Goal: Task Accomplishment & Management: Manage account settings

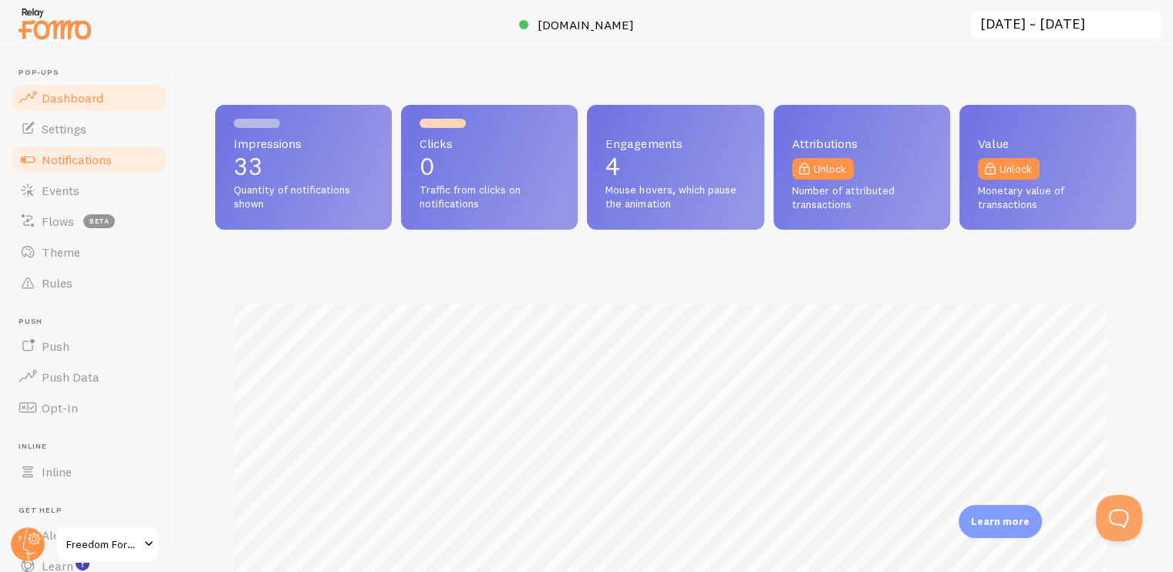
click at [59, 160] on span "Notifications" at bounding box center [77, 159] width 70 height 15
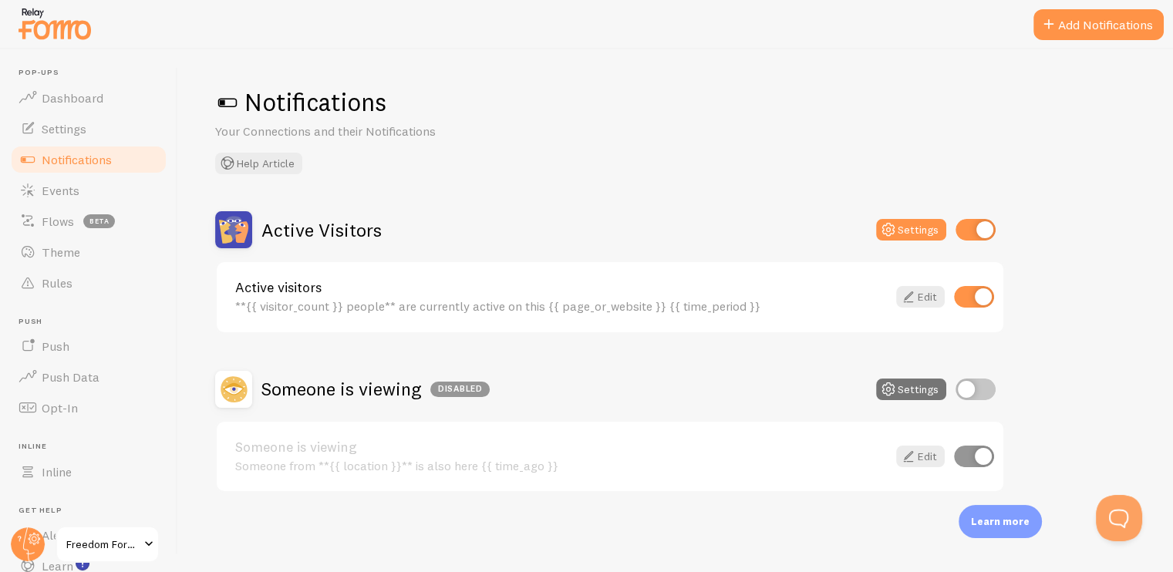
click at [976, 385] on input "checkbox" at bounding box center [975, 390] width 40 height 22
checkbox input "true"
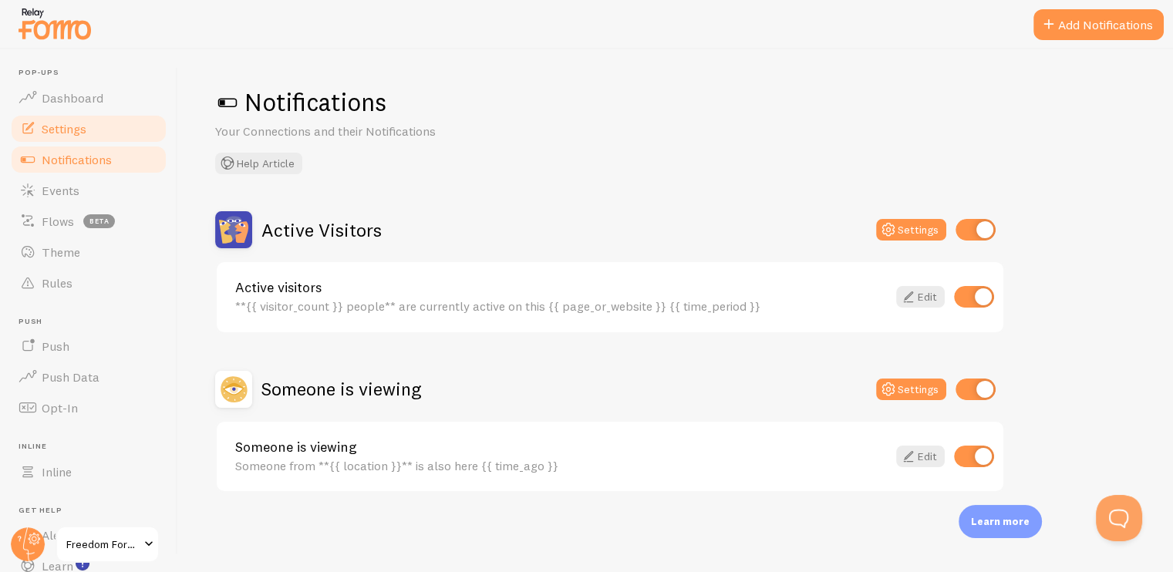
click at [59, 117] on link "Settings" at bounding box center [88, 128] width 159 height 31
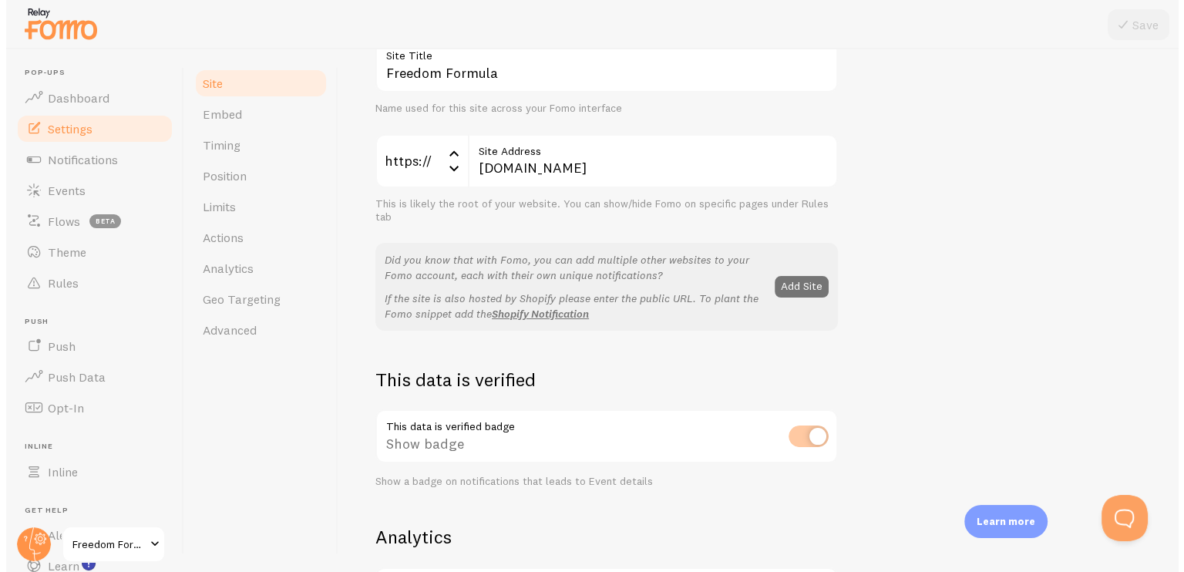
scroll to position [308, 0]
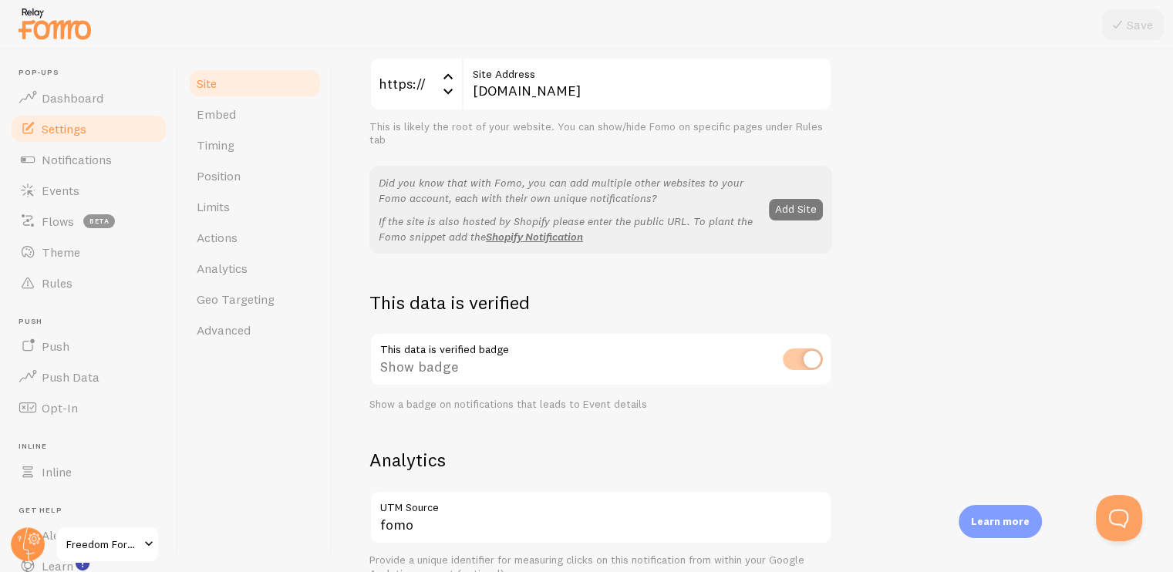
click at [796, 206] on button "Add Site" at bounding box center [796, 210] width 54 height 22
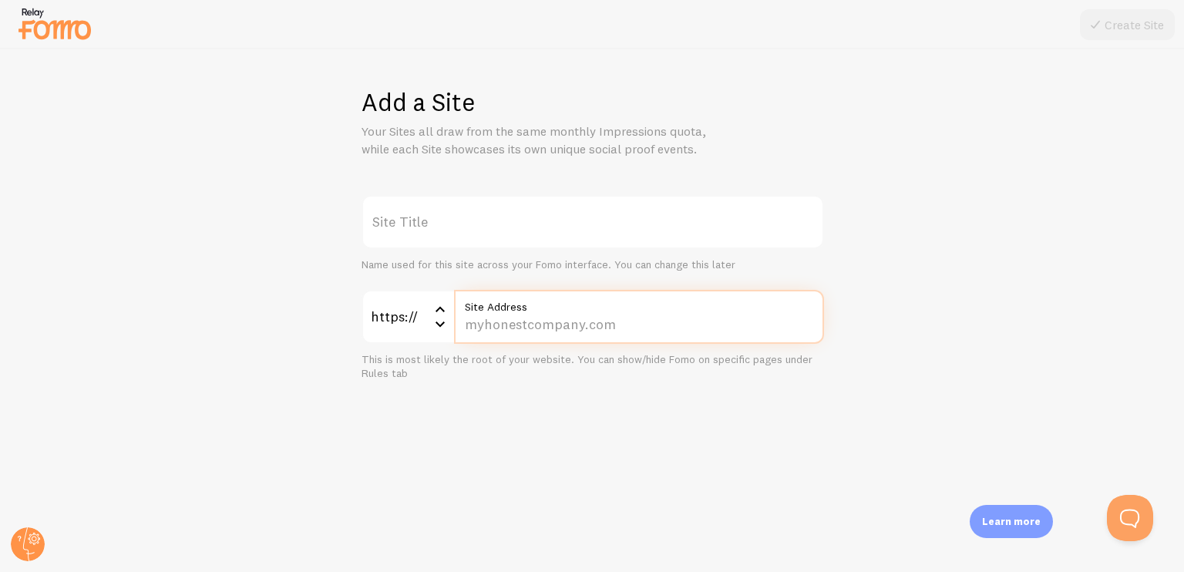
click at [505, 323] on input "Site Address" at bounding box center [639, 317] width 370 height 54
click at [514, 329] on input "Site Address" at bounding box center [639, 317] width 370 height 54
paste input "www.freedom-formula.online/static/dem-jeans/index.html"
type input "www.freedom-formula.online/static/dem-jeans/index.html"
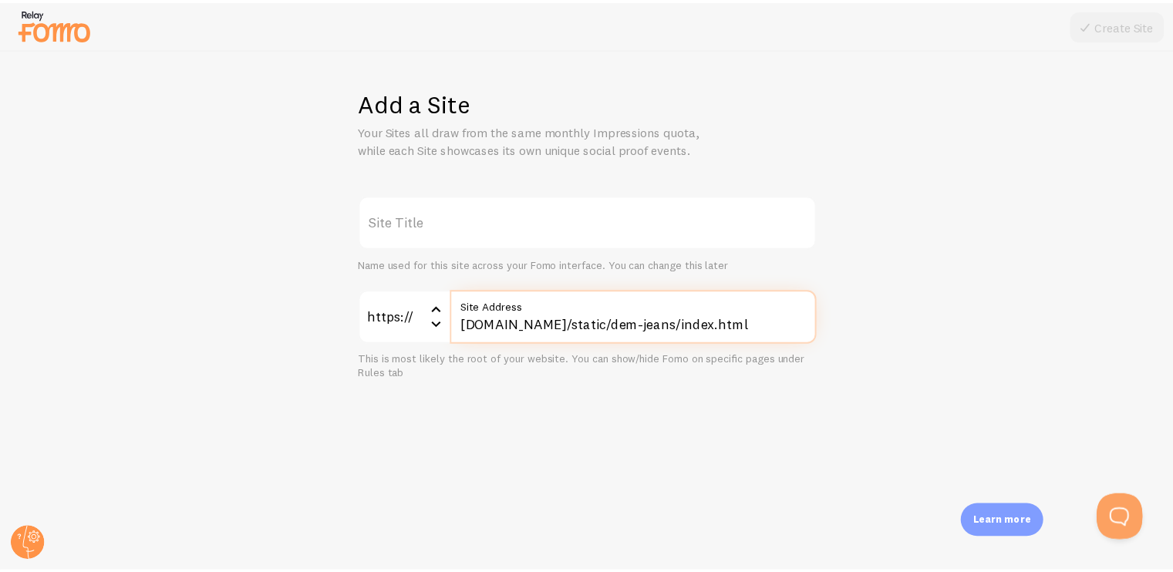
scroll to position [0, 9]
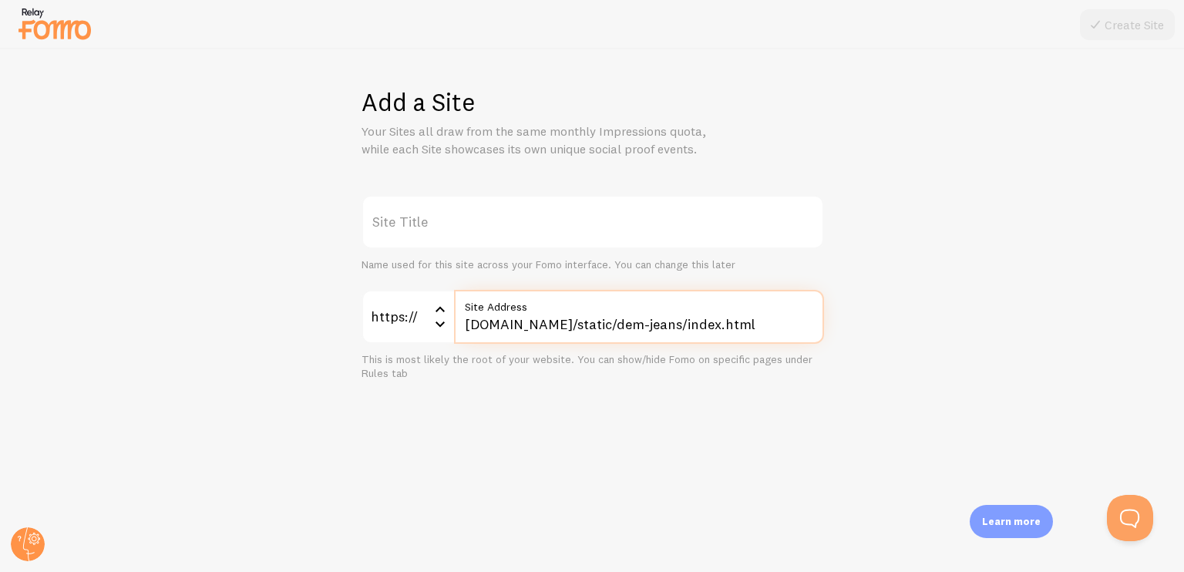
drag, startPoint x: 749, startPoint y: 317, endPoint x: 810, endPoint y: 312, distance: 61.9
click at [810, 312] on div "www.freedom-formula.online/static/dem-jeans/index.html Site Address" at bounding box center [639, 317] width 370 height 54
click at [817, 324] on input "www.freedom-formula.online/static/dem-jeans/index.html" at bounding box center [639, 317] width 370 height 54
drag, startPoint x: 817, startPoint y: 324, endPoint x: 755, endPoint y: 327, distance: 61.8
click at [755, 327] on input "www.freedom-formula.online/static/dem-jeans/index.html" at bounding box center [639, 317] width 370 height 54
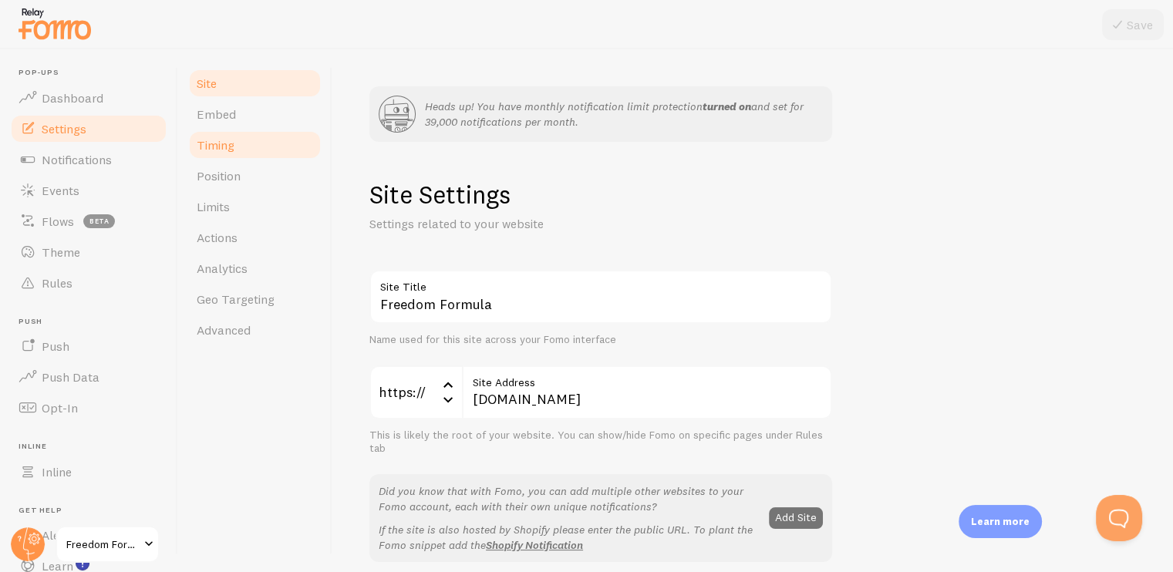
click at [228, 153] on link "Timing" at bounding box center [254, 145] width 135 height 31
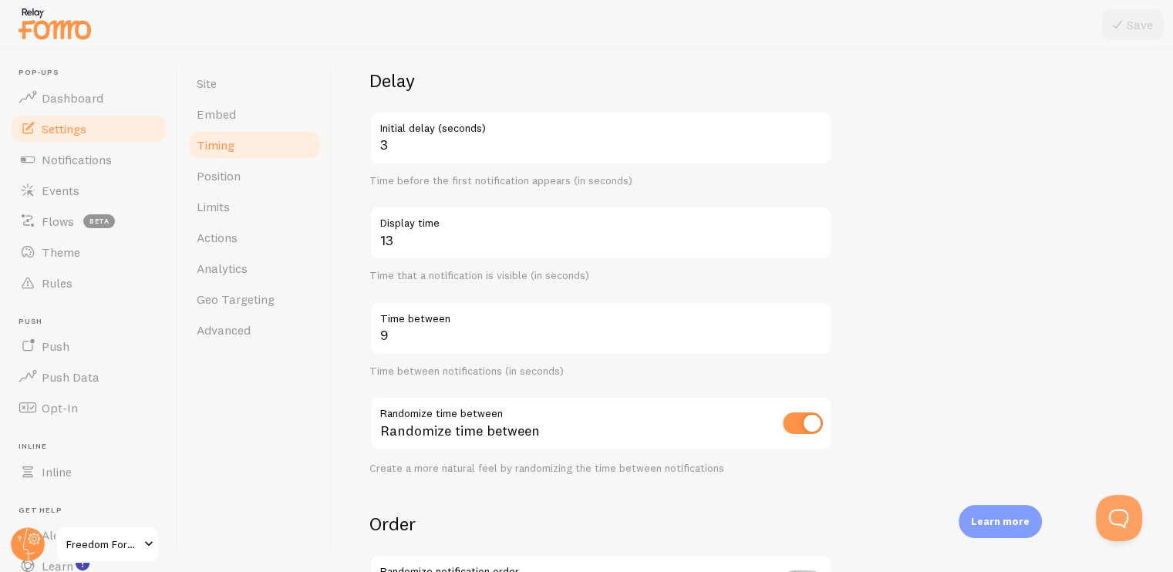
scroll to position [154, 0]
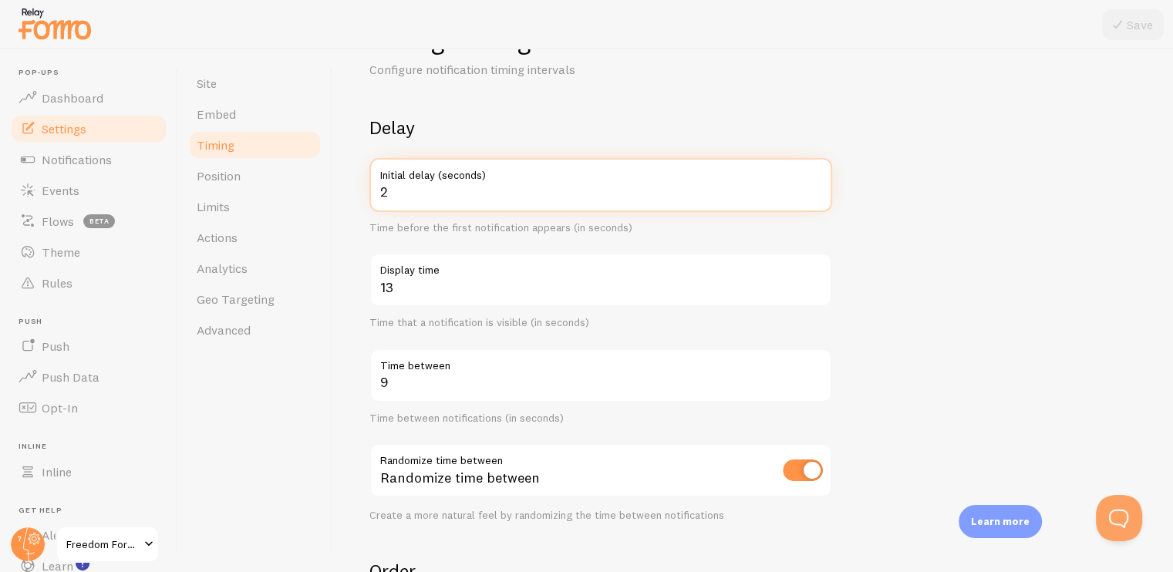
click at [817, 197] on input "2" at bounding box center [600, 185] width 463 height 54
type input "1"
click at [817, 197] on input "1" at bounding box center [600, 185] width 463 height 54
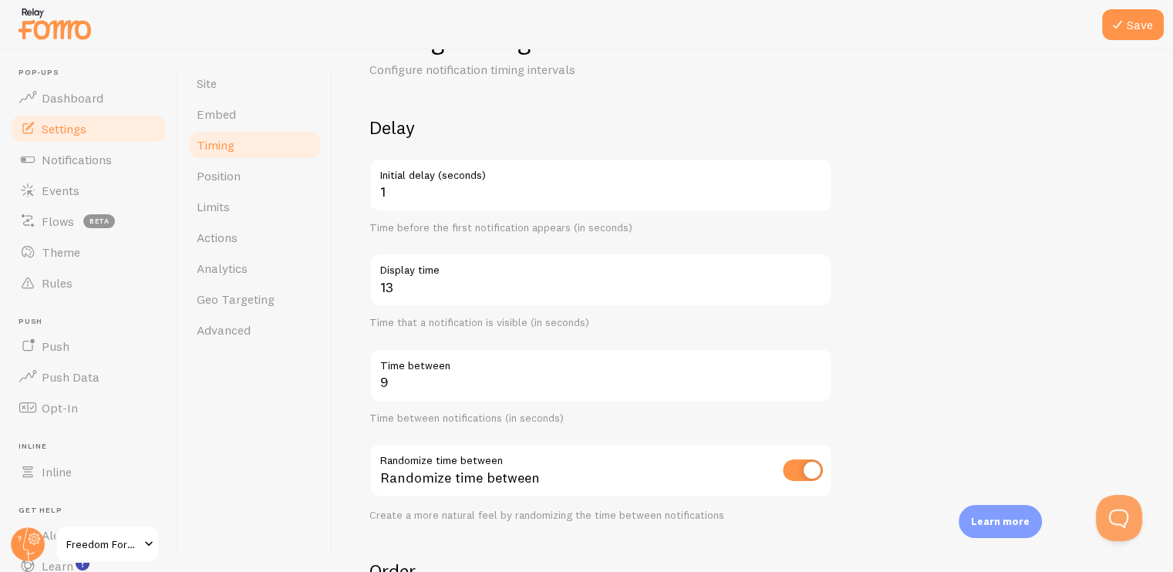
drag, startPoint x: 814, startPoint y: 228, endPoint x: 813, endPoint y: 237, distance: 9.4
click at [813, 237] on div "Delay 1 Initial delay (seconds) Time before the first notification appears (in …" at bounding box center [600, 319] width 463 height 406
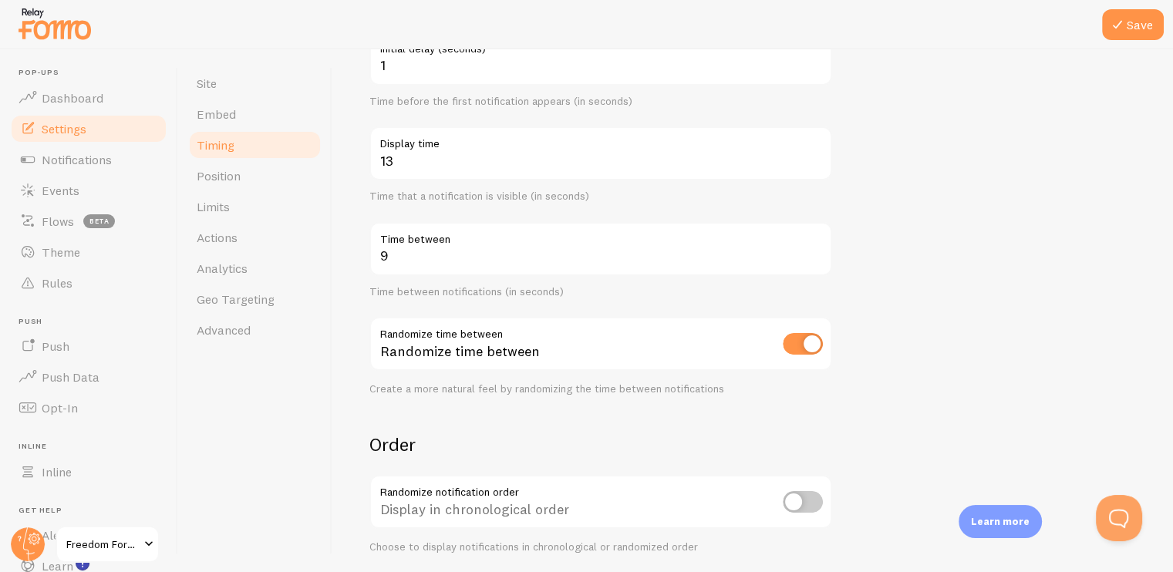
scroll to position [308, 0]
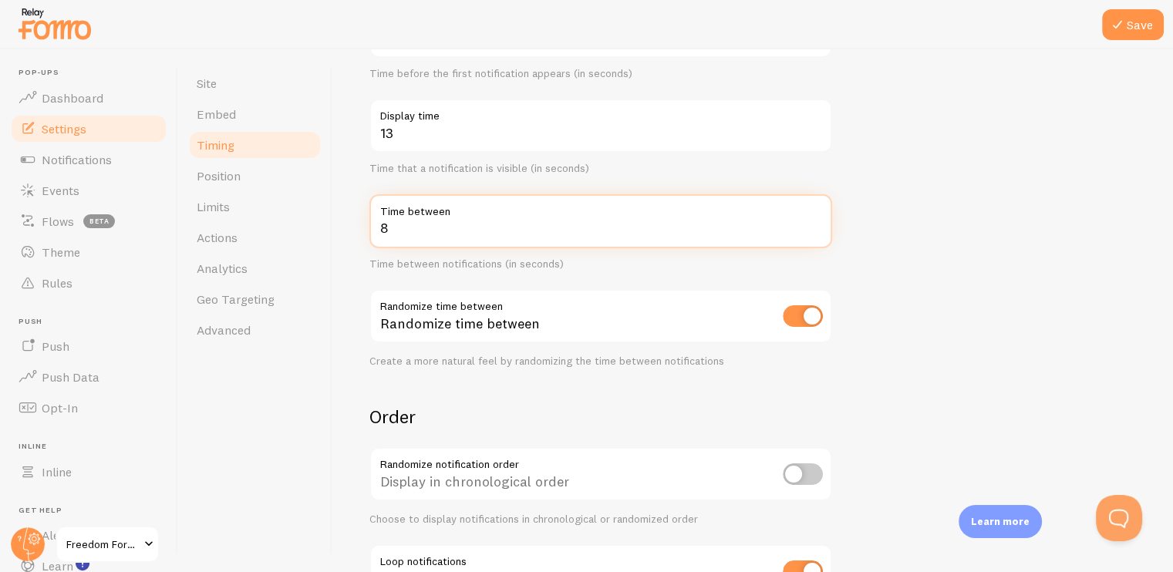
click at [815, 235] on input "8" at bounding box center [600, 221] width 463 height 54
type input "7"
click at [815, 235] on input "7" at bounding box center [600, 221] width 463 height 54
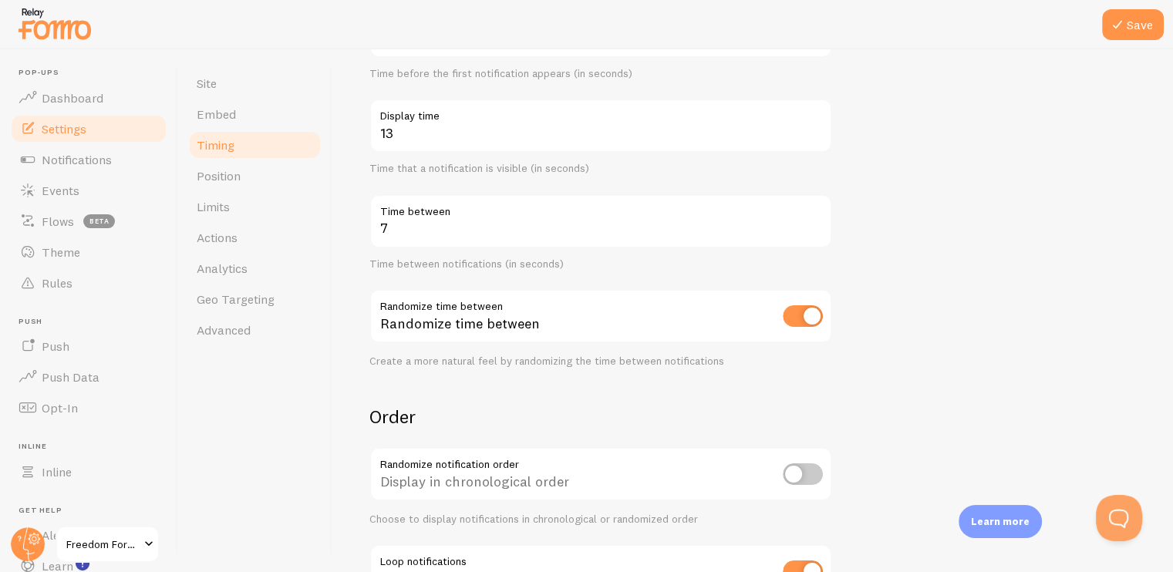
click at [819, 269] on div "Time between notifications (in seconds)" at bounding box center [600, 265] width 463 height 14
click at [783, 317] on input "checkbox" at bounding box center [803, 316] width 40 height 22
checkbox input "false"
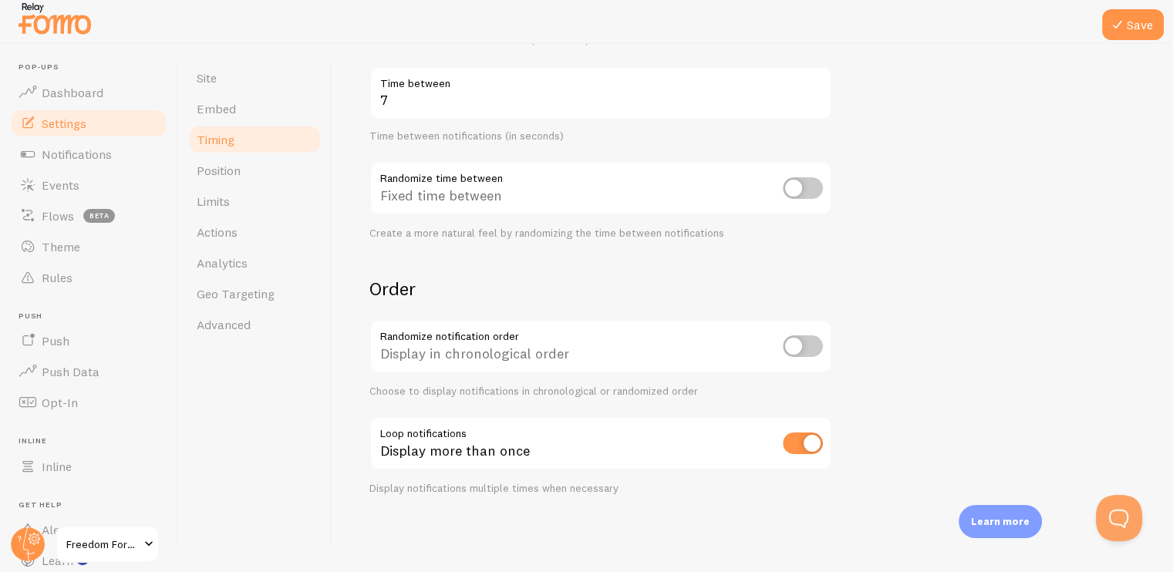
scroll to position [7, 0]
click at [802, 434] on input "checkbox" at bounding box center [803, 442] width 40 height 22
click at [801, 435] on input "checkbox" at bounding box center [803, 442] width 40 height 22
click at [861, 408] on form "Delay 1 Initial delay (seconds) Time before the first notification appears (in …" at bounding box center [752, 163] width 766 height 662
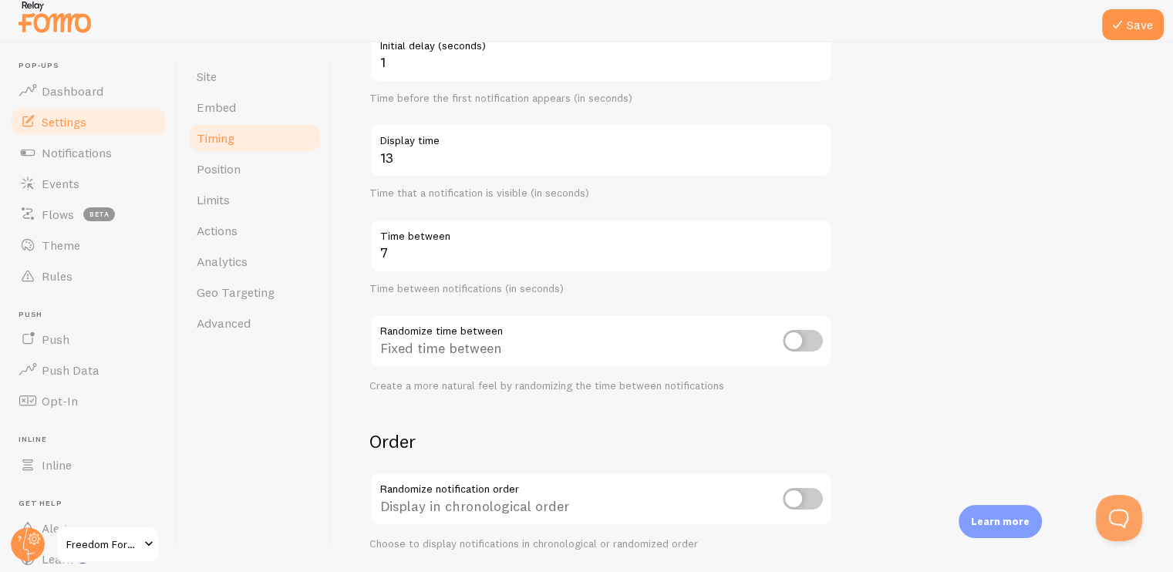
scroll to position [431, 0]
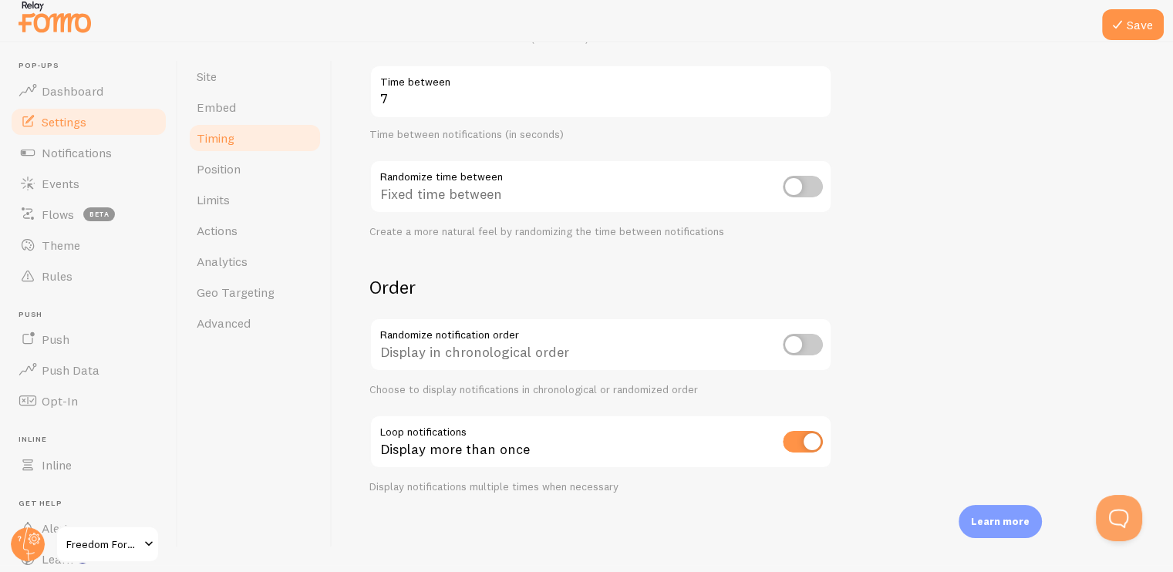
click at [790, 438] on input "checkbox" at bounding box center [803, 442] width 40 height 22
checkbox input "false"
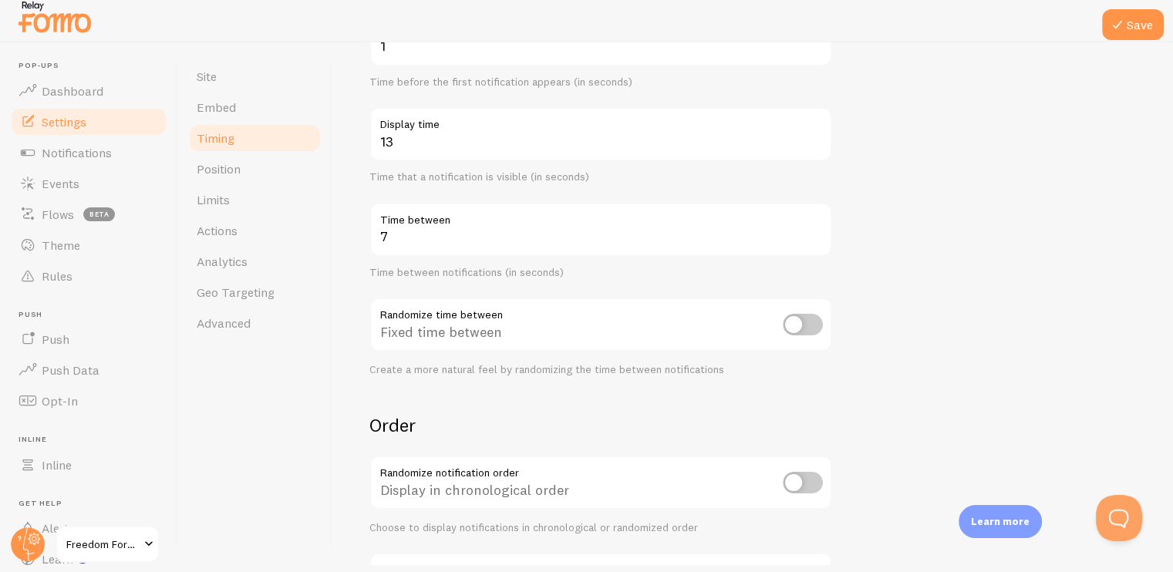
scroll to position [277, 0]
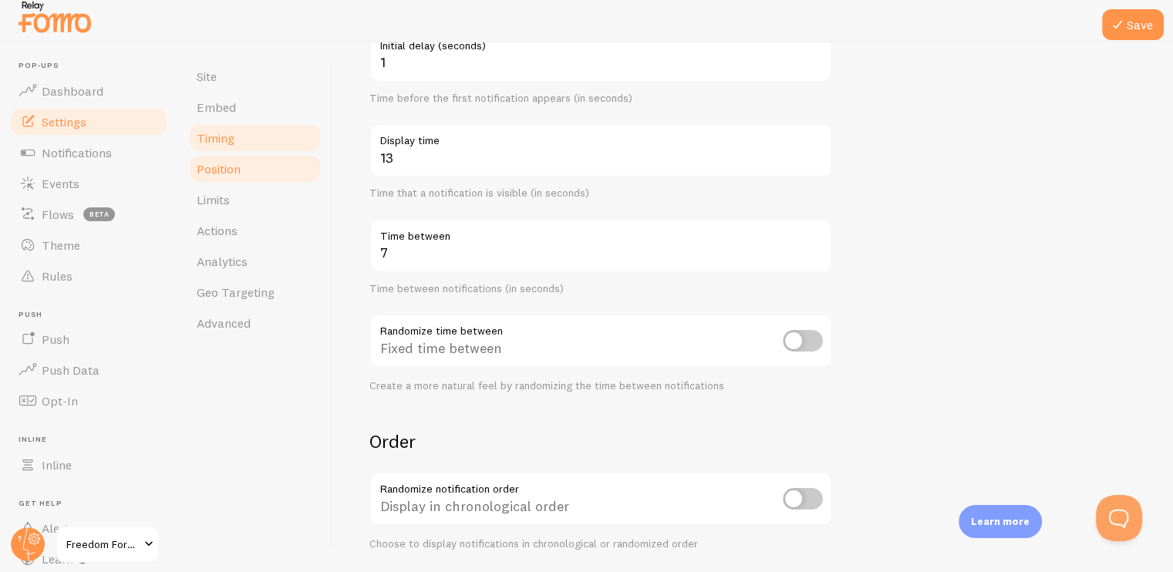
click at [237, 176] on link "Position" at bounding box center [254, 168] width 135 height 31
drag, startPoint x: 1126, startPoint y: 29, endPoint x: 1112, endPoint y: 36, distance: 15.5
click at [1125, 30] on icon at bounding box center [1117, 24] width 19 height 19
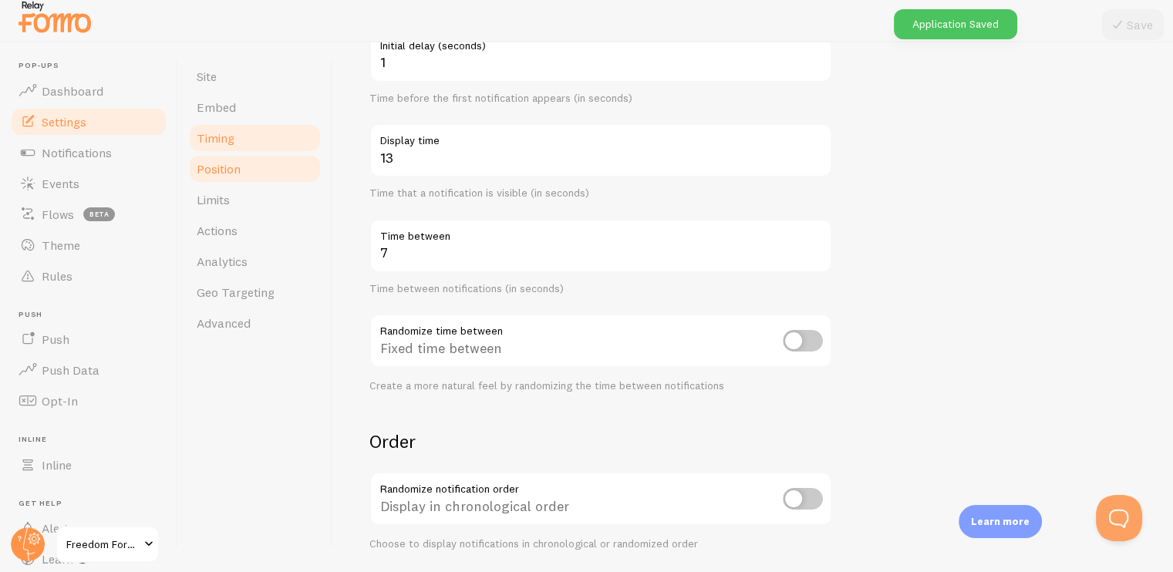
click at [241, 171] on span "Position" at bounding box center [219, 168] width 44 height 15
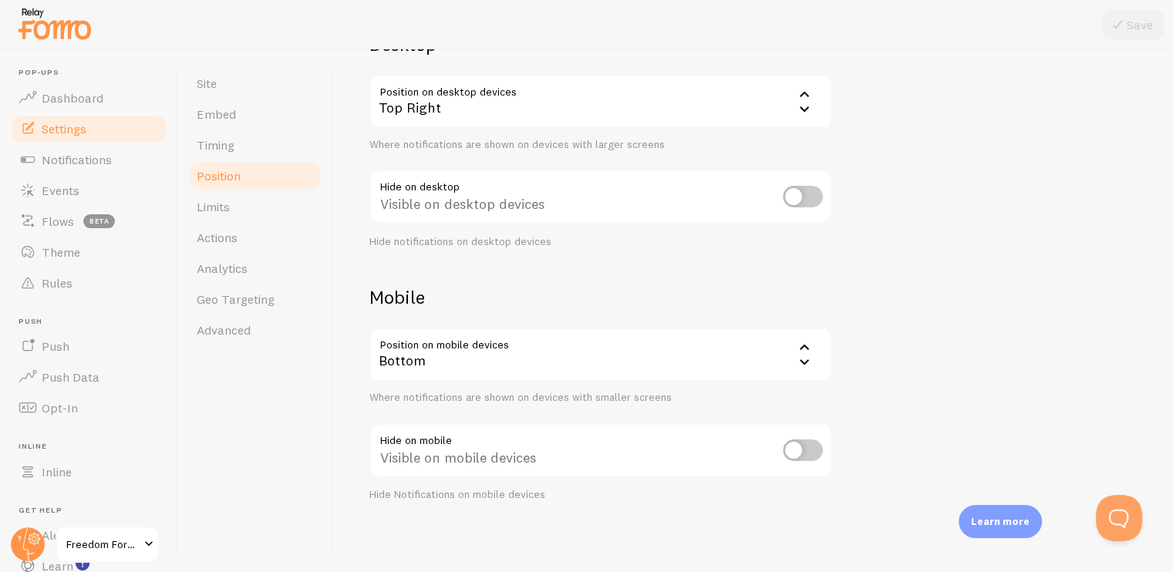
scroll to position [239, 0]
click at [215, 217] on link "Limits" at bounding box center [254, 206] width 135 height 31
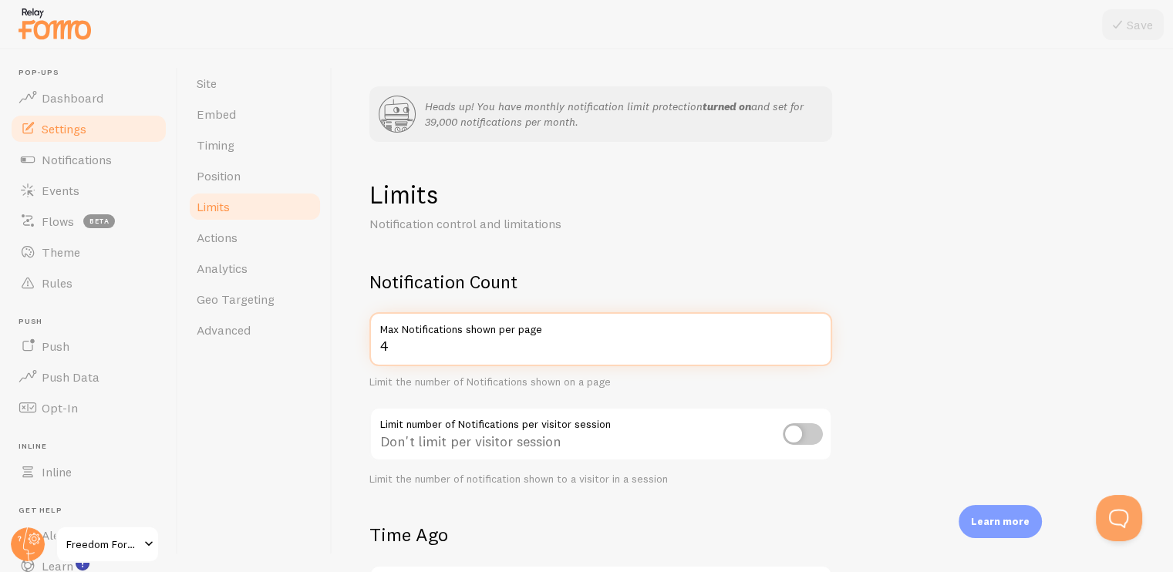
click at [476, 349] on input "4" at bounding box center [600, 339] width 463 height 54
click at [817, 351] on input "3" at bounding box center [600, 339] width 463 height 54
click at [817, 349] on input "2" at bounding box center [600, 339] width 463 height 54
click at [817, 349] on input "1" at bounding box center [600, 339] width 463 height 54
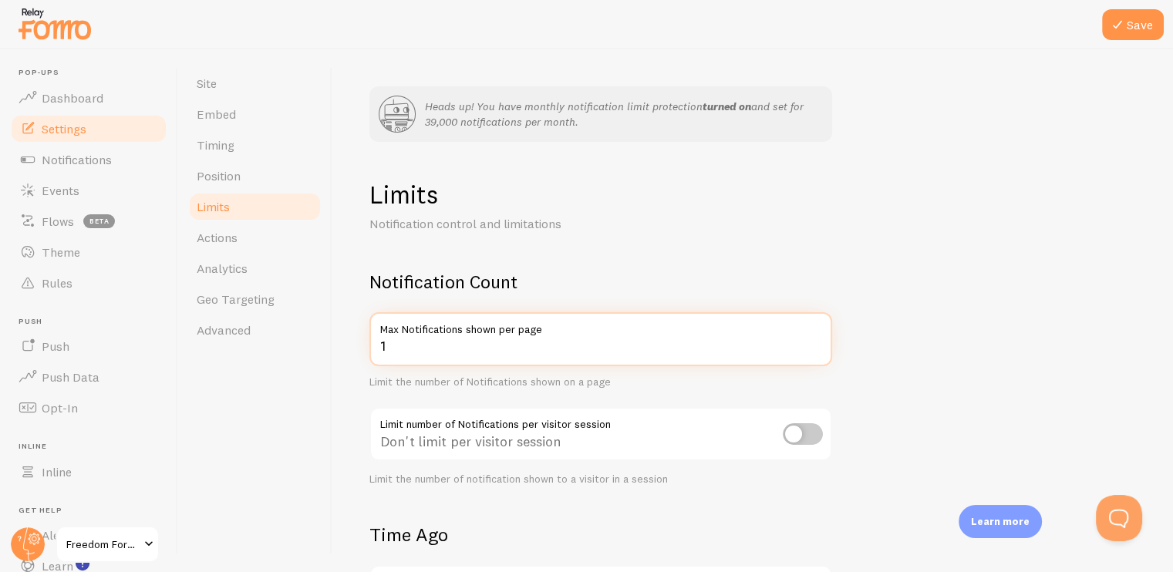
click at [817, 349] on input "1" at bounding box center [600, 339] width 463 height 54
click at [595, 351] on input "1" at bounding box center [600, 339] width 463 height 54
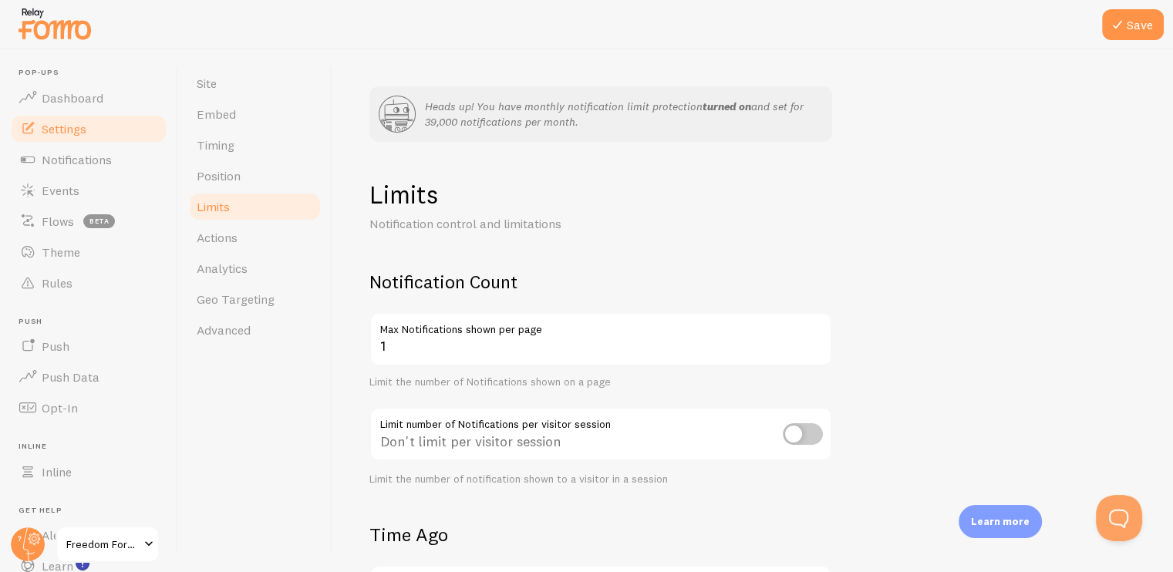
click at [817, 336] on label "Max Notifications shown per page" at bounding box center [600, 325] width 463 height 26
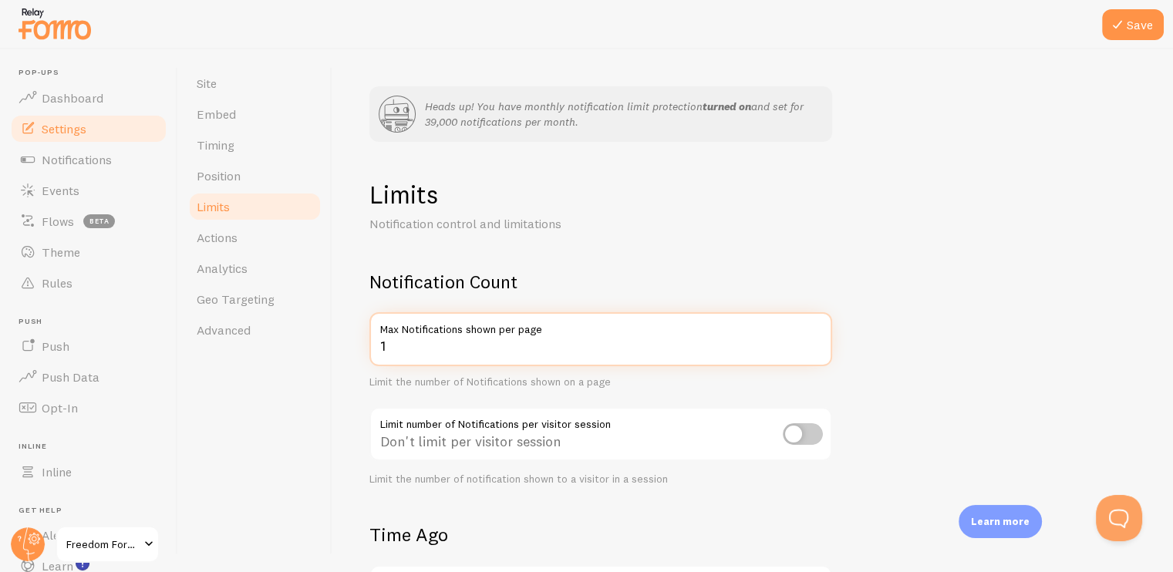
click at [817, 336] on input "1" at bounding box center [600, 339] width 463 height 54
click at [814, 342] on input "2" at bounding box center [600, 339] width 463 height 54
click at [814, 342] on input "3" at bounding box center [600, 339] width 463 height 54
click at [813, 342] on input "4" at bounding box center [600, 339] width 463 height 54
click at [813, 342] on input "5" at bounding box center [600, 339] width 463 height 54
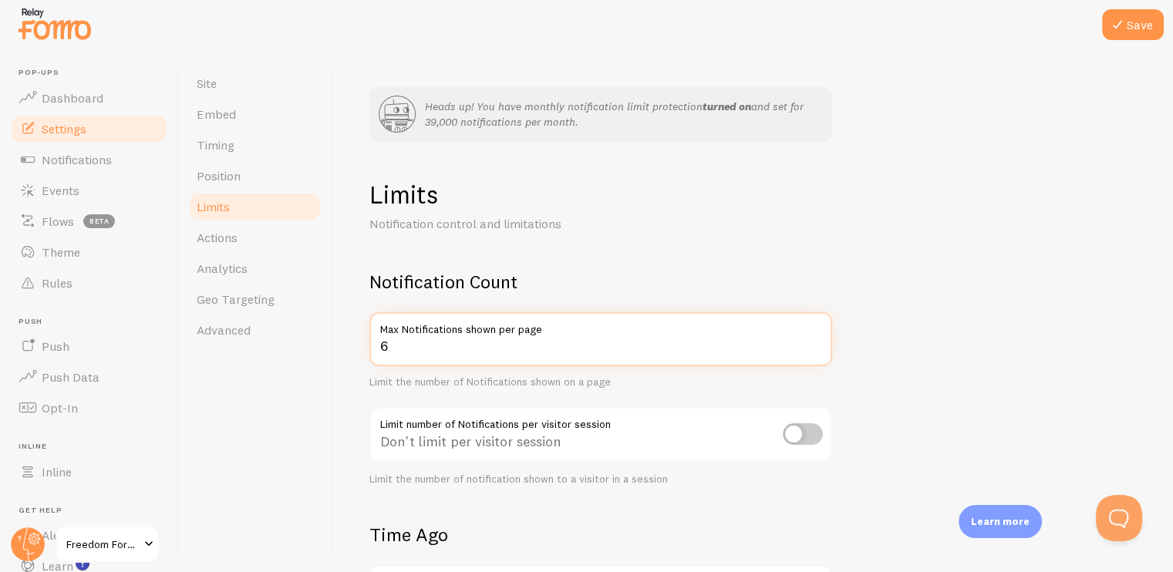
click at [811, 342] on input "6" at bounding box center [600, 339] width 463 height 54
click at [811, 342] on input "7" at bounding box center [600, 339] width 463 height 54
click at [810, 342] on input "8" at bounding box center [600, 339] width 463 height 54
click at [810, 342] on input "9" at bounding box center [600, 339] width 463 height 54
click at [815, 339] on input "10" at bounding box center [600, 339] width 463 height 54
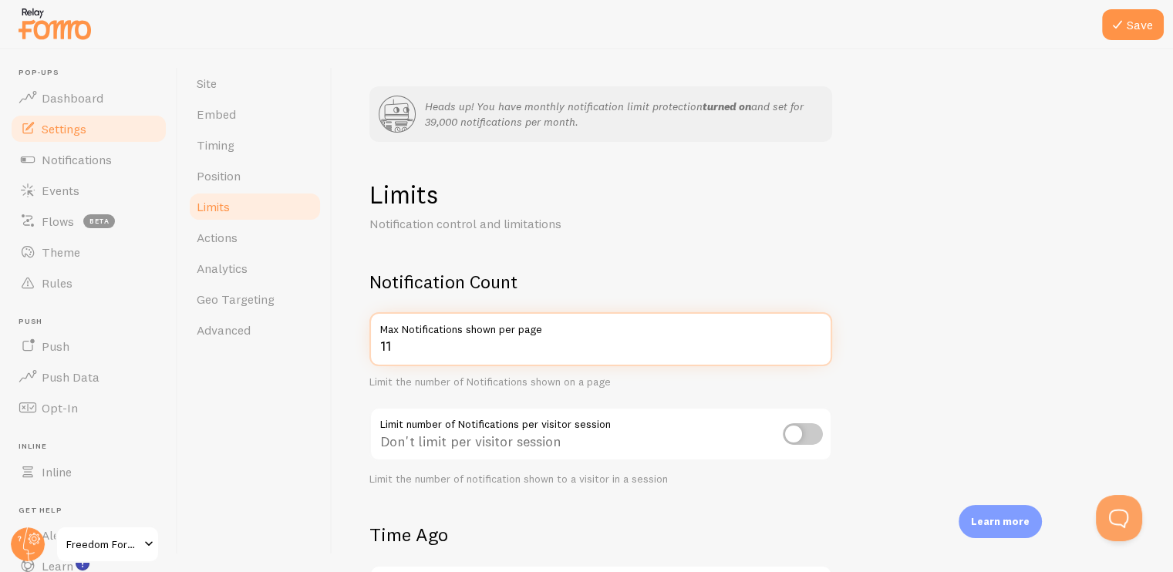
click at [815, 339] on input "11" at bounding box center [600, 339] width 463 height 54
click at [815, 339] on input "12" at bounding box center [600, 339] width 463 height 54
click at [813, 338] on input "13" at bounding box center [600, 339] width 463 height 54
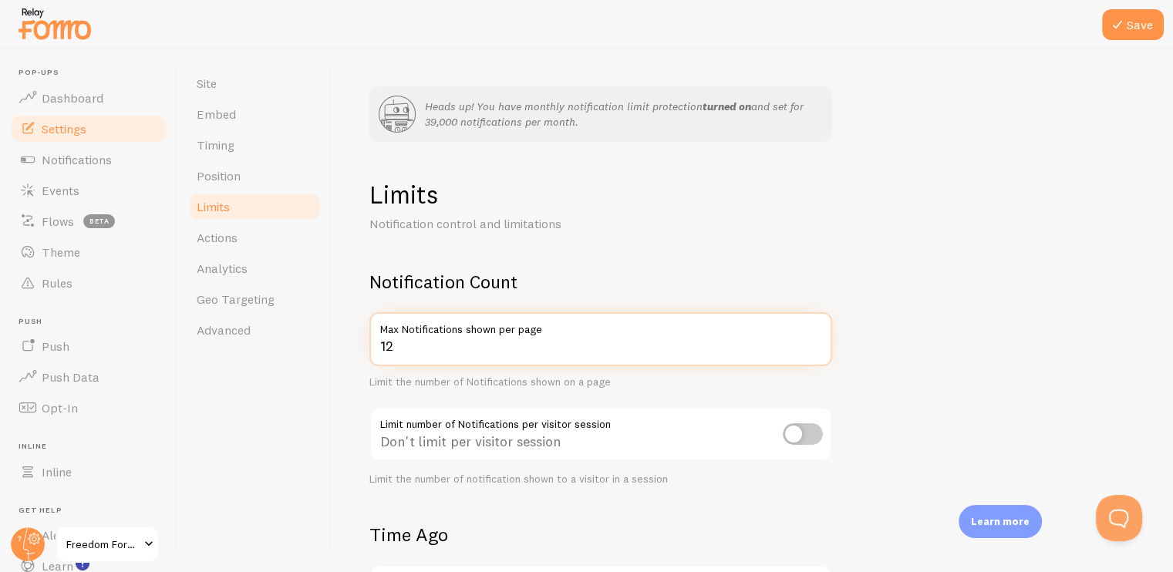
click at [817, 349] on input "12" at bounding box center [600, 339] width 463 height 54
click at [817, 349] on input "11" at bounding box center [600, 339] width 463 height 54
click at [817, 349] on input "10" at bounding box center [600, 339] width 463 height 54
type input "9"
click at [817, 349] on input "9" at bounding box center [600, 339] width 463 height 54
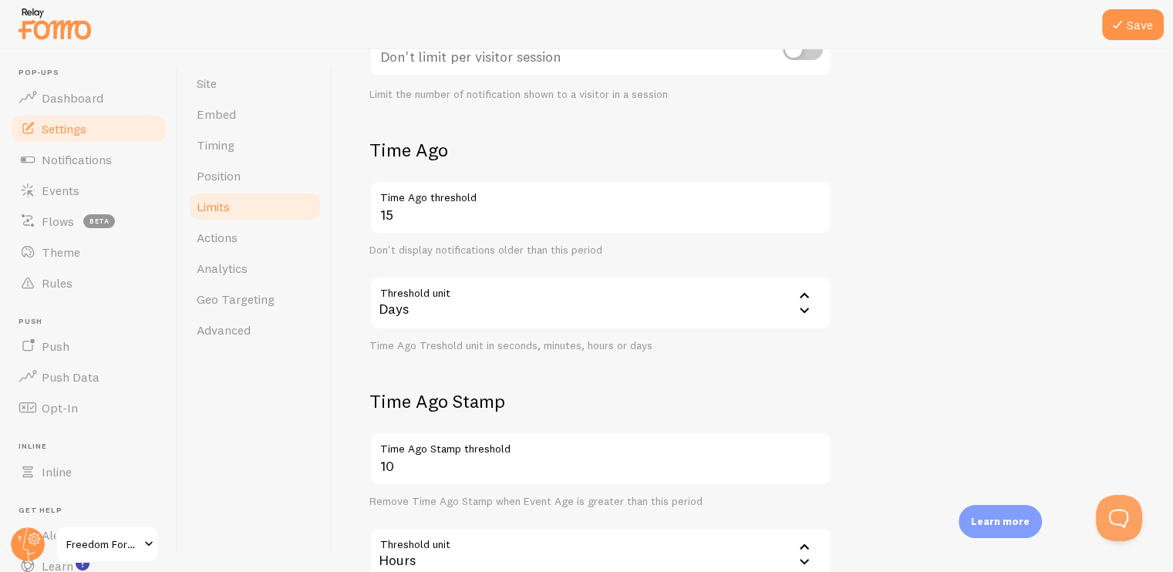
scroll to position [386, 0]
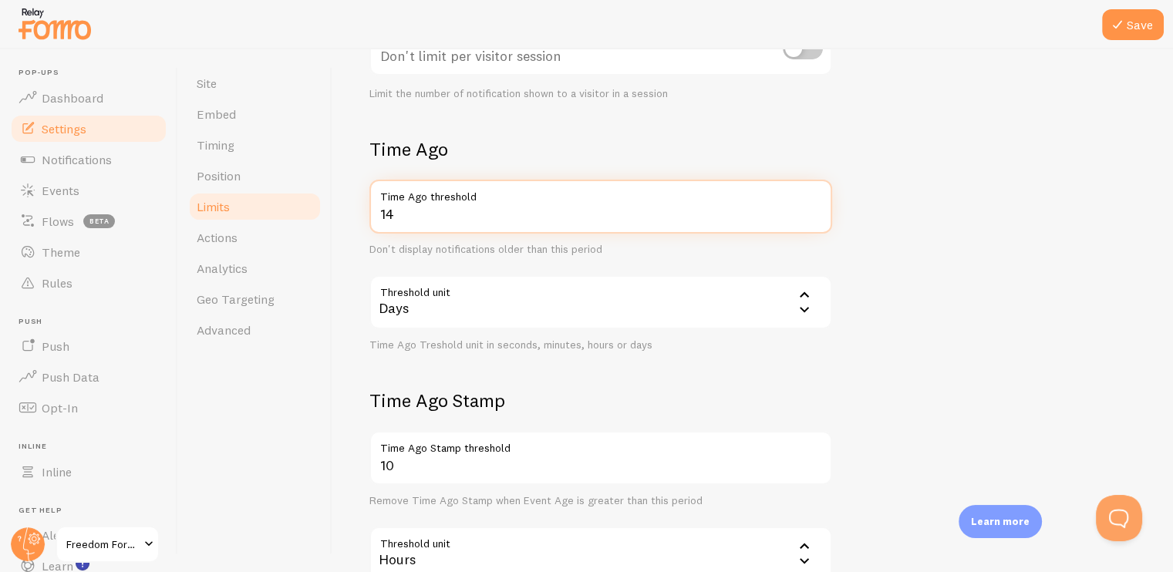
click at [817, 218] on input "14" at bounding box center [600, 207] width 463 height 54
click at [817, 218] on input "13" at bounding box center [600, 207] width 463 height 54
click at [817, 218] on input "10" at bounding box center [600, 207] width 463 height 54
click at [817, 218] on input "9" at bounding box center [600, 207] width 463 height 54
click at [817, 218] on input "8" at bounding box center [600, 207] width 463 height 54
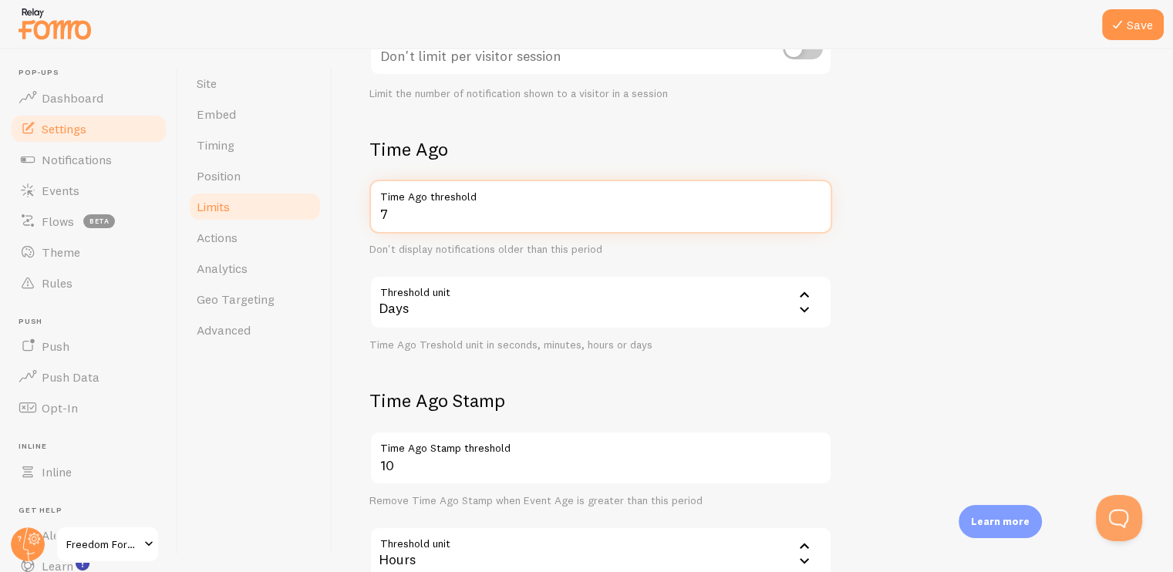
click at [817, 218] on input "7" at bounding box center [600, 207] width 463 height 54
click at [817, 218] on input "6" at bounding box center [600, 207] width 463 height 54
click at [817, 218] on input "5" at bounding box center [600, 207] width 463 height 54
click at [817, 218] on input "4" at bounding box center [600, 207] width 463 height 54
click at [817, 218] on input "3" at bounding box center [600, 207] width 463 height 54
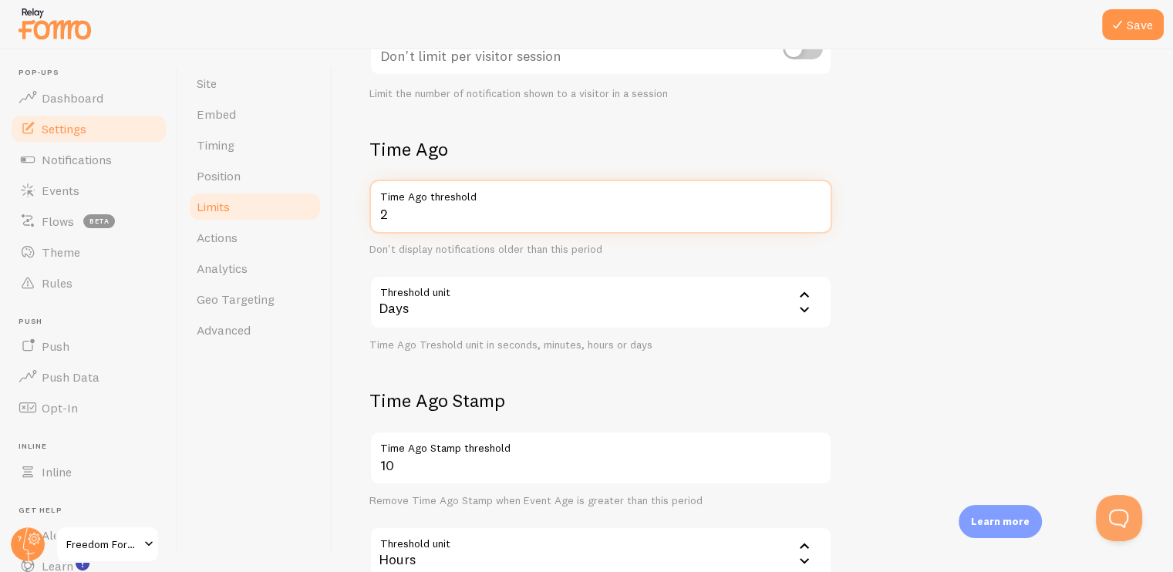
click at [817, 218] on input "2" at bounding box center [600, 207] width 463 height 54
click at [817, 218] on input "1" at bounding box center [600, 207] width 463 height 54
click at [817, 204] on input "565" at bounding box center [600, 207] width 463 height 54
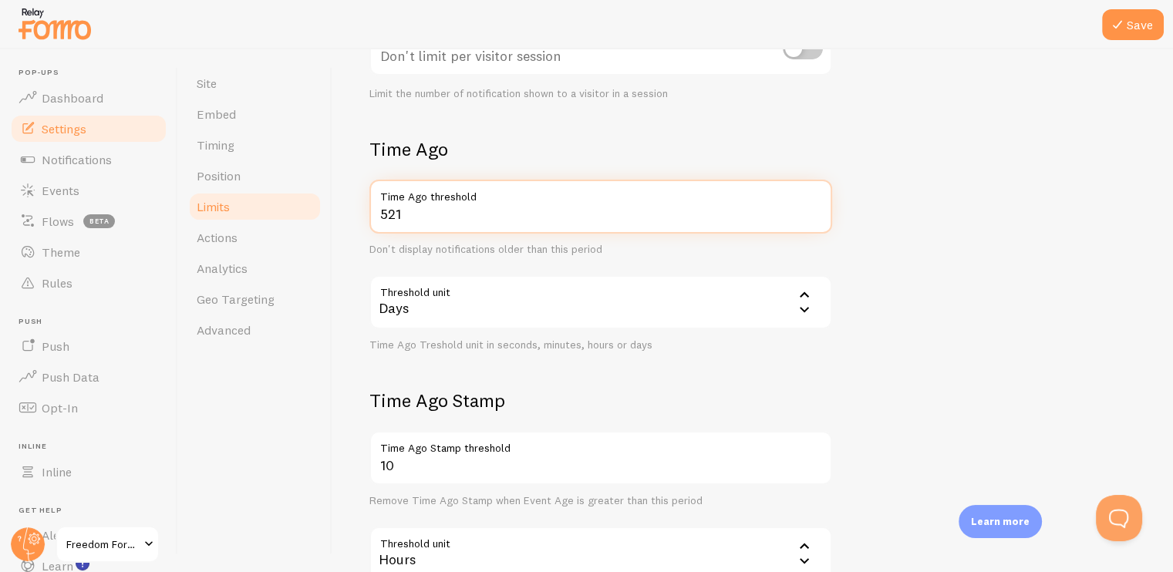
click at [813, 217] on input "521" at bounding box center [600, 207] width 463 height 54
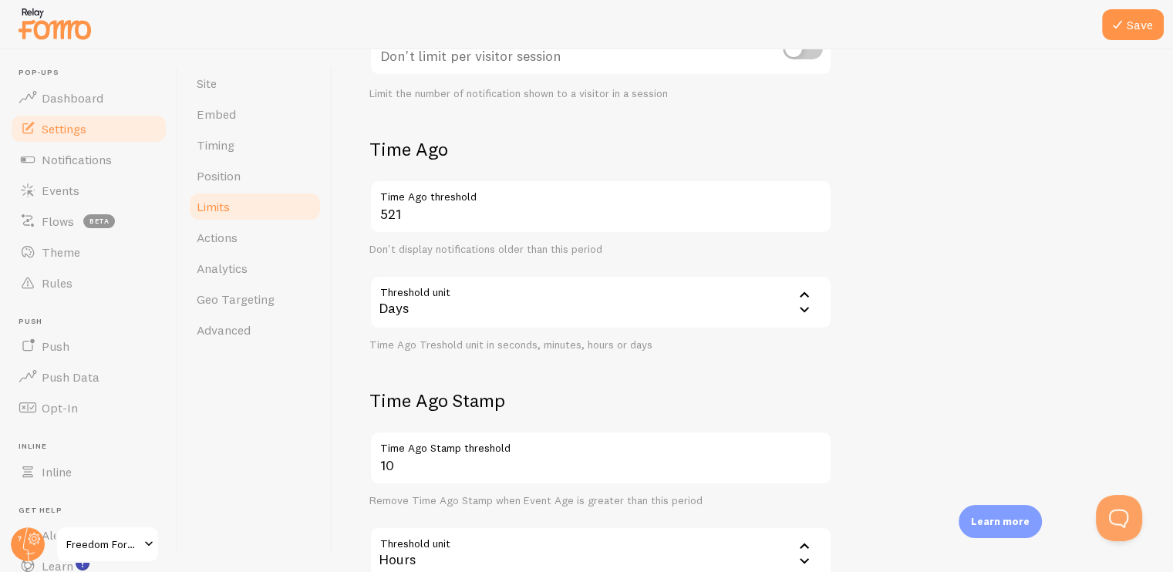
click at [813, 204] on label "Time Ago threshold" at bounding box center [600, 193] width 463 height 26
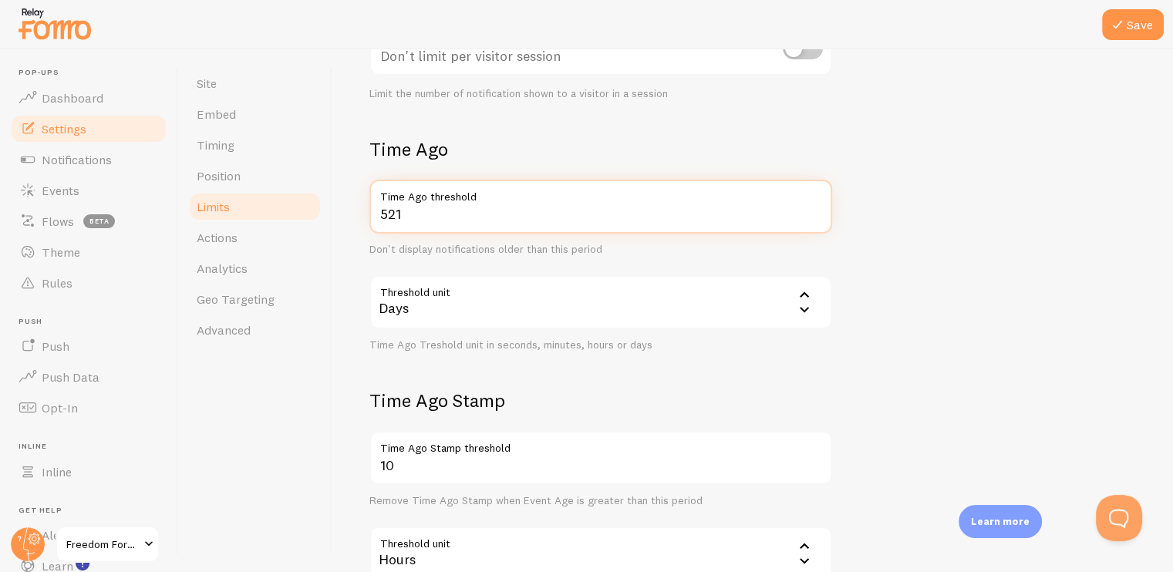
click at [813, 204] on input "521" at bounding box center [600, 207] width 463 height 54
click at [816, 207] on input "613" at bounding box center [600, 207] width 463 height 54
click at [813, 220] on input "604" at bounding box center [600, 207] width 463 height 54
click at [813, 220] on input "603" at bounding box center [600, 207] width 463 height 54
click at [813, 220] on input "602" at bounding box center [600, 207] width 463 height 54
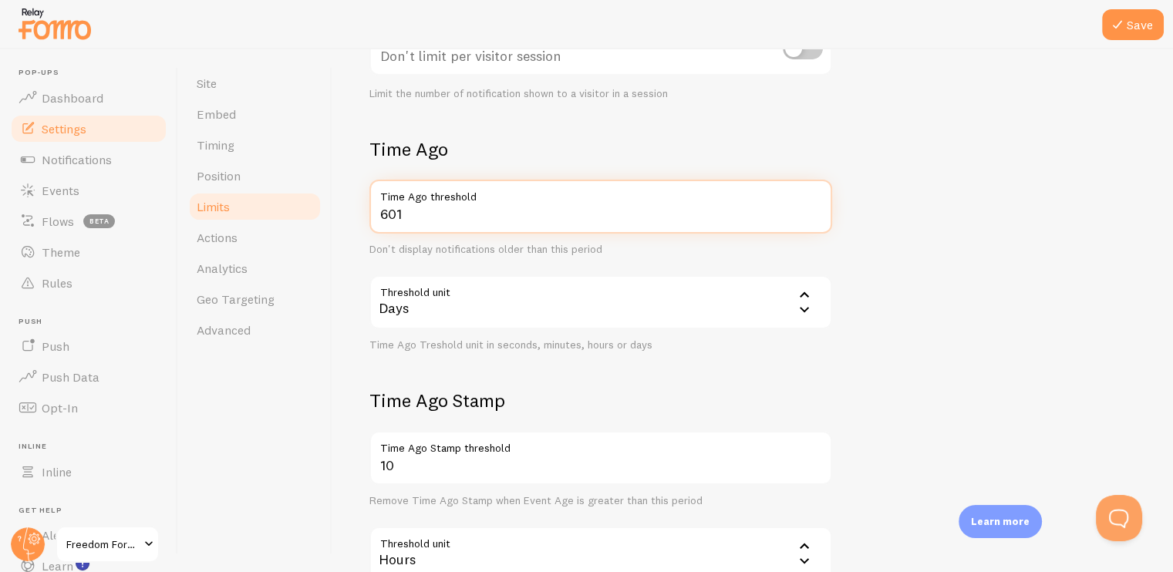
click at [813, 220] on input "601" at bounding box center [600, 207] width 463 height 54
click at [813, 220] on input "600" at bounding box center [600, 207] width 463 height 54
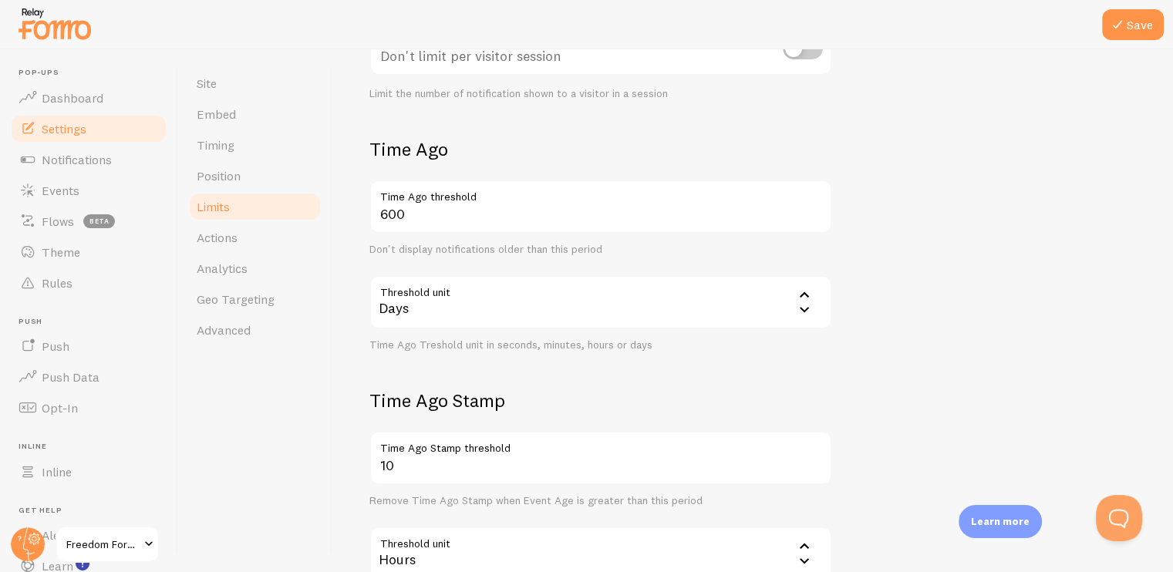
click at [743, 251] on div "Don't display notifications older than this period" at bounding box center [600, 250] width 463 height 14
click at [805, 305] on icon at bounding box center [804, 309] width 19 height 19
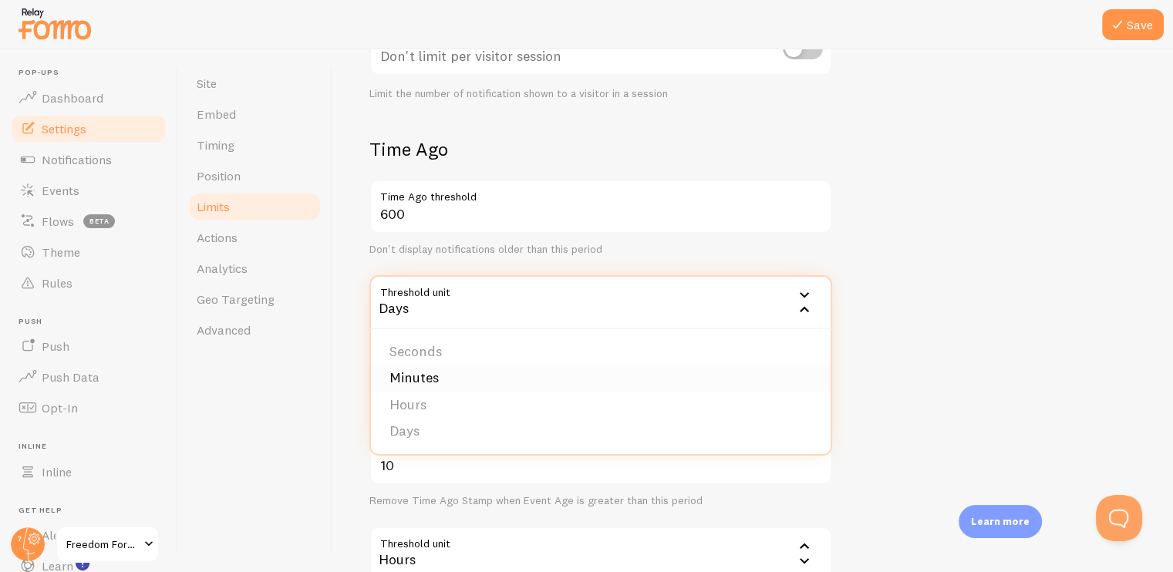
click at [563, 369] on li "Minutes" at bounding box center [601, 378] width 460 height 27
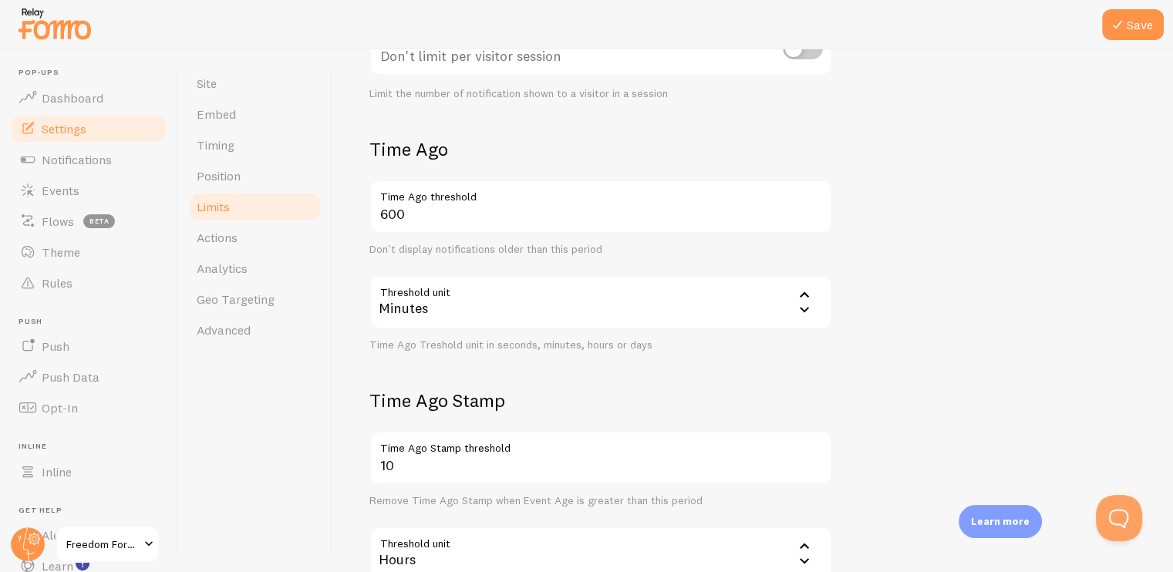
click at [807, 304] on icon at bounding box center [804, 309] width 19 height 19
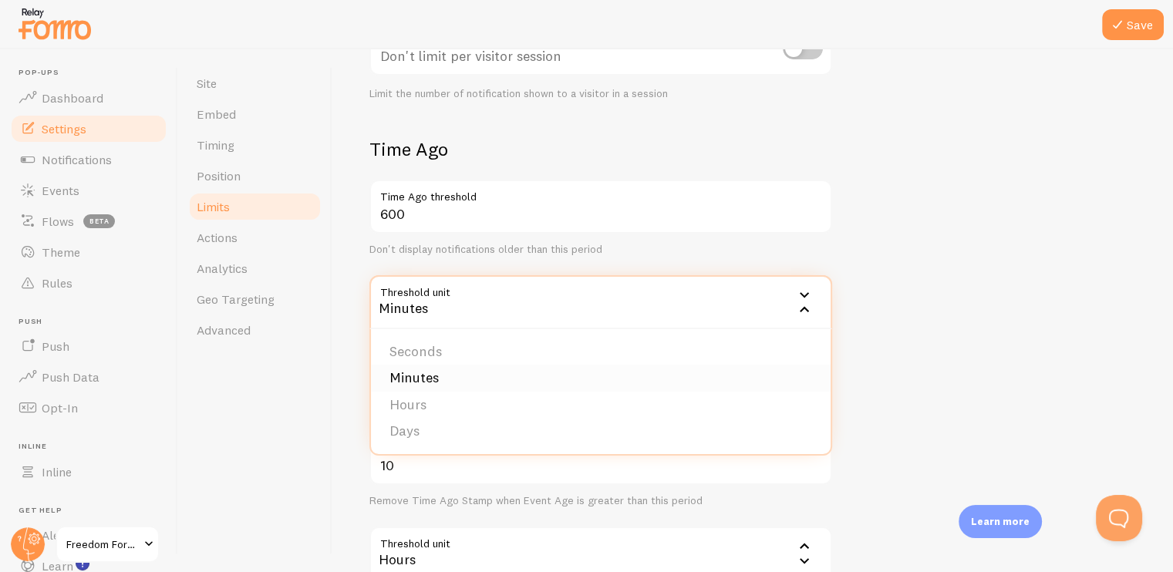
click at [419, 374] on li "Minutes" at bounding box center [601, 378] width 460 height 27
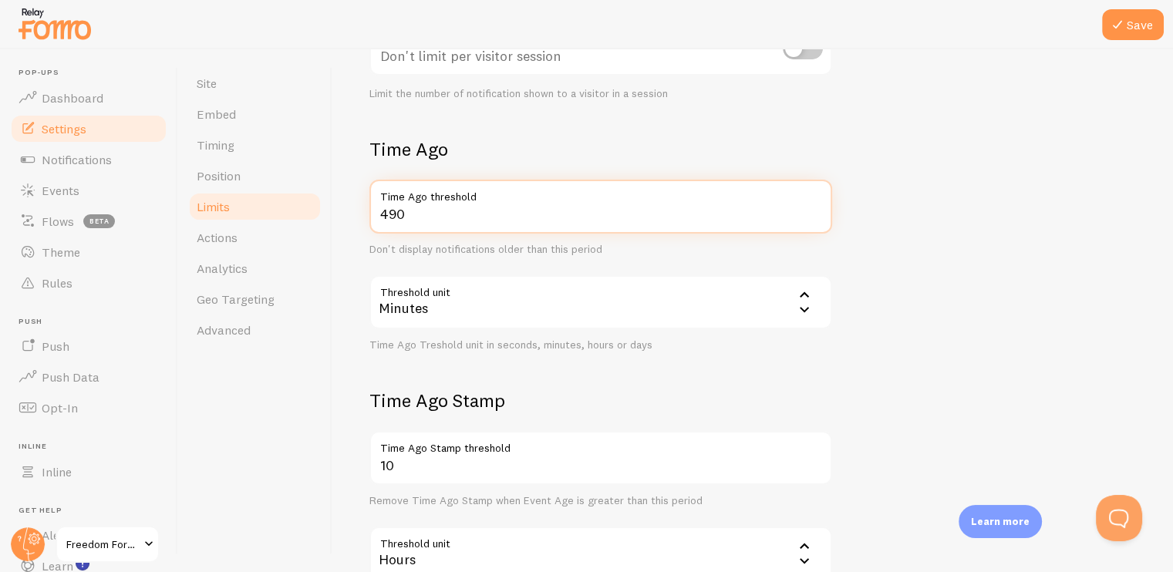
click at [814, 217] on input "490" at bounding box center [600, 207] width 463 height 54
drag, startPoint x: 456, startPoint y: 227, endPoint x: 376, endPoint y: 220, distance: 81.3
click at [376, 220] on input "490" at bounding box center [600, 207] width 463 height 54
type input "24"
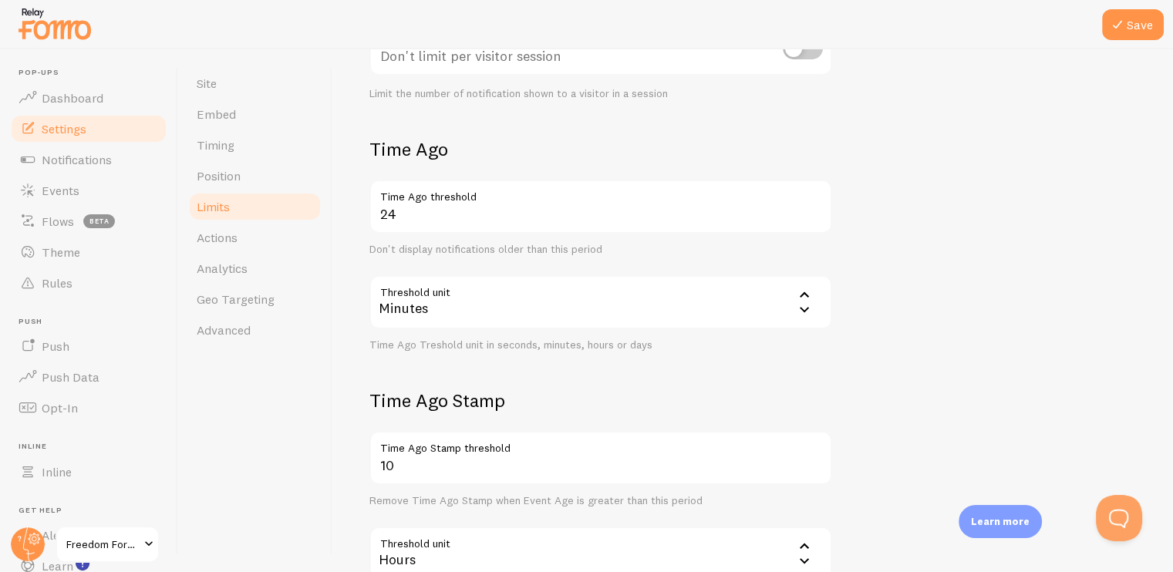
click at [869, 254] on form "Notification Count 9 Max Notifications shown per page Limit the number of Notif…" at bounding box center [752, 243] width 766 height 719
click at [808, 305] on icon at bounding box center [804, 309] width 19 height 19
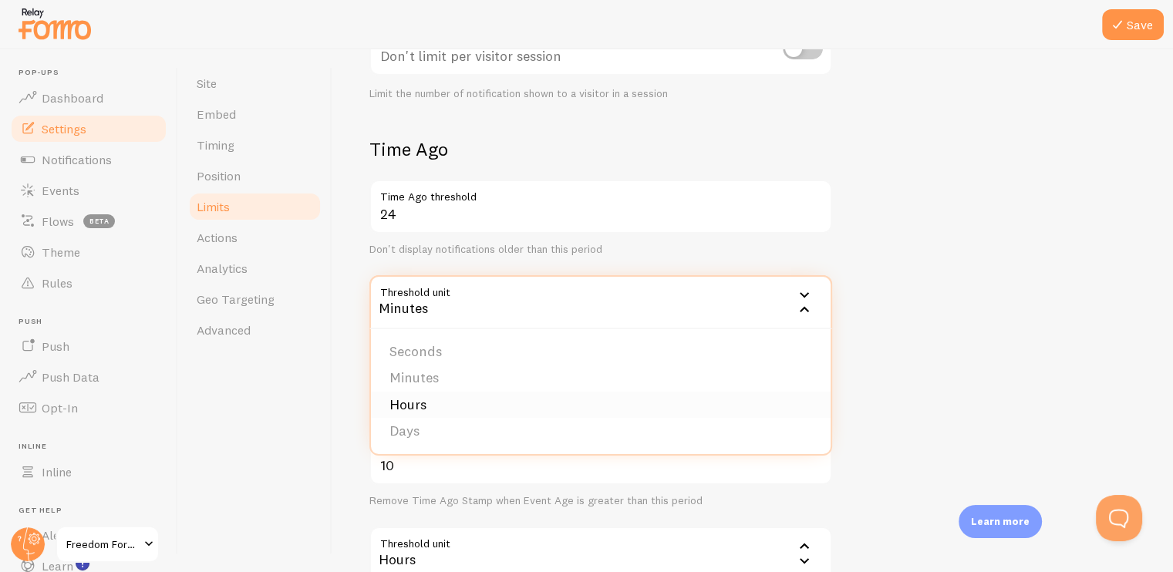
click at [498, 403] on li "Hours" at bounding box center [601, 405] width 460 height 27
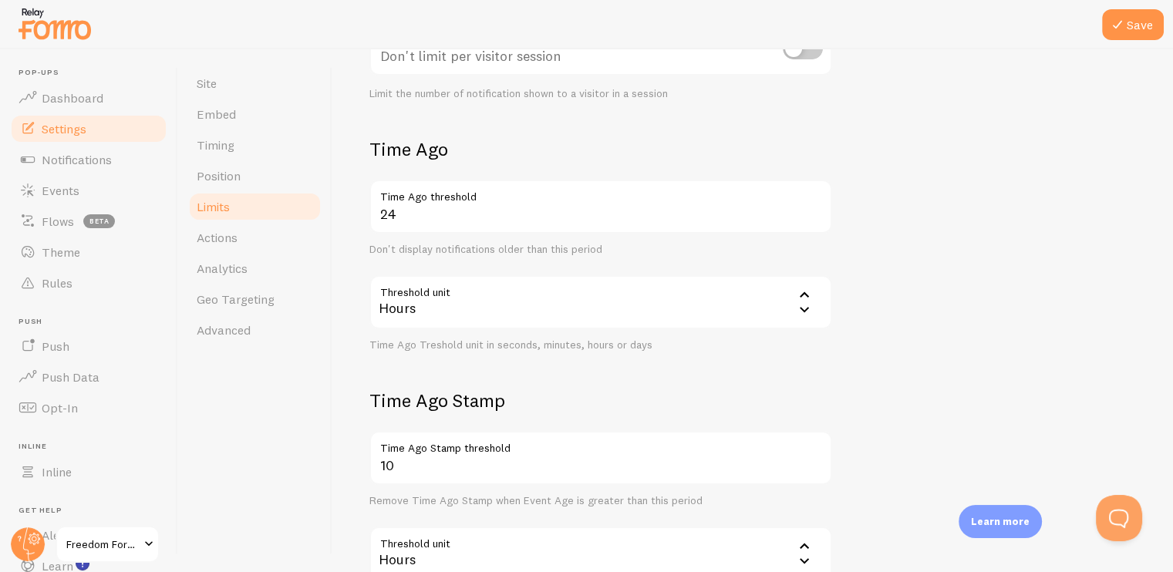
click at [706, 391] on h2 "Time Ago Stamp" at bounding box center [600, 401] width 463 height 24
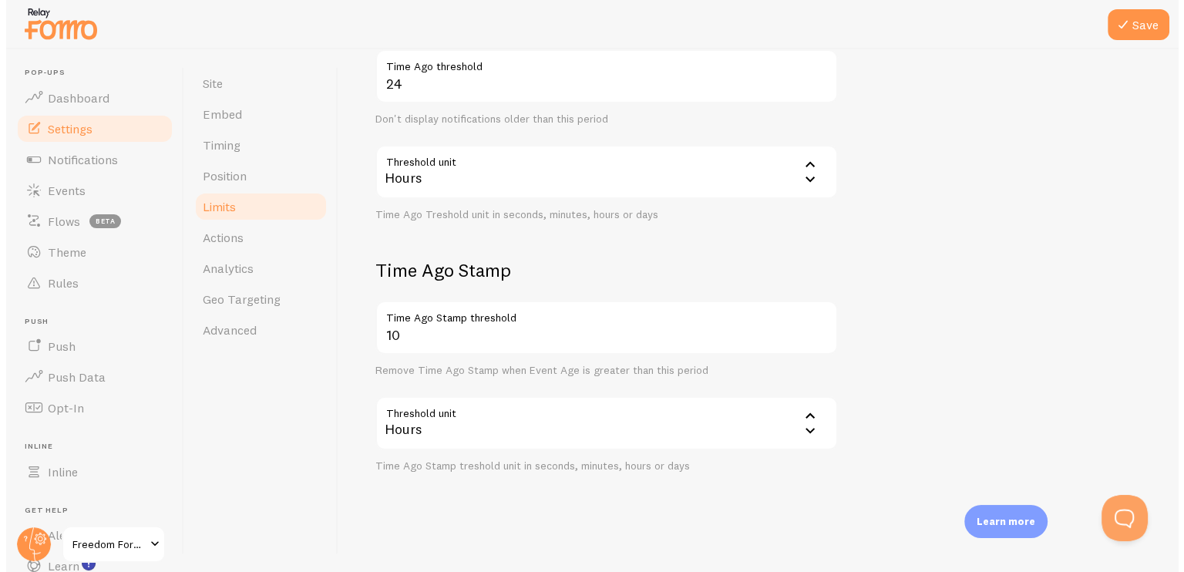
scroll to position [518, 0]
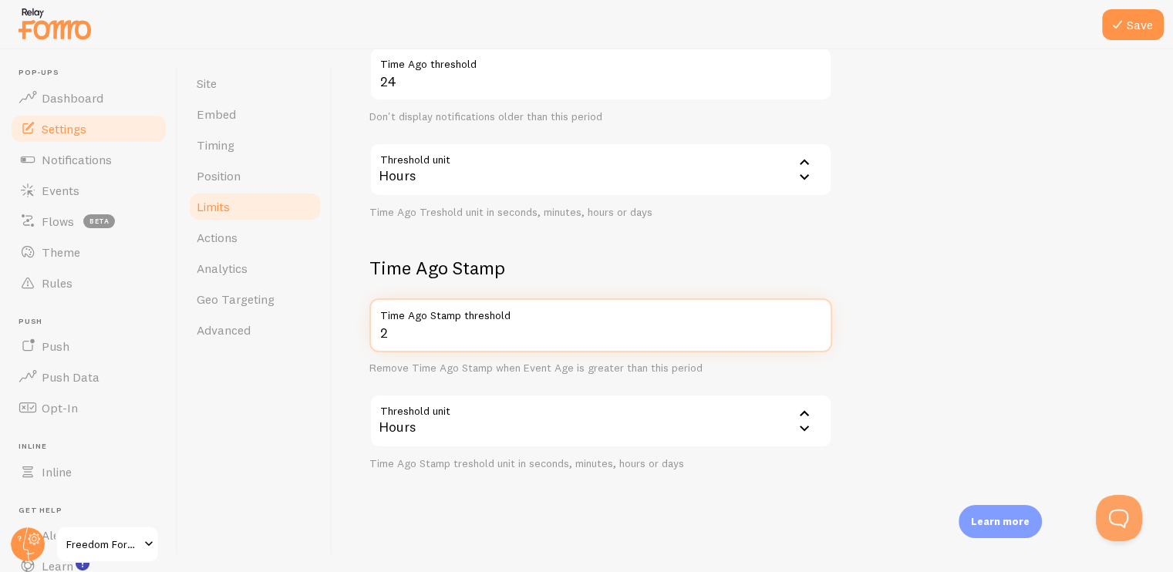
click at [817, 332] on input "2" at bounding box center [600, 325] width 463 height 54
click at [814, 329] on input "3" at bounding box center [600, 325] width 463 height 54
click at [814, 329] on input "4" at bounding box center [600, 325] width 463 height 54
click at [814, 329] on input "5" at bounding box center [600, 325] width 463 height 54
click at [814, 329] on input "6" at bounding box center [600, 325] width 463 height 54
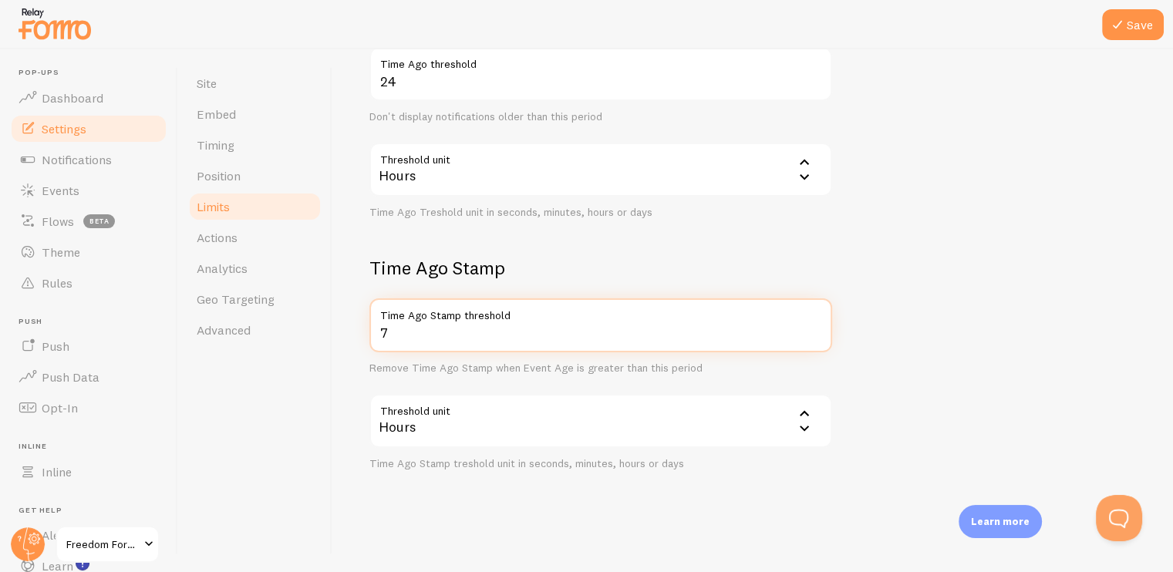
click at [814, 329] on input "7" at bounding box center [600, 325] width 463 height 54
click at [814, 329] on input "8" at bounding box center [600, 325] width 463 height 54
click at [814, 329] on input "9" at bounding box center [600, 325] width 463 height 54
click at [814, 329] on input "10" at bounding box center [600, 325] width 463 height 54
click at [814, 329] on input "11" at bounding box center [600, 325] width 463 height 54
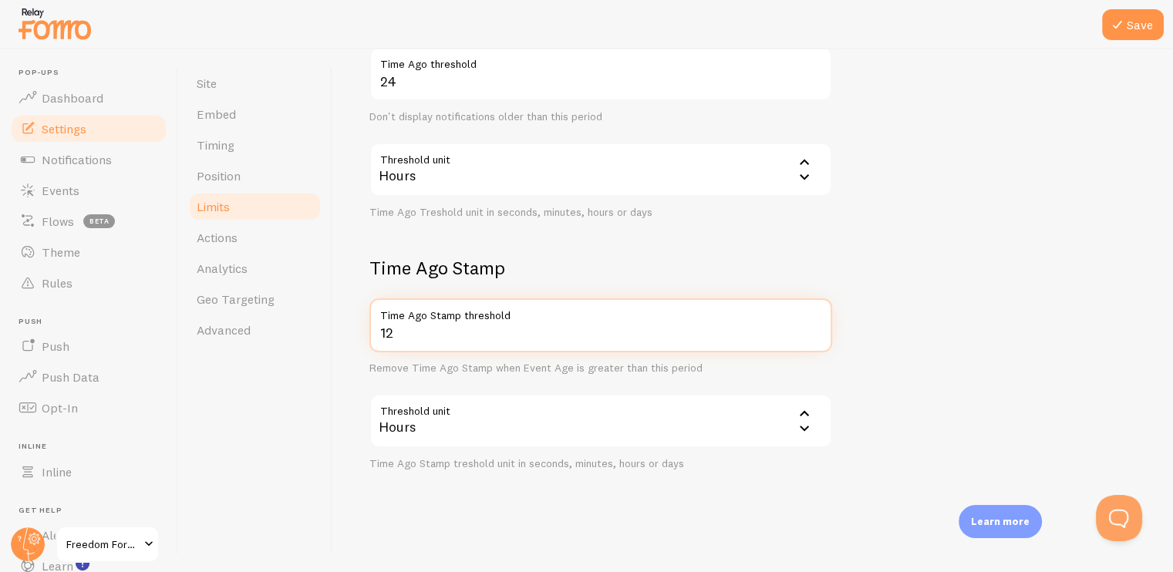
click at [814, 329] on input "12" at bounding box center [600, 325] width 463 height 54
click at [814, 329] on input "13" at bounding box center [600, 325] width 463 height 54
click at [814, 329] on input "14" at bounding box center [600, 325] width 463 height 54
click at [814, 329] on input "15" at bounding box center [600, 325] width 463 height 54
click at [814, 329] on input "16" at bounding box center [600, 325] width 463 height 54
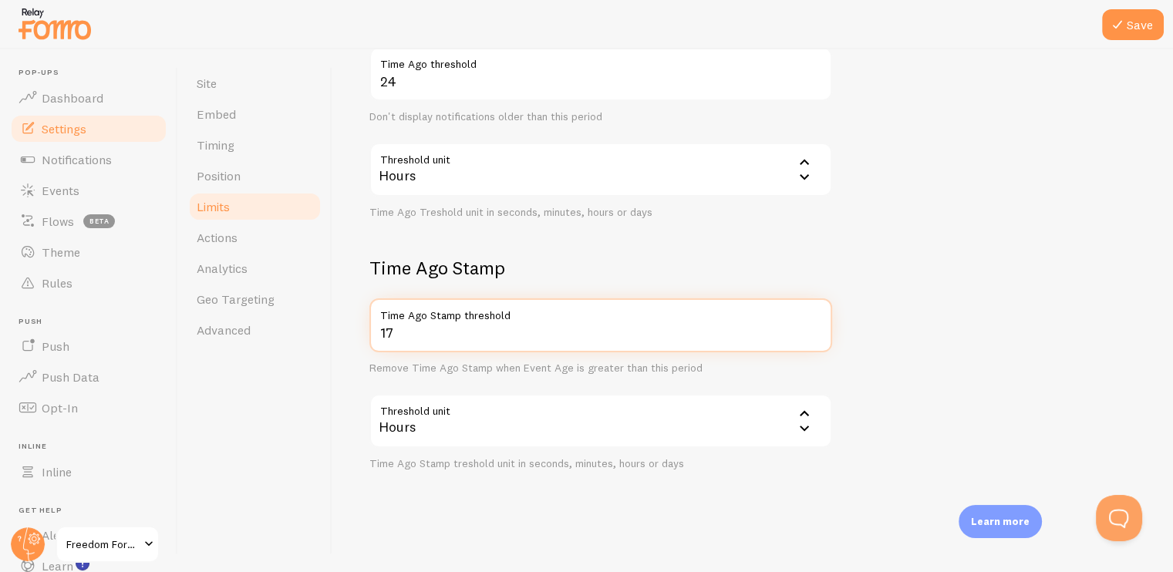
click at [814, 329] on input "17" at bounding box center [600, 325] width 463 height 54
click at [814, 329] on input "18" at bounding box center [600, 325] width 463 height 54
click at [816, 332] on input "17" at bounding box center [600, 325] width 463 height 54
click at [816, 332] on input "16" at bounding box center [600, 325] width 463 height 54
click at [816, 332] on input "15" at bounding box center [600, 325] width 463 height 54
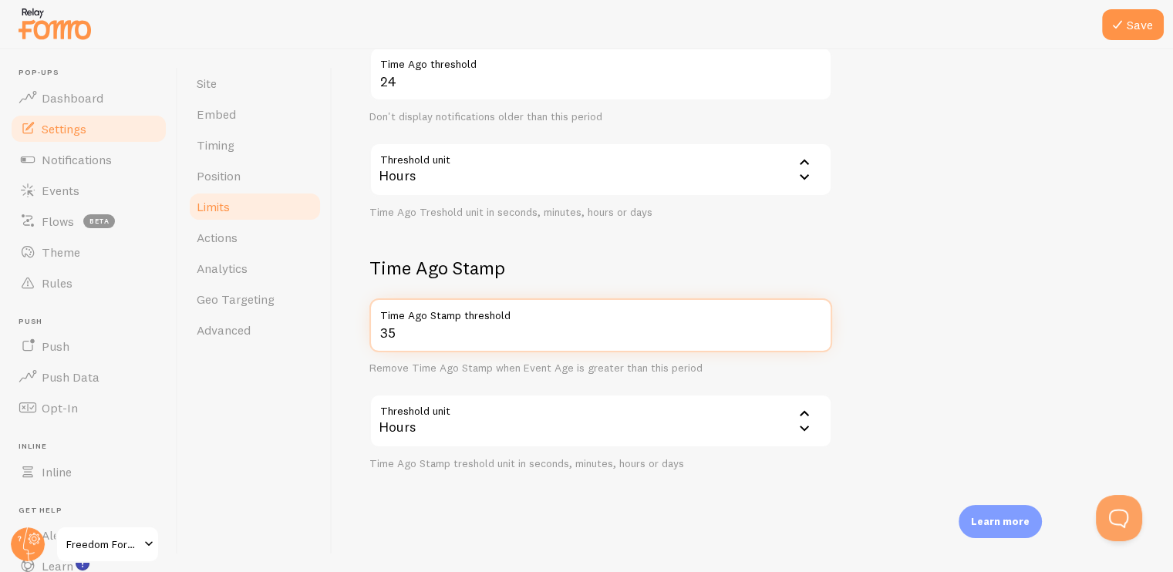
click at [818, 326] on input "35" at bounding box center [600, 325] width 463 height 54
click at [816, 335] on input "26" at bounding box center [600, 325] width 463 height 54
click at [815, 335] on input "25" at bounding box center [600, 325] width 463 height 54
type input "24"
click at [815, 335] on input "24" at bounding box center [600, 325] width 463 height 54
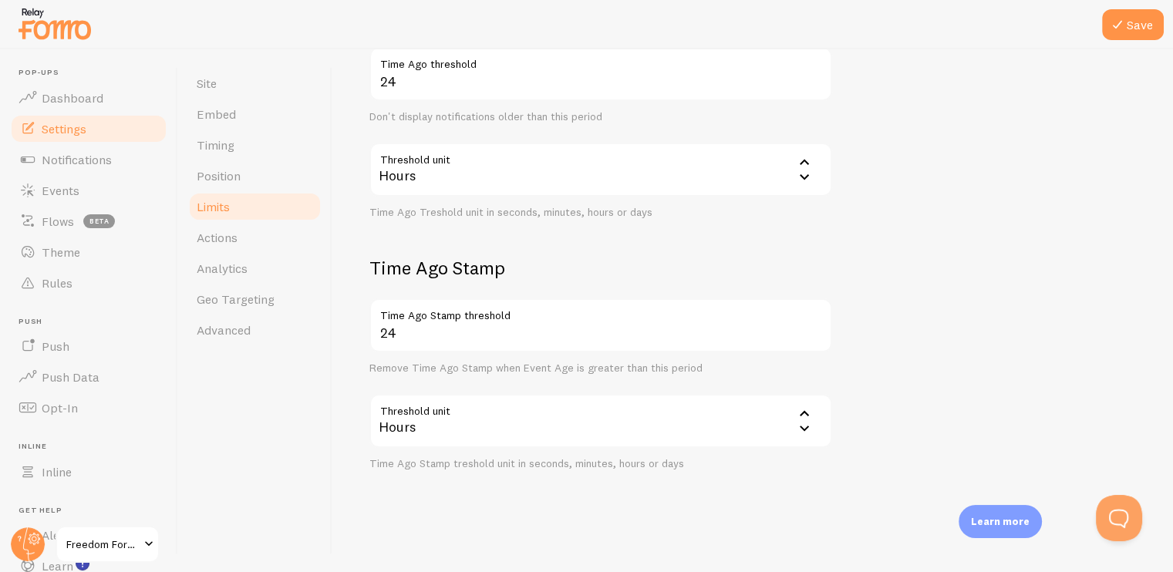
click at [871, 395] on form "Notification Count 9 Max Notifications shown per page Limit the number of Notif…" at bounding box center [752, 111] width 766 height 719
click at [854, 360] on form "Notification Count 9 Max Notifications shown per page Limit the number of Notif…" at bounding box center [752, 111] width 766 height 719
click at [1140, 20] on button "Save" at bounding box center [1133, 24] width 62 height 31
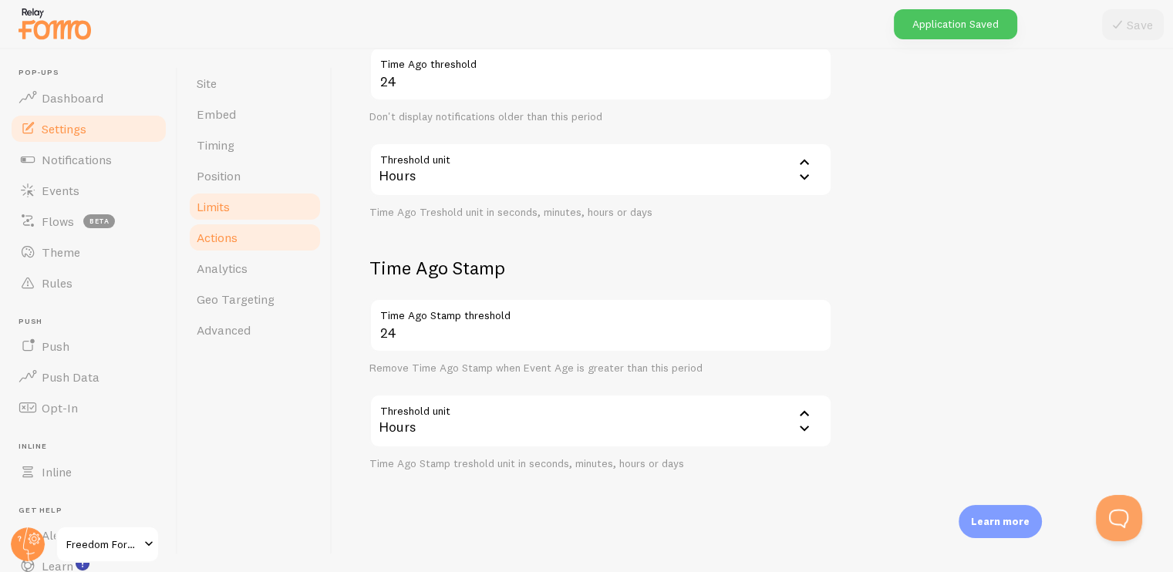
click at [231, 241] on span "Actions" at bounding box center [217, 237] width 41 height 15
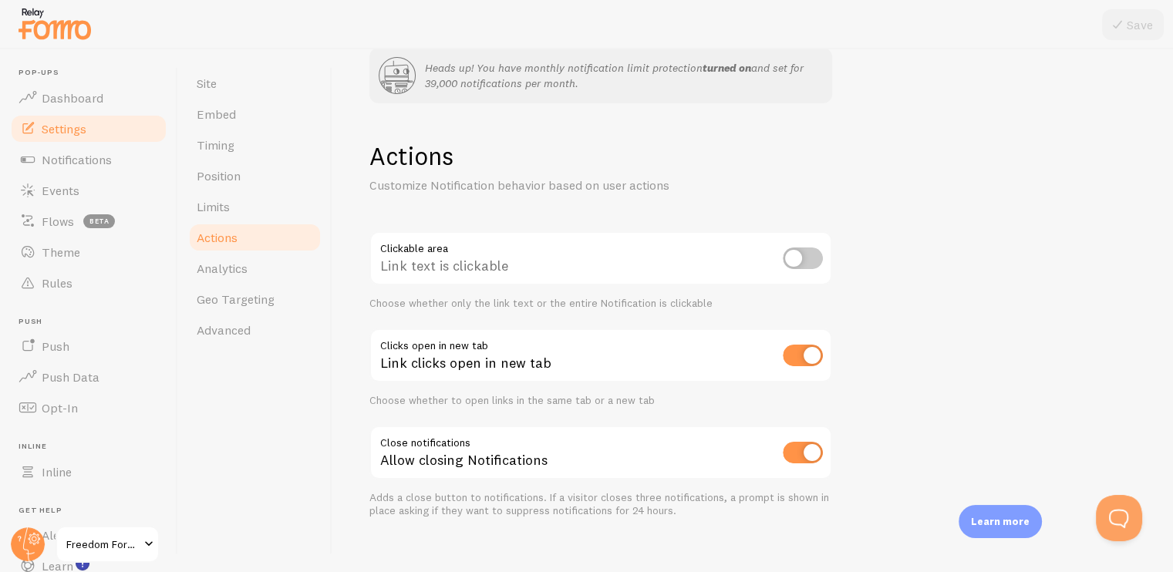
scroll to position [56, 0]
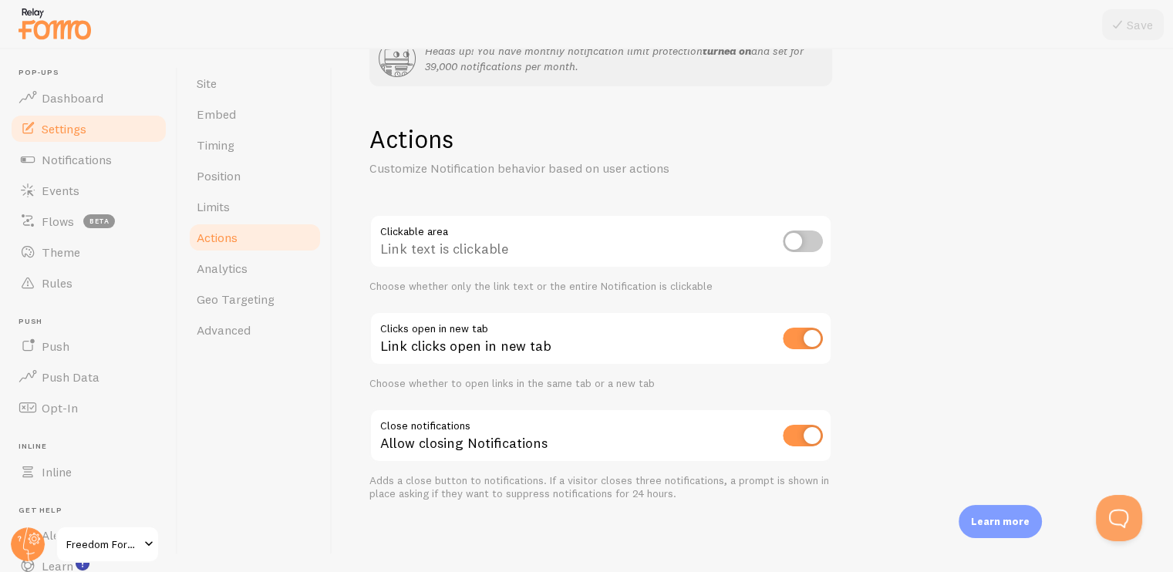
click at [792, 426] on input "checkbox" at bounding box center [803, 436] width 40 height 22
checkbox input "false"
click at [659, 399] on div "Actions Customize Notification behavior based on user actions Clickable area Li…" at bounding box center [600, 312] width 463 height 378
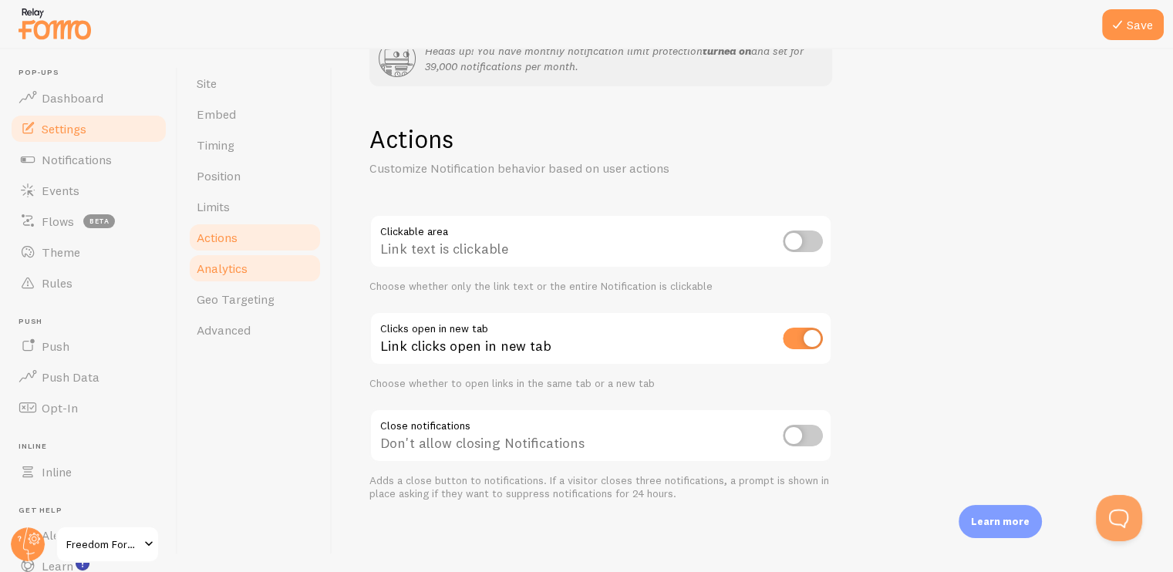
click at [223, 270] on span "Analytics" at bounding box center [222, 268] width 51 height 15
click at [1113, 22] on icon at bounding box center [1117, 24] width 19 height 19
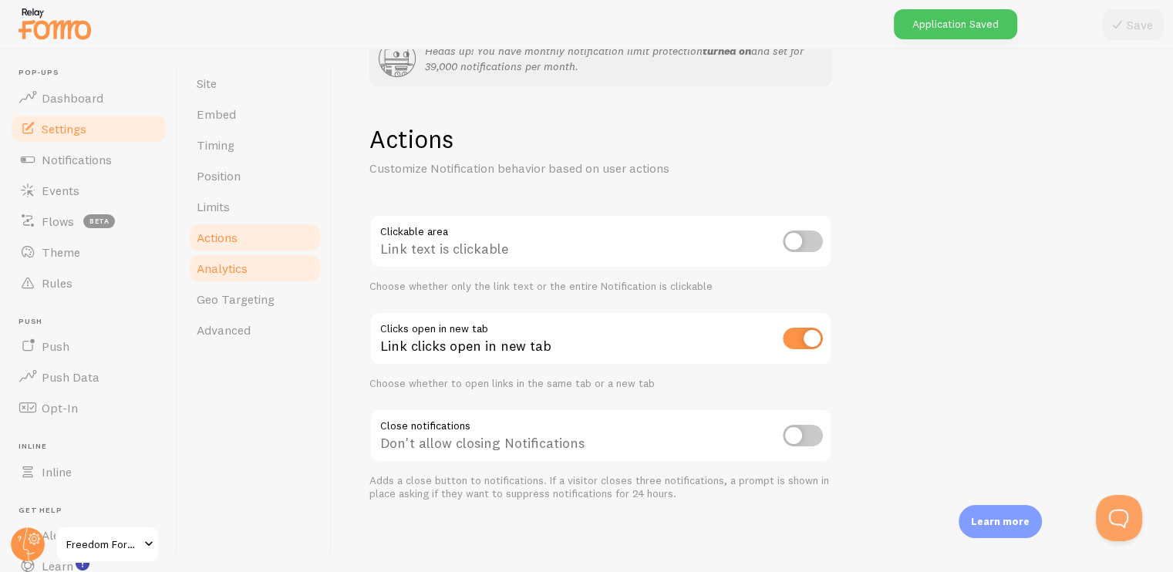
click at [223, 274] on span "Analytics" at bounding box center [222, 268] width 51 height 15
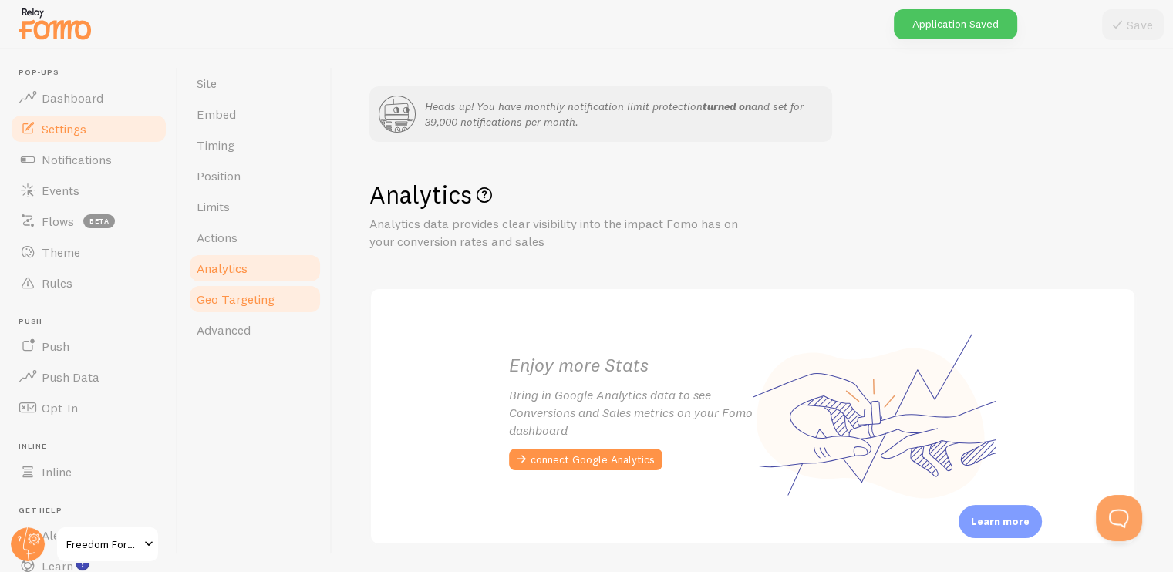
click at [231, 298] on span "Geo Targeting" at bounding box center [236, 298] width 78 height 15
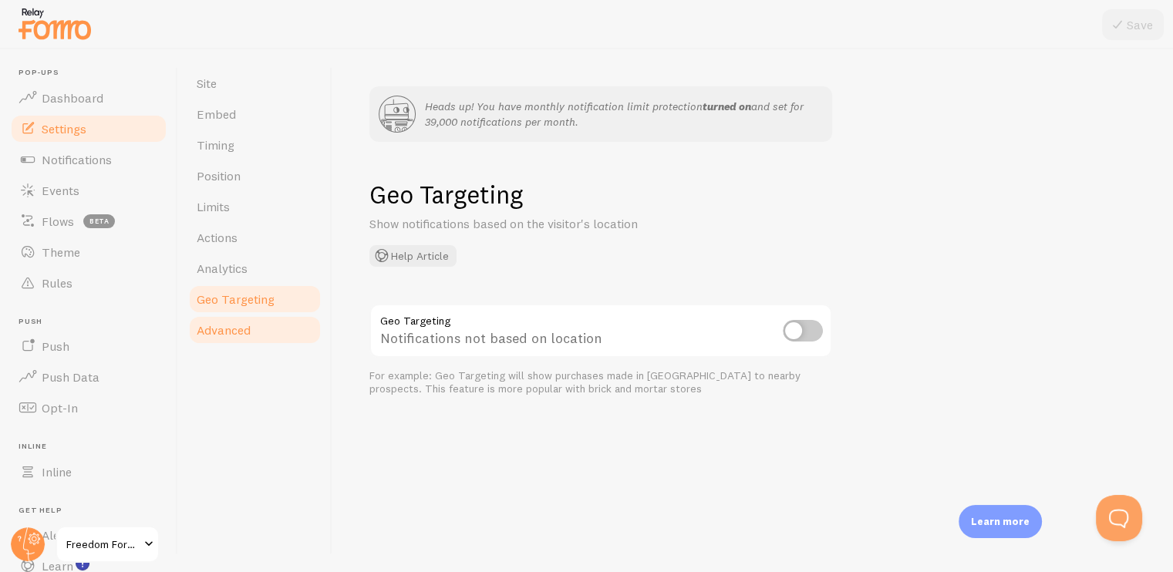
click at [239, 330] on span "Advanced" at bounding box center [224, 329] width 54 height 15
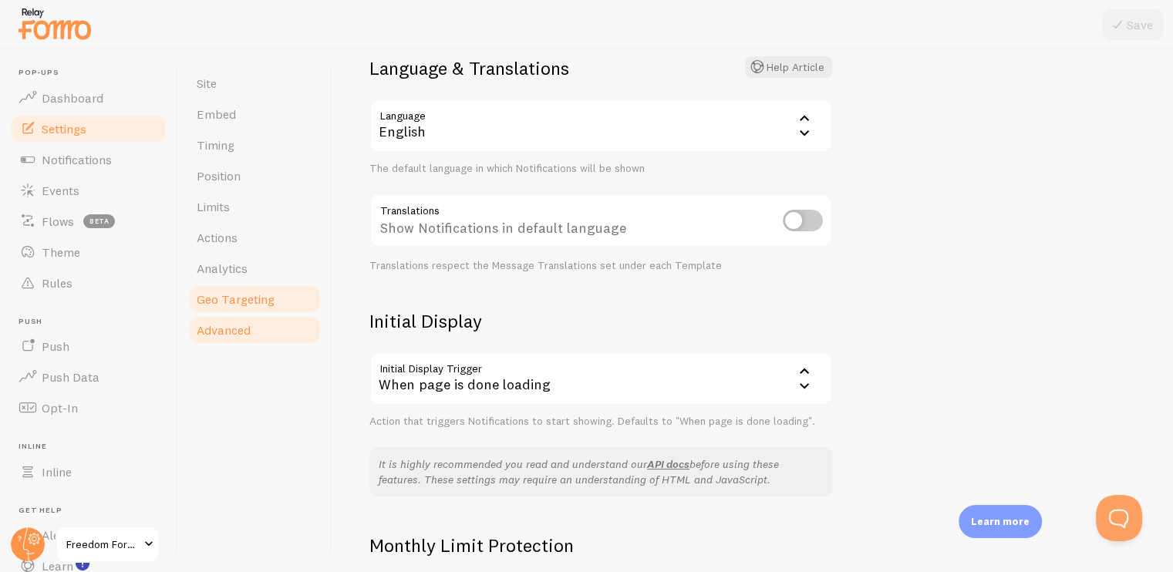
scroll to position [177, 0]
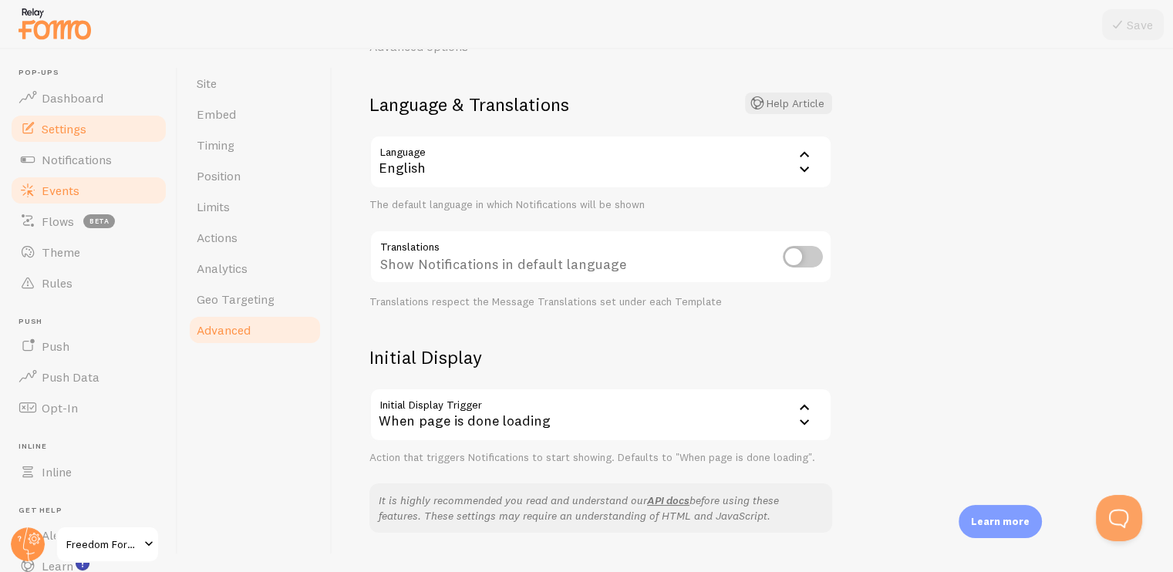
click at [60, 200] on link "Events" at bounding box center [88, 190] width 159 height 31
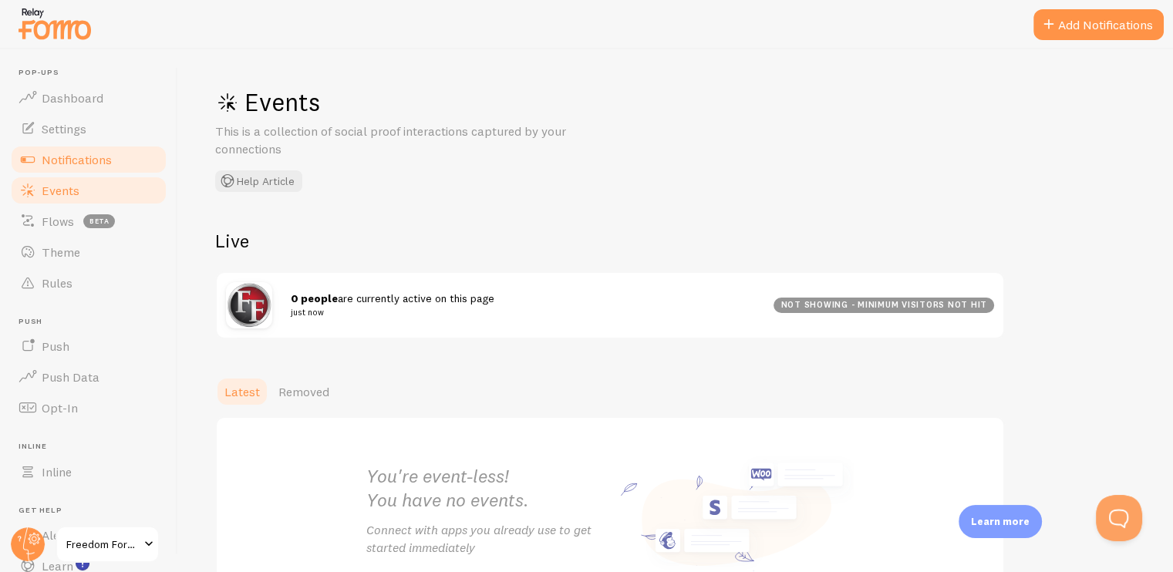
click at [74, 153] on span "Notifications" at bounding box center [77, 159] width 70 height 15
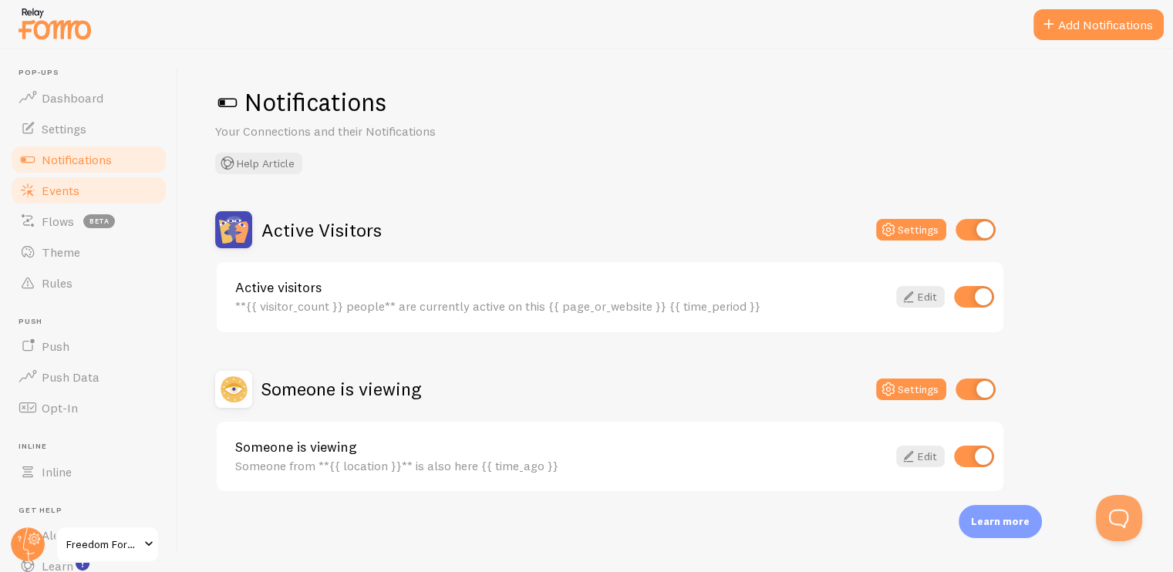
click at [75, 187] on span "Events" at bounding box center [61, 190] width 38 height 15
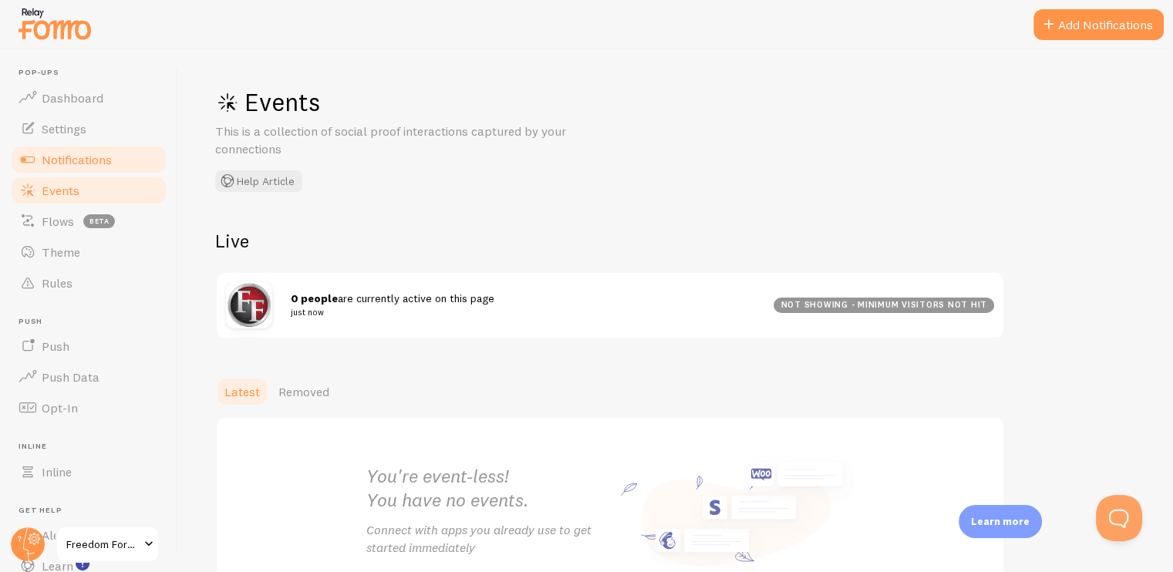
click at [61, 148] on link "Notifications" at bounding box center [88, 159] width 159 height 31
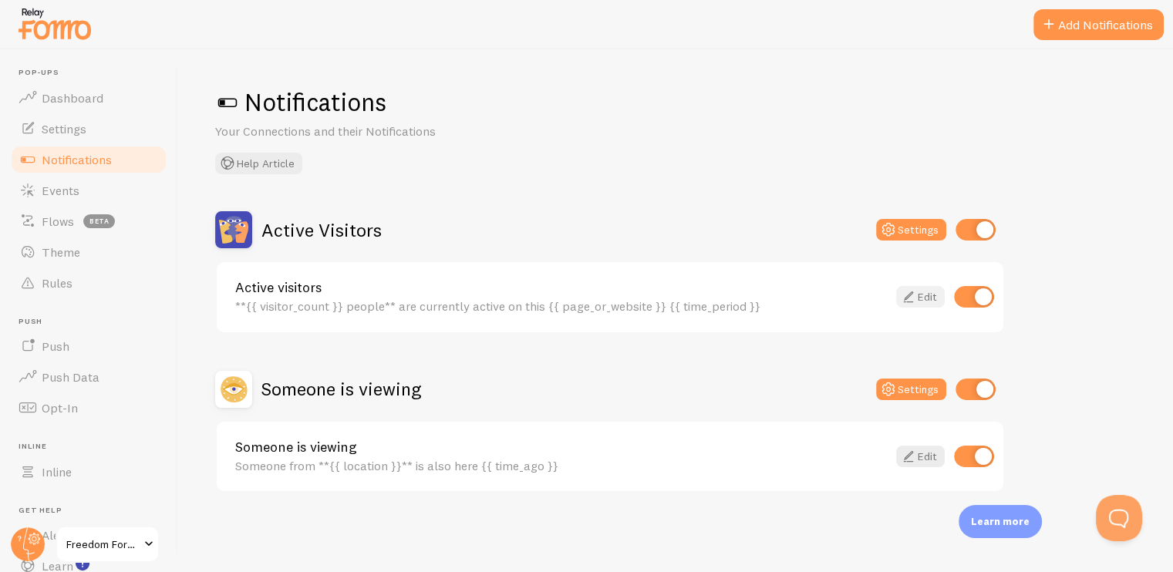
click at [906, 291] on icon at bounding box center [908, 297] width 19 height 19
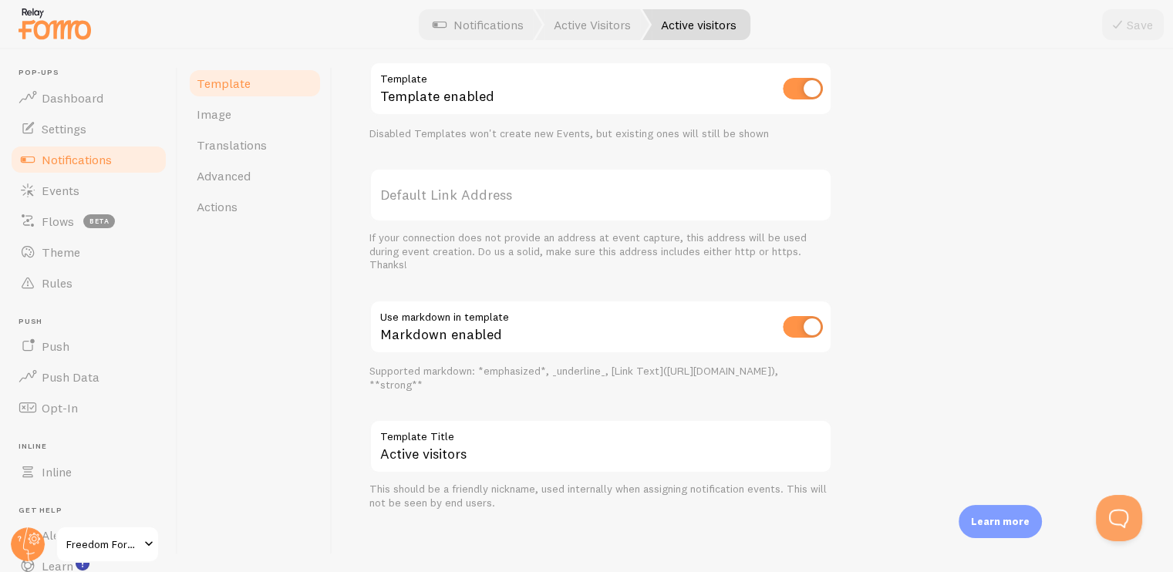
scroll to position [541, 0]
click at [222, 172] on span "Advanced" at bounding box center [224, 175] width 54 height 15
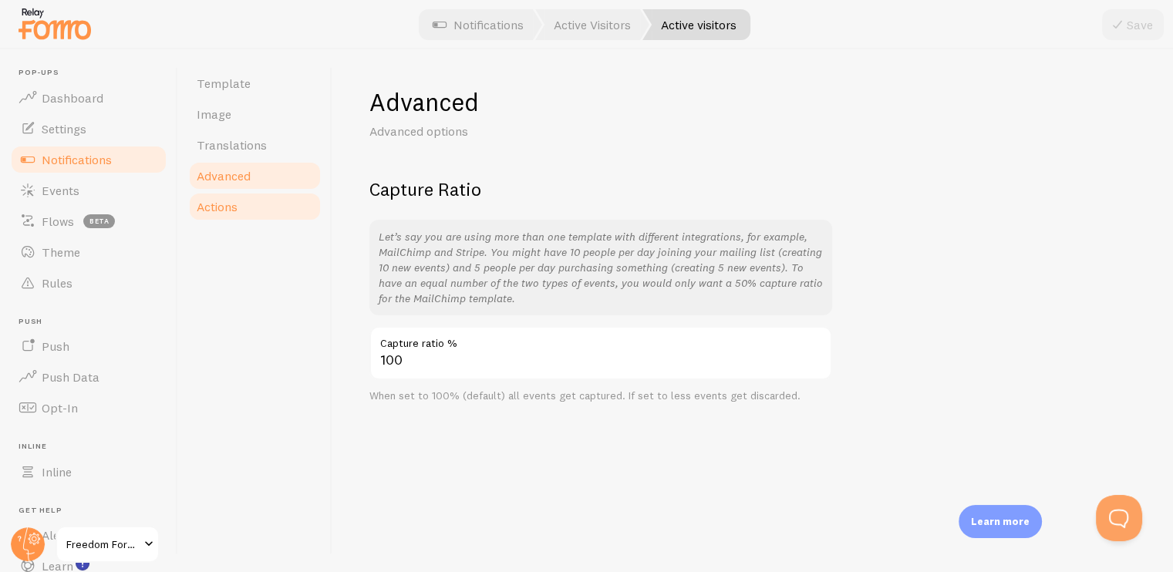
click at [222, 197] on link "Actions" at bounding box center [254, 206] width 135 height 31
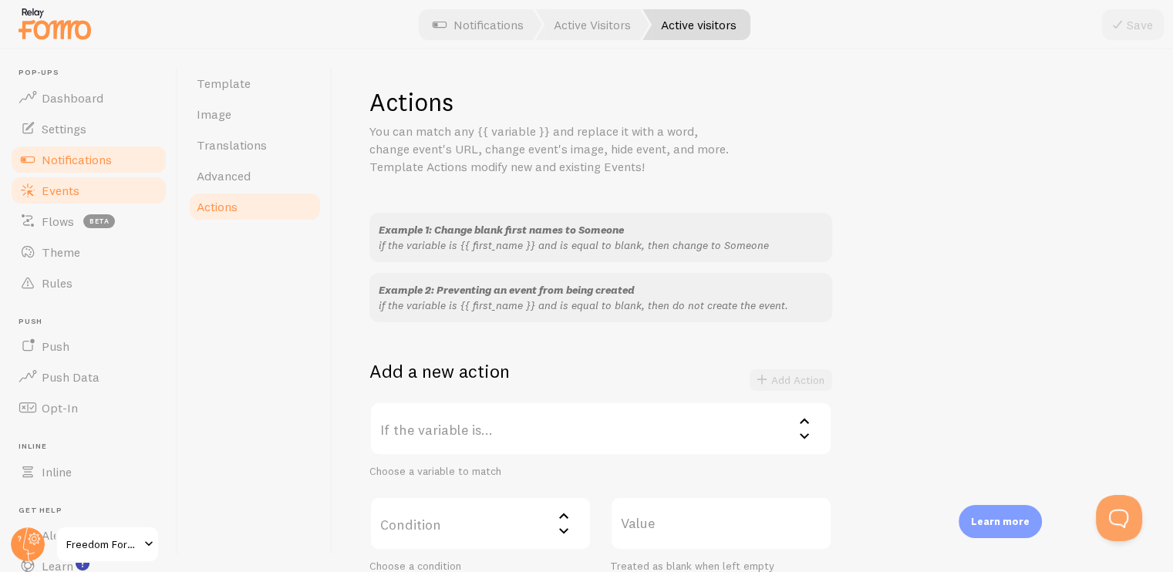
click at [48, 186] on span "Events" at bounding box center [61, 190] width 38 height 15
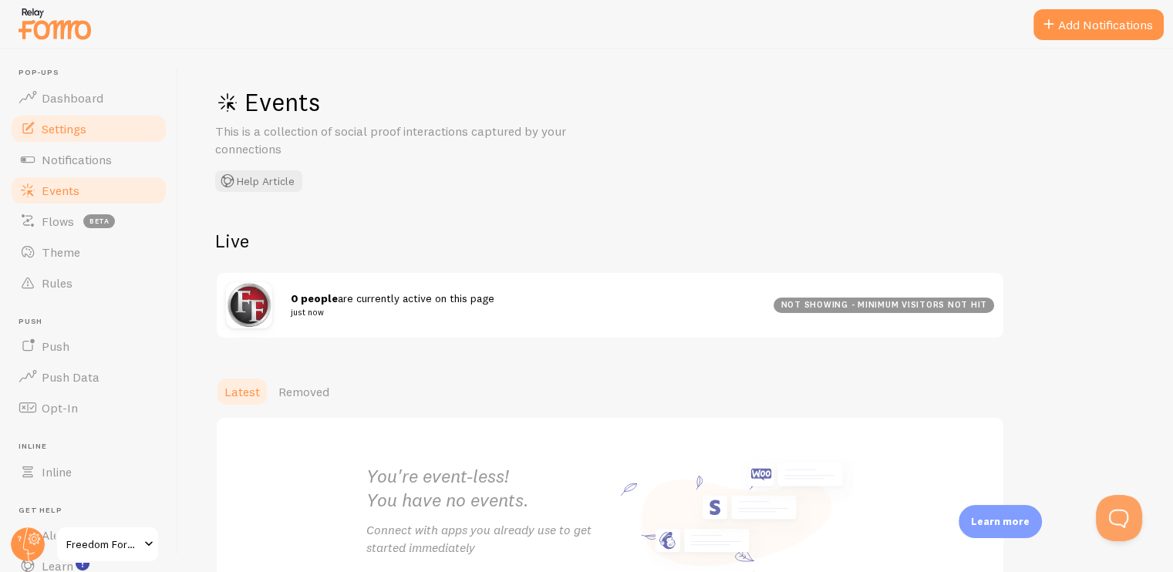
click at [52, 126] on span "Settings" at bounding box center [64, 128] width 45 height 15
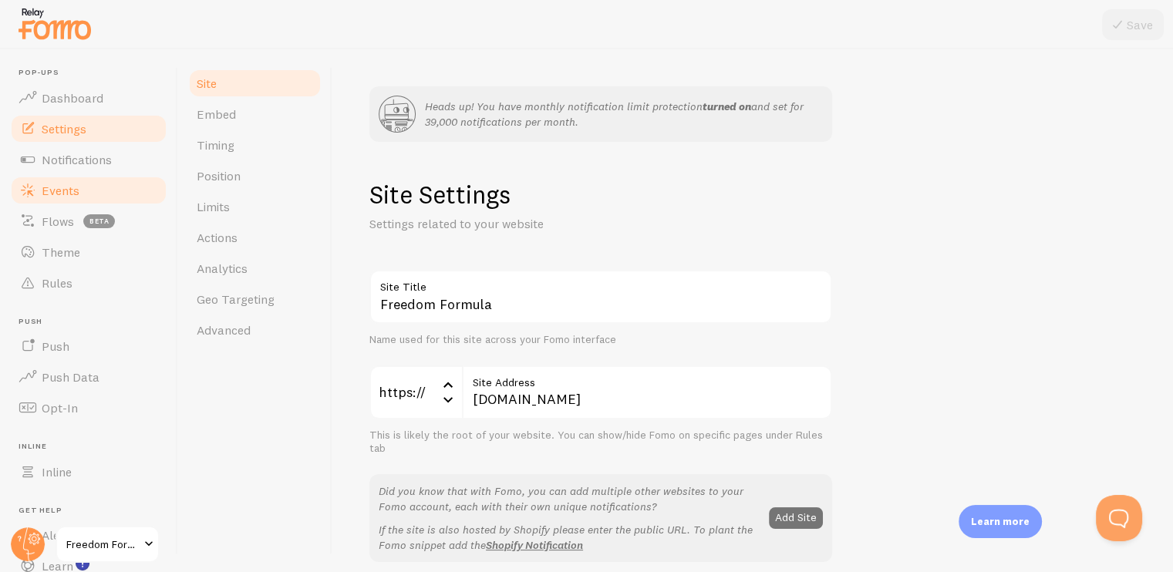
click at [74, 194] on span "Events" at bounding box center [61, 190] width 38 height 15
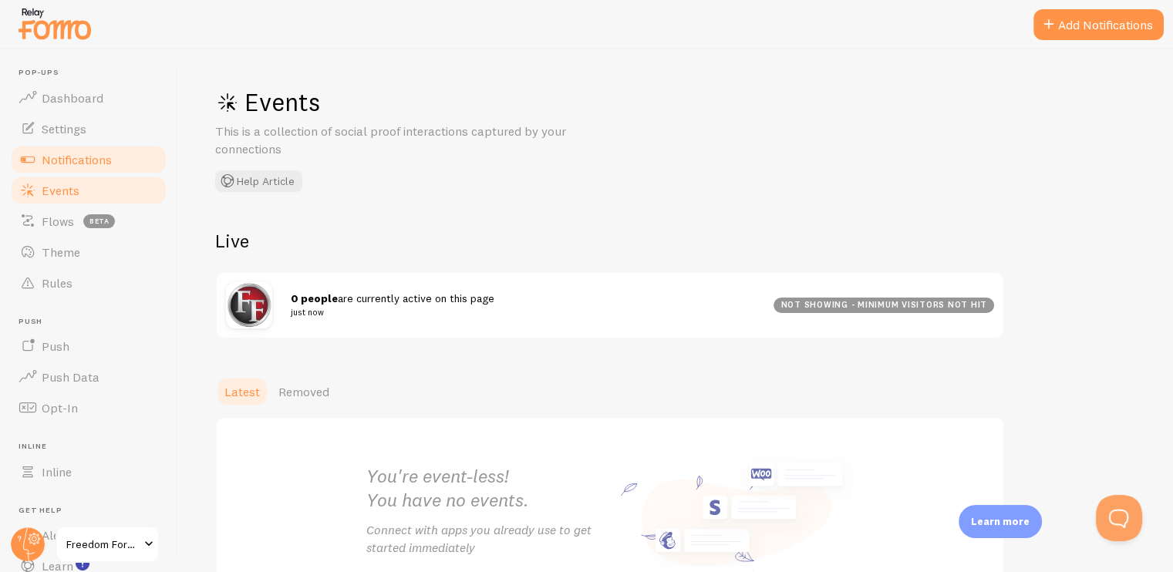
click at [68, 164] on span "Notifications" at bounding box center [77, 159] width 70 height 15
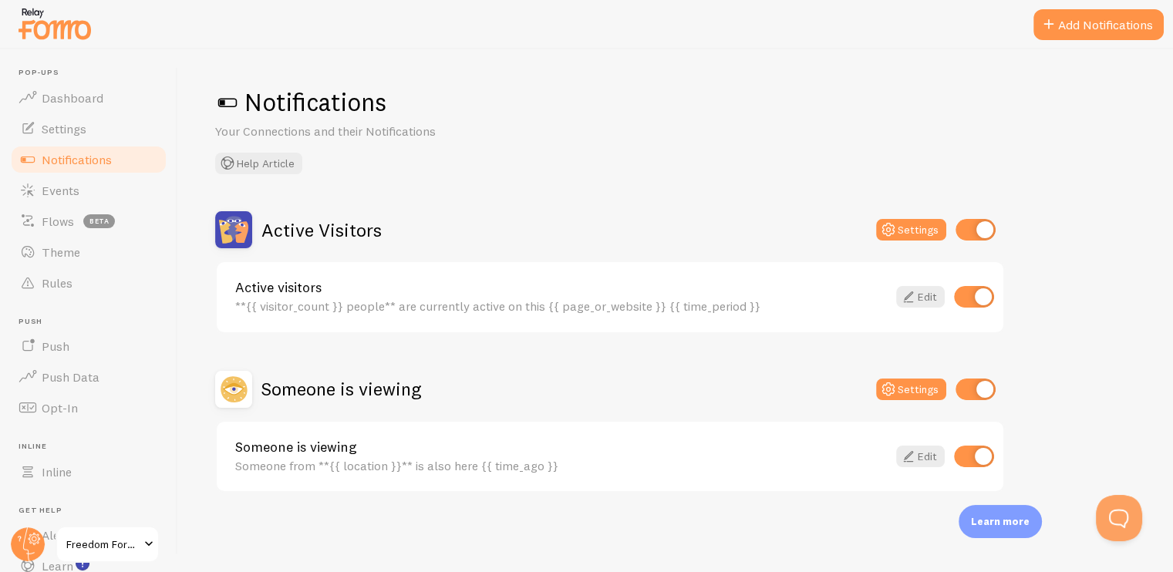
click at [877, 221] on div "Settings" at bounding box center [936, 230] width 120 height 22
click at [894, 228] on icon at bounding box center [888, 230] width 19 height 19
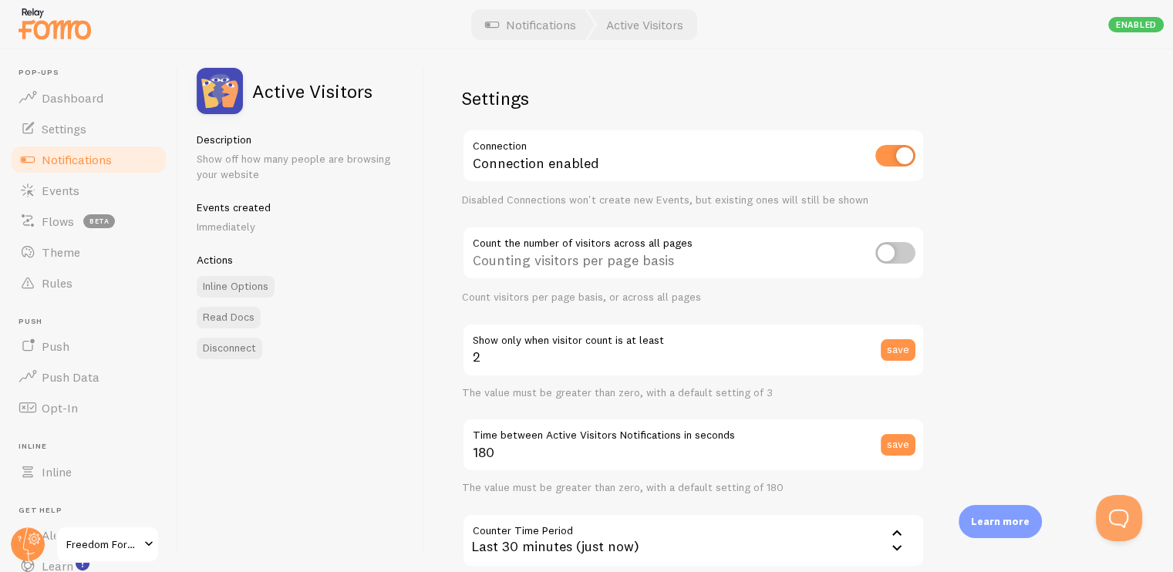
click at [888, 249] on input "checkbox" at bounding box center [895, 253] width 40 height 22
checkbox input "false"
click at [51, 123] on span "Settings" at bounding box center [64, 128] width 45 height 15
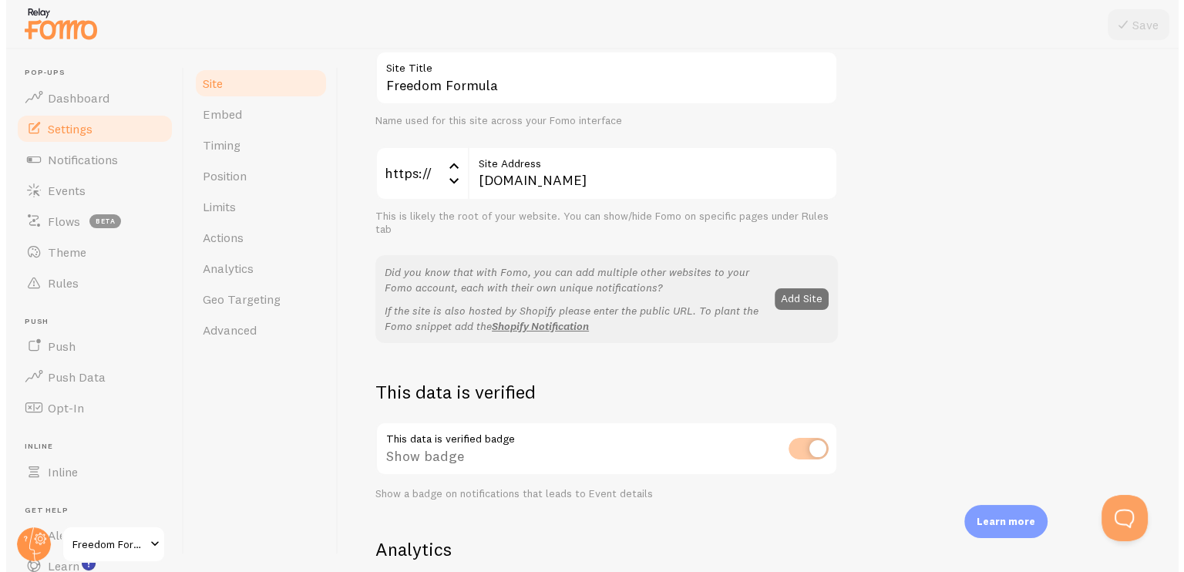
scroll to position [231, 0]
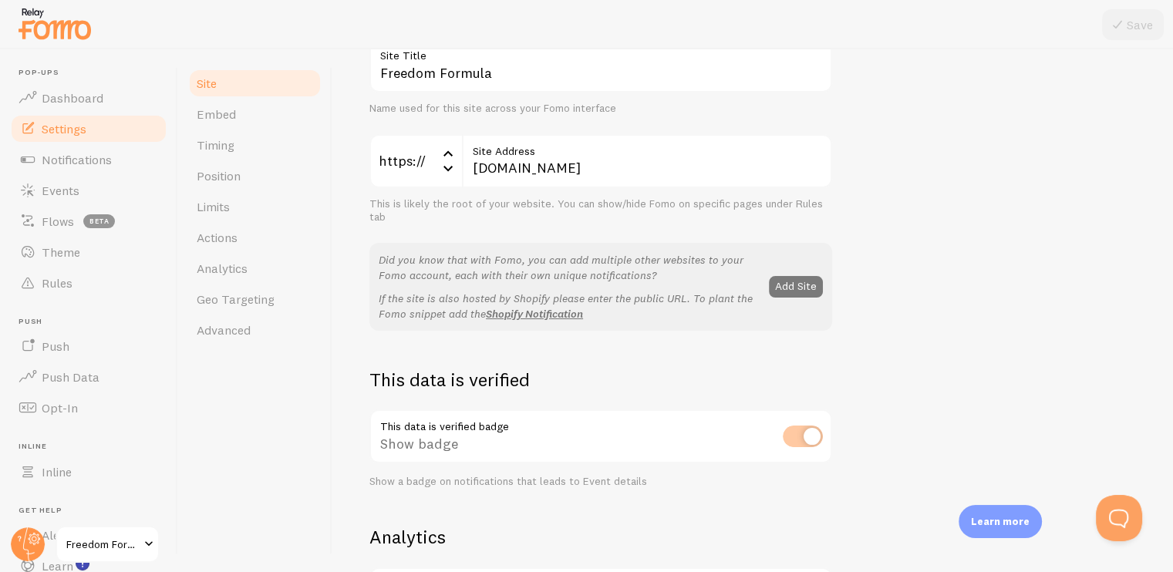
click at [790, 284] on button "Add Site" at bounding box center [796, 287] width 54 height 22
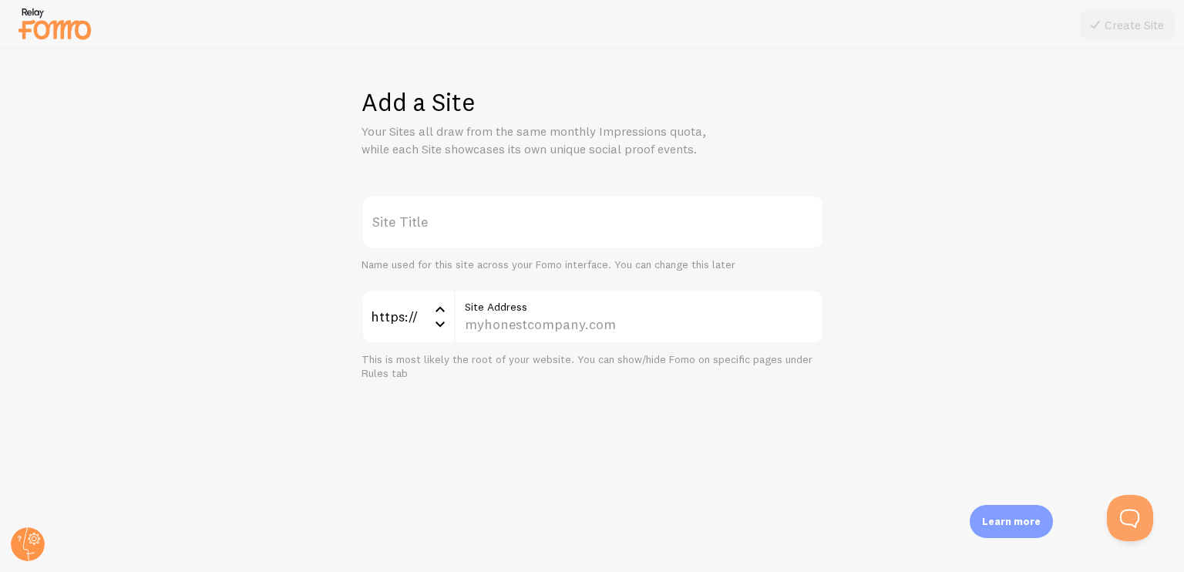
click at [446, 227] on label "Site Title" at bounding box center [593, 222] width 463 height 54
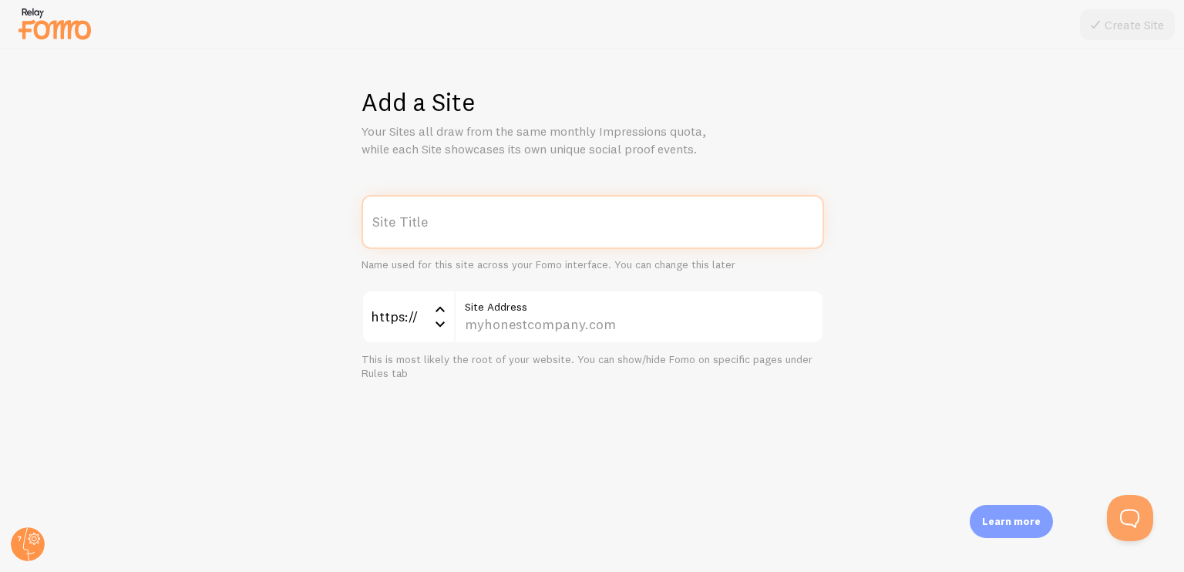
click at [446, 227] on input "Site Title" at bounding box center [593, 222] width 463 height 54
type input "Dem Jeans"
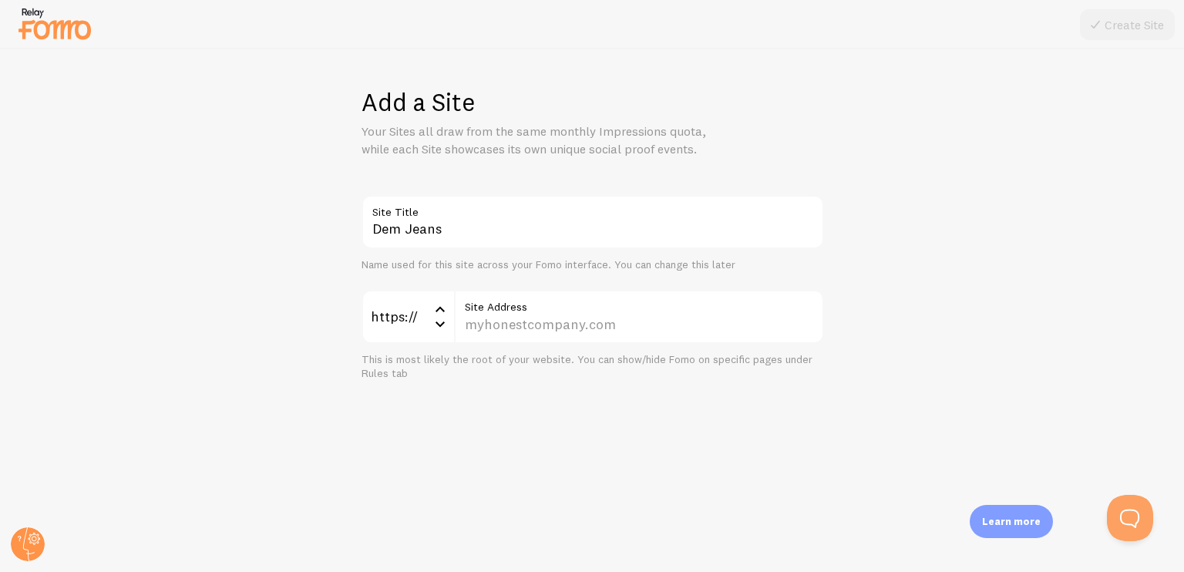
click at [530, 170] on div "Add a Site Your Sites all draw from the same monthly Impressions quota, while e…" at bounding box center [593, 310] width 1184 height 523
click at [477, 322] on input "Site Address" at bounding box center [639, 317] width 370 height 54
paste input "www.freedom-formula.online/static/dem-jeans/index.html"
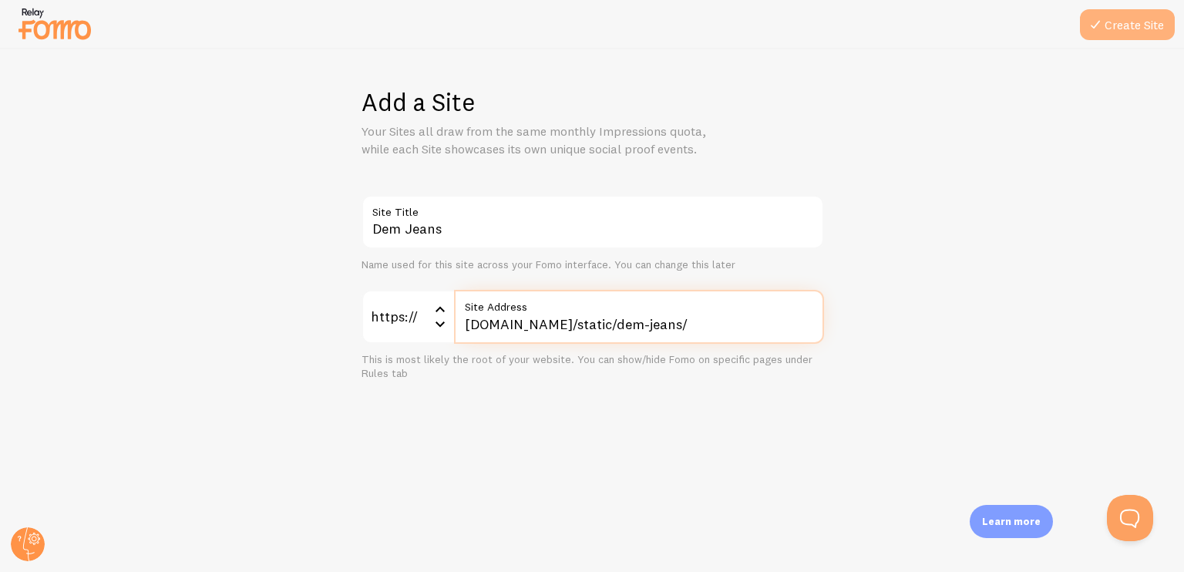
type input "www.freedom-formula.online/static/dem-jeans/"
click at [1106, 18] on button "Create Site" at bounding box center [1127, 24] width 95 height 31
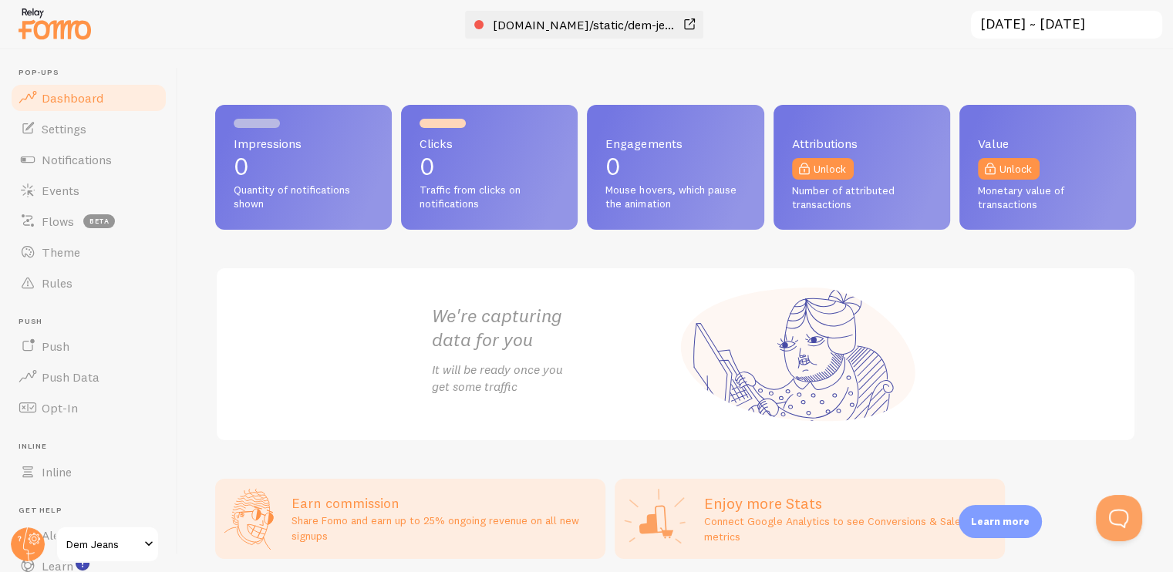
click at [692, 19] on span at bounding box center [689, 24] width 19 height 19
click at [83, 134] on span "Settings" at bounding box center [64, 128] width 45 height 15
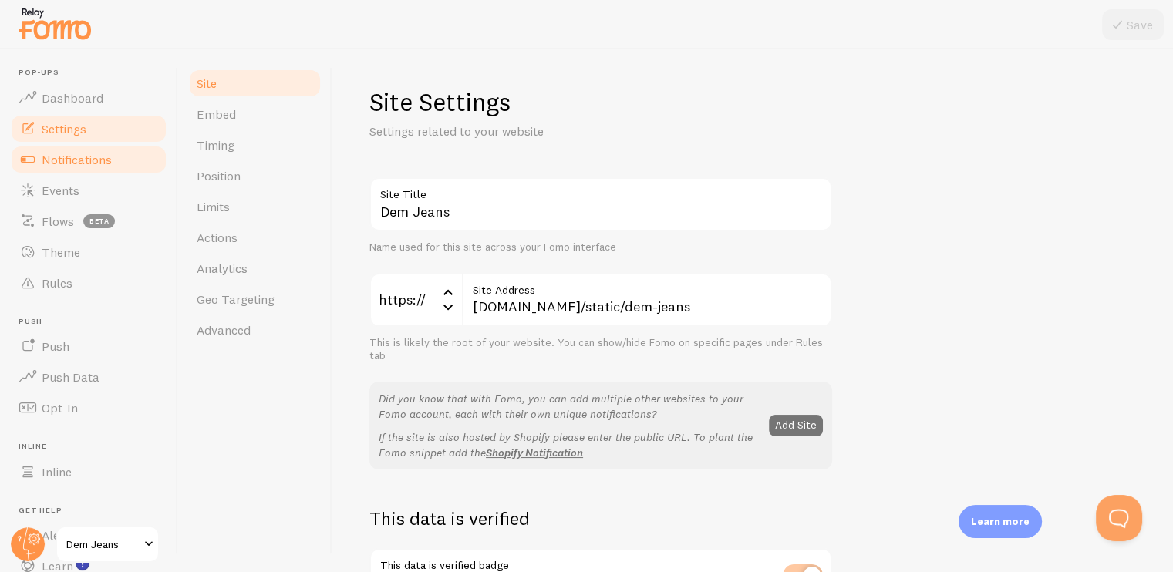
click at [79, 166] on span "Notifications" at bounding box center [77, 159] width 70 height 15
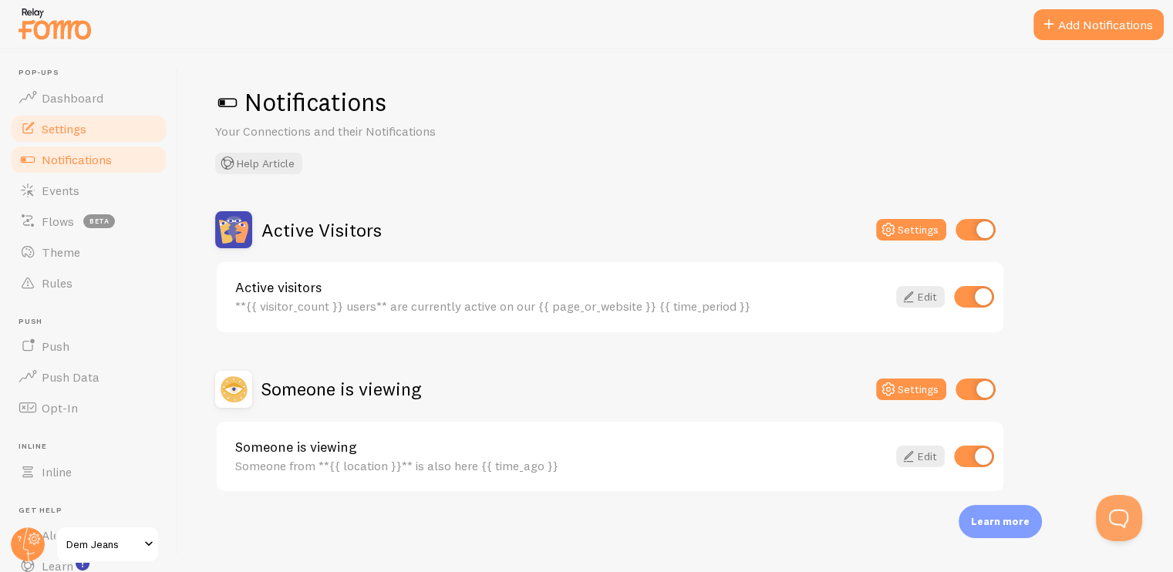
click at [74, 132] on span "Settings" at bounding box center [64, 128] width 45 height 15
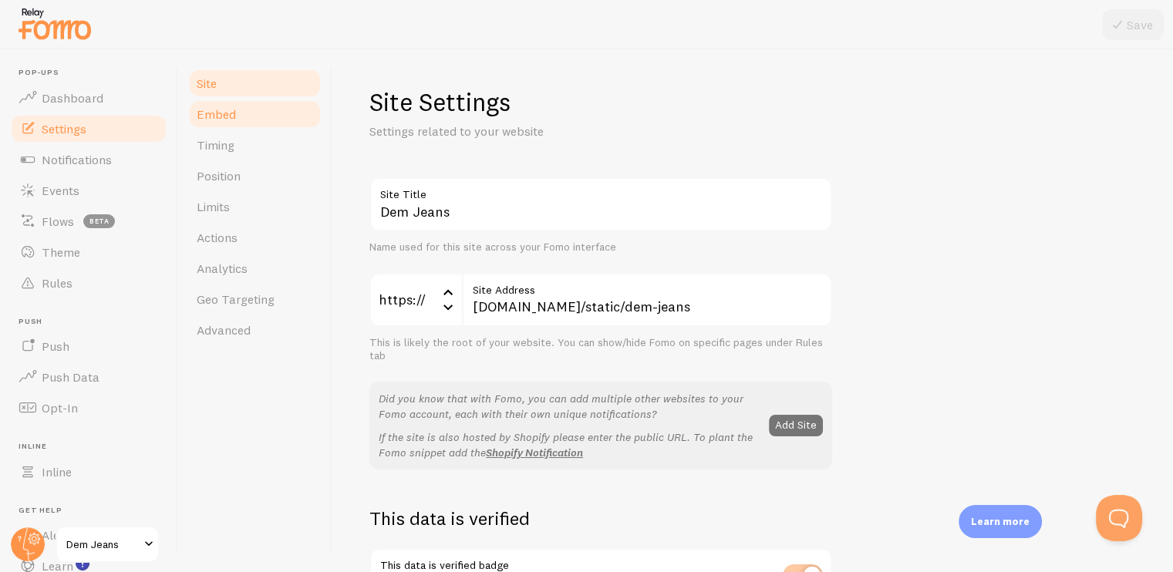
click at [230, 113] on span "Embed" at bounding box center [216, 113] width 39 height 15
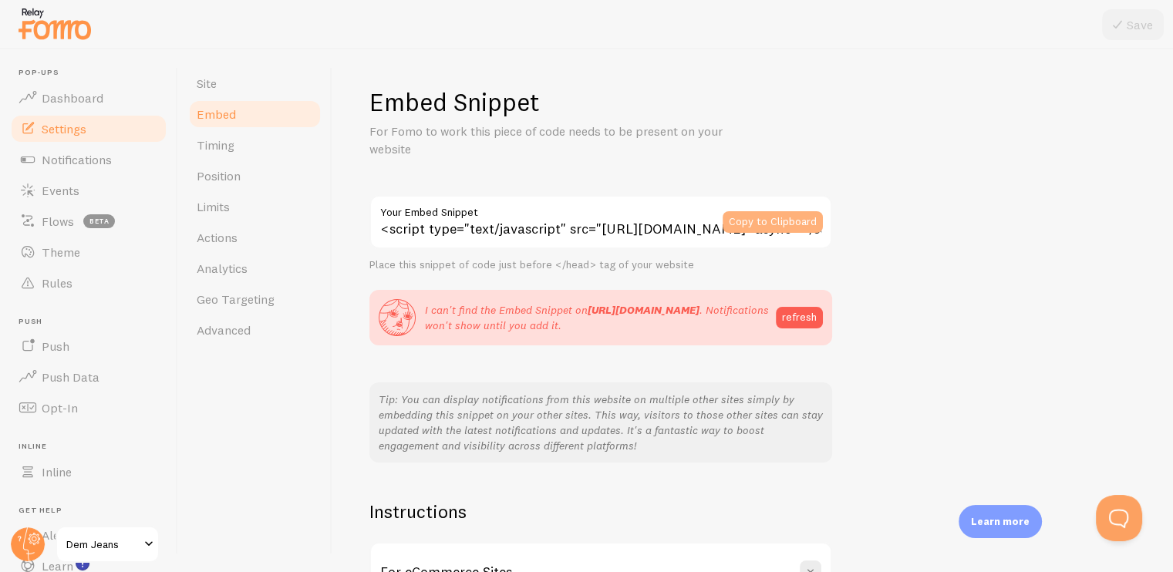
click at [780, 227] on button "Copy to Clipboard" at bounding box center [773, 222] width 100 height 22
click at [809, 315] on button "refresh" at bounding box center [799, 318] width 47 height 22
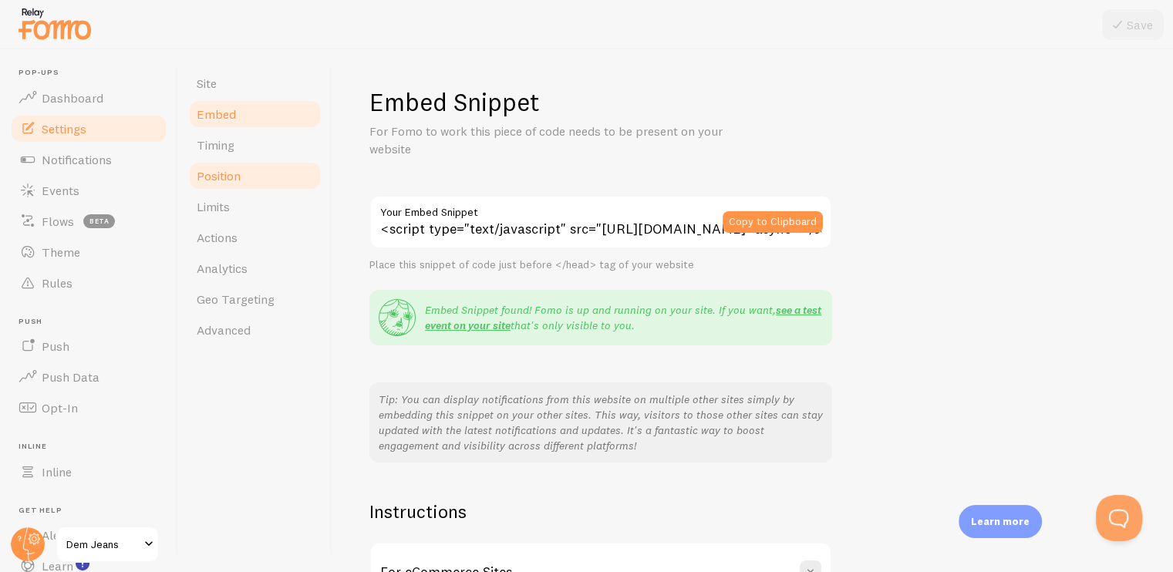
click at [230, 169] on span "Position" at bounding box center [219, 175] width 44 height 15
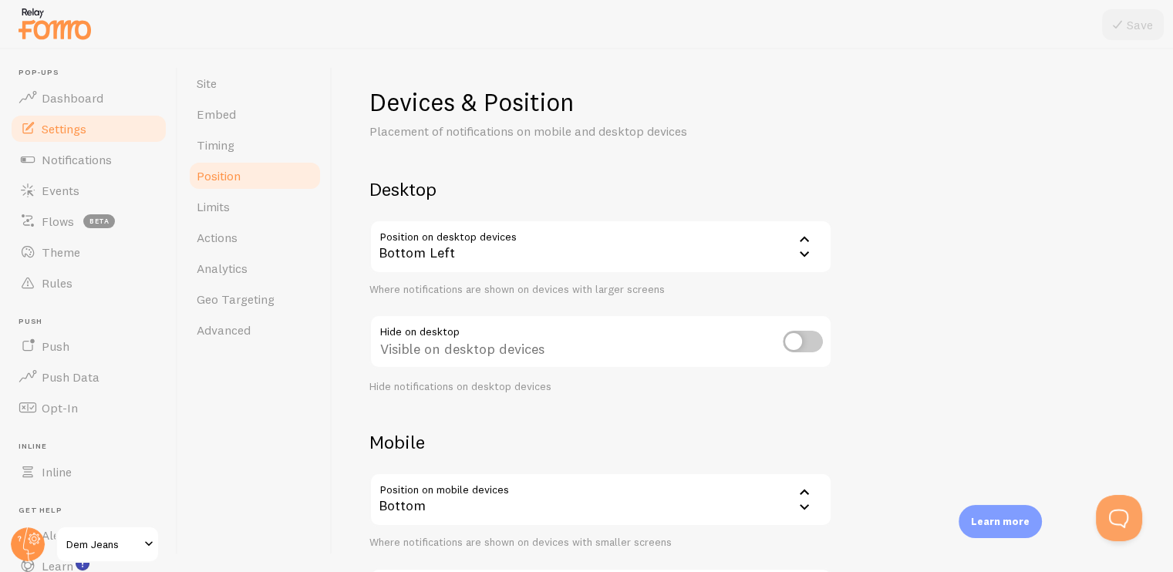
click at [741, 256] on div "Bottom Left" at bounding box center [600, 247] width 463 height 54
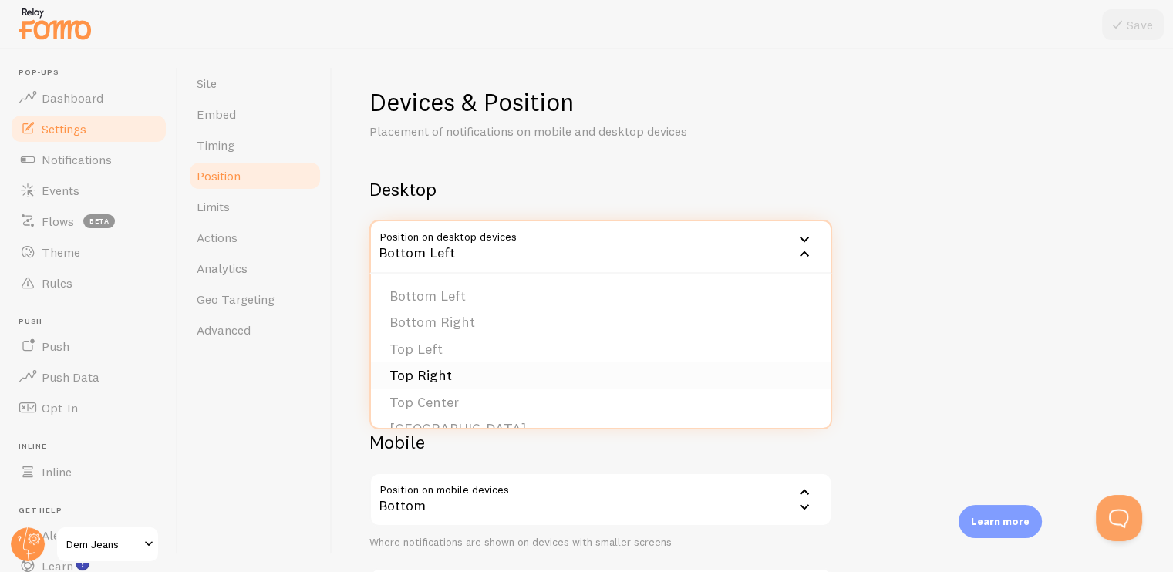
click at [447, 377] on li "Top Right" at bounding box center [601, 375] width 460 height 27
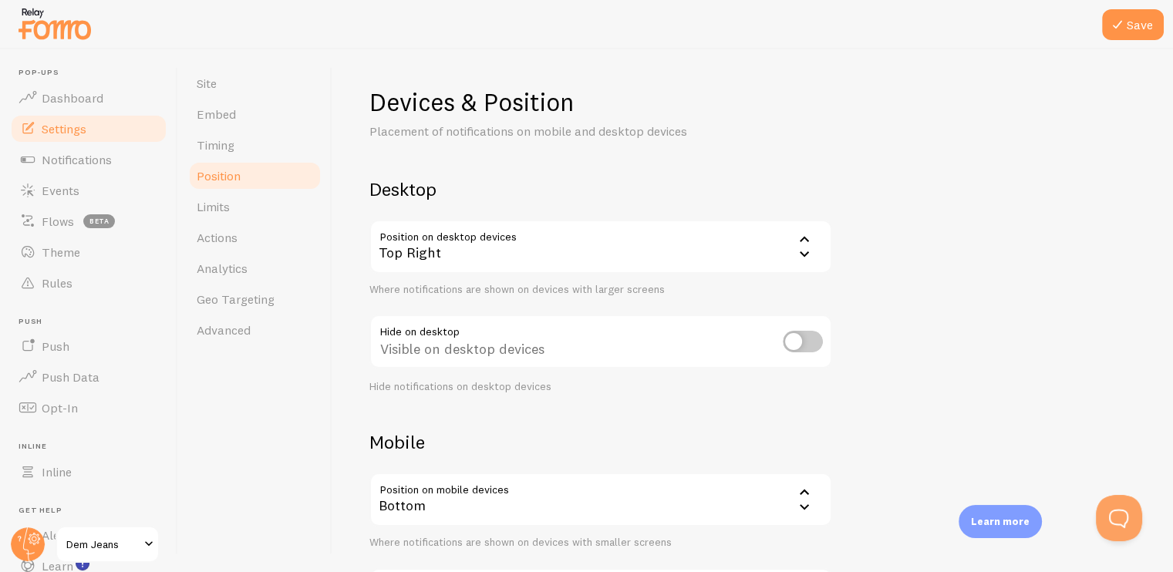
click at [960, 278] on div "Devices & Position Placement of notifications on mobile and desktop devices Des…" at bounding box center [752, 366] width 766 height 561
click at [1117, 25] on icon at bounding box center [1117, 24] width 19 height 19
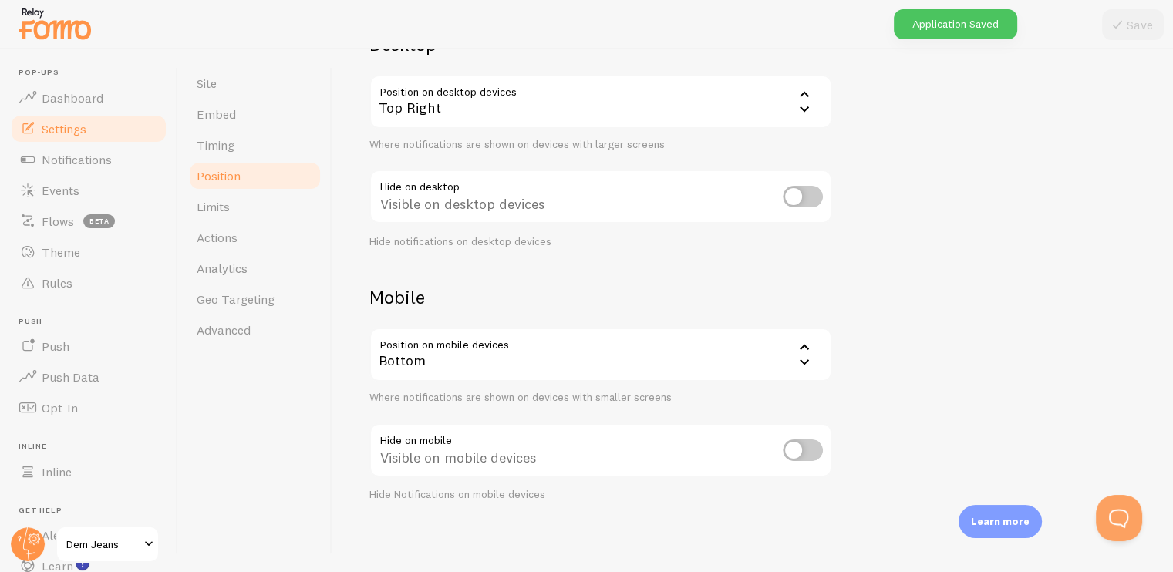
scroll to position [147, 0]
click at [531, 348] on div "Bottom" at bounding box center [600, 353] width 463 height 54
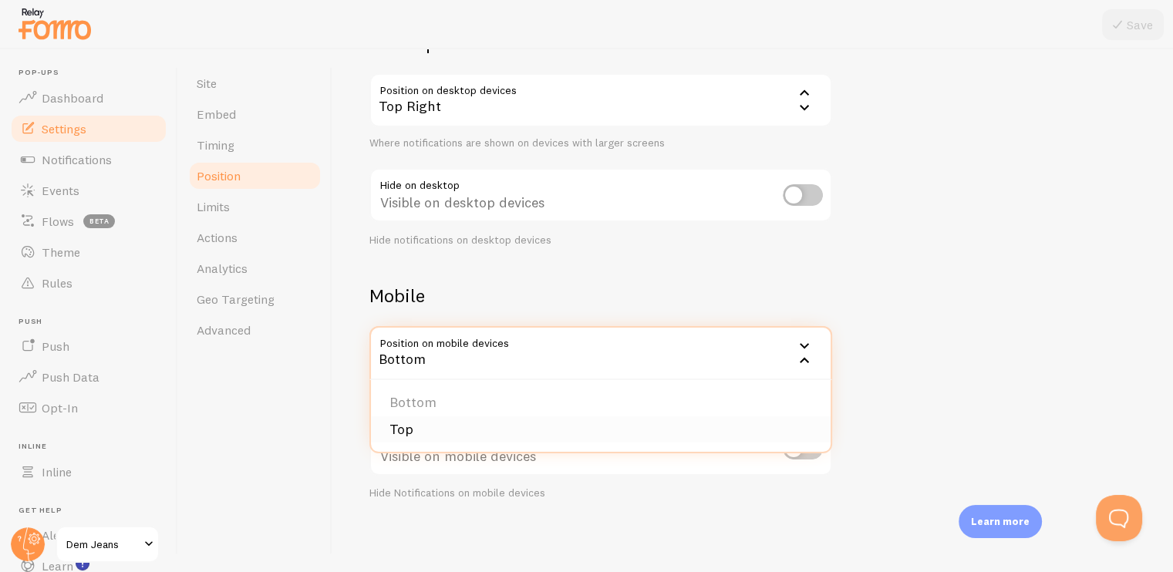
click at [407, 433] on li "Top" at bounding box center [601, 429] width 460 height 27
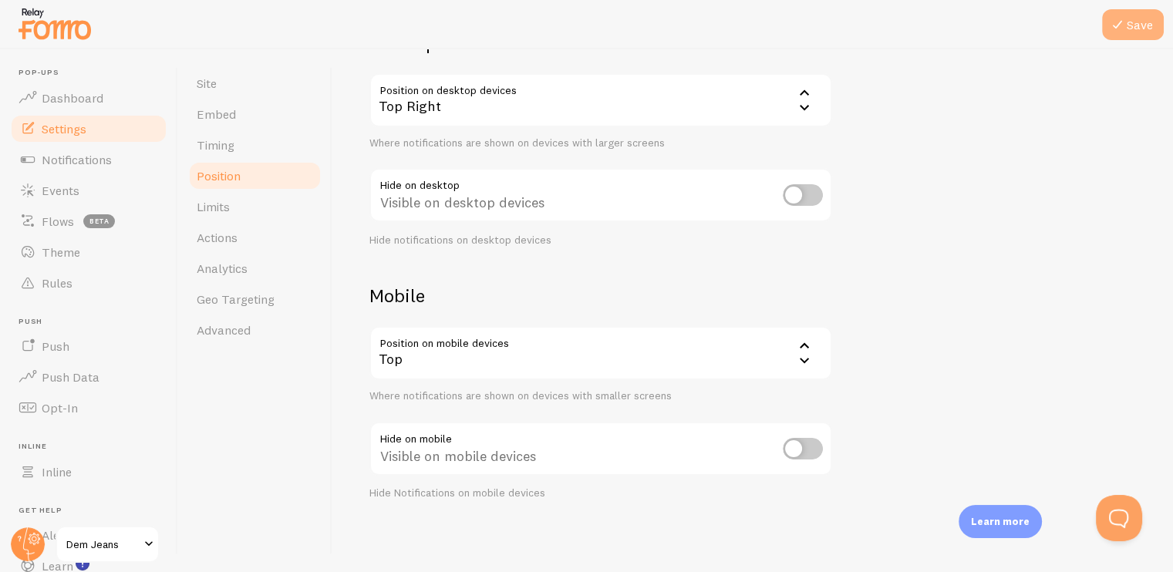
click at [1129, 34] on button "Save" at bounding box center [1133, 24] width 62 height 31
click at [213, 205] on span "Limits" at bounding box center [213, 206] width 33 height 15
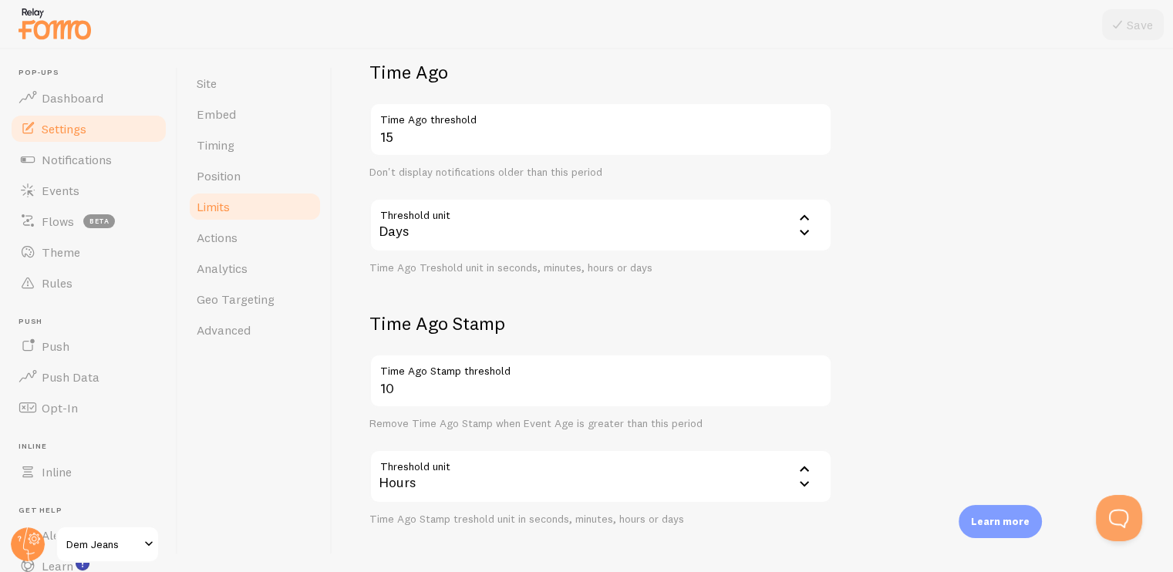
scroll to position [426, 0]
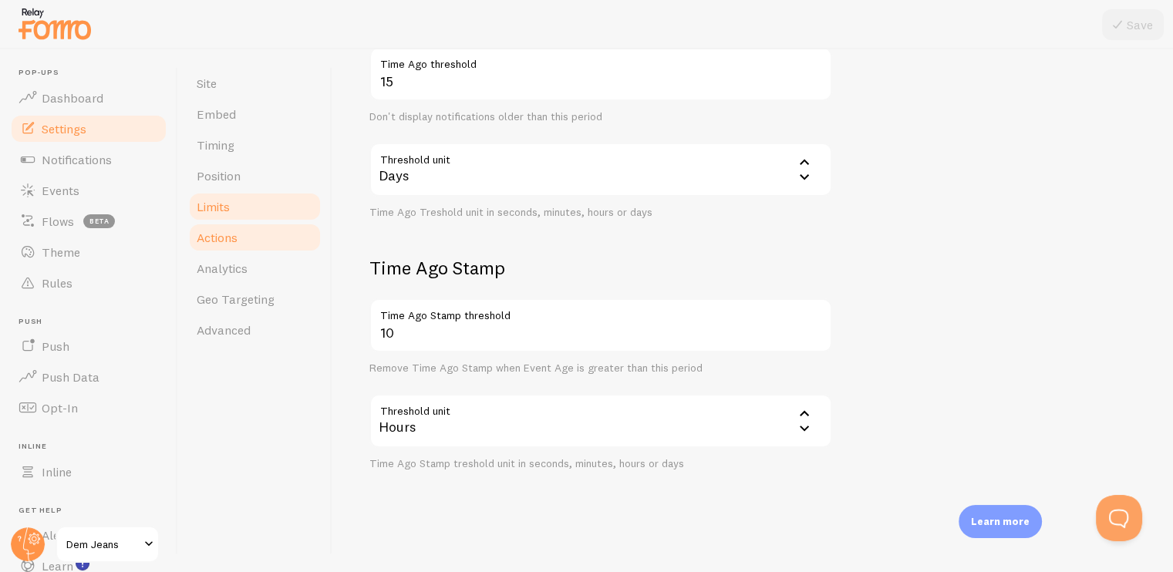
click at [207, 231] on span "Actions" at bounding box center [217, 237] width 41 height 15
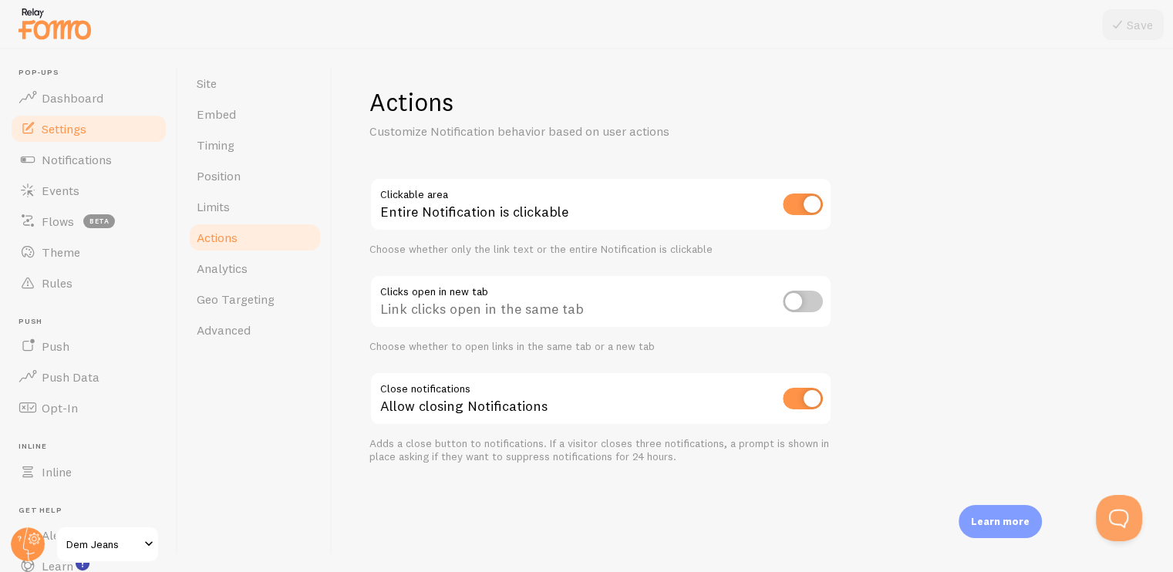
drag, startPoint x: 787, startPoint y: 203, endPoint x: 782, endPoint y: 211, distance: 9.0
click at [787, 204] on input "checkbox" at bounding box center [803, 205] width 40 height 22
checkbox input "false"
click at [797, 305] on input "checkbox" at bounding box center [803, 302] width 40 height 22
checkbox input "true"
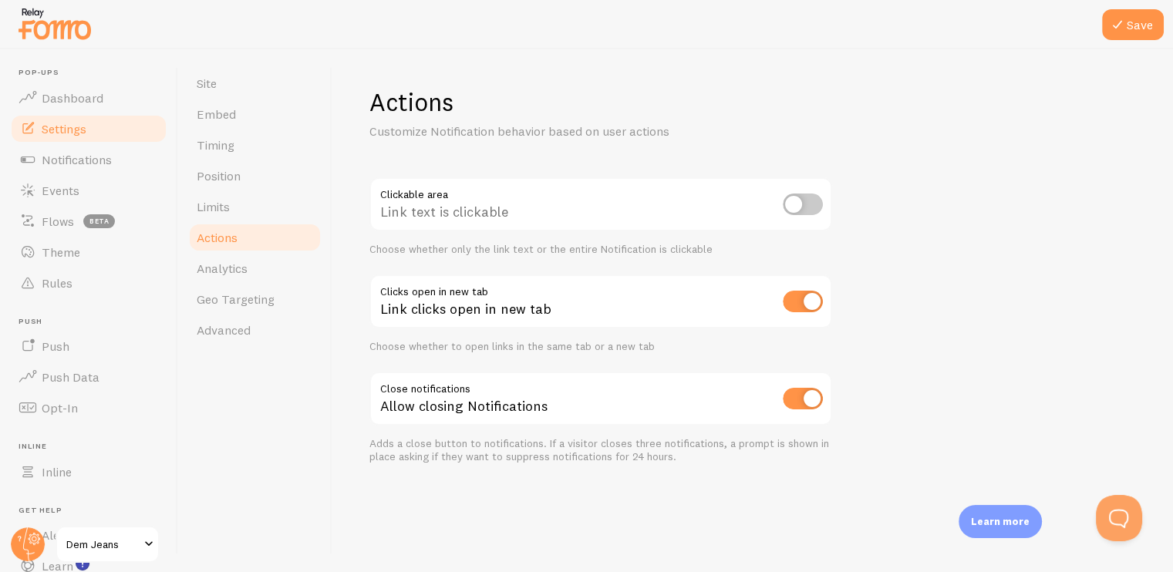
click at [790, 398] on input "checkbox" at bounding box center [803, 399] width 40 height 22
click at [797, 396] on input "checkbox" at bounding box center [803, 399] width 40 height 22
checkbox input "true"
click at [1127, 29] on button "Save" at bounding box center [1133, 24] width 62 height 31
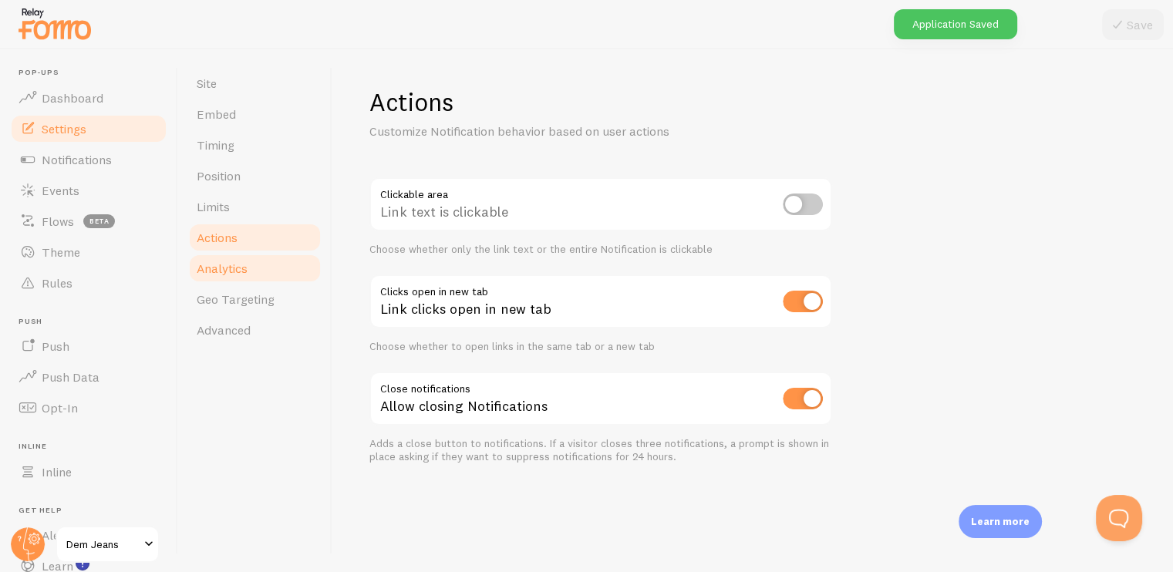
click at [224, 275] on span "Analytics" at bounding box center [222, 268] width 51 height 15
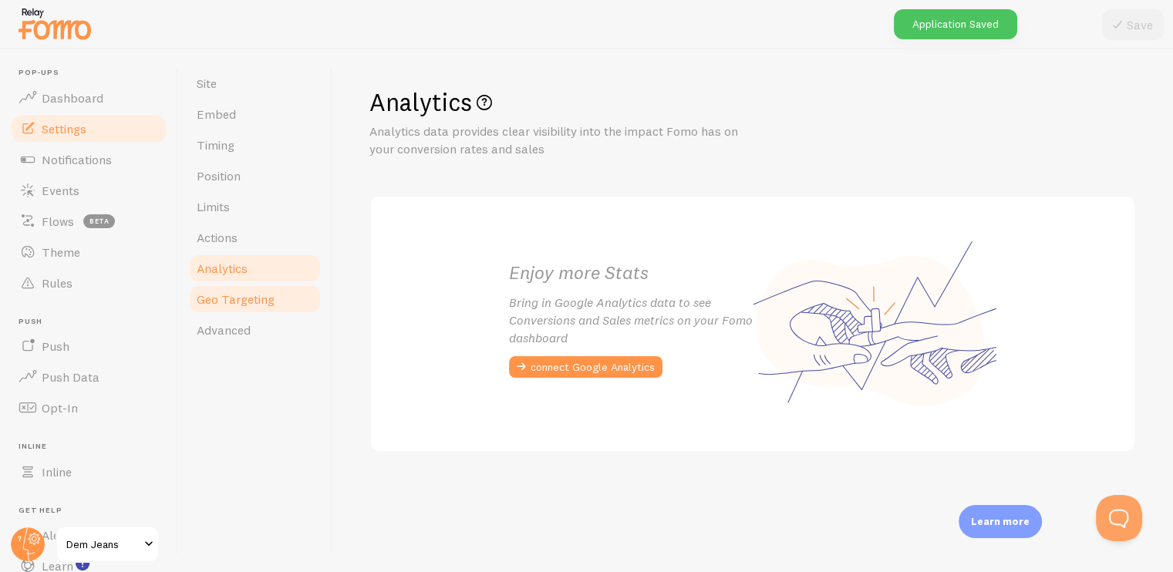
click at [224, 304] on span "Geo Targeting" at bounding box center [236, 298] width 78 height 15
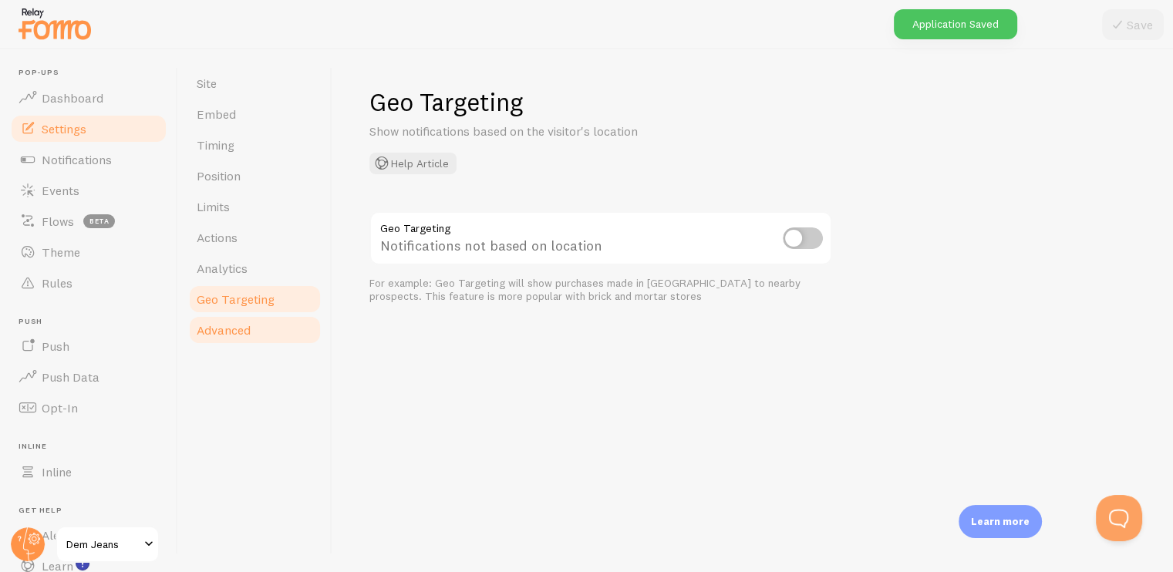
click at [229, 324] on span "Advanced" at bounding box center [224, 329] width 54 height 15
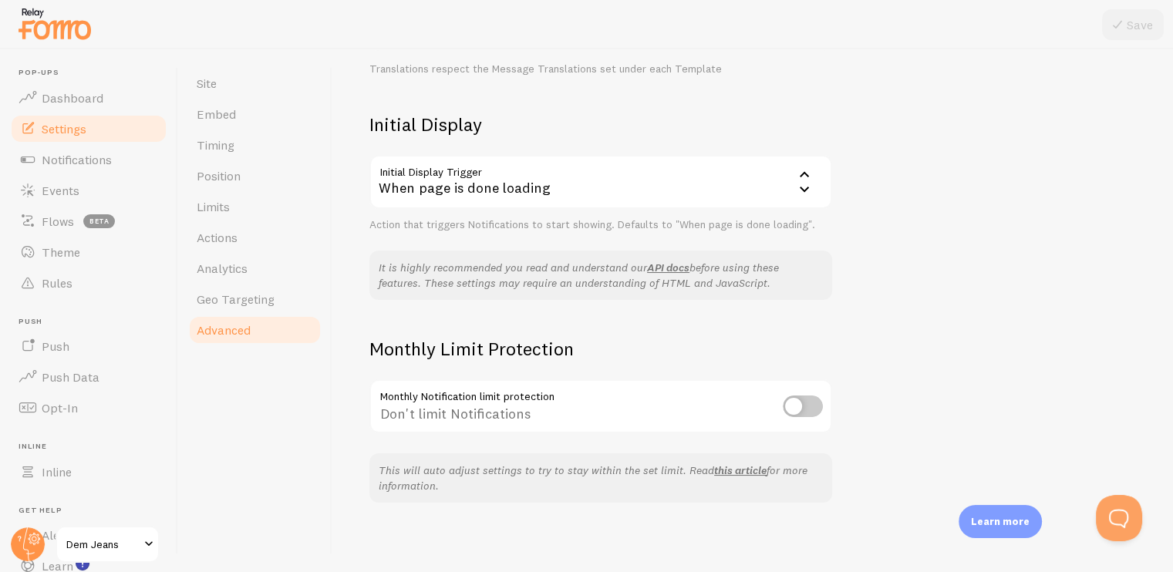
scroll to position [321, 0]
click at [791, 399] on input "checkbox" at bounding box center [803, 403] width 40 height 22
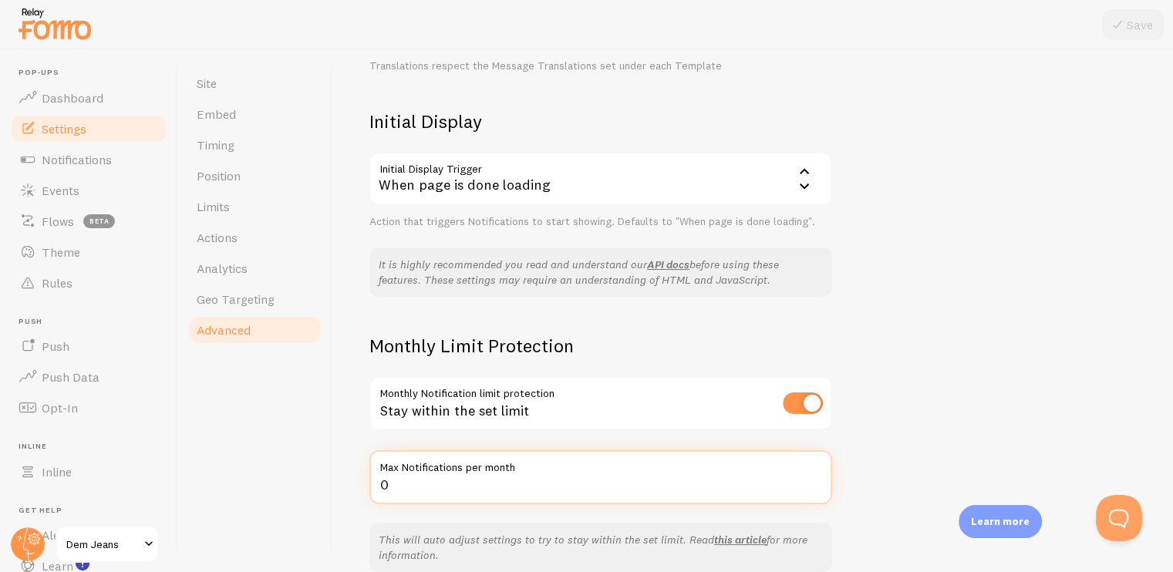
click at [441, 485] on input "0" at bounding box center [600, 477] width 463 height 54
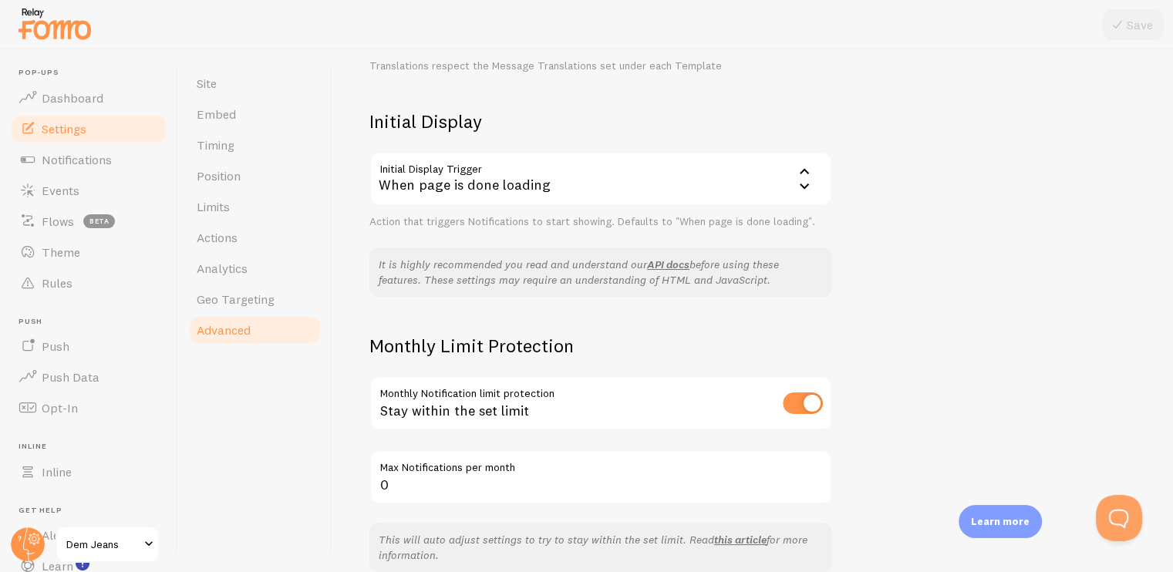
click at [800, 398] on input "checkbox" at bounding box center [803, 403] width 40 height 22
checkbox input "false"
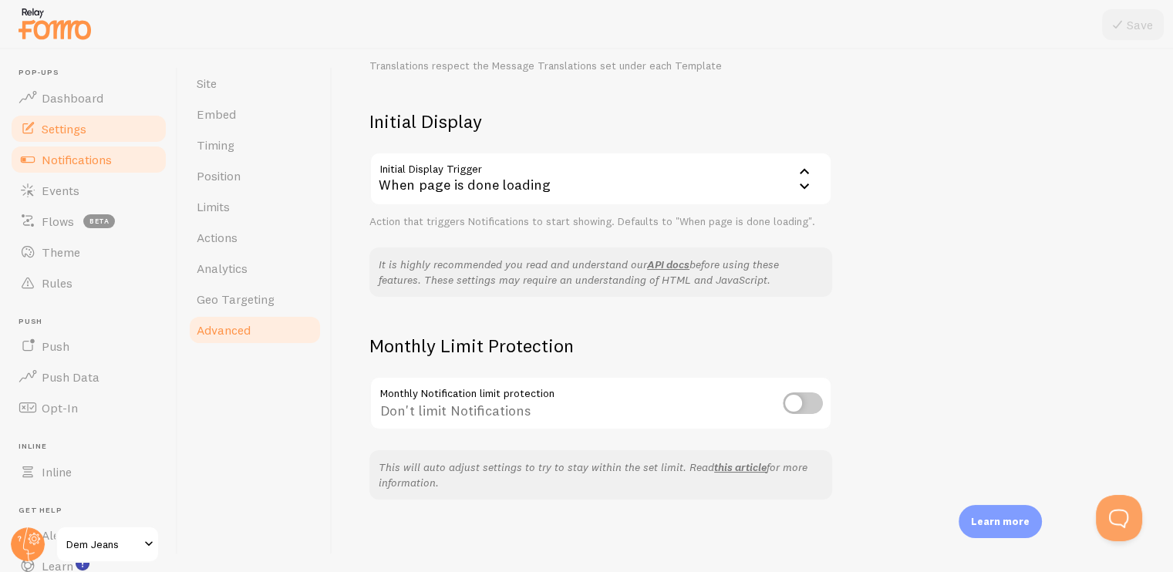
click at [76, 162] on span "Notifications" at bounding box center [77, 159] width 70 height 15
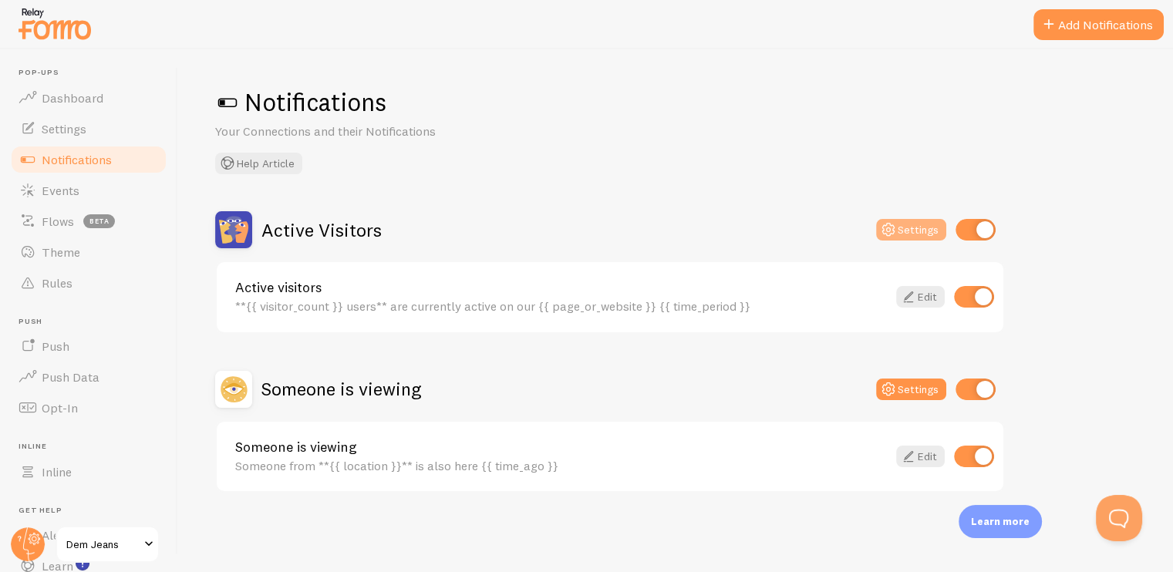
click at [887, 221] on icon at bounding box center [888, 230] width 19 height 19
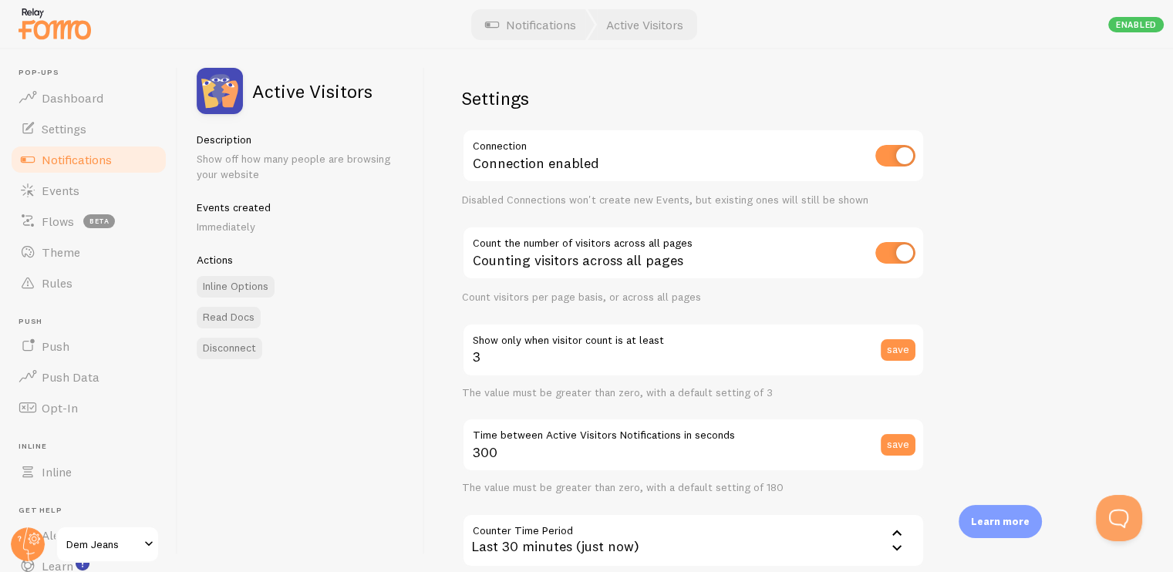
click at [885, 250] on input "checkbox" at bounding box center [895, 253] width 40 height 22
checkbox input "false"
click at [972, 119] on div "Settings Connection Connection enabled Disabled Connections won't create new Ev…" at bounding box center [799, 310] width 748 height 523
click at [69, 135] on span "Settings" at bounding box center [64, 128] width 45 height 15
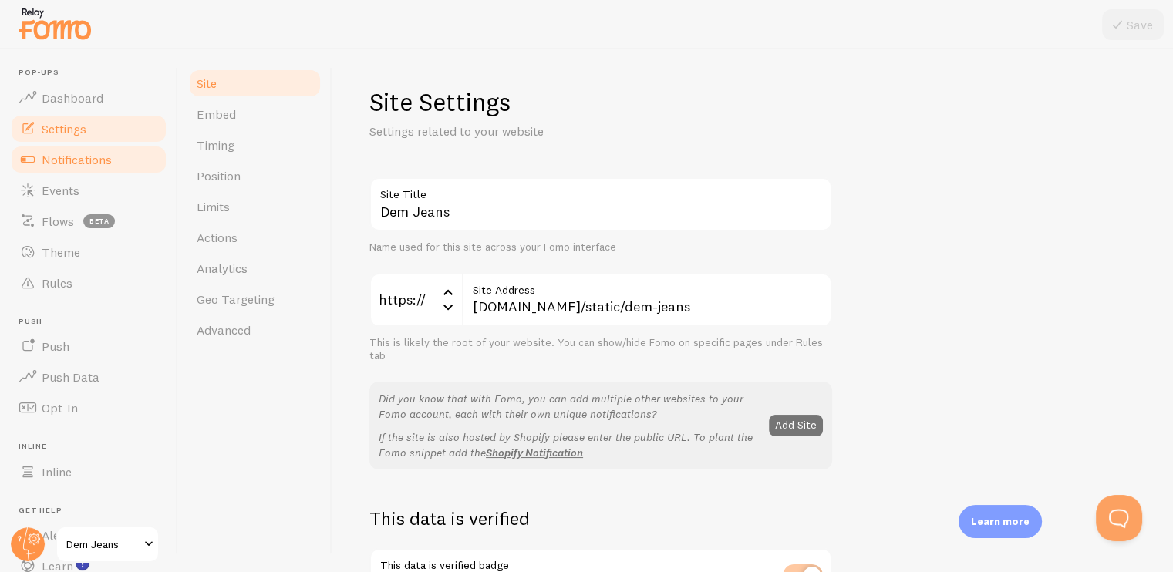
click at [56, 169] on link "Notifications" at bounding box center [88, 159] width 159 height 31
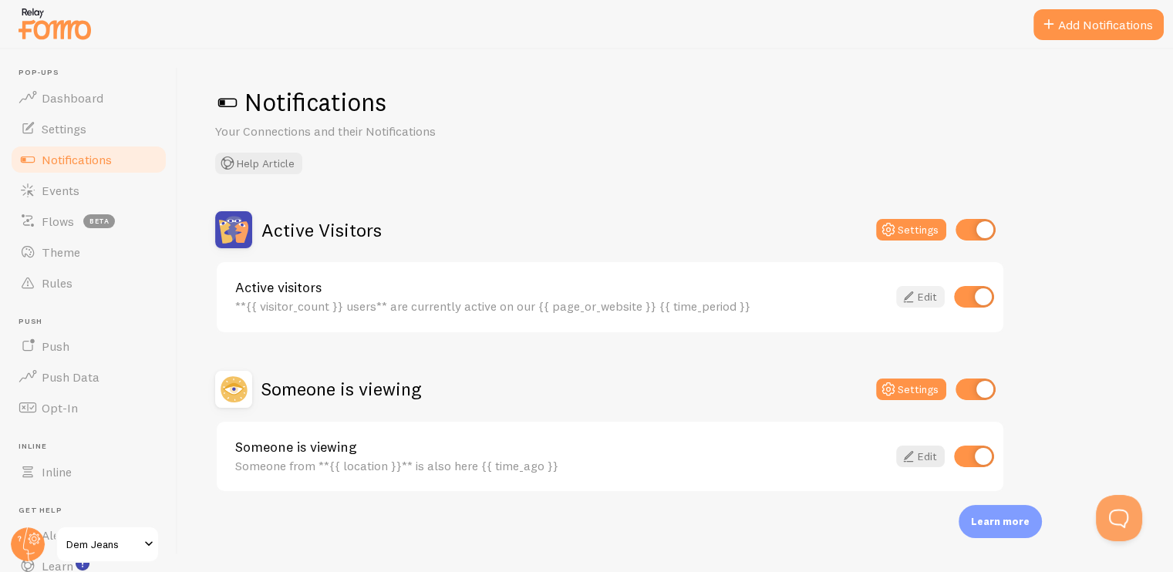
click at [911, 291] on icon at bounding box center [908, 297] width 19 height 19
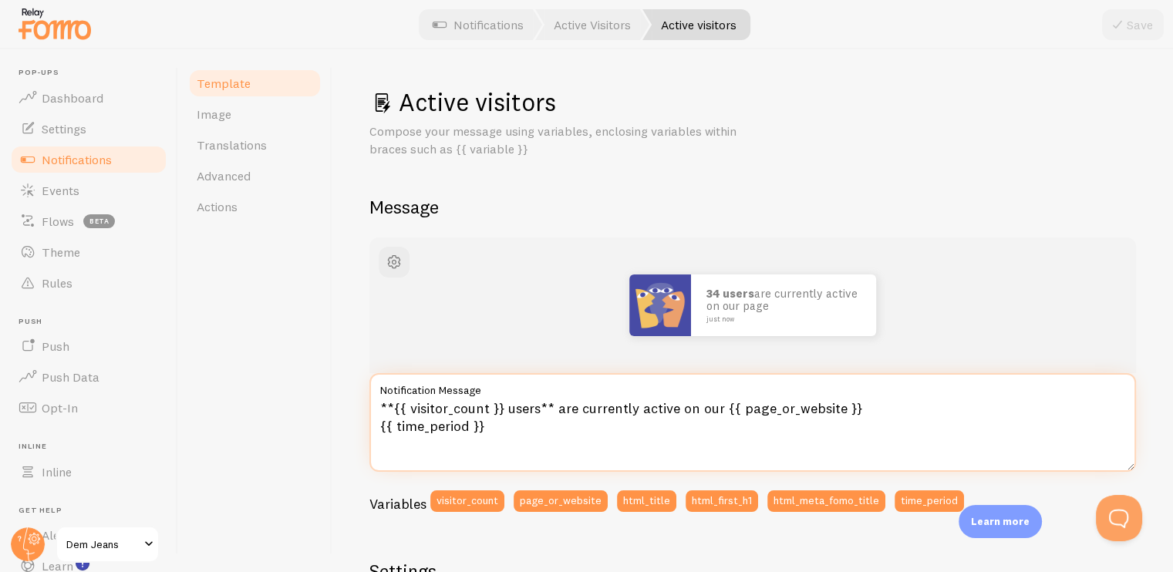
click at [675, 408] on textarea "**{{ visitor_count }} users** are currently active on our {{ page_or_website }}…" at bounding box center [752, 422] width 766 height 99
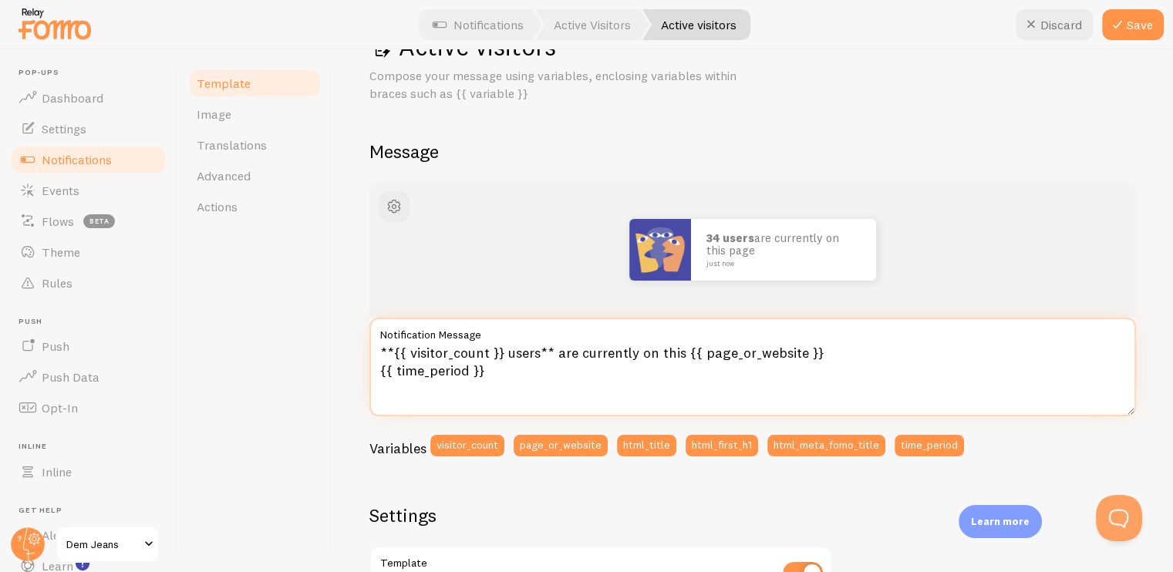
scroll to position [77, 0]
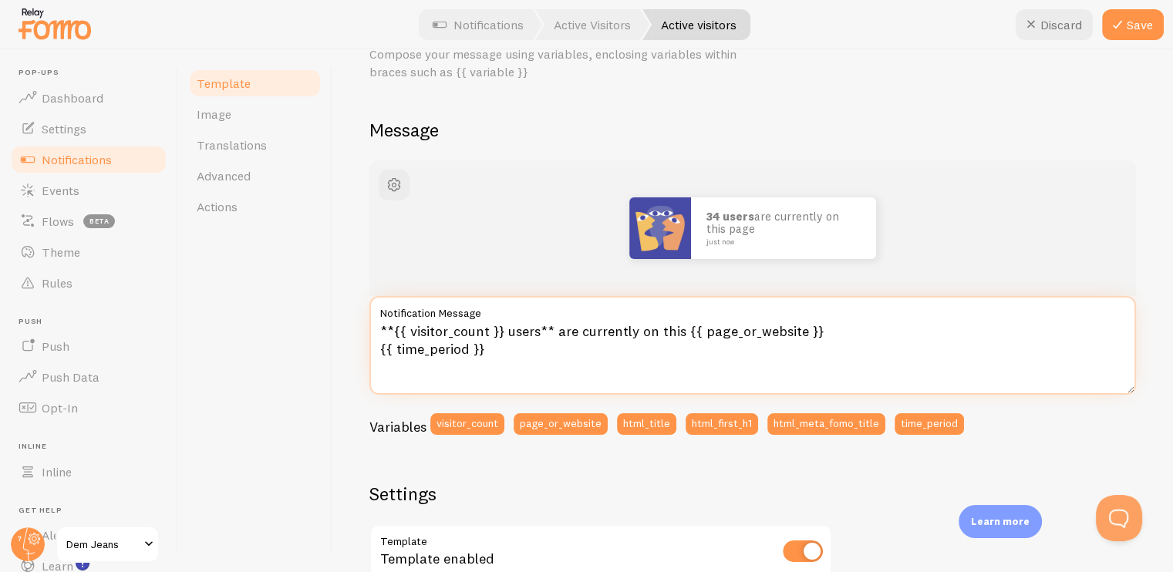
click at [539, 329] on textarea "**{{ visitor_count }} users** are currently on this {{ page_or_website }} {{ ti…" at bounding box center [752, 345] width 766 height 99
type textarea "**{{ visitor_count }} people** are currently on this {{ page_or_website }} {{ t…"
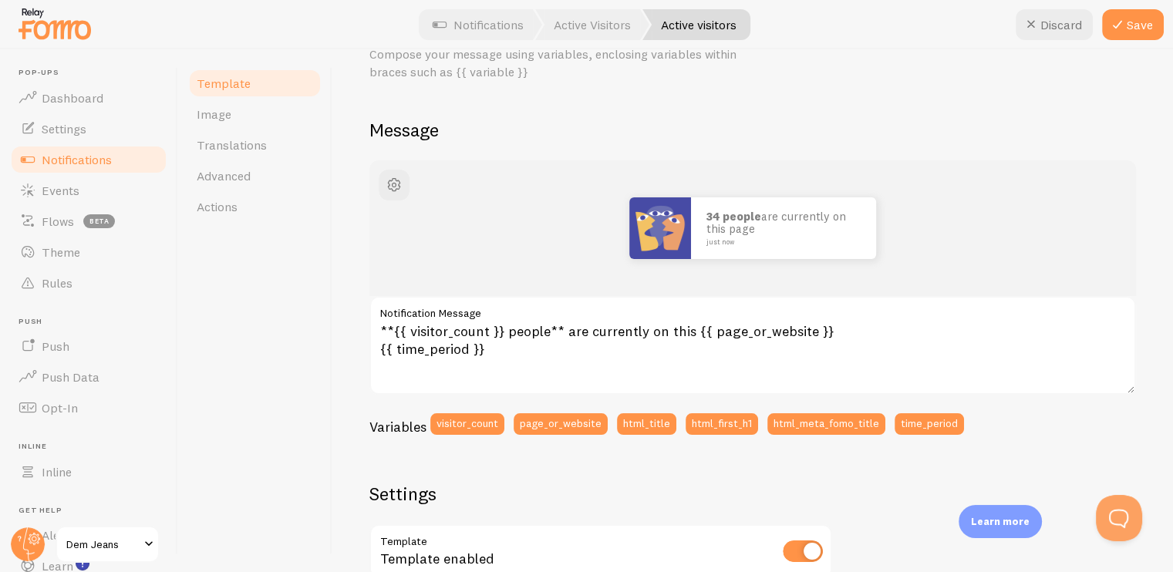
click at [494, 281] on div "34 people are currently on this page just now" at bounding box center [752, 228] width 766 height 136
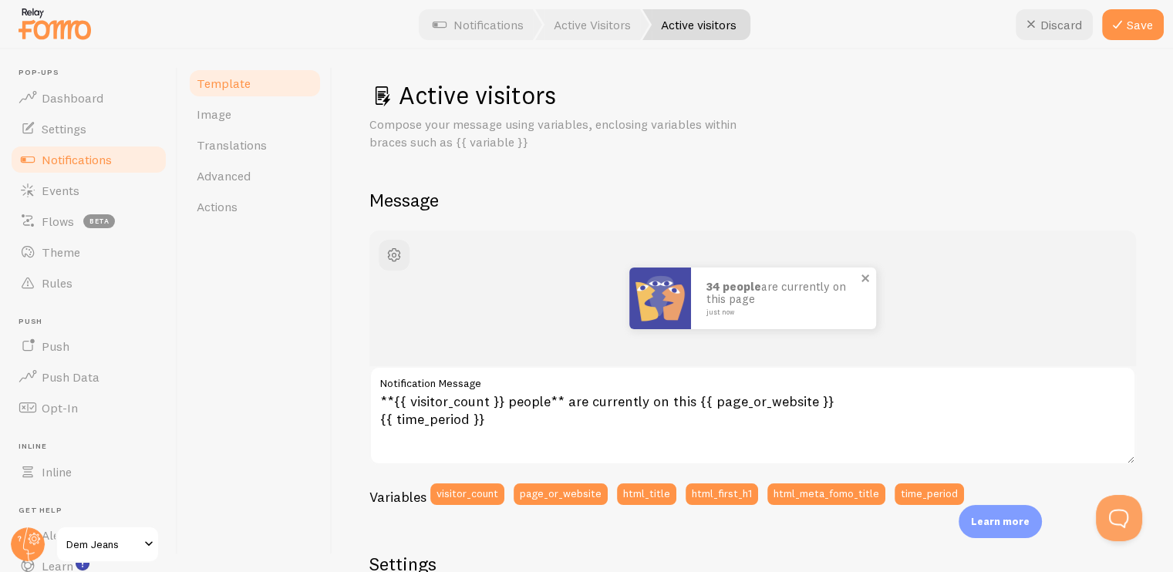
scroll to position [0, 0]
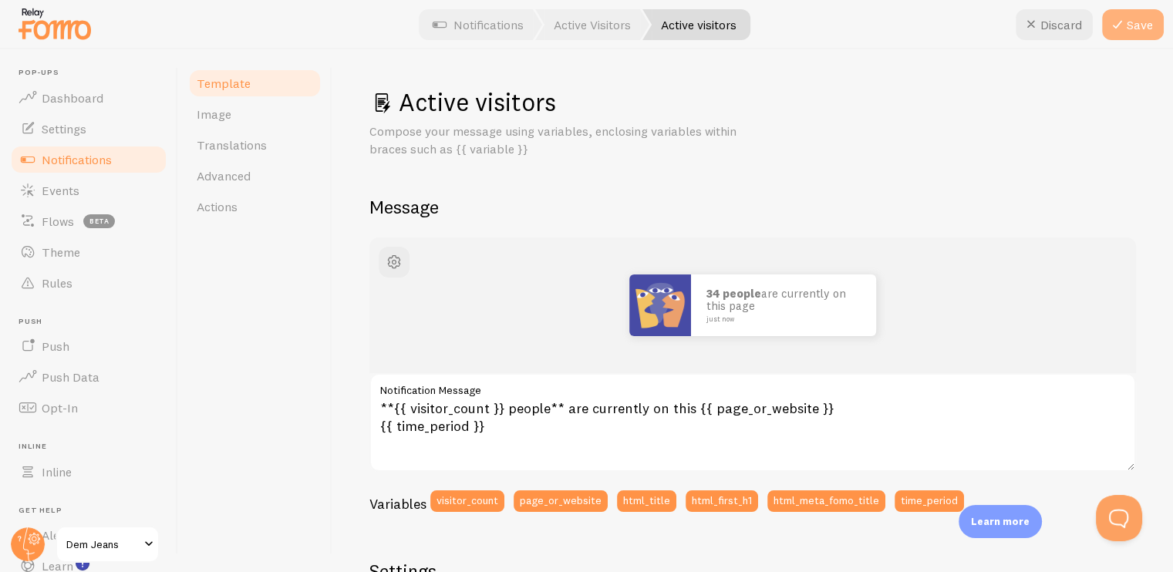
click at [1120, 27] on icon at bounding box center [1117, 24] width 19 height 19
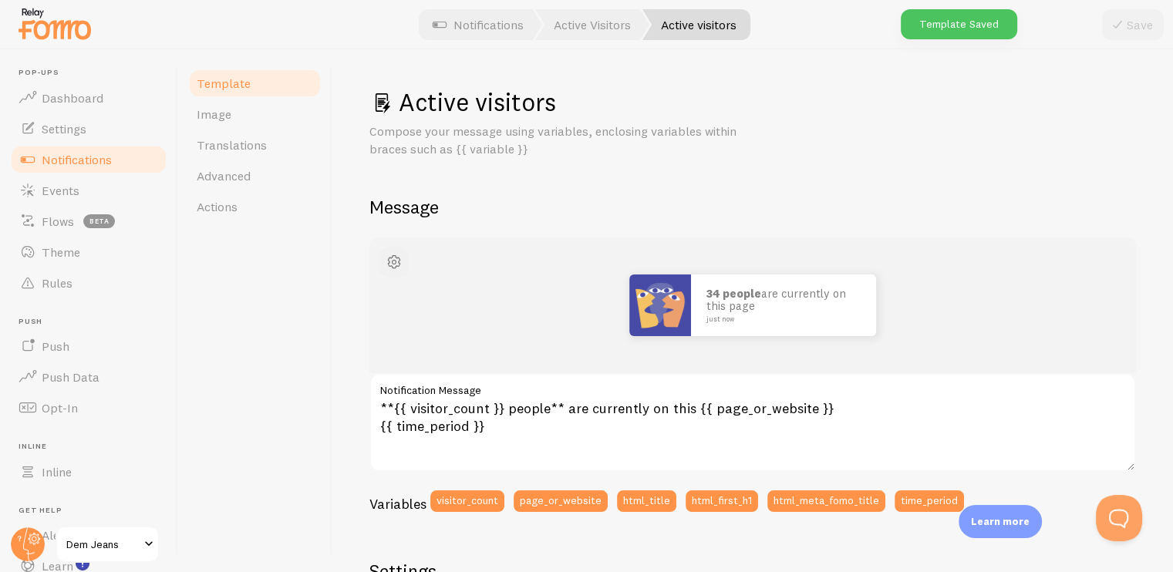
click at [389, 261] on span "button" at bounding box center [394, 262] width 19 height 19
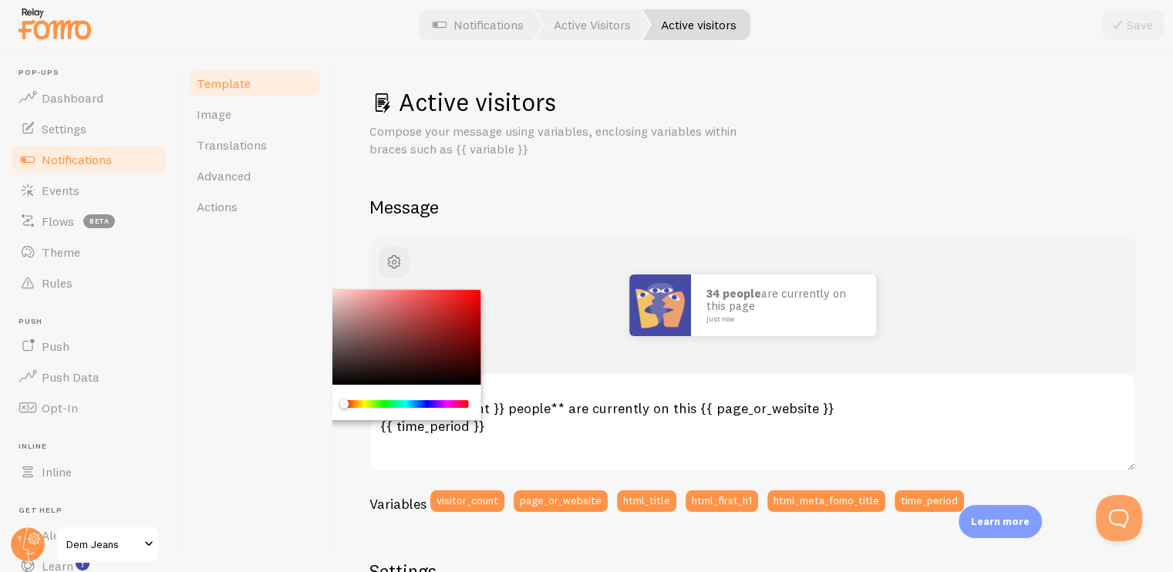
click at [539, 221] on div "Active visitors Compose your message using variables, enclosing variables withi…" at bounding box center [752, 567] width 766 height 963
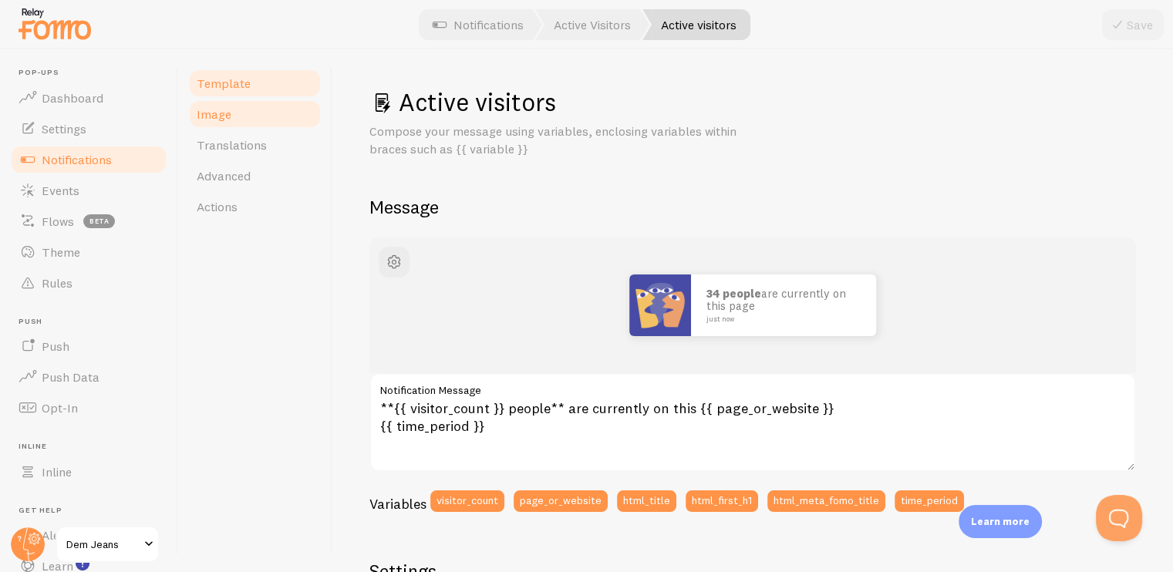
click at [228, 112] on span "Image" at bounding box center [214, 113] width 35 height 15
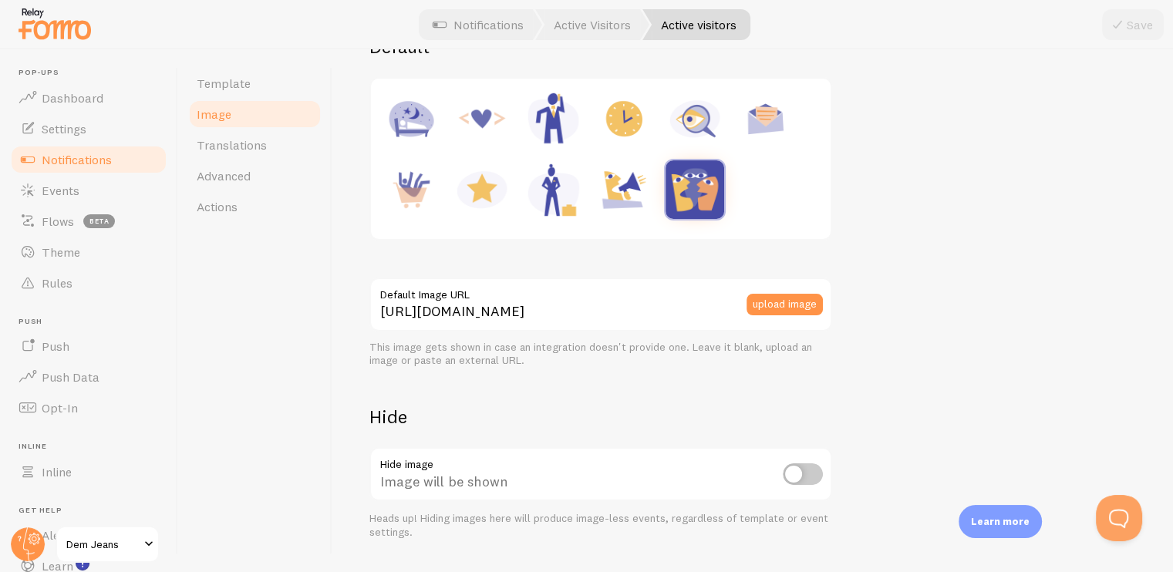
scroll to position [194, 0]
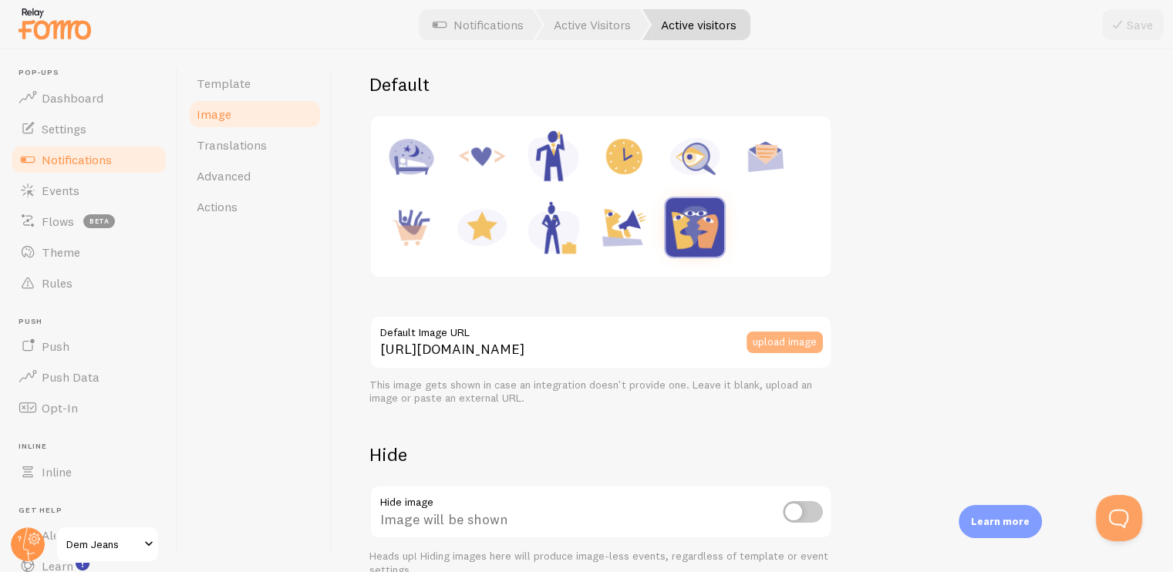
click at [792, 343] on button "upload image" at bounding box center [784, 343] width 76 height 22
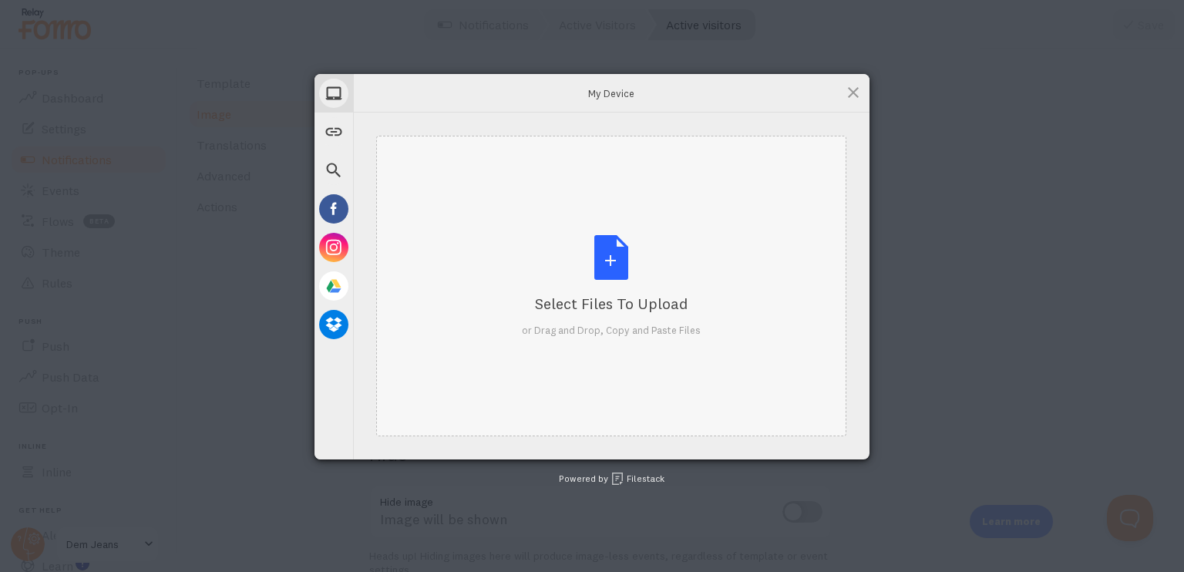
click at [601, 287] on div "Select Files to Upload or Drag and Drop, Copy and Paste Files" at bounding box center [611, 286] width 179 height 103
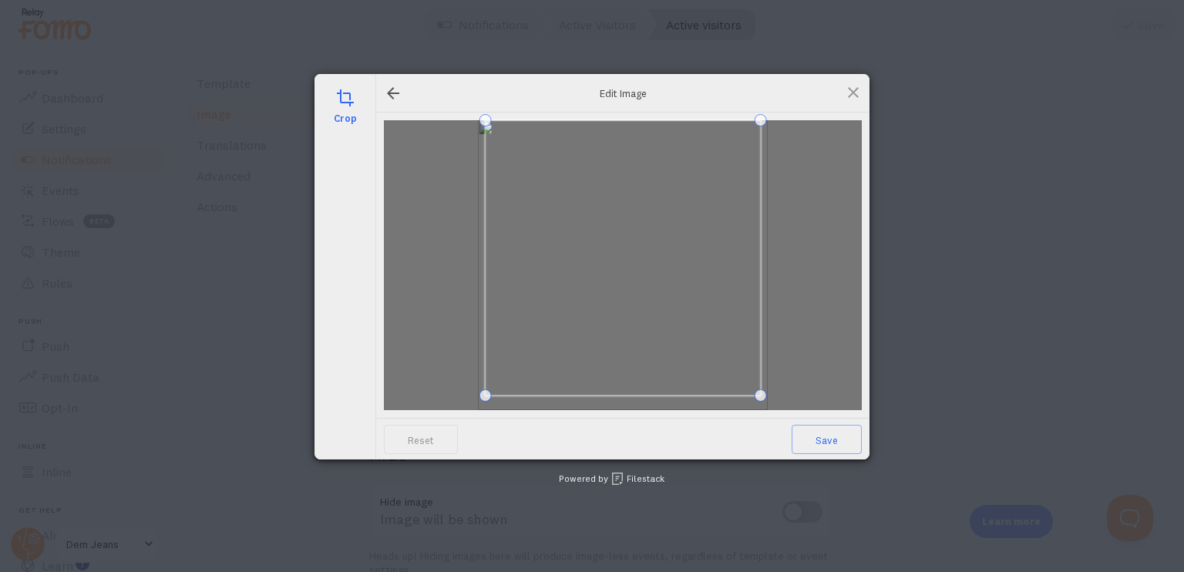
click at [625, 394] on span at bounding box center [623, 396] width 275 height 4
click at [494, 126] on span at bounding box center [495, 129] width 12 height 12
click at [754, 126] on span at bounding box center [759, 131] width 12 height 12
click at [825, 436] on span "Save" at bounding box center [827, 439] width 70 height 29
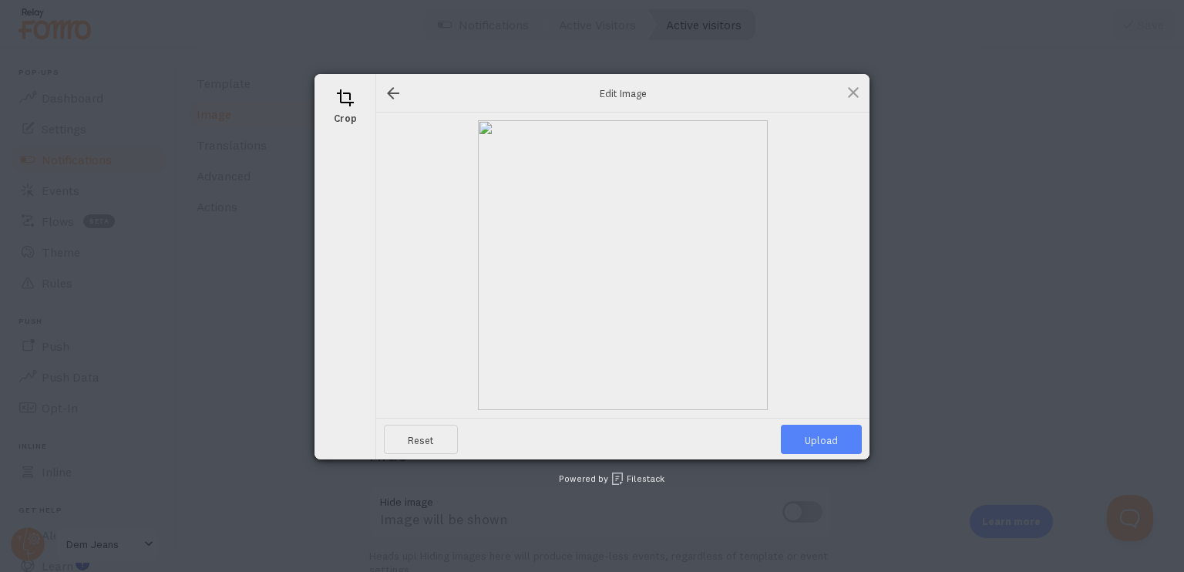
click at [825, 436] on span "Upload" at bounding box center [821, 439] width 81 height 29
type input "https://process.filestackapi.com/ApqhzE1ldTzuKSj33adqez/resize=width:170,height…"
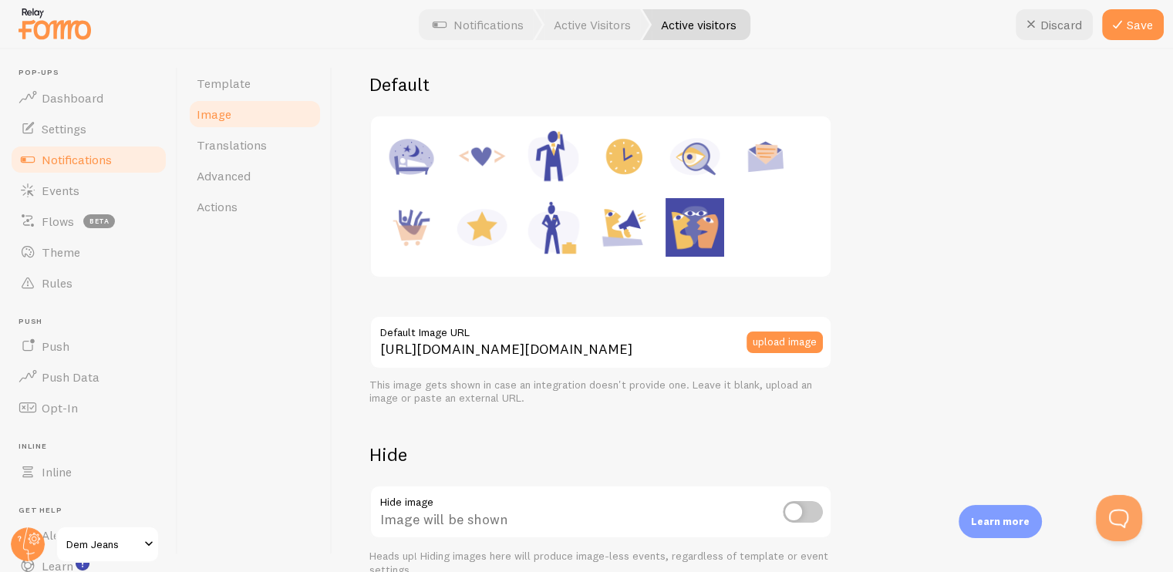
scroll to position [271, 0]
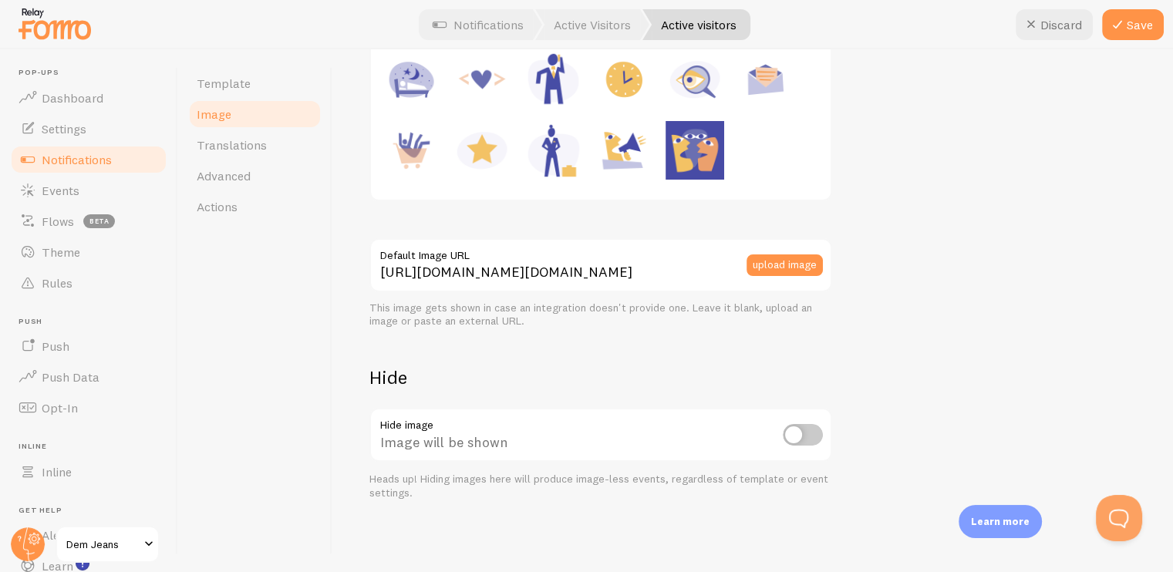
click at [807, 433] on input "checkbox" at bounding box center [803, 435] width 40 height 22
click at [803, 429] on input "checkbox" at bounding box center [803, 435] width 40 height 22
checkbox input "false"
click at [1140, 17] on button "Save" at bounding box center [1133, 24] width 62 height 31
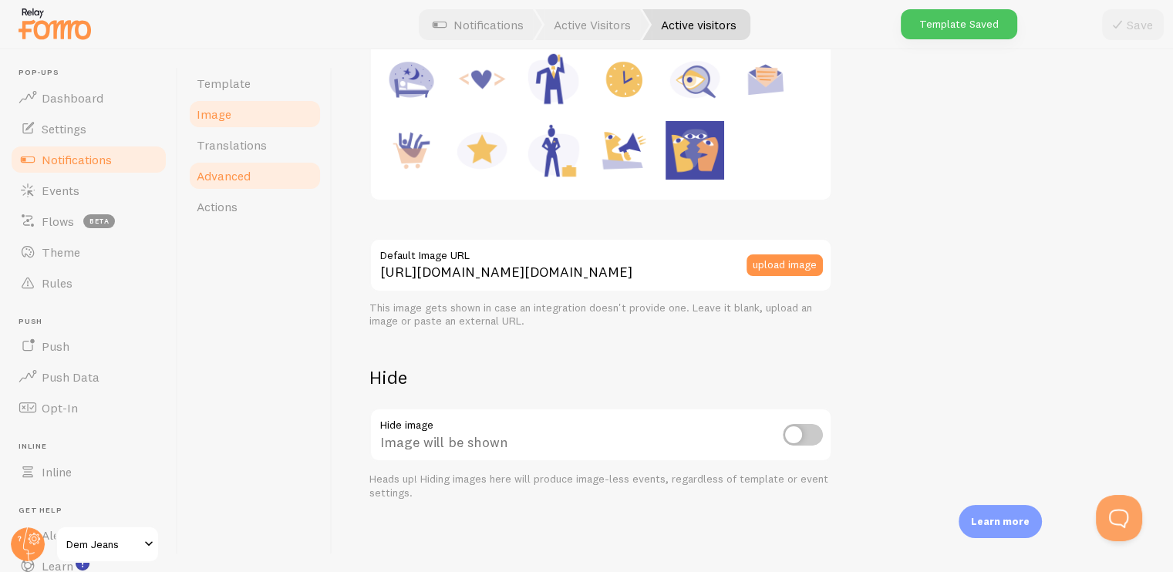
click at [250, 172] on span "Advanced" at bounding box center [224, 175] width 54 height 15
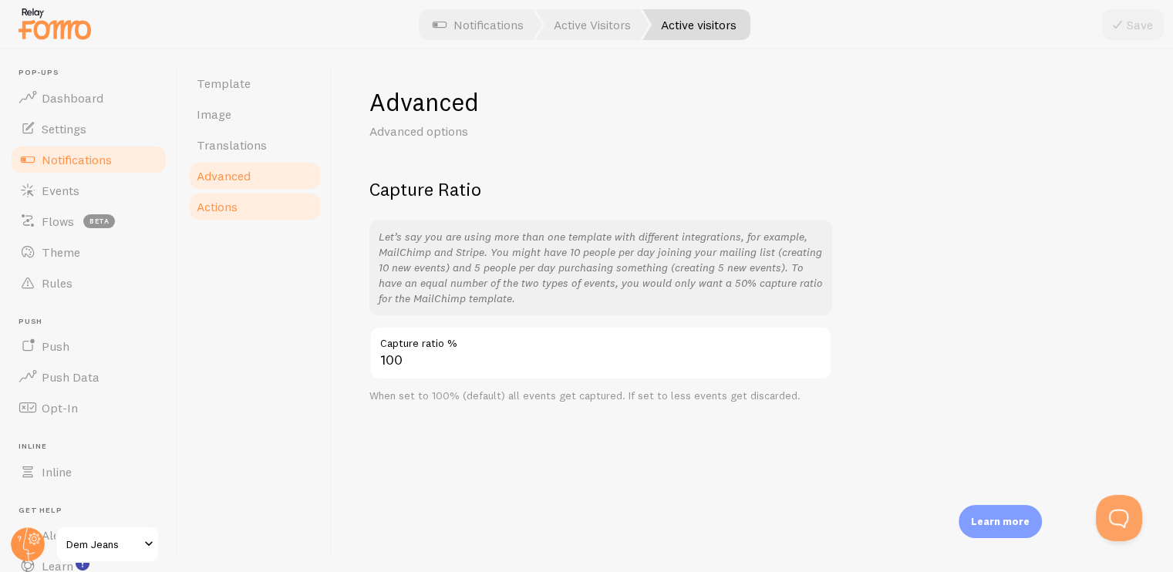
click at [226, 197] on link "Actions" at bounding box center [254, 206] width 135 height 31
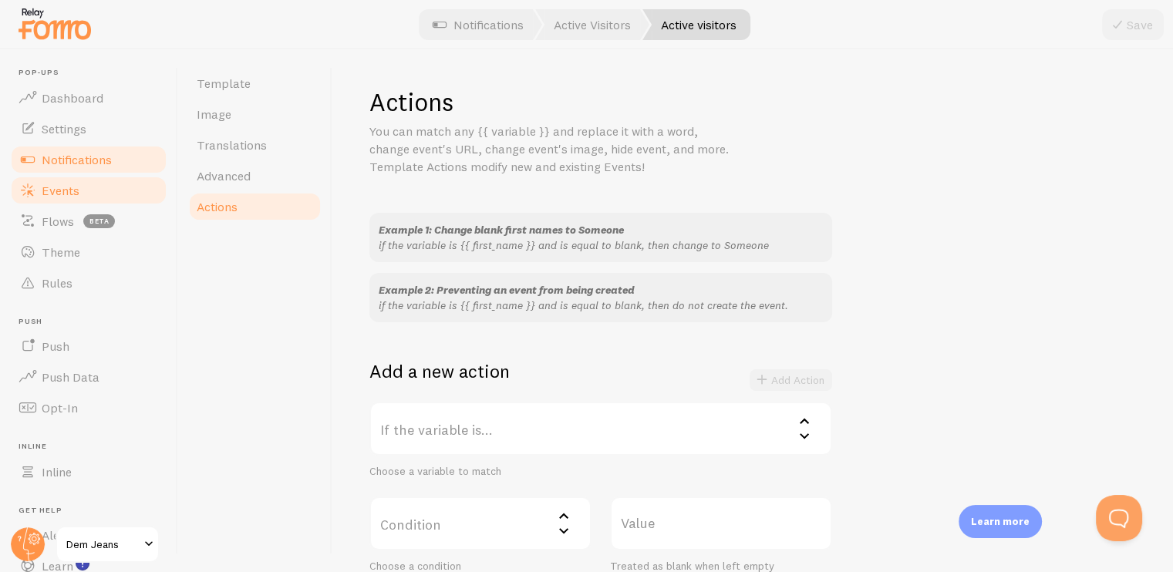
click at [43, 198] on link "Events" at bounding box center [88, 190] width 159 height 31
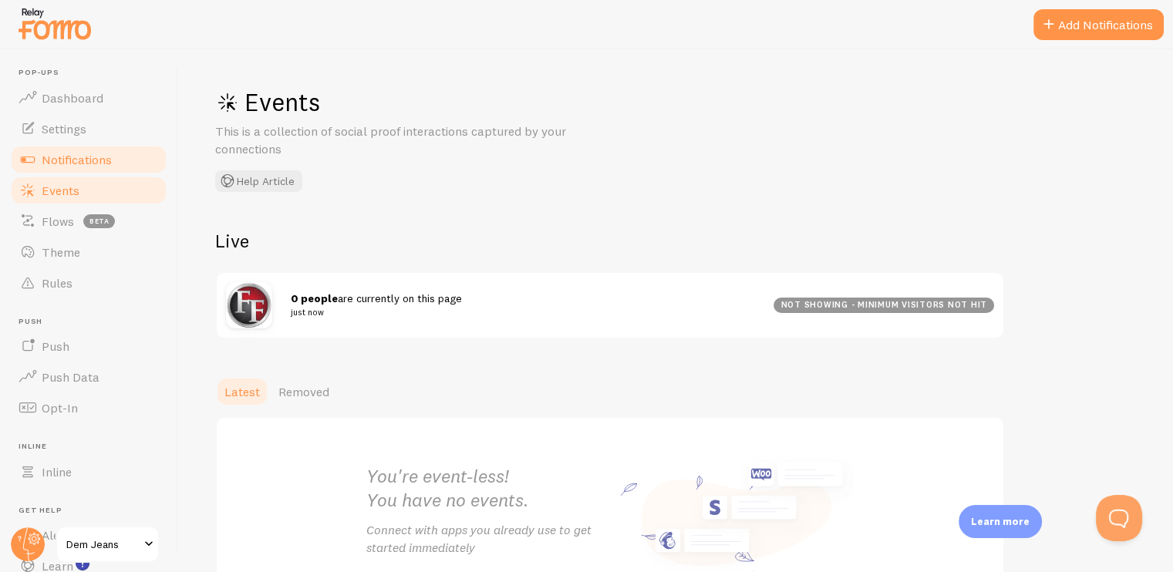
click at [74, 162] on span "Notifications" at bounding box center [77, 159] width 70 height 15
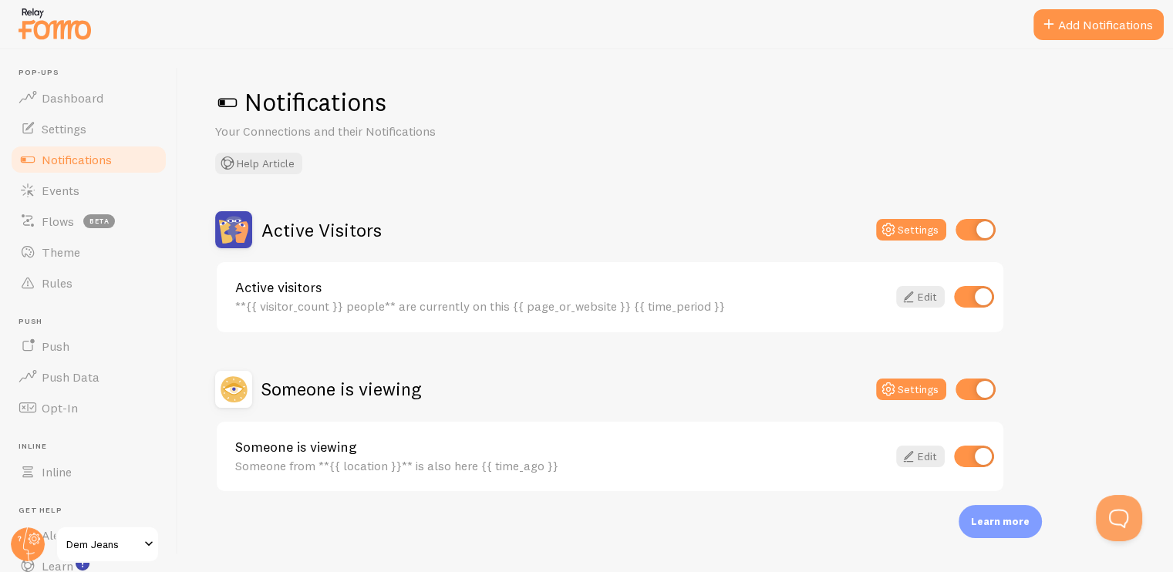
click at [965, 391] on input "checkbox" at bounding box center [975, 390] width 40 height 22
checkbox input "false"
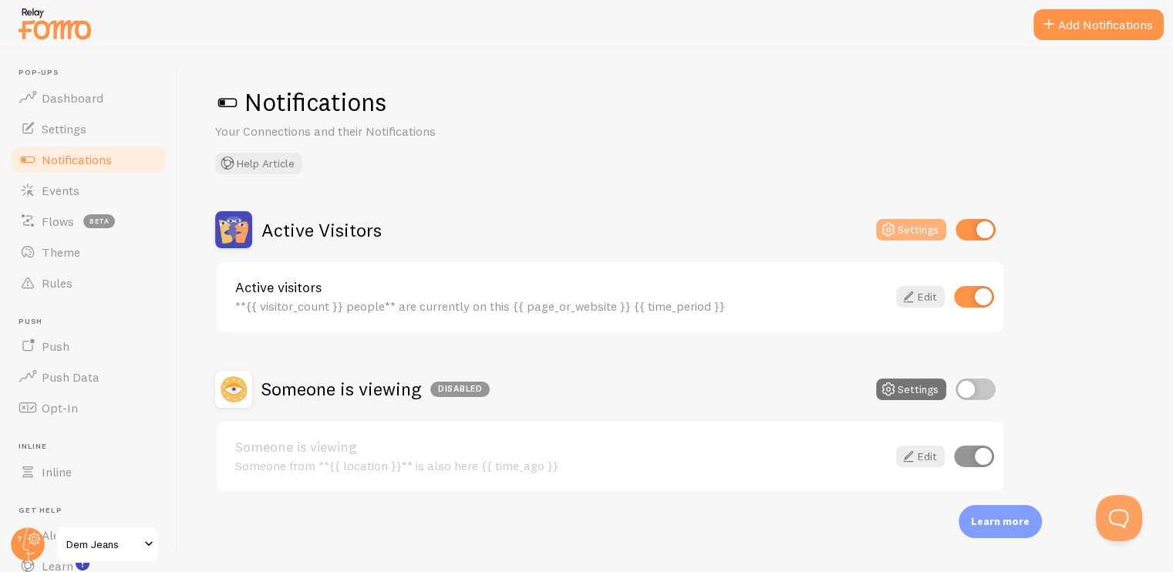
click at [892, 224] on icon at bounding box center [888, 230] width 19 height 19
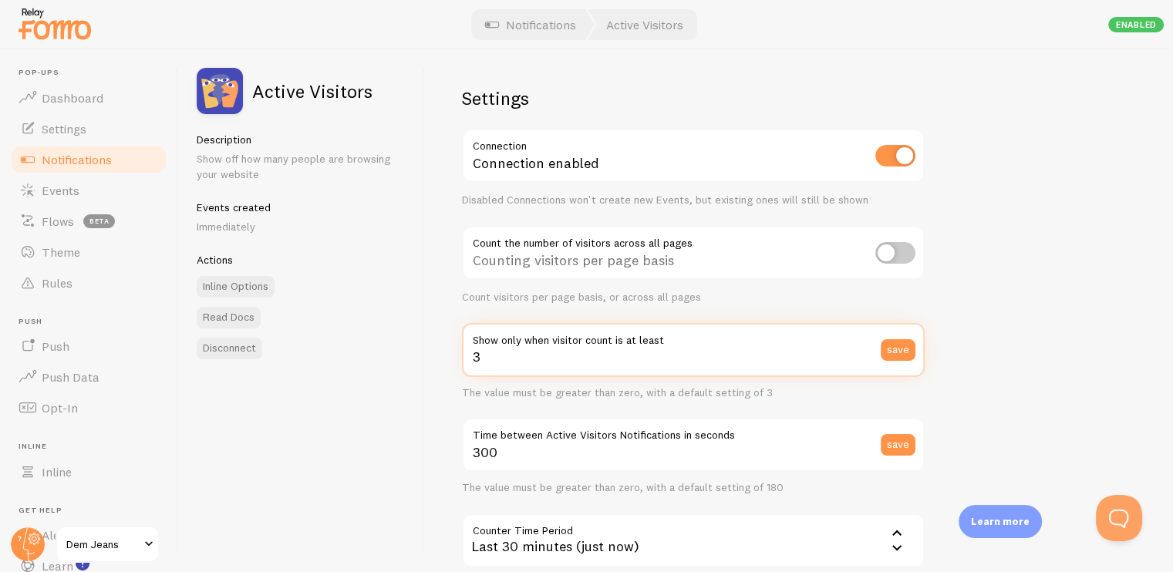
click at [518, 363] on input "3" at bounding box center [693, 350] width 463 height 54
type input "1"
type input "2"
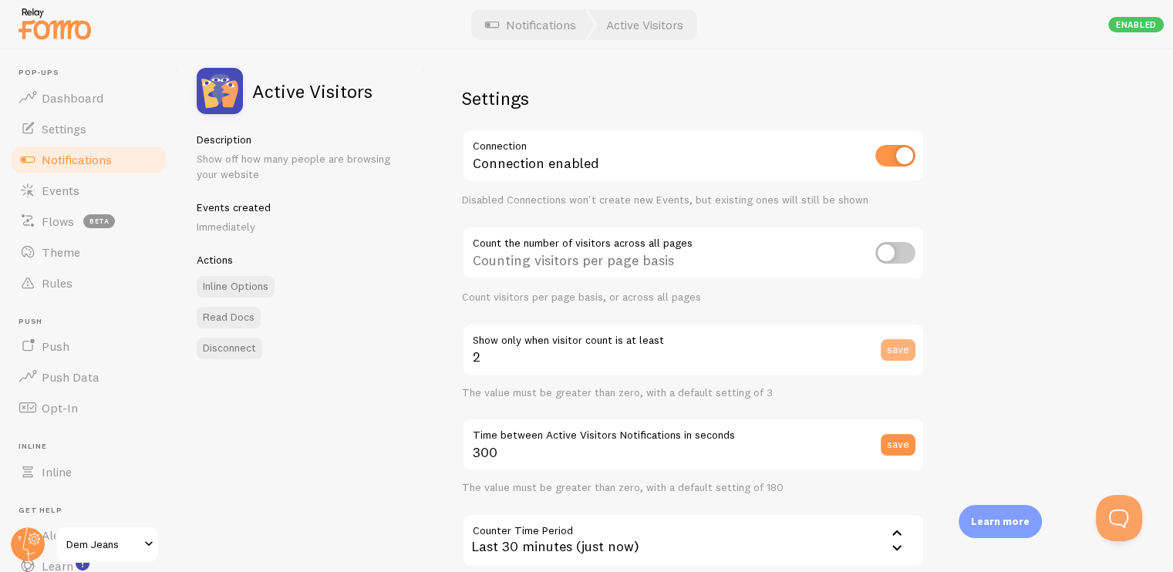
click at [901, 355] on button "save" at bounding box center [898, 350] width 35 height 22
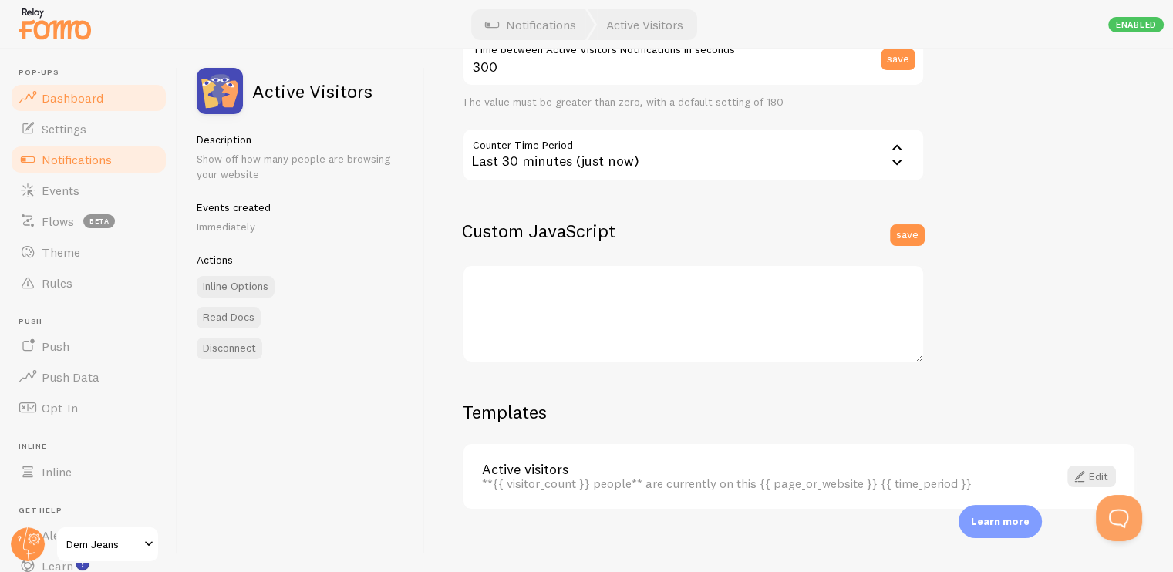
click at [81, 104] on span "Dashboard" at bounding box center [73, 97] width 62 height 15
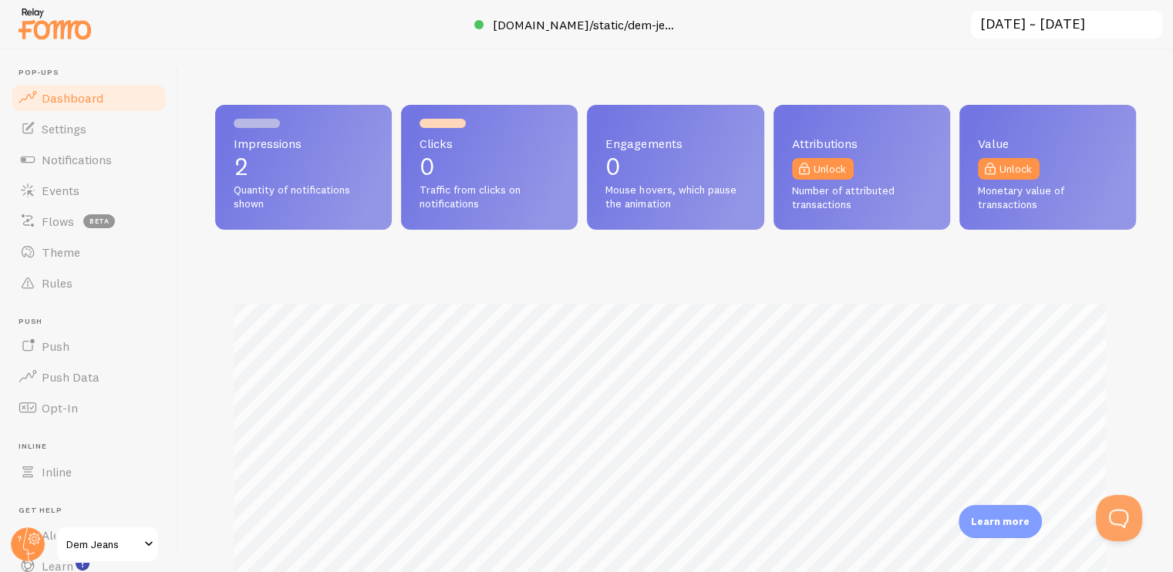
scroll to position [405, 908]
click at [90, 136] on link "Settings" at bounding box center [88, 128] width 159 height 31
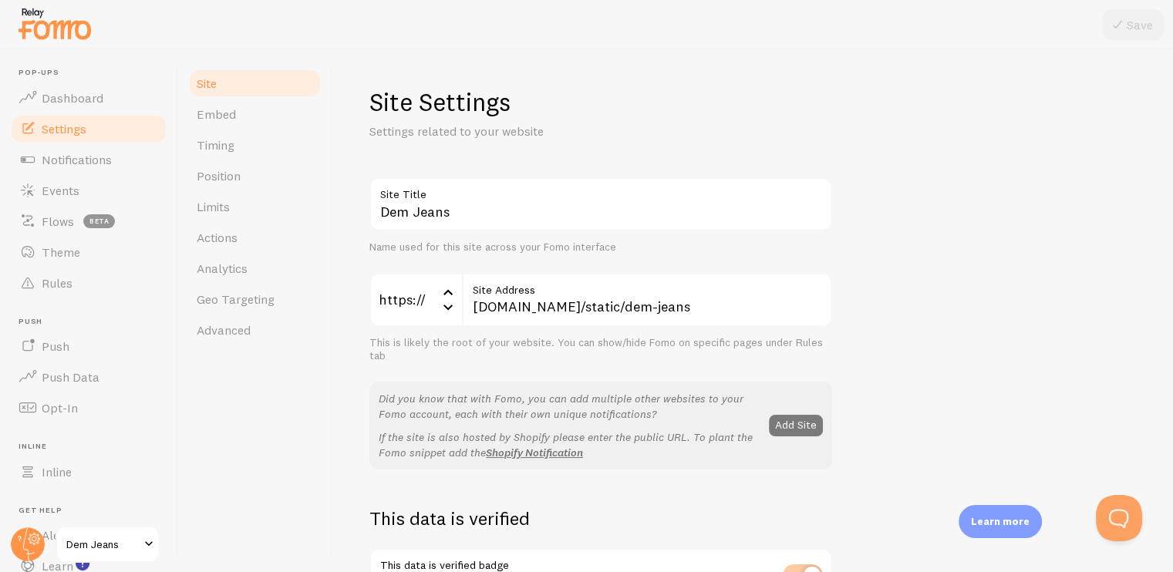
click at [804, 418] on button "Add Site" at bounding box center [796, 426] width 54 height 22
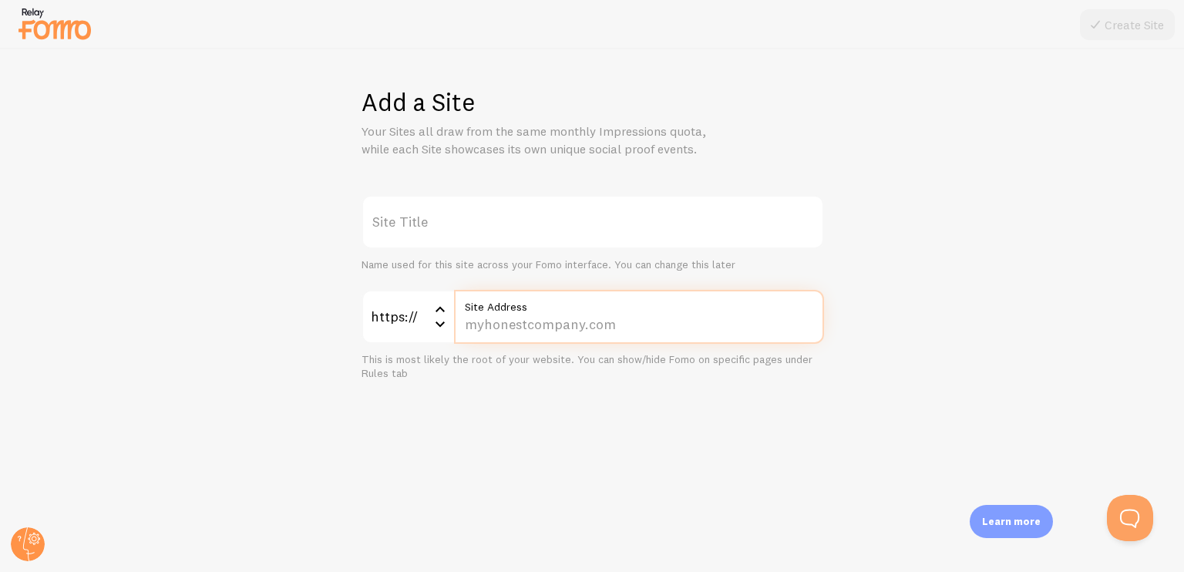
paste input "[DOMAIN_NAME]/static/wht/index.html"
type input "[DOMAIN_NAME]/static/wht/index.html"
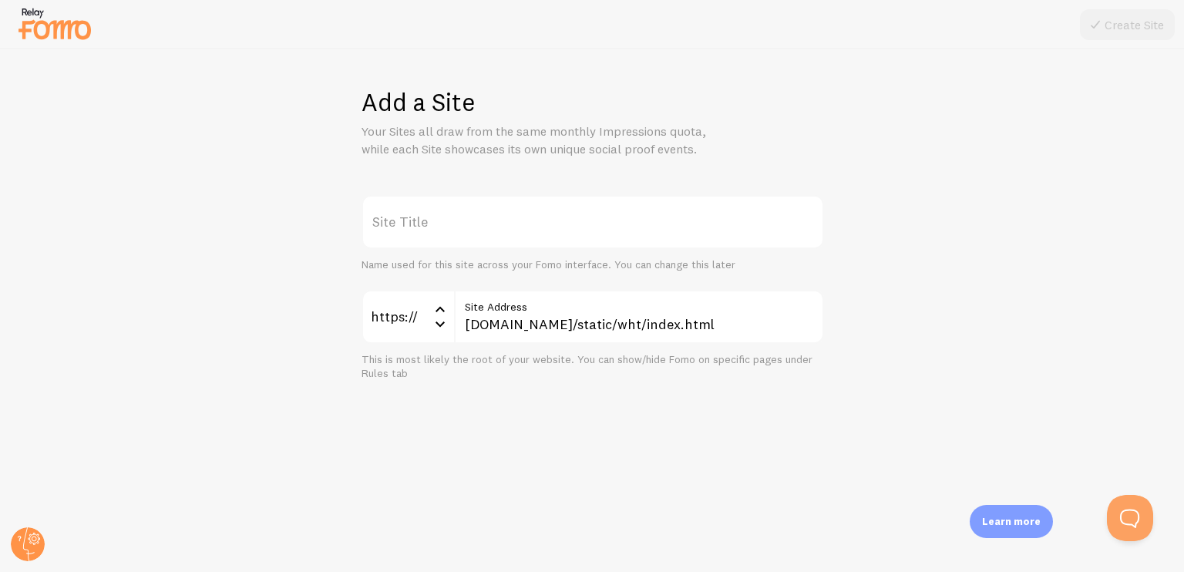
click at [433, 218] on label "Site Title" at bounding box center [593, 222] width 463 height 54
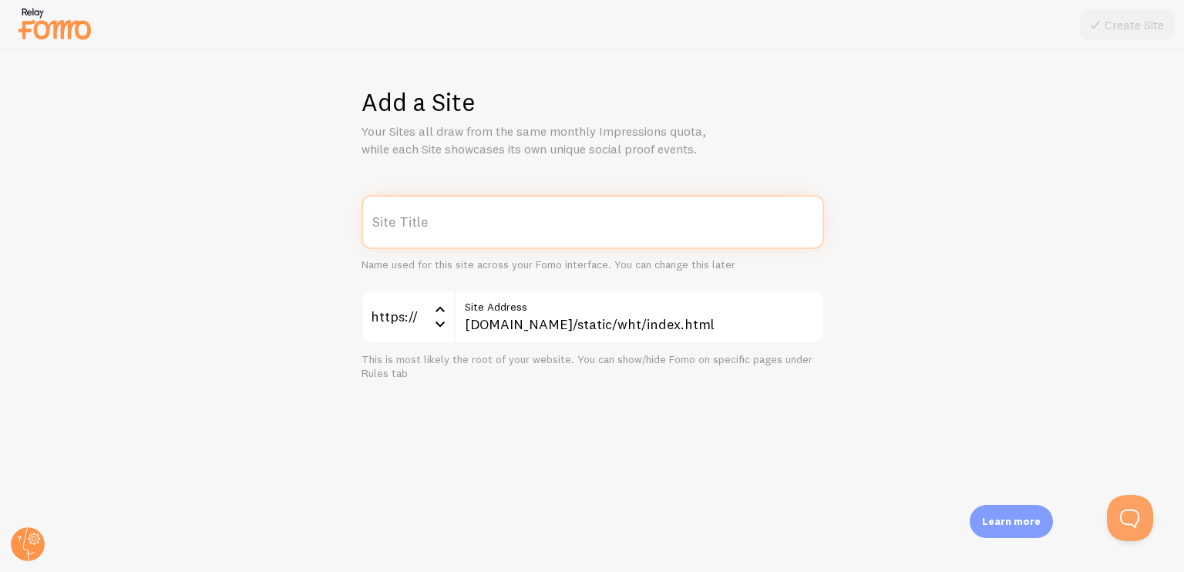
click at [433, 218] on input "Site Title" at bounding box center [593, 222] width 463 height 54
type input "W"
type input "Easy Money Formula"
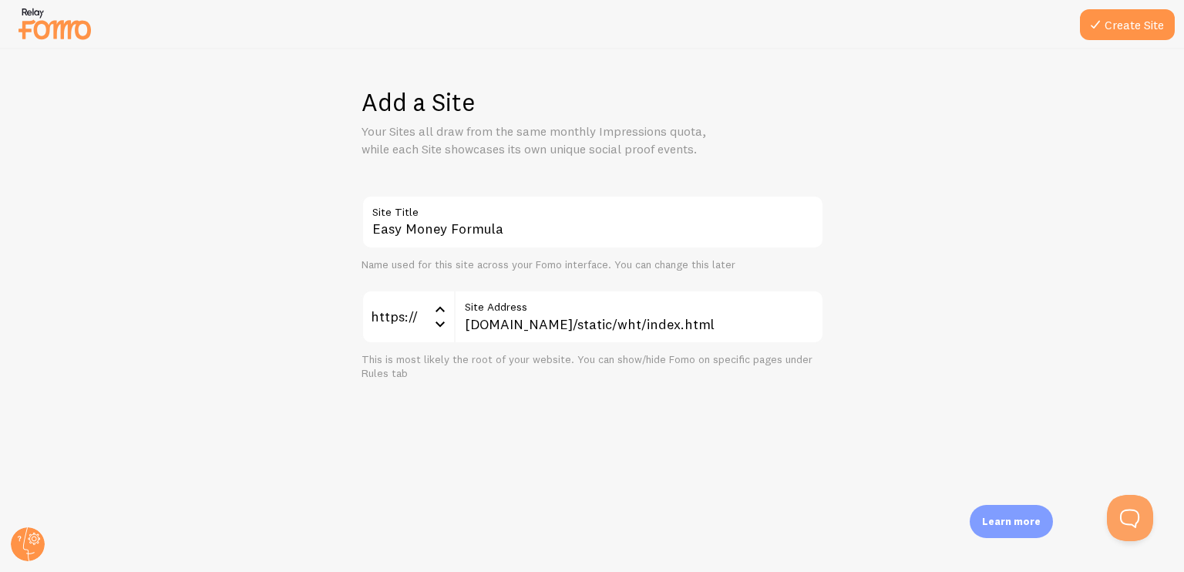
click at [554, 178] on div "Add a Site Your Sites all draw from the same monthly Impressions quota, while e…" at bounding box center [593, 310] width 1184 height 523
click at [1100, 25] on icon at bounding box center [1095, 24] width 19 height 19
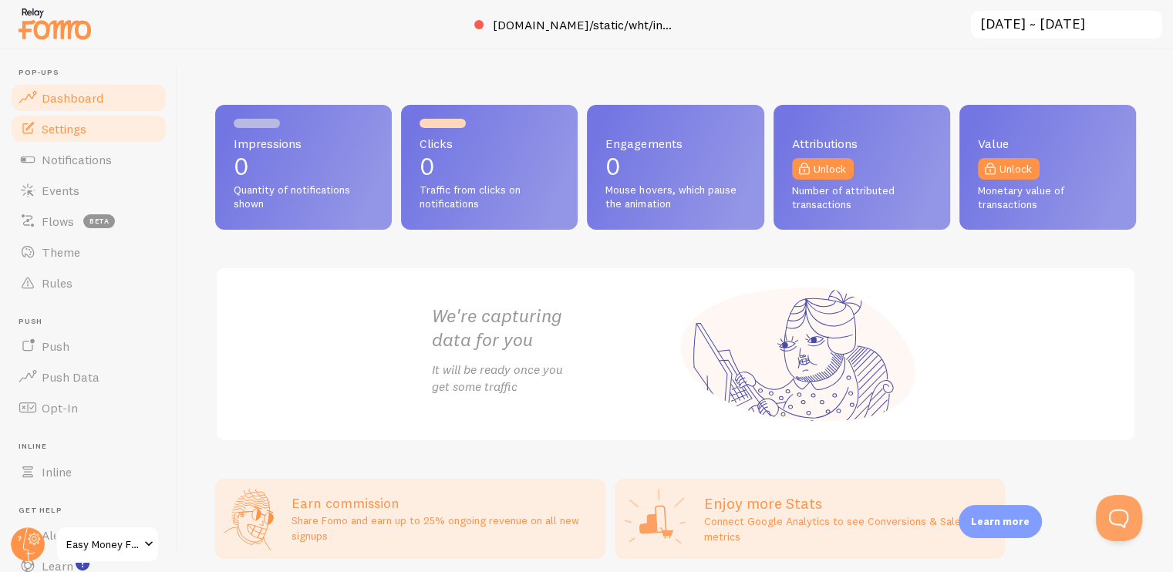
click at [83, 130] on span "Settings" at bounding box center [64, 128] width 45 height 15
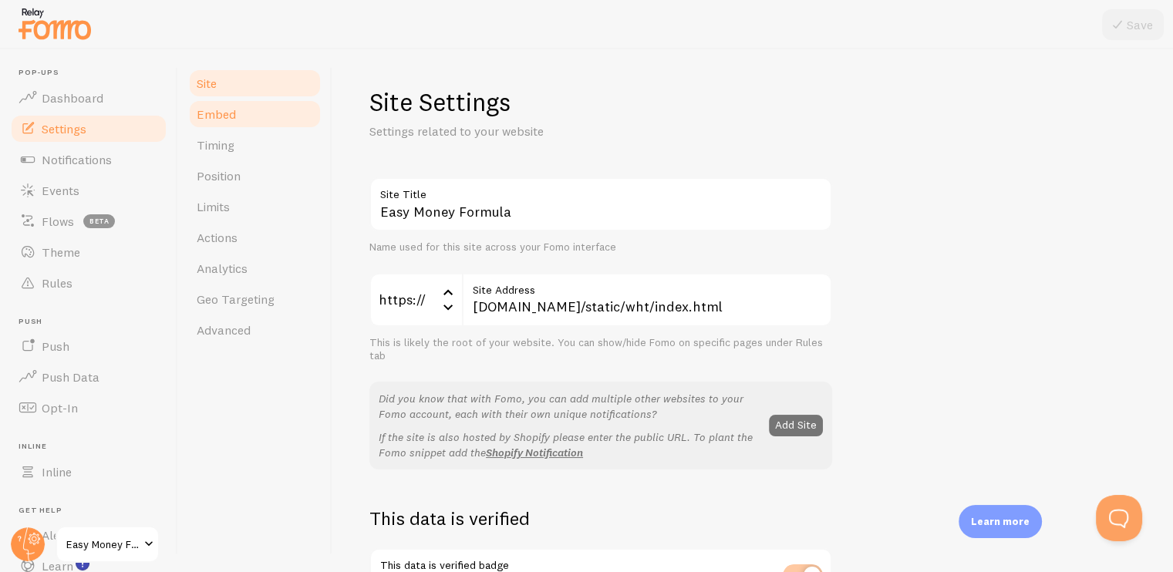
click at [223, 120] on span "Embed" at bounding box center [216, 113] width 39 height 15
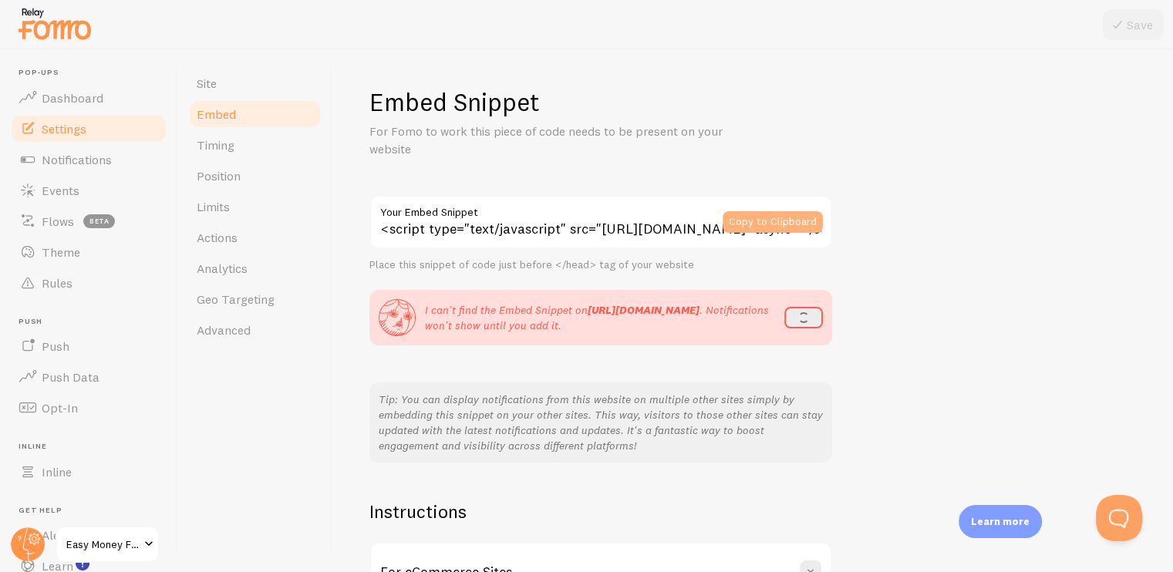
click at [794, 221] on button "Copy to Clipboard" at bounding box center [773, 222] width 100 height 22
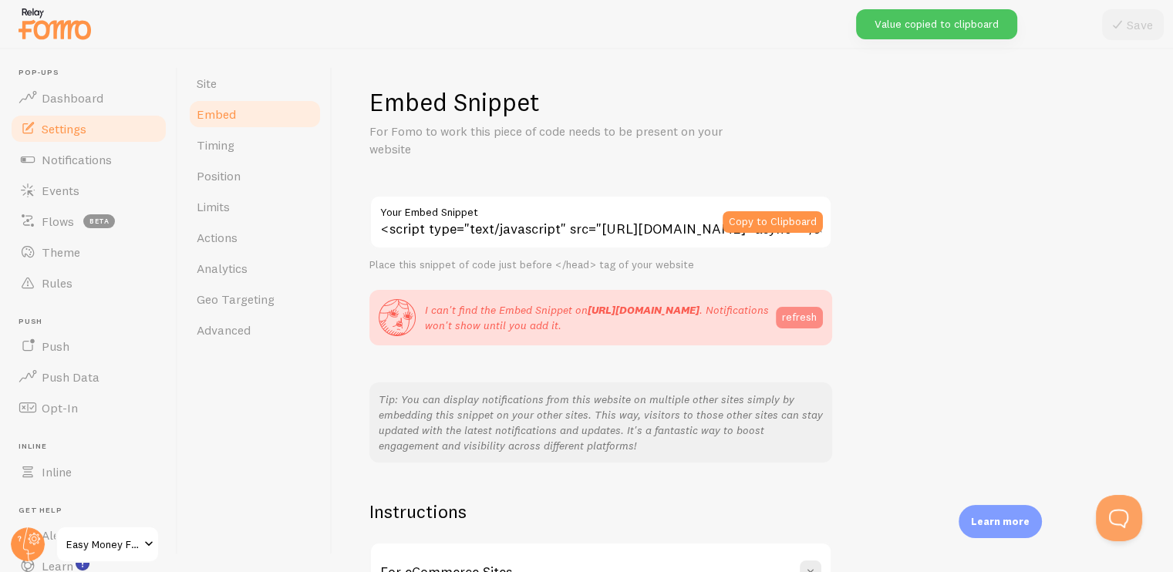
click at [802, 318] on button "refresh" at bounding box center [799, 318] width 47 height 22
click at [799, 318] on button "refresh" at bounding box center [799, 318] width 47 height 22
click at [781, 223] on button "Copy to Clipboard" at bounding box center [773, 222] width 100 height 22
click at [801, 318] on button "refresh" at bounding box center [799, 318] width 47 height 22
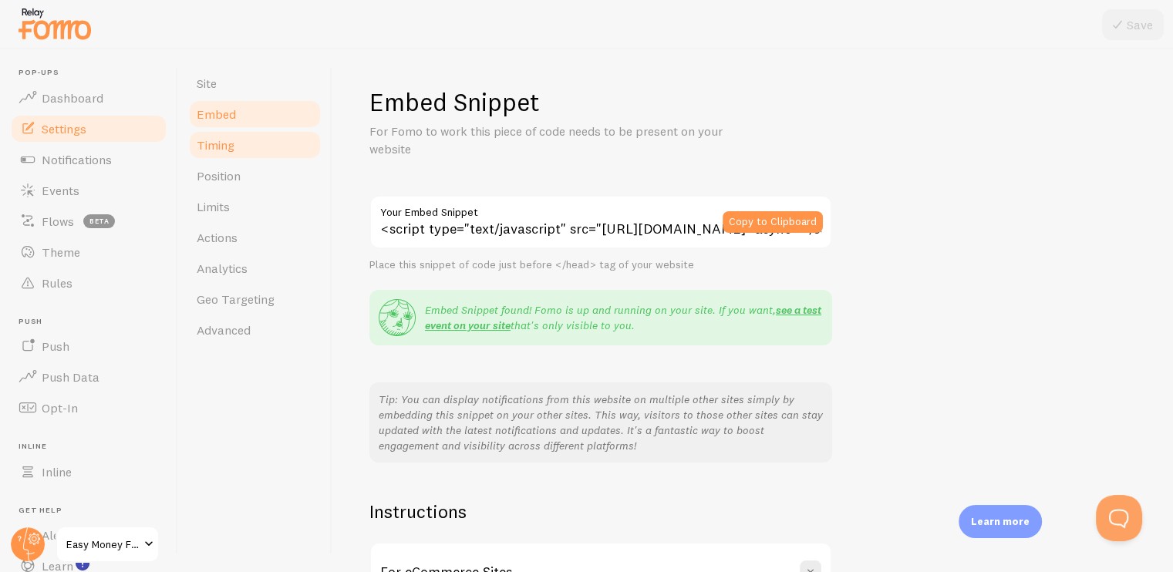
click at [253, 143] on link "Timing" at bounding box center [254, 145] width 135 height 31
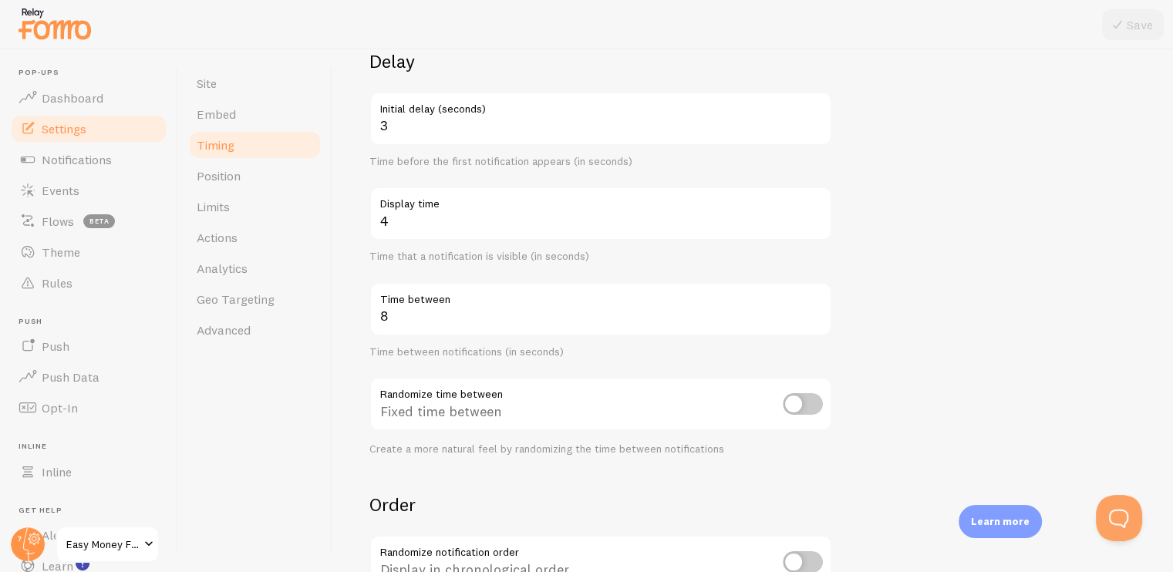
scroll to position [154, 0]
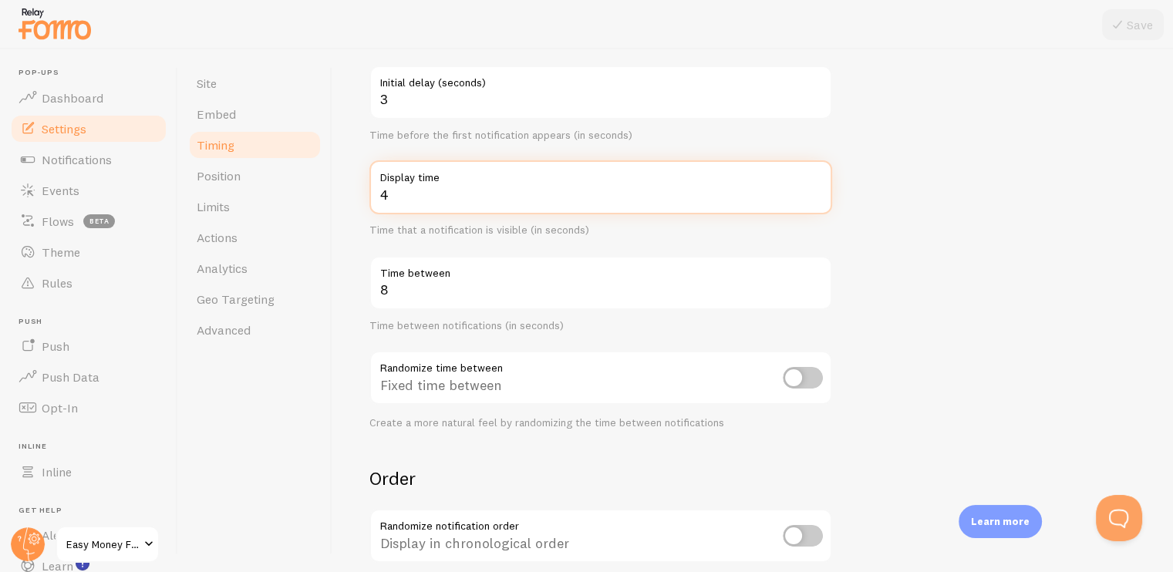
click at [478, 201] on input "4" at bounding box center [600, 187] width 463 height 54
type input "9"
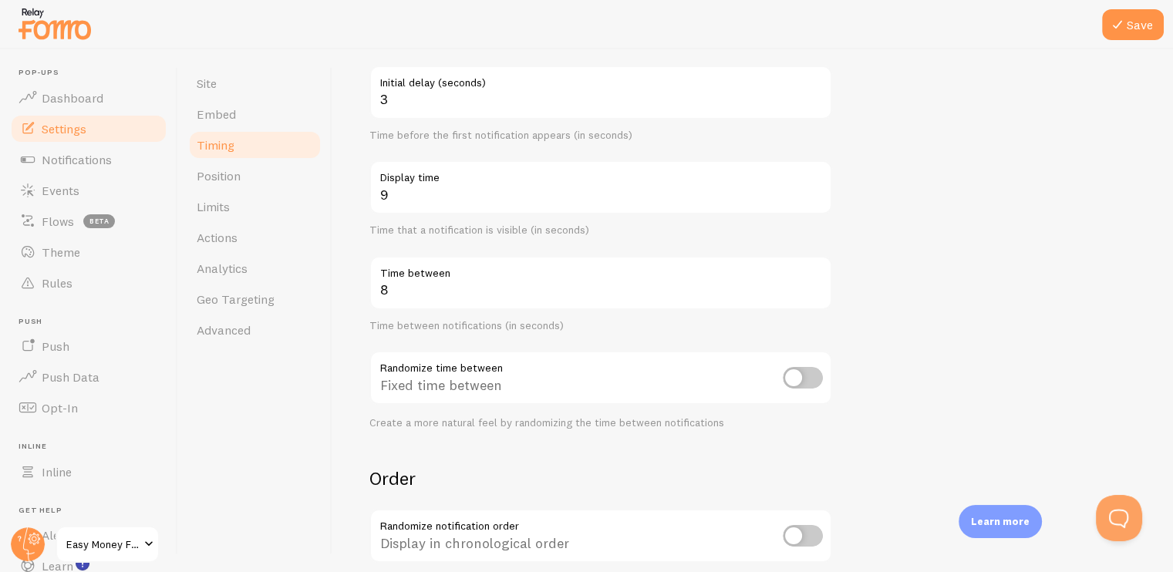
click at [571, 248] on div "Delay 3 Initial delay (seconds) Time before the first notification appears (in …" at bounding box center [600, 226] width 463 height 406
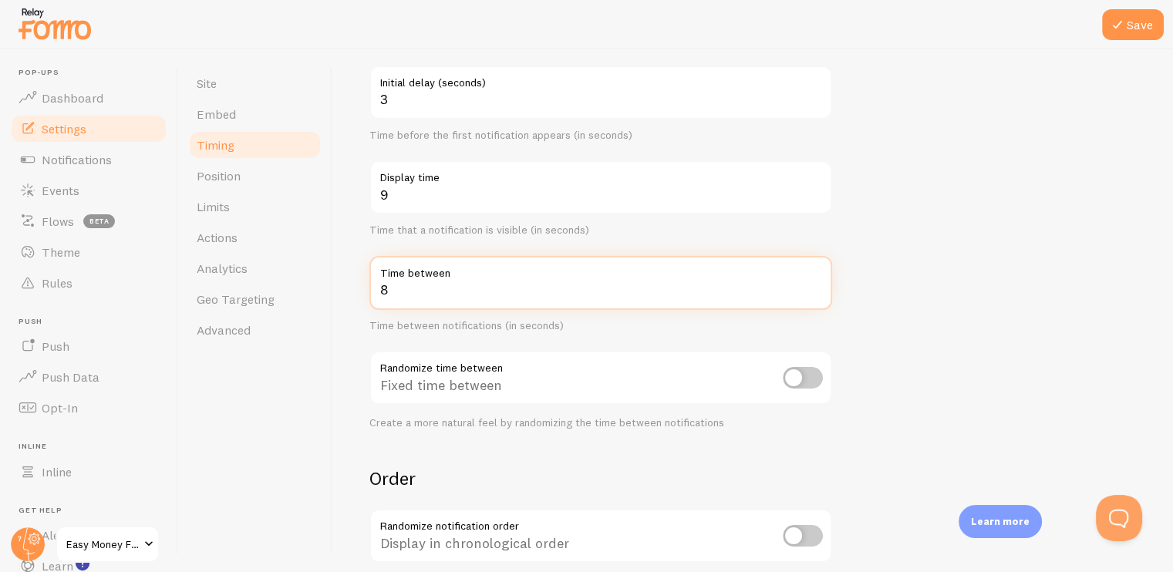
click at [439, 292] on input "8" at bounding box center [600, 283] width 463 height 54
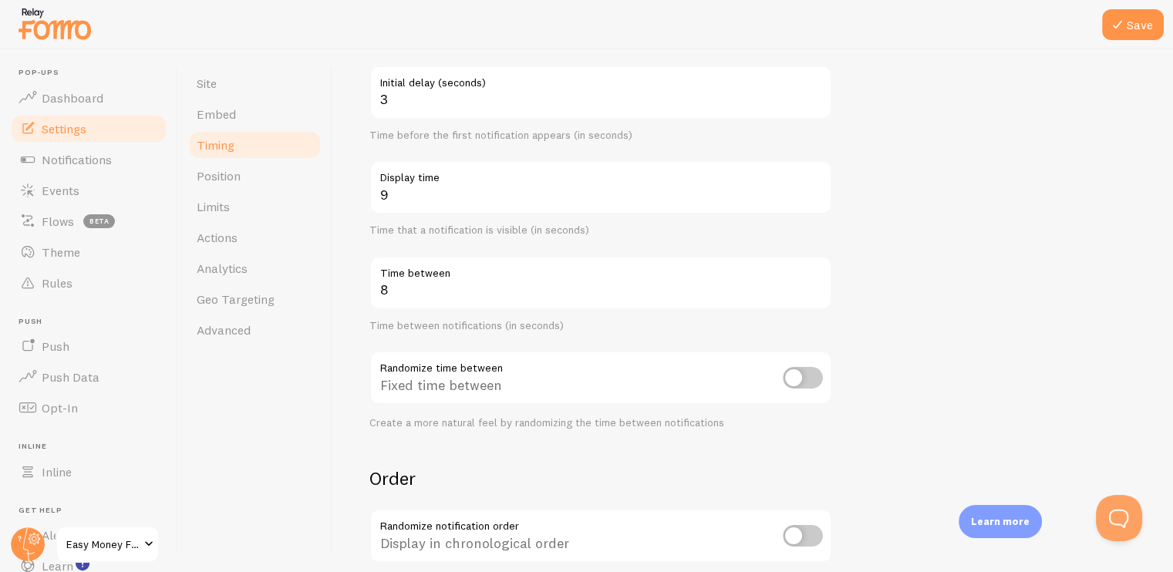
click at [907, 294] on form "Delay 3 Initial delay (seconds) Time before the first notification appears (in …" at bounding box center [752, 354] width 766 height 662
click at [207, 180] on span "Position" at bounding box center [219, 175] width 44 height 15
click at [1130, 25] on button "Save" at bounding box center [1133, 24] width 62 height 31
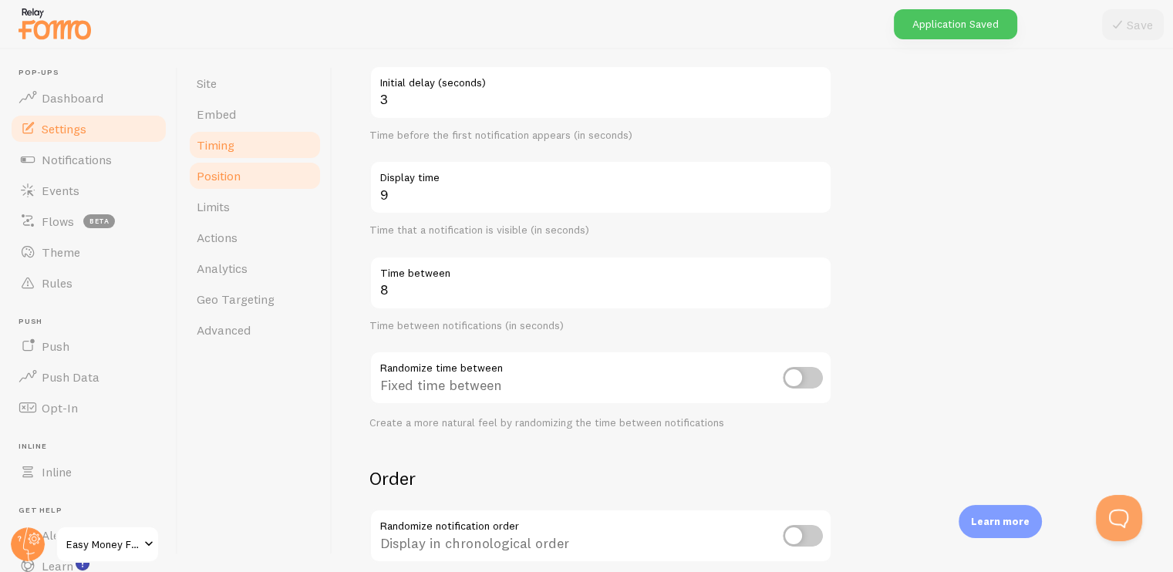
click at [254, 171] on link "Position" at bounding box center [254, 175] width 135 height 31
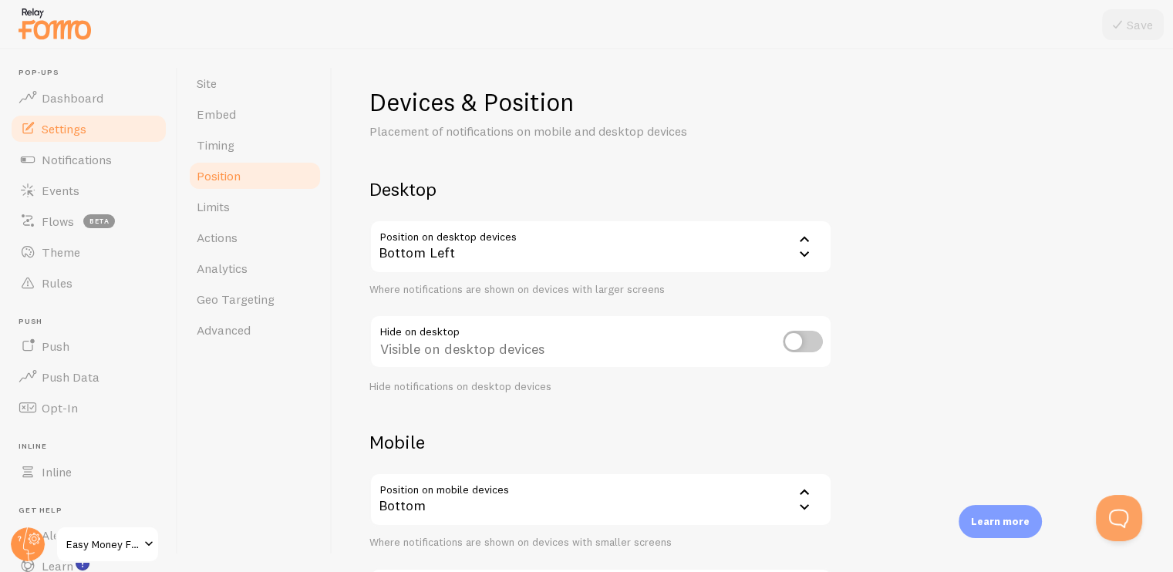
click at [697, 244] on div "Bottom Left" at bounding box center [600, 247] width 463 height 54
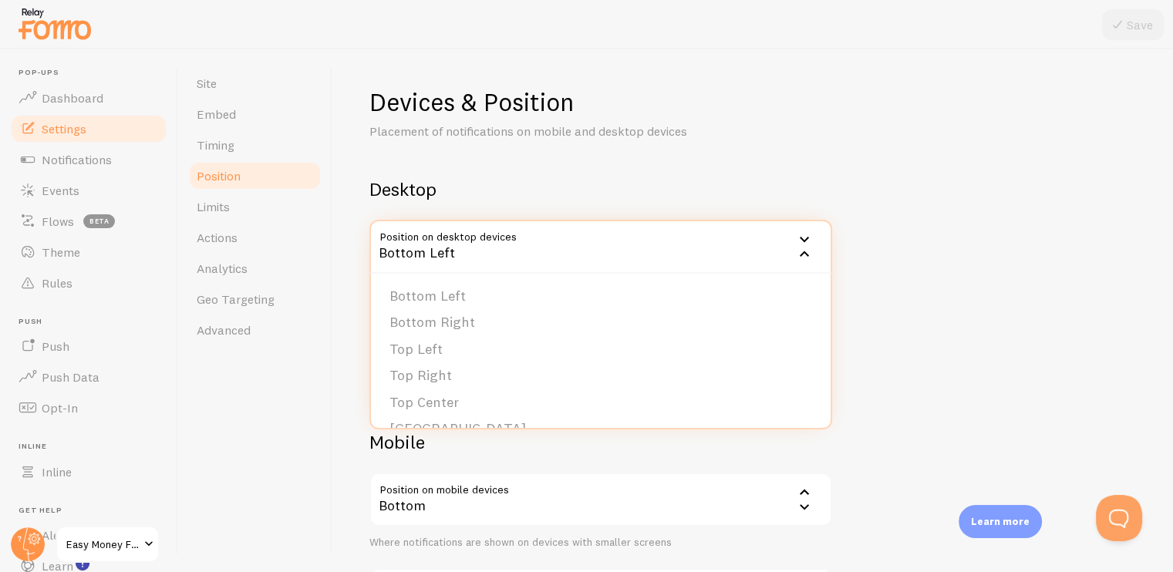
click at [441, 345] on li "Top Left" at bounding box center [601, 349] width 460 height 27
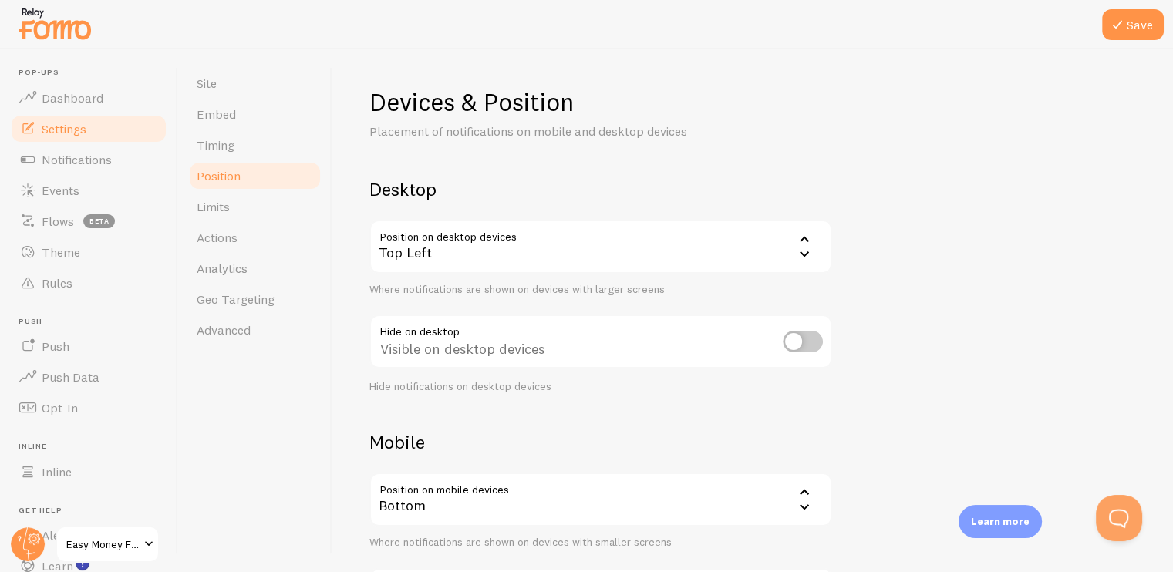
click at [516, 253] on div "Top Left" at bounding box center [600, 247] width 463 height 54
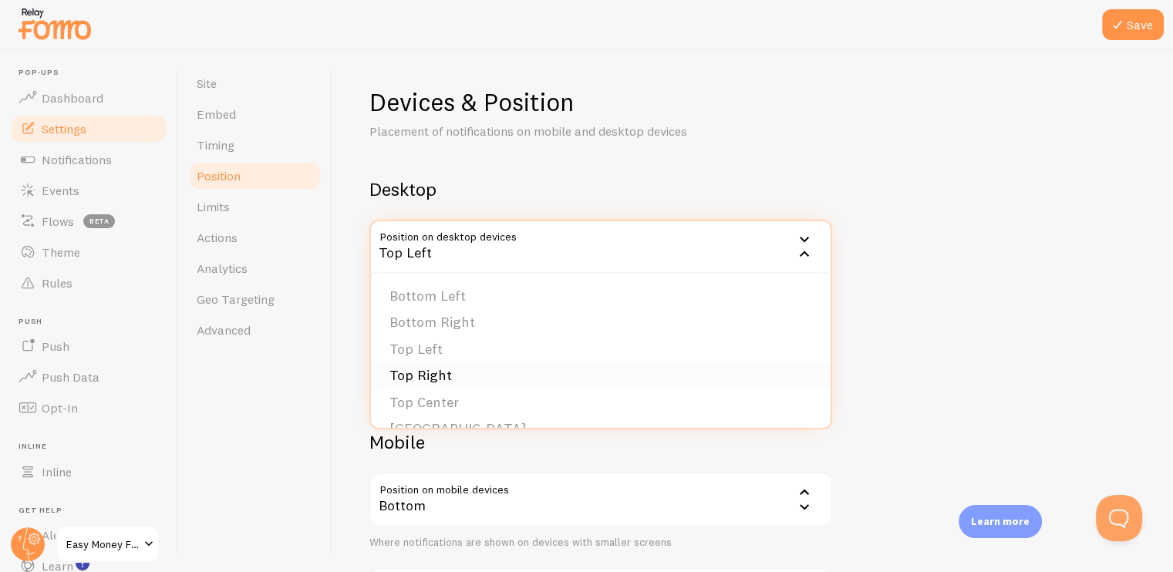
click at [456, 369] on li "Top Right" at bounding box center [601, 375] width 460 height 27
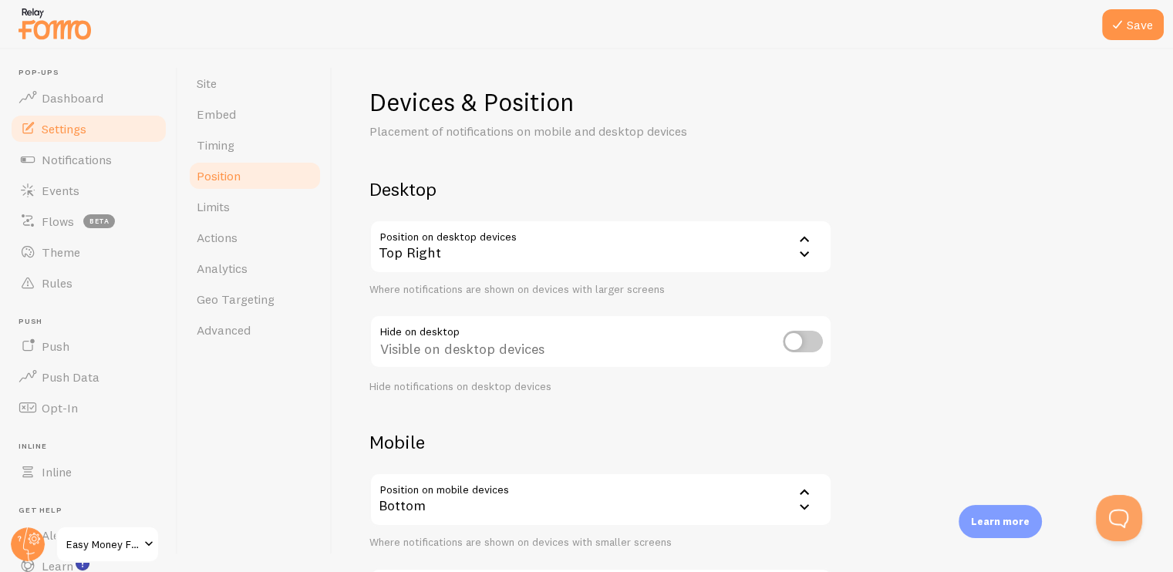
click at [874, 297] on div "Devices & Position Placement of notifications on mobile and desktop devices Des…" at bounding box center [752, 366] width 766 height 561
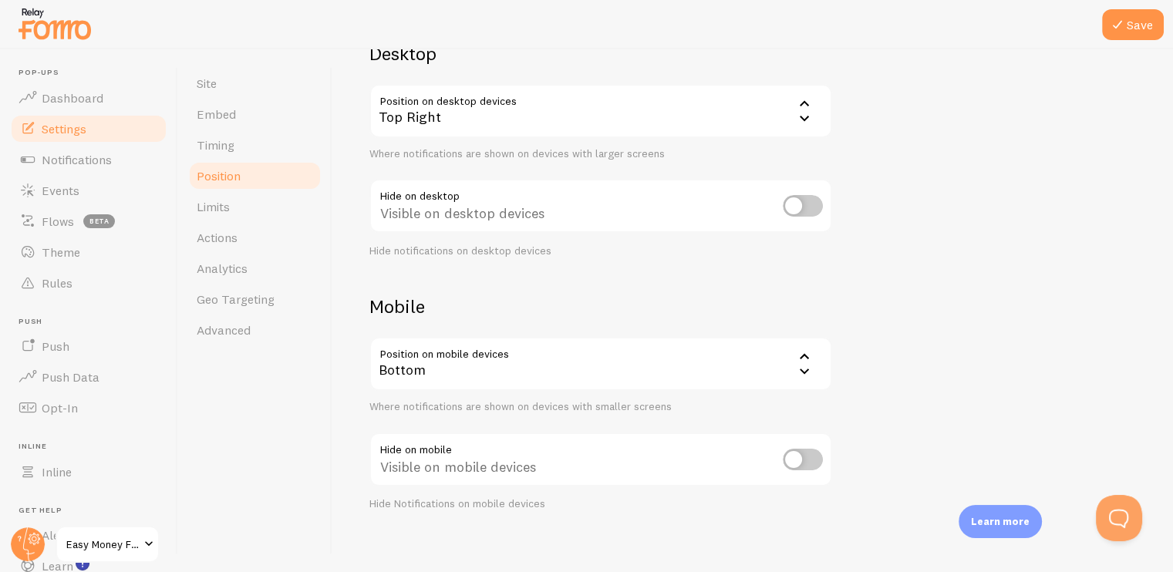
scroll to position [147, 0]
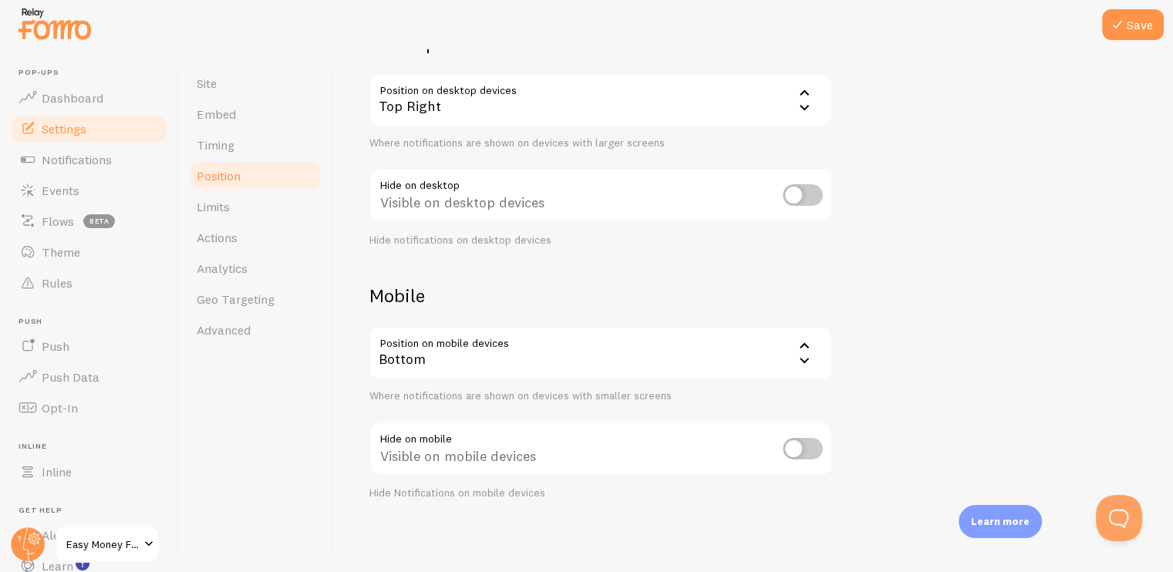
click at [726, 348] on div "Bottom" at bounding box center [600, 353] width 463 height 54
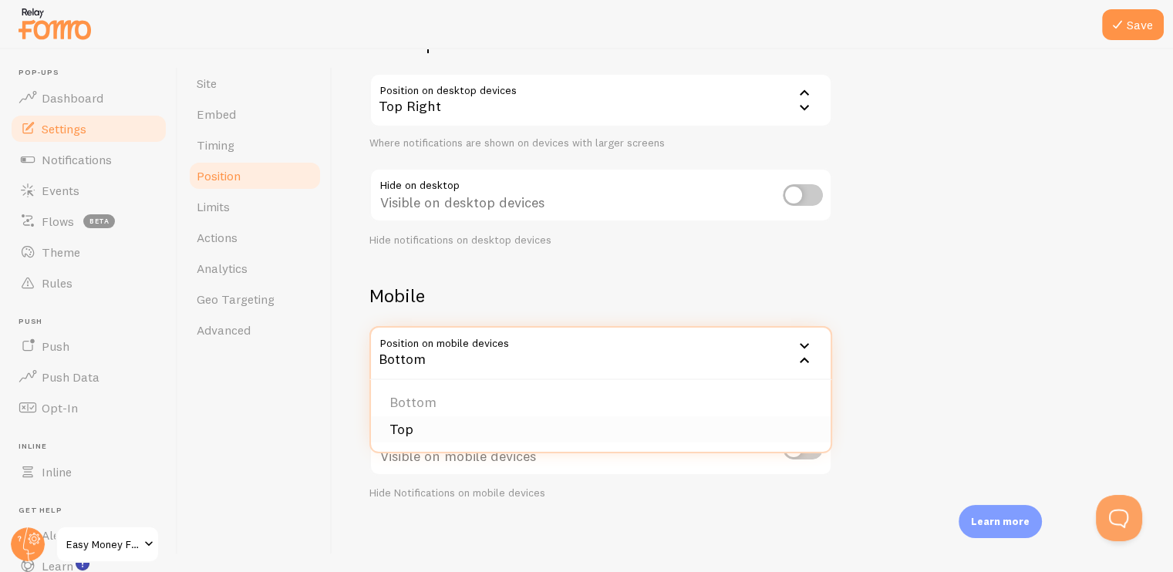
click at [422, 428] on li "Top" at bounding box center [601, 429] width 460 height 27
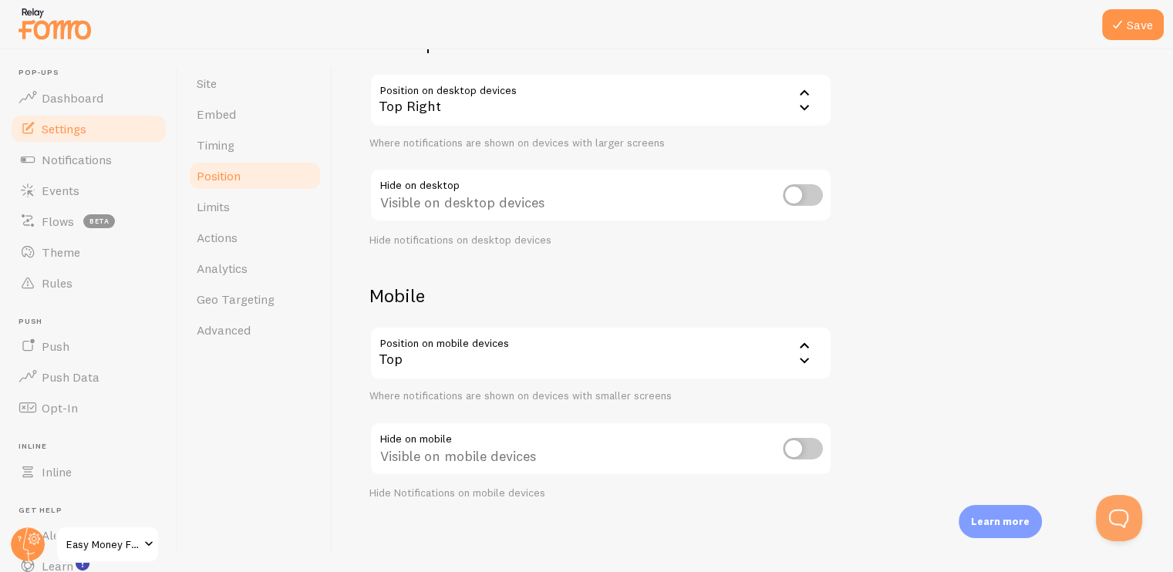
click at [881, 297] on div "Devices & Position Placement of notifications on mobile and desktop devices Des…" at bounding box center [752, 220] width 766 height 561
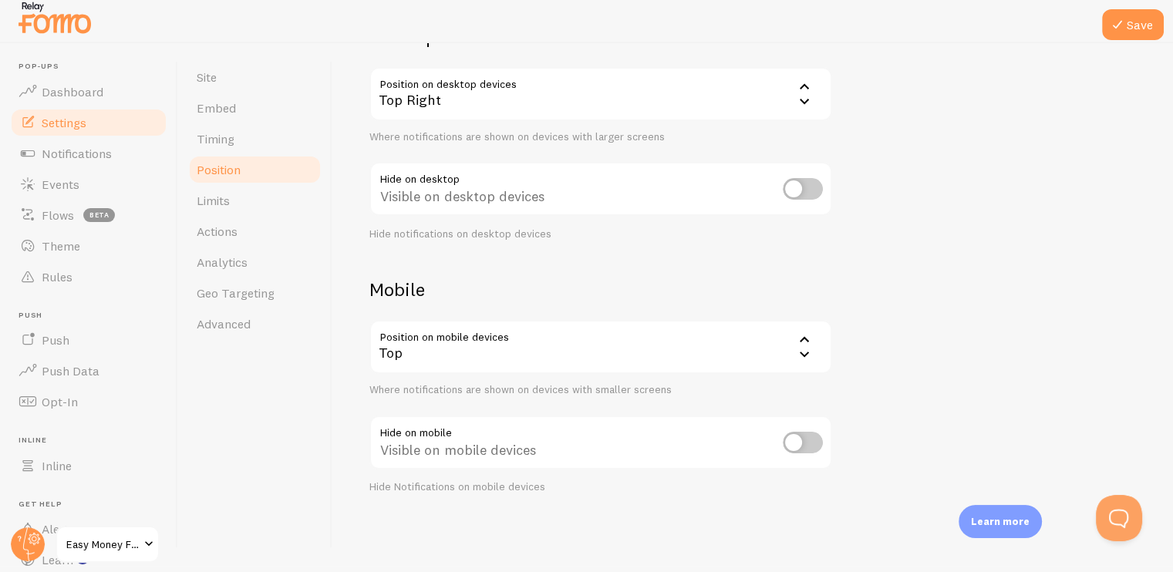
scroll to position [7, 0]
click at [204, 205] on span "Limits" at bounding box center [213, 199] width 33 height 15
click at [1123, 24] on icon at bounding box center [1117, 24] width 19 height 19
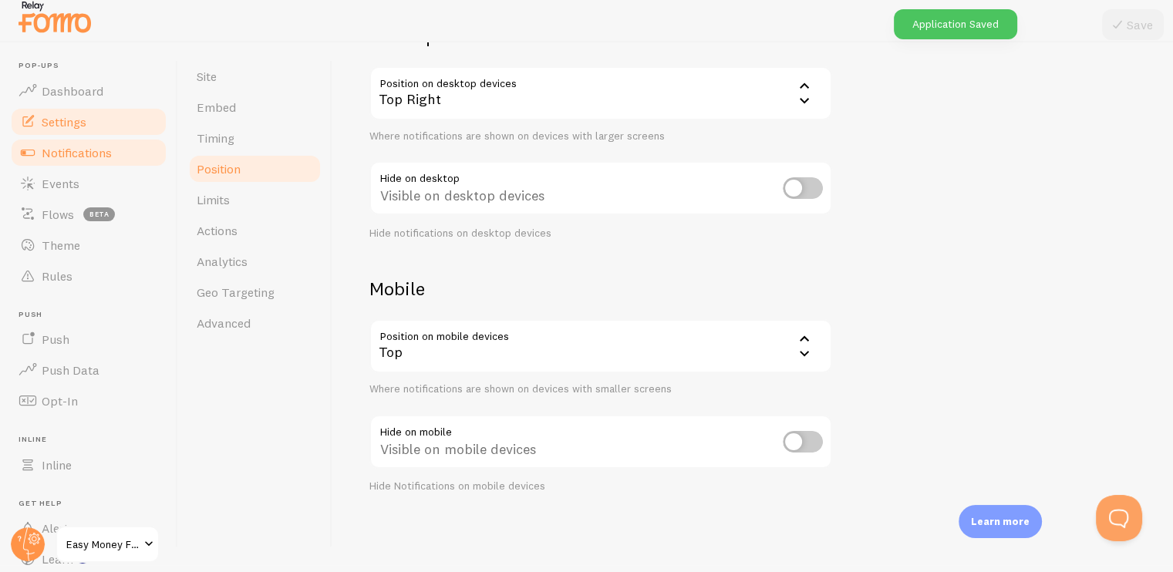
click at [88, 150] on span "Notifications" at bounding box center [77, 152] width 70 height 15
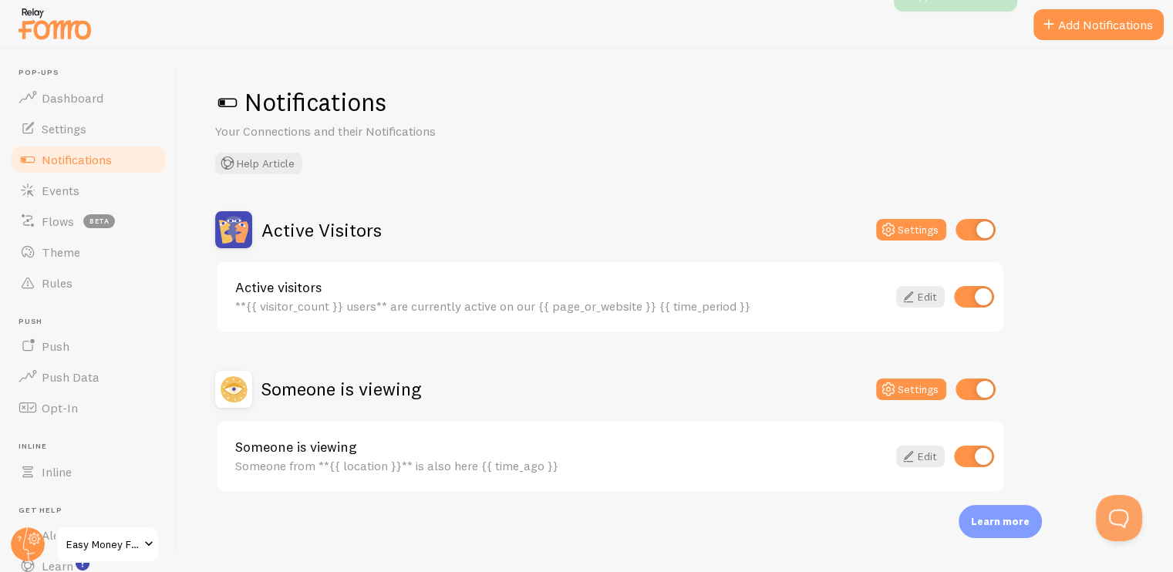
click at [962, 385] on input "checkbox" at bounding box center [975, 390] width 40 height 22
checkbox input "false"
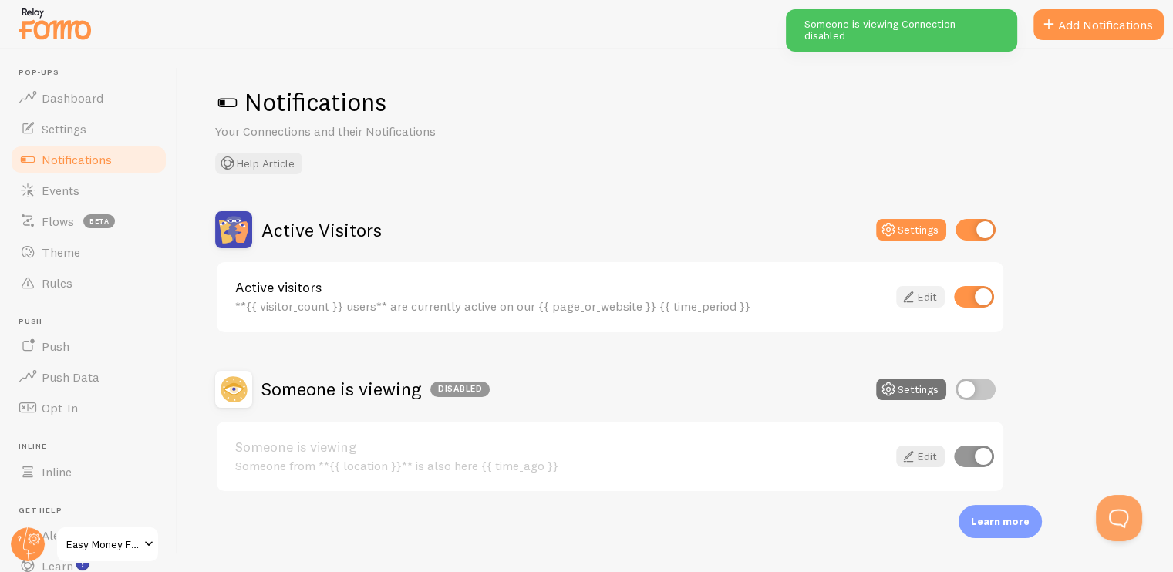
click at [921, 295] on link "Edit" at bounding box center [920, 297] width 49 height 22
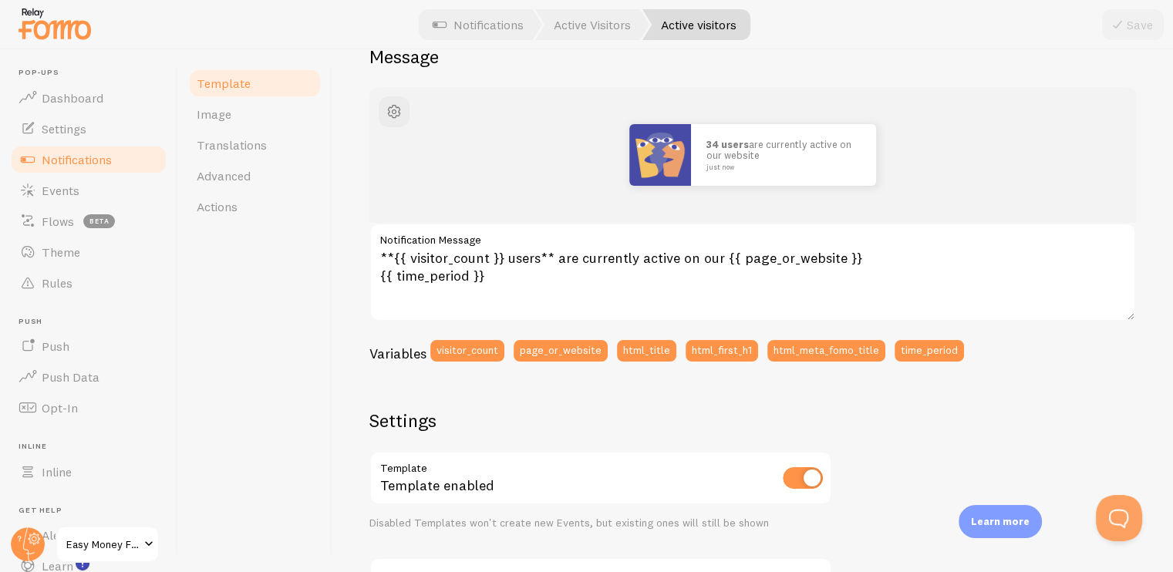
scroll to position [154, 0]
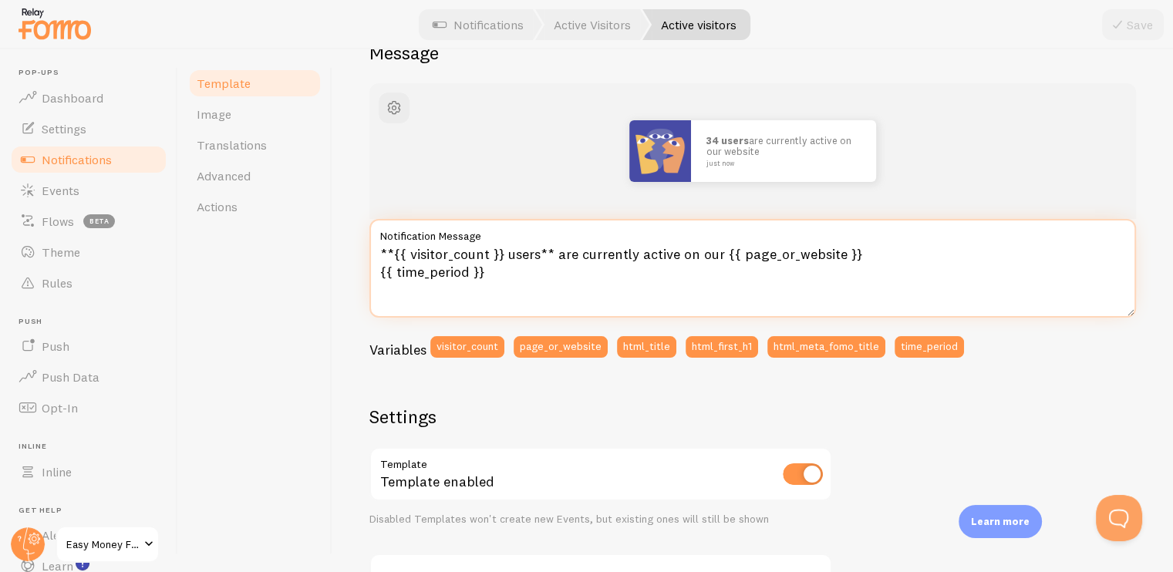
click at [537, 261] on textarea "**{{ visitor_count }} users** are currently active on our {{ page_or_website }}…" at bounding box center [752, 268] width 766 height 99
drag, startPoint x: 689, startPoint y: 257, endPoint x: 722, endPoint y: 257, distance: 33.2
click at [722, 257] on textarea "**{{ visitor_count }} people** are currently active on our {{ page_or_website }…" at bounding box center [752, 268] width 766 height 99
click at [722, 258] on textarea "**{{ visitor_count }} people** are currently active on our {{ page_or_website }…" at bounding box center [752, 268] width 766 height 99
click at [729, 258] on textarea "**{{ visitor_count }} people** are currently active on our {{ page_or_website }…" at bounding box center [752, 268] width 766 height 99
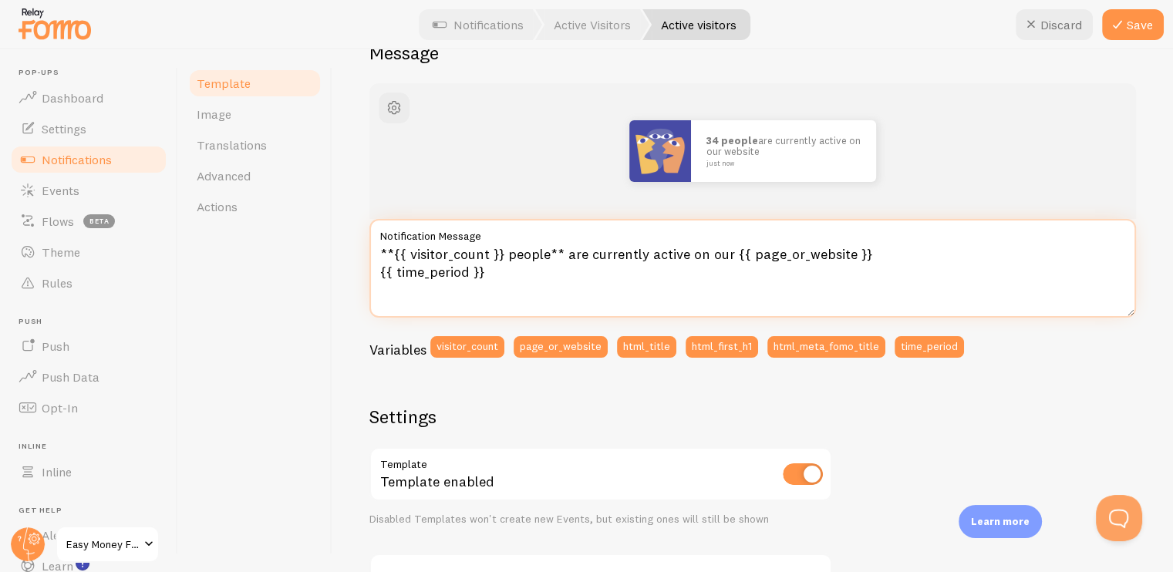
drag, startPoint x: 727, startPoint y: 258, endPoint x: 706, endPoint y: 258, distance: 21.6
click at [706, 258] on textarea "**{{ visitor_count }} people** are currently active on our {{ page_or_website }…" at bounding box center [752, 268] width 766 height 99
type textarea "**{{ visitor_count }} people** are currently active on this {{ page_or_website …"
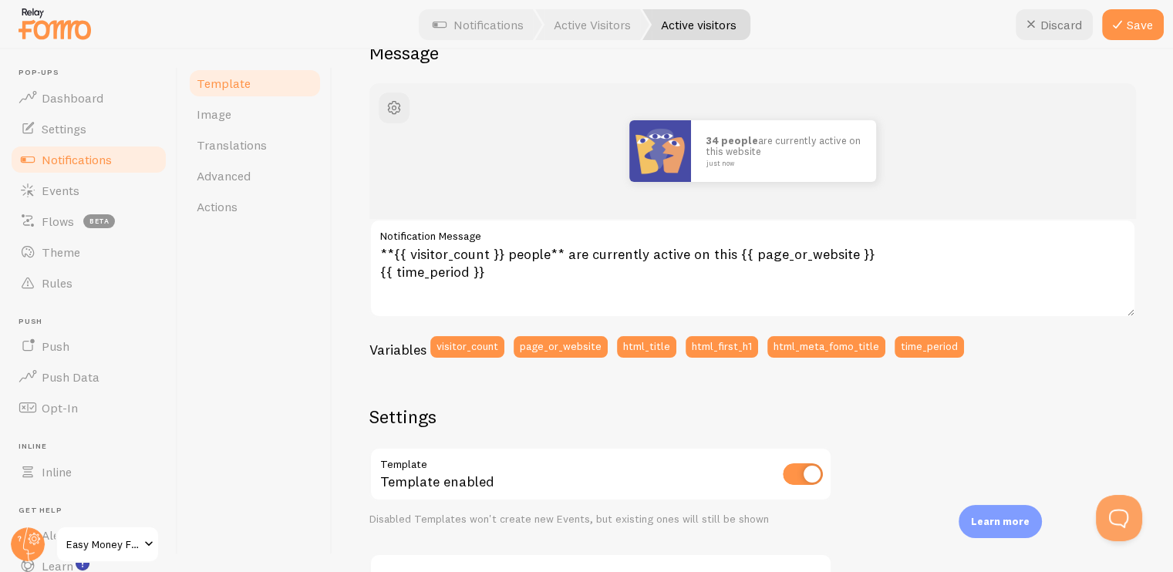
click at [530, 156] on div "34 people are currently active on this website just now" at bounding box center [752, 151] width 692 height 62
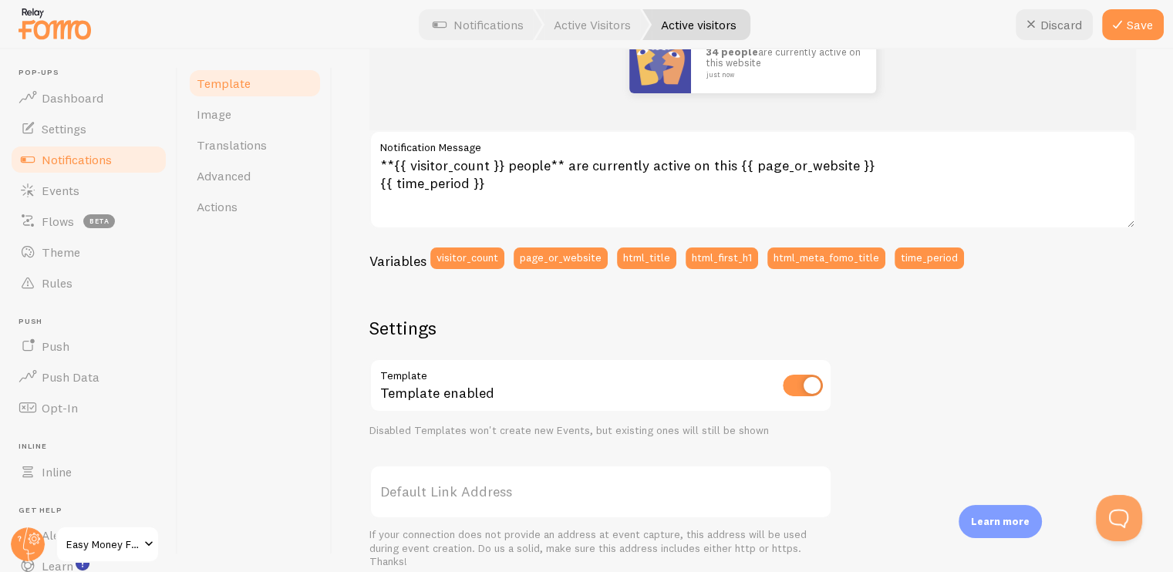
scroll to position [232, 0]
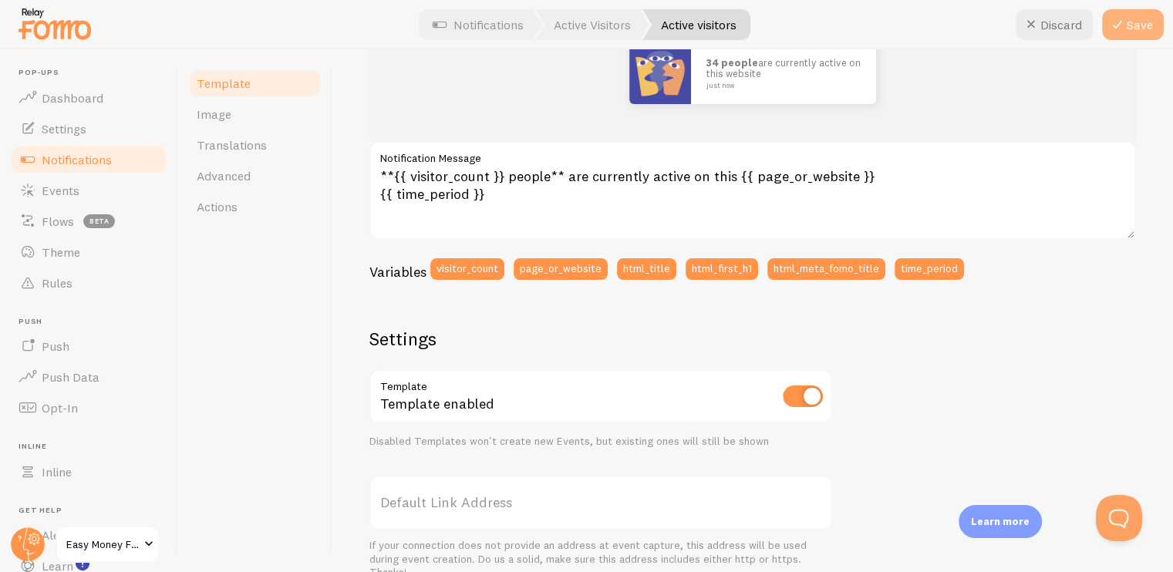
click at [1121, 32] on icon at bounding box center [1117, 24] width 19 height 19
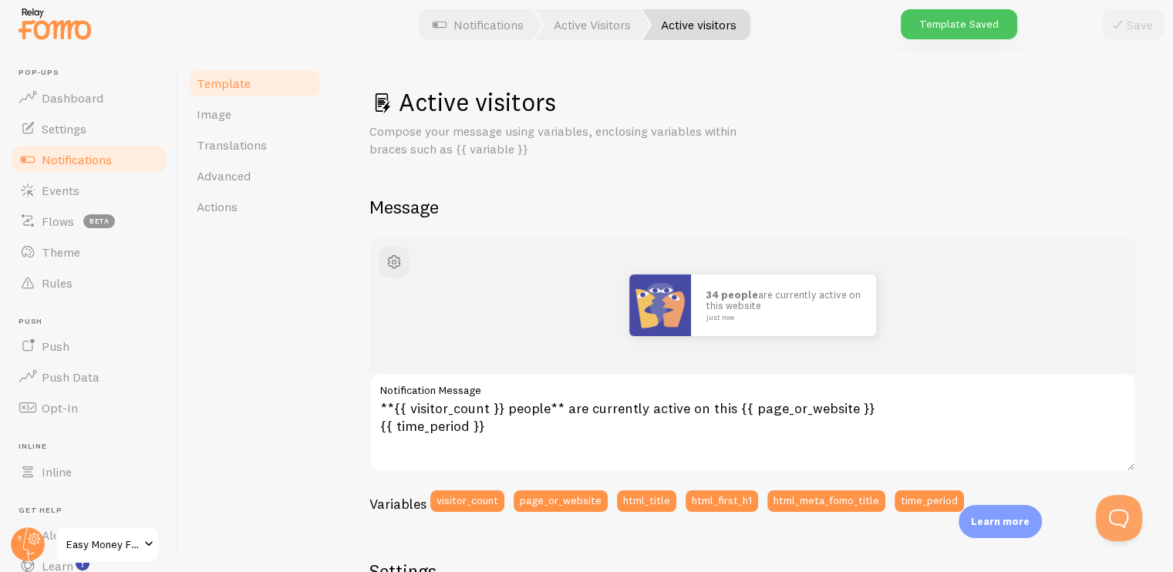
scroll to position [0, 0]
click at [234, 116] on link "Image" at bounding box center [254, 114] width 135 height 31
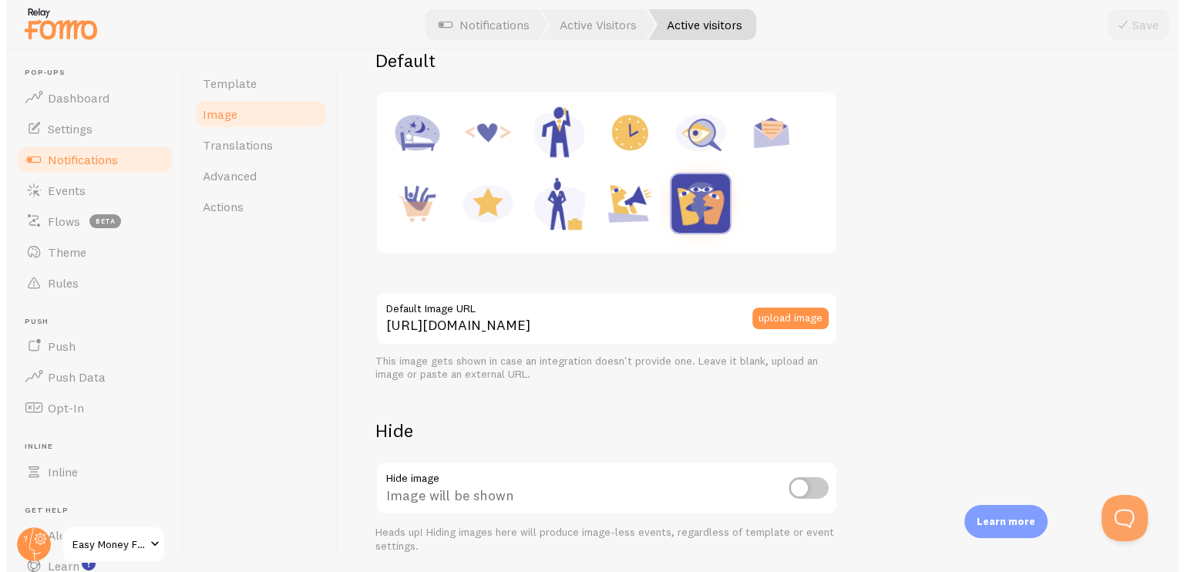
scroll to position [231, 0]
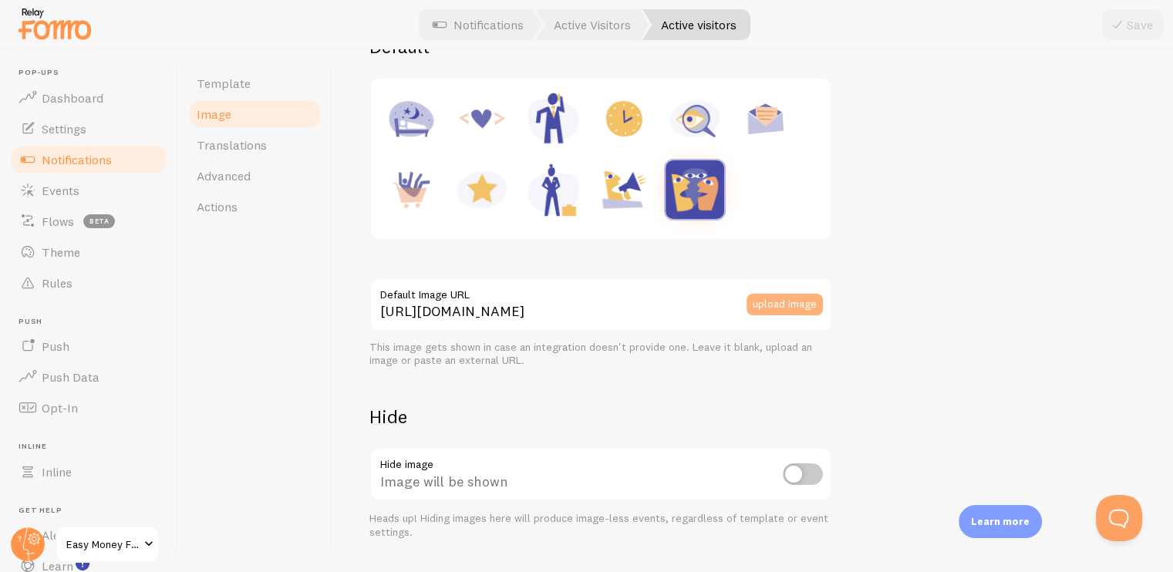
click at [784, 299] on button "upload image" at bounding box center [784, 305] width 76 height 22
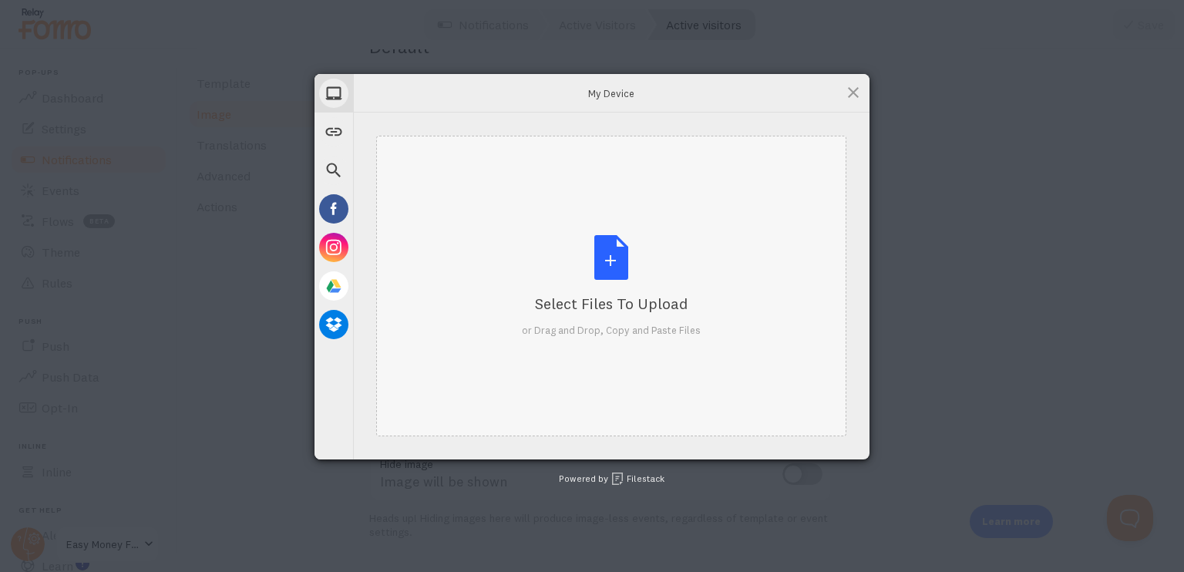
click at [629, 308] on div "Select Files to Upload" at bounding box center [611, 304] width 179 height 22
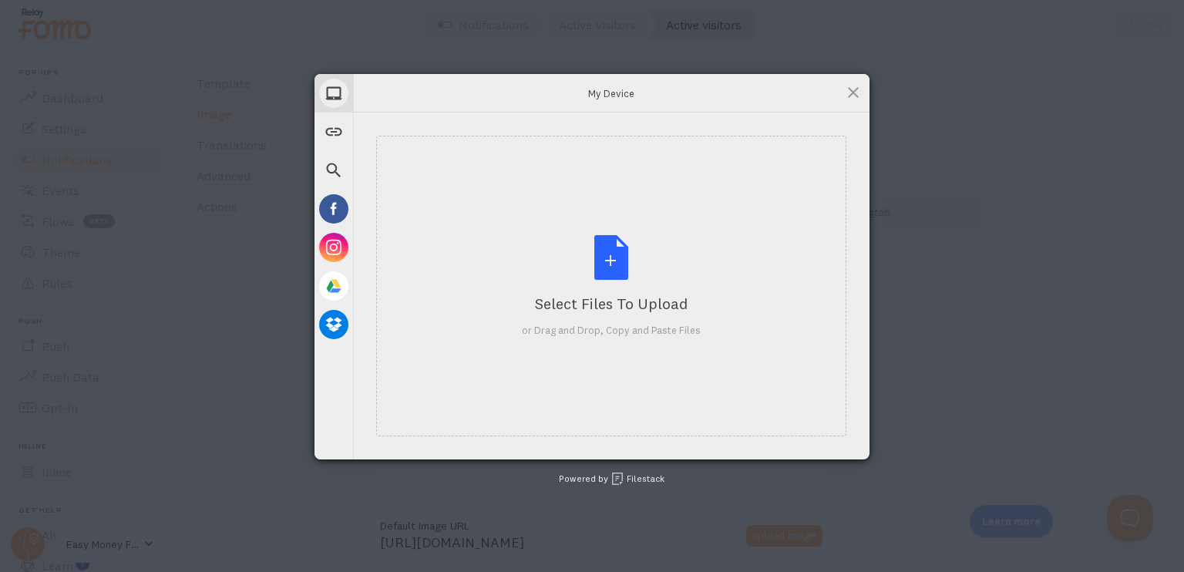
scroll to position [231, 0]
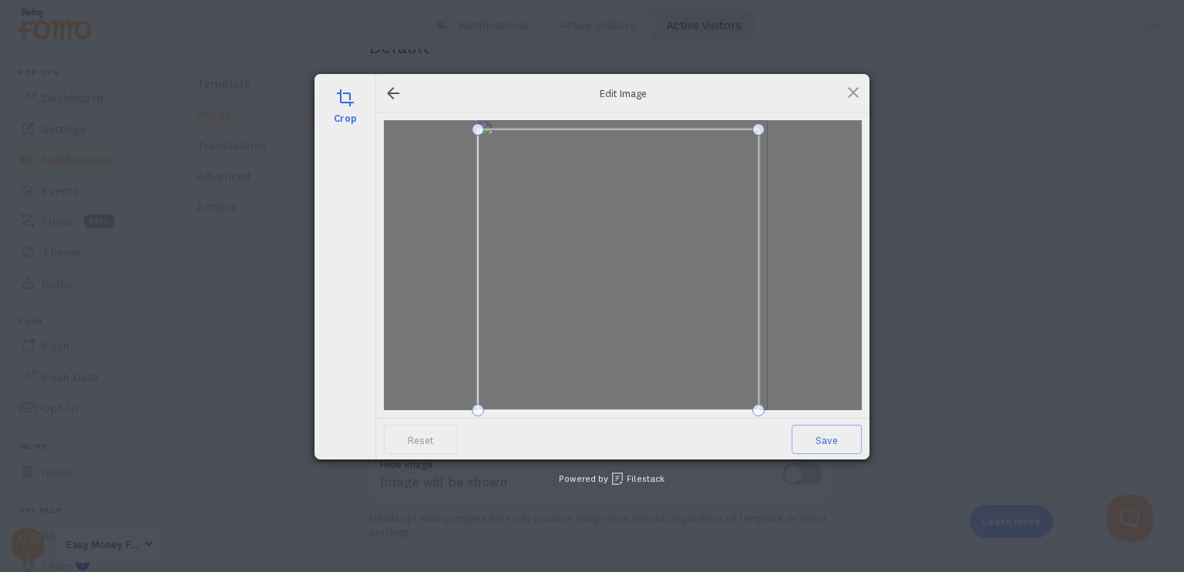
click at [753, 127] on span at bounding box center [759, 129] width 12 height 12
click at [487, 390] on span at bounding box center [492, 396] width 12 height 12
click at [830, 436] on span "Save" at bounding box center [827, 439] width 70 height 29
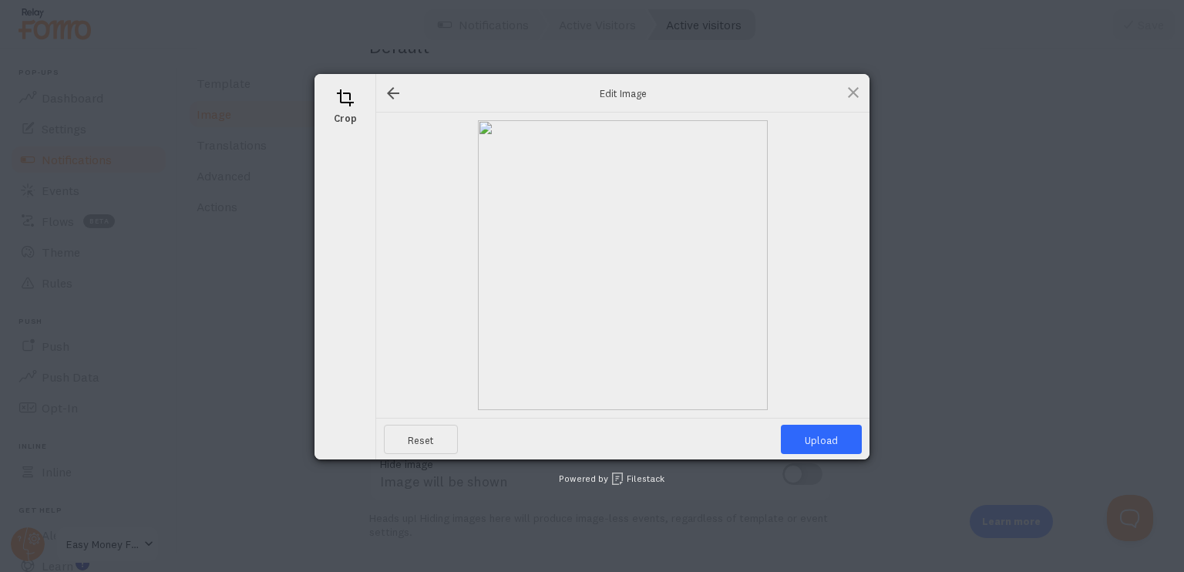
drag, startPoint x: 808, startPoint y: 437, endPoint x: 813, endPoint y: 469, distance: 32.1
click at [808, 437] on span "Upload" at bounding box center [821, 439] width 81 height 29
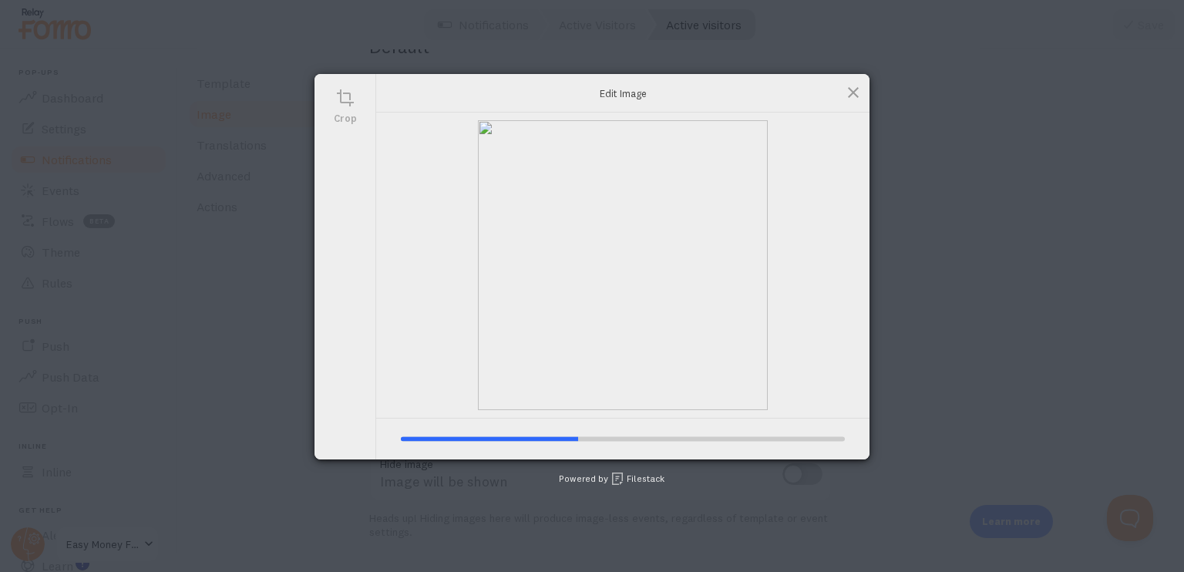
type input "[URL][DOMAIN_NAME][DOMAIN_NAME]"
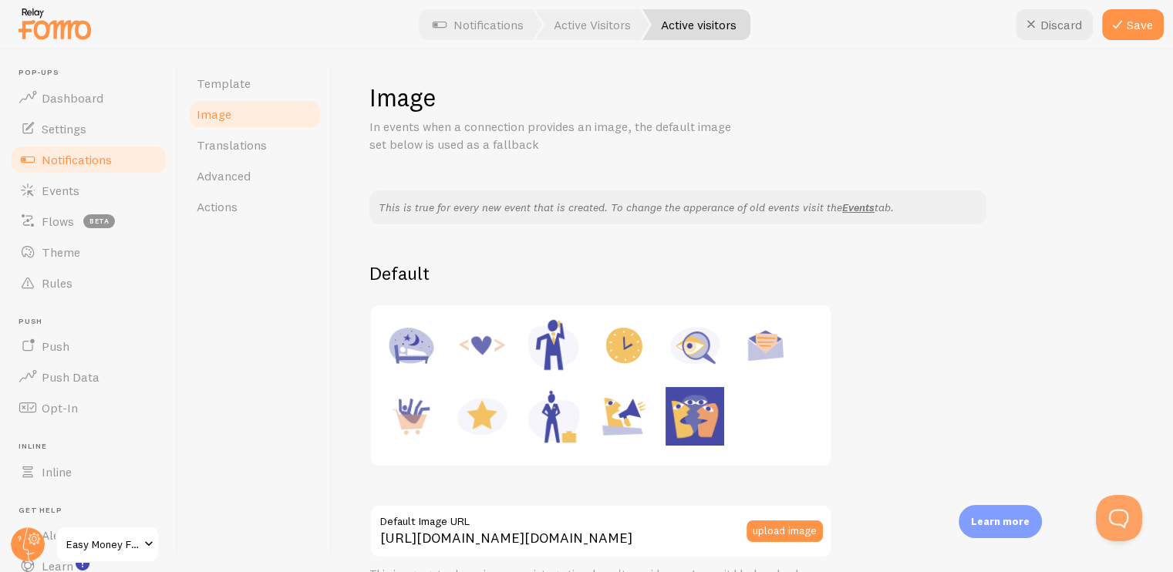
scroll to position [0, 0]
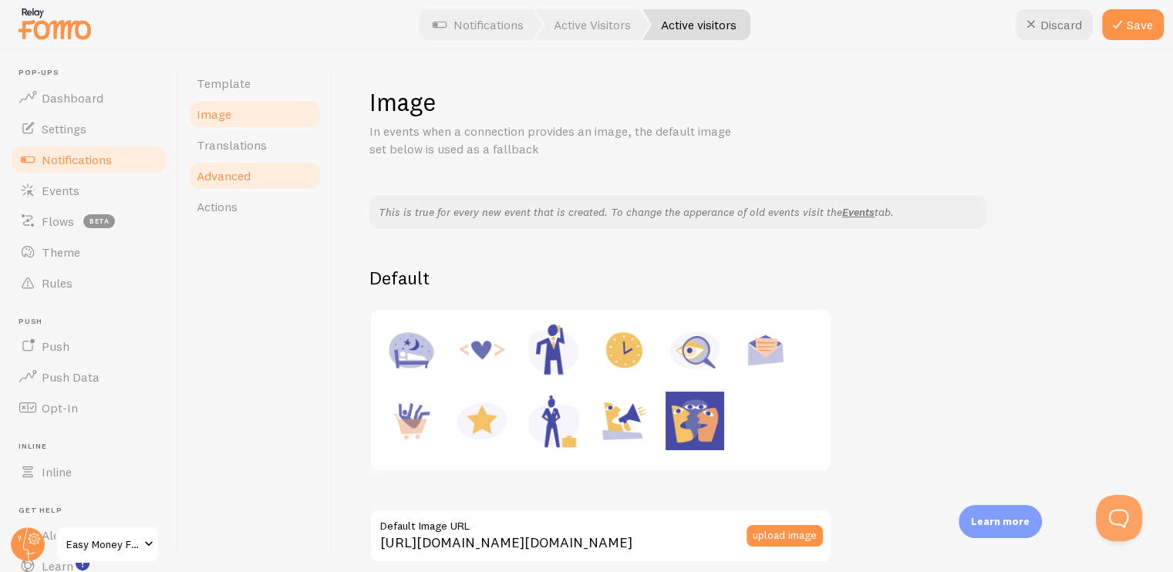
click at [231, 177] on span "Advanced" at bounding box center [224, 175] width 54 height 15
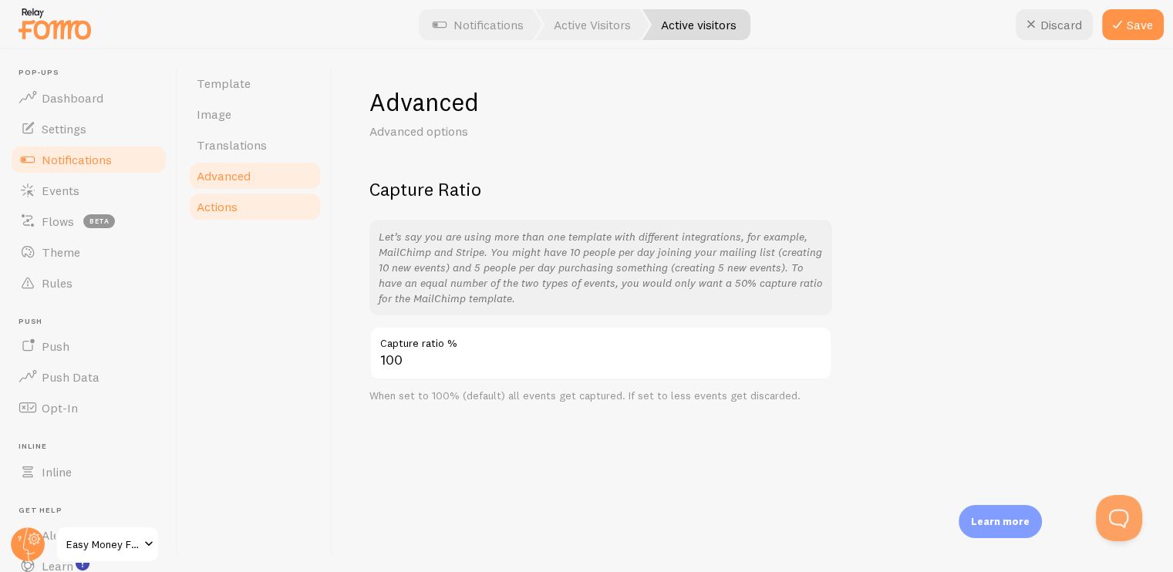
click at [207, 219] on link "Actions" at bounding box center [254, 206] width 135 height 31
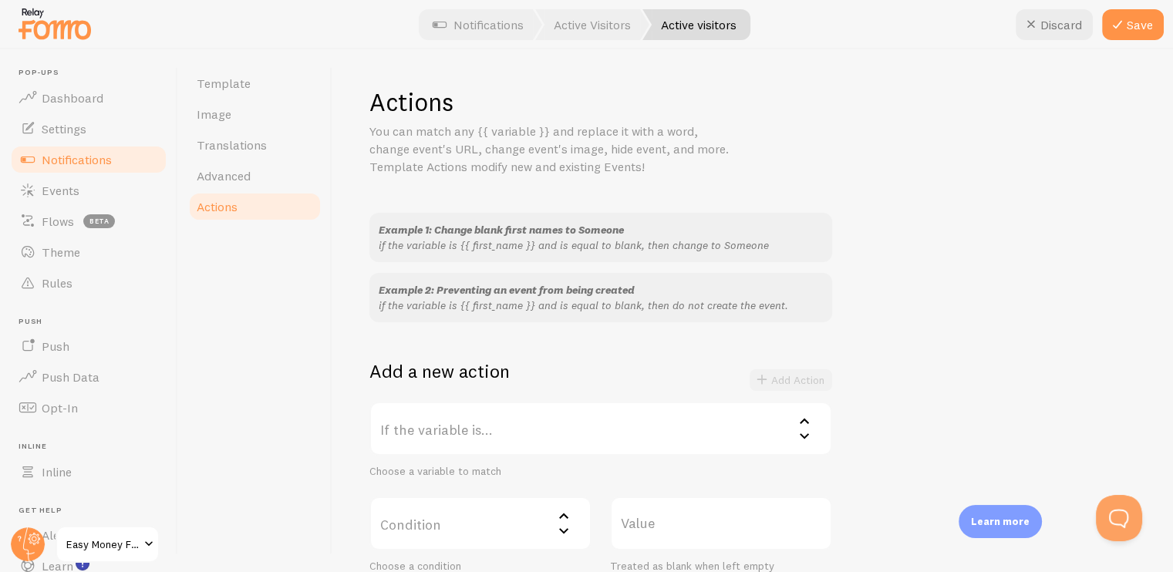
scroll to position [7, 0]
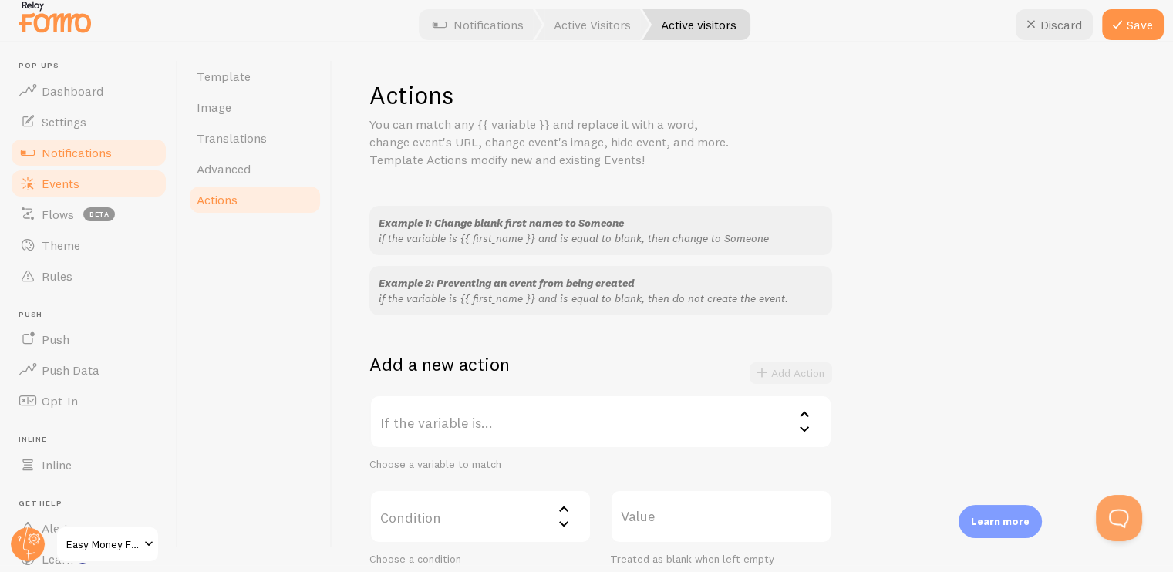
click at [80, 184] on link "Events" at bounding box center [88, 183] width 159 height 31
click at [1120, 11] on button "Save" at bounding box center [1133, 24] width 62 height 31
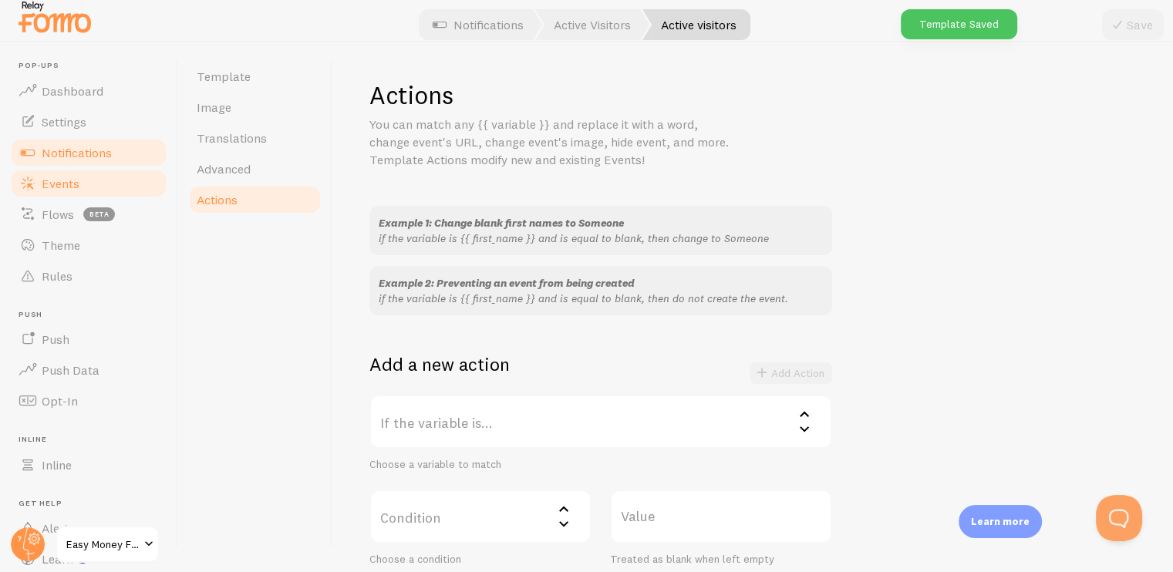
click at [72, 190] on span "Events" at bounding box center [61, 183] width 38 height 15
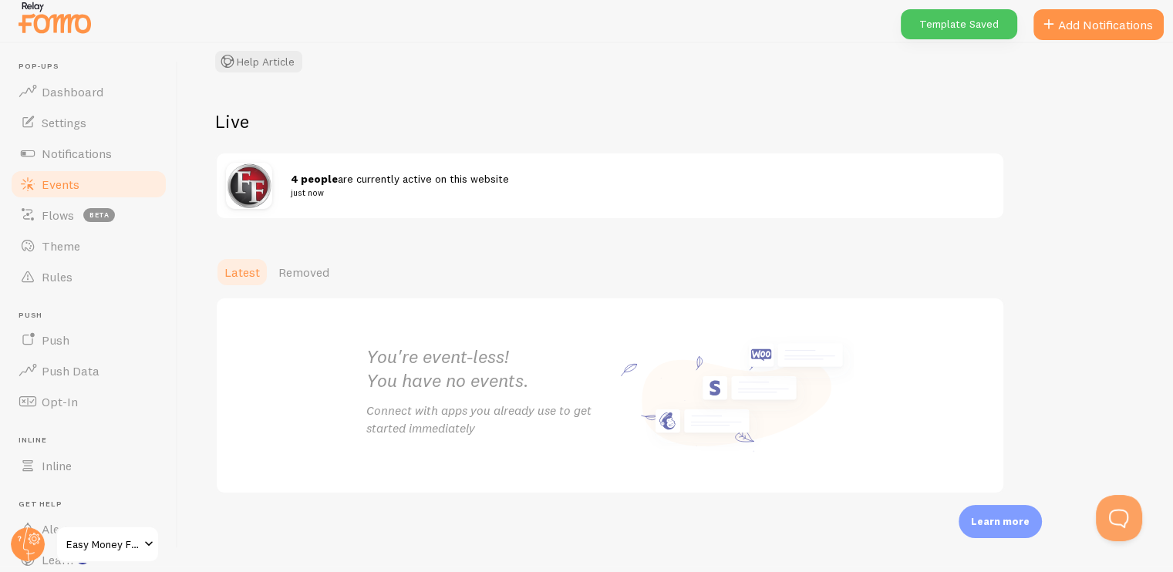
scroll to position [7, 0]
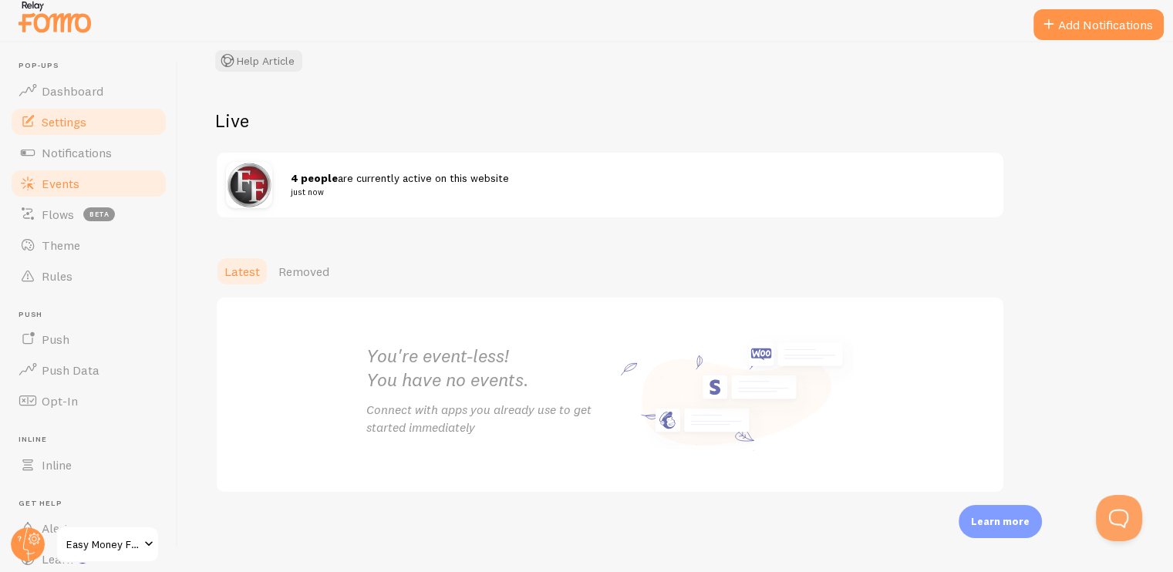
click at [56, 130] on link "Settings" at bounding box center [88, 121] width 159 height 31
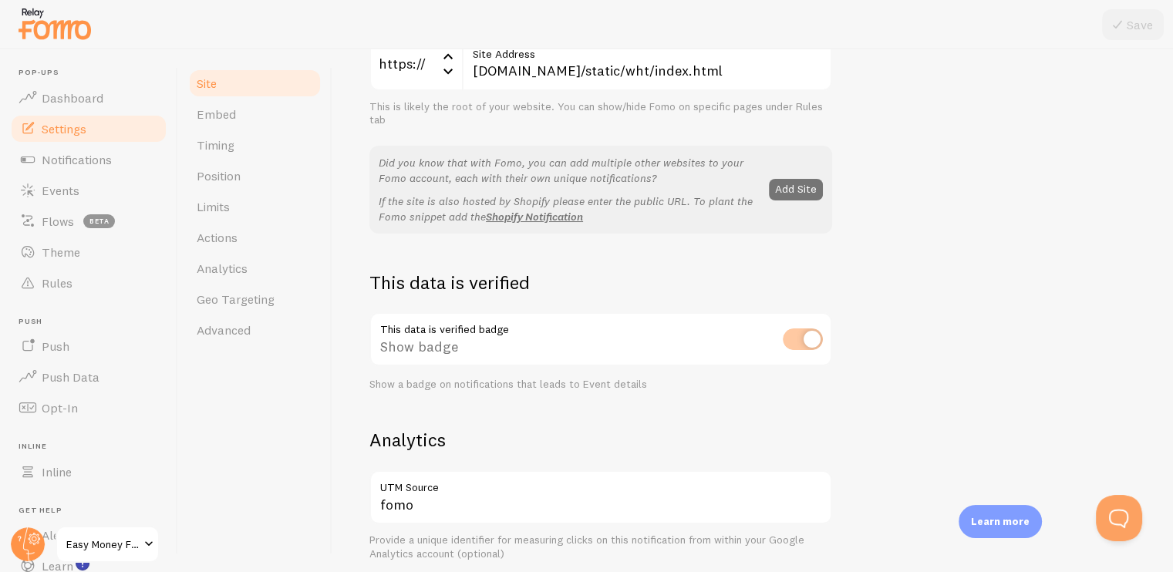
scroll to position [308, 0]
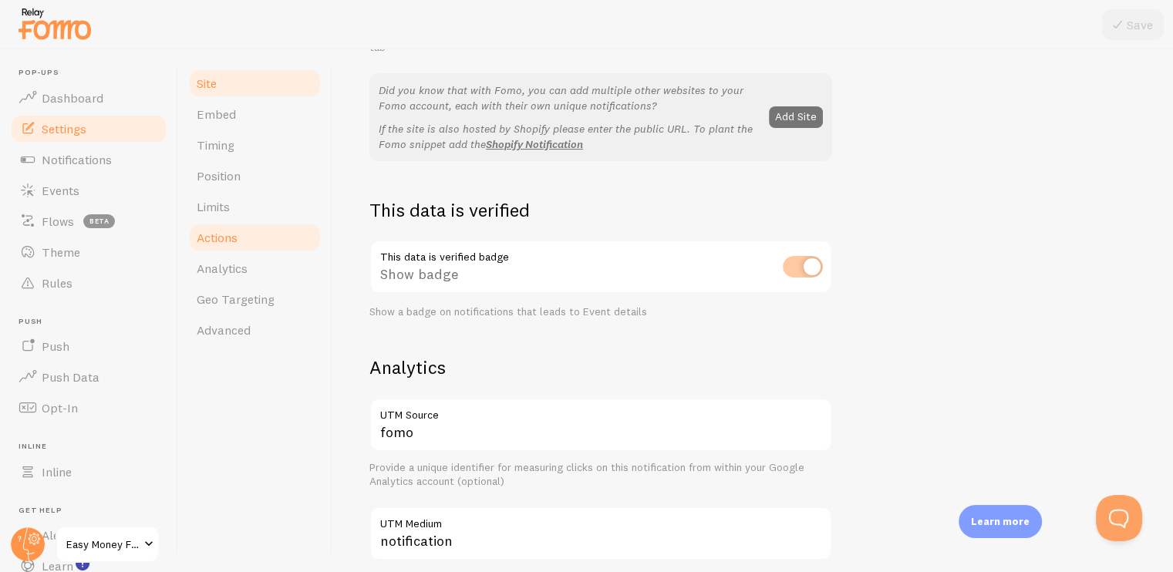
click at [219, 242] on span "Actions" at bounding box center [217, 237] width 41 height 15
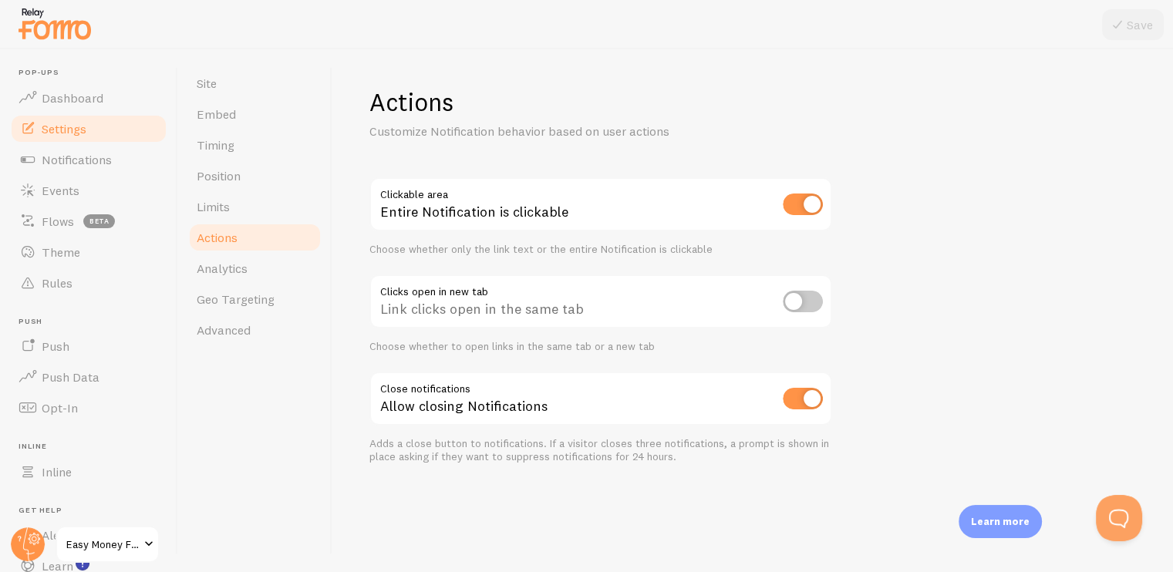
click at [800, 212] on input "checkbox" at bounding box center [803, 205] width 40 height 22
checkbox input "false"
click at [805, 296] on input "checkbox" at bounding box center [803, 302] width 40 height 22
checkbox input "true"
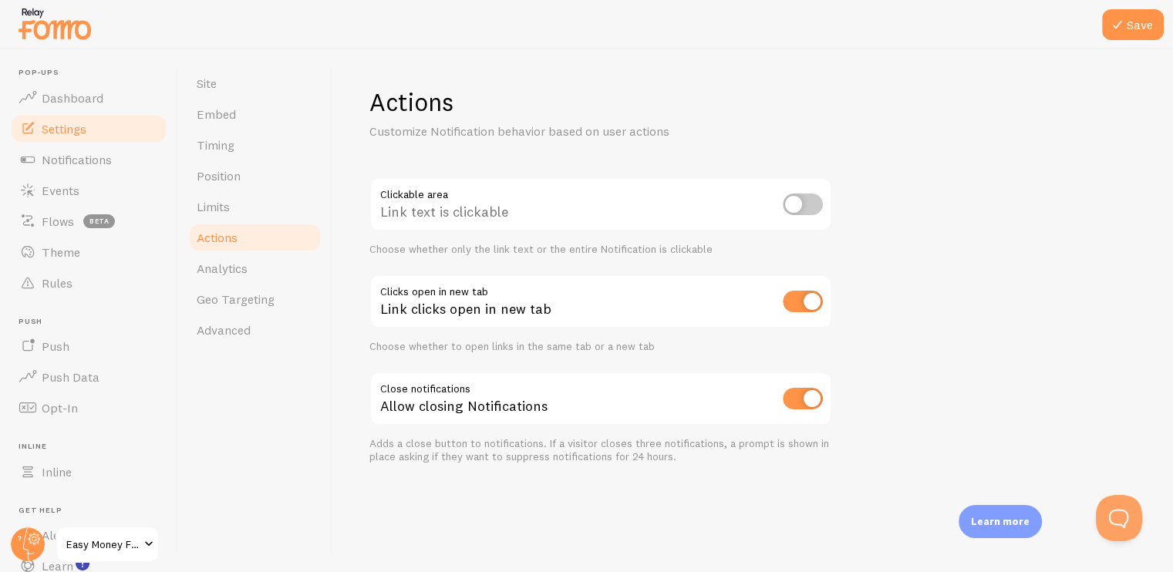
click at [797, 394] on input "checkbox" at bounding box center [803, 399] width 40 height 22
click at [788, 400] on input "checkbox" at bounding box center [803, 399] width 40 height 22
checkbox input "true"
click at [345, 380] on div "Actions Customize Notification behavior based on user actions Clickable area Li…" at bounding box center [752, 310] width 840 height 523
click at [264, 271] on link "Analytics" at bounding box center [254, 268] width 135 height 31
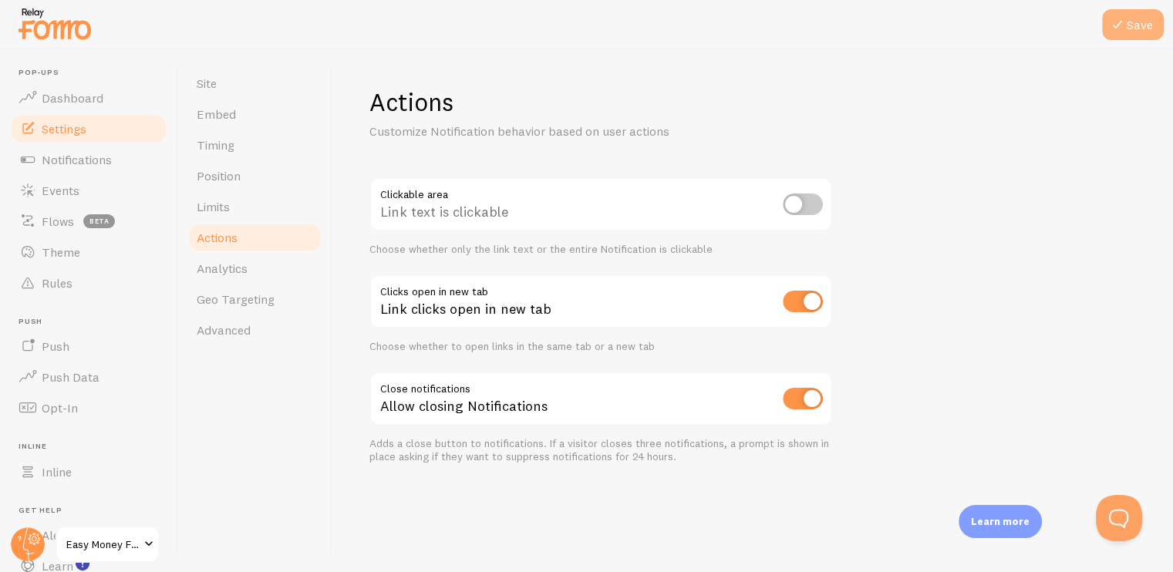
click at [1124, 15] on icon at bounding box center [1117, 24] width 19 height 19
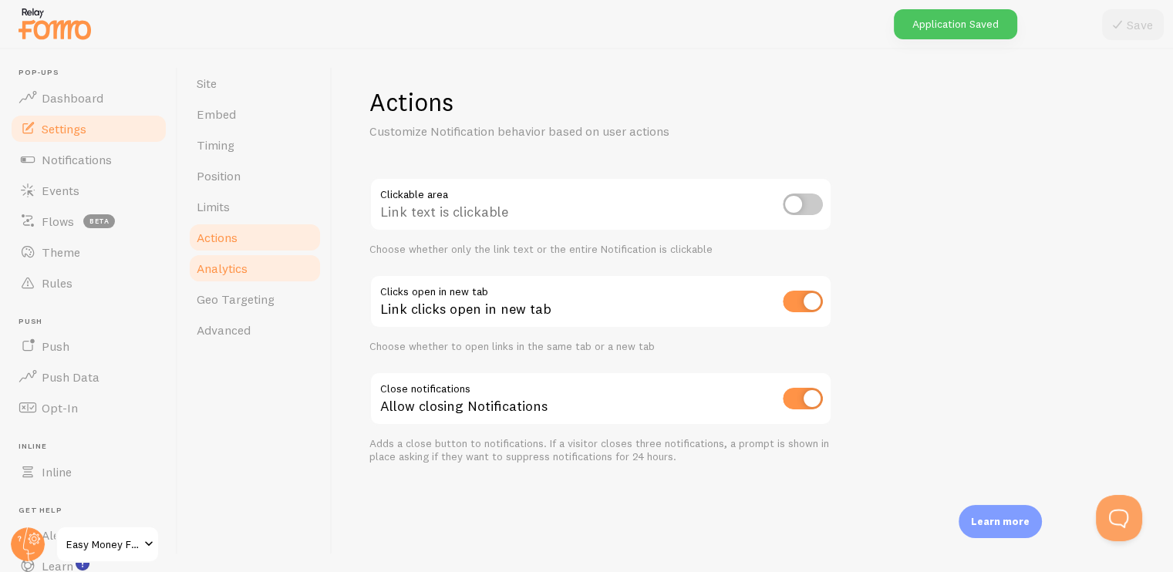
click at [236, 261] on span "Analytics" at bounding box center [222, 268] width 51 height 15
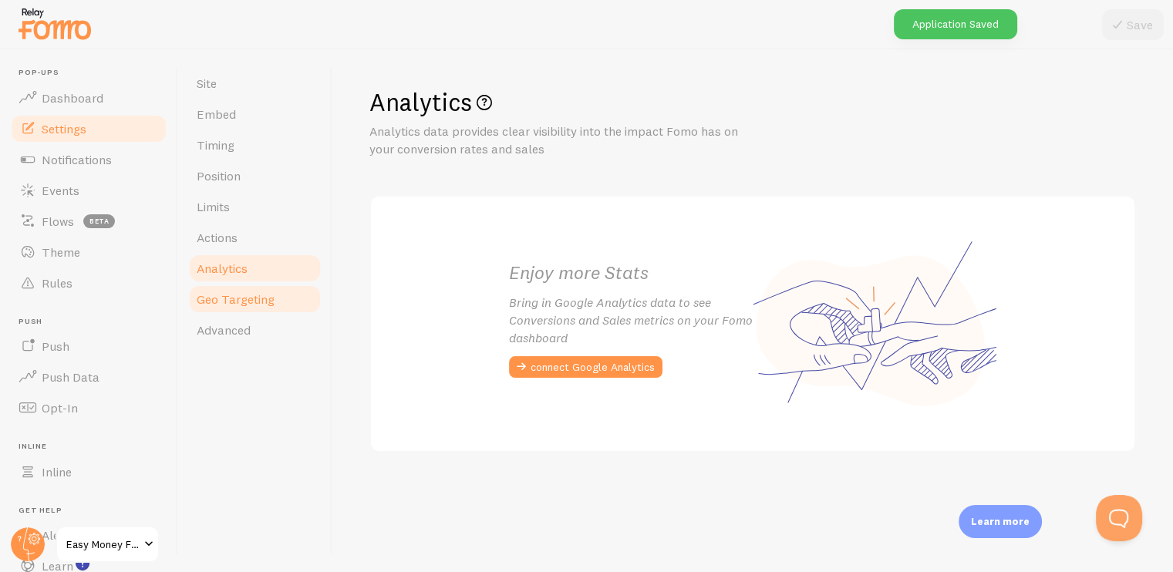
click at [224, 301] on span "Geo Targeting" at bounding box center [236, 298] width 78 height 15
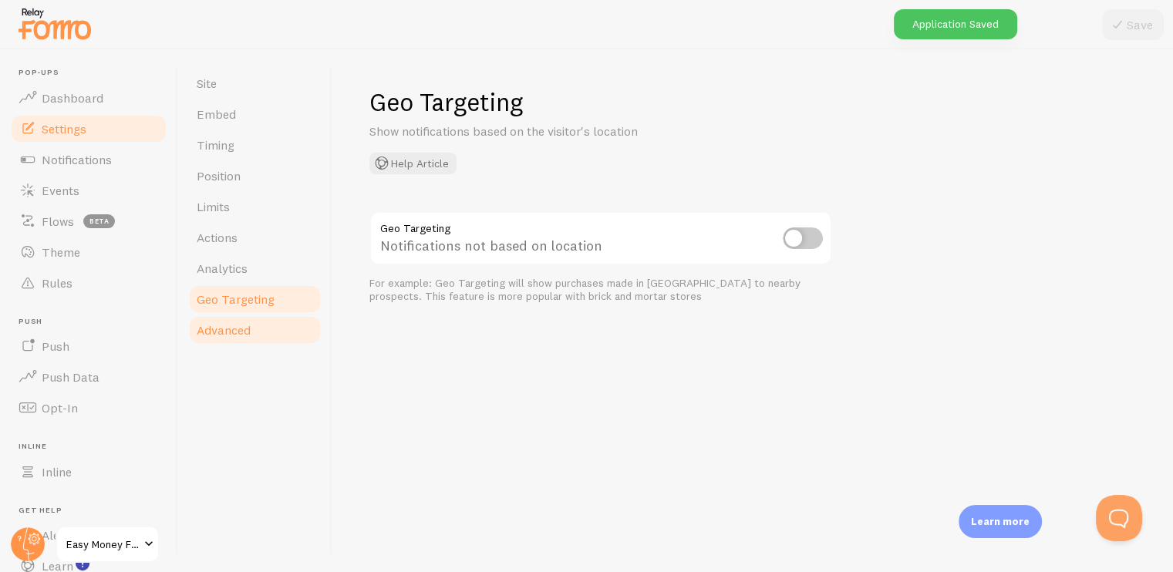
click at [227, 324] on span "Advanced" at bounding box center [224, 329] width 54 height 15
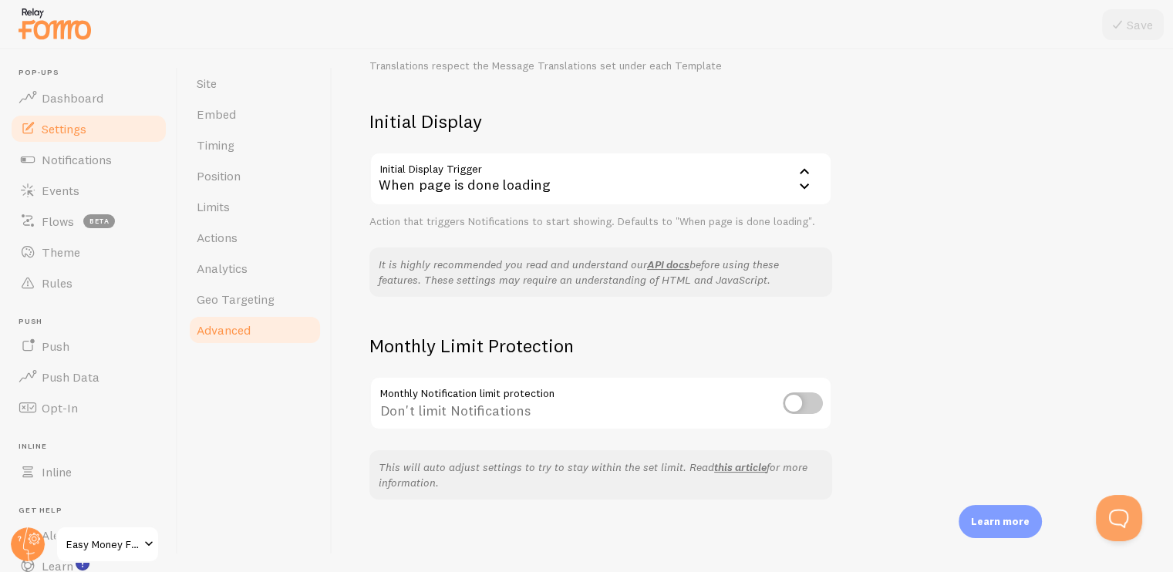
scroll to position [7, 0]
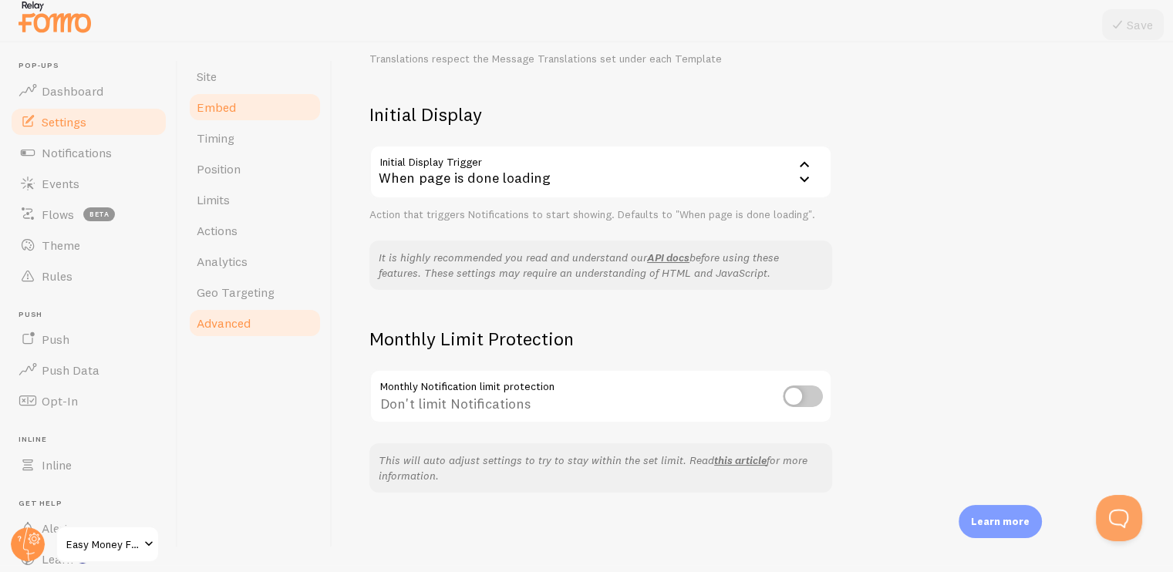
click at [221, 110] on span "Embed" at bounding box center [216, 106] width 39 height 15
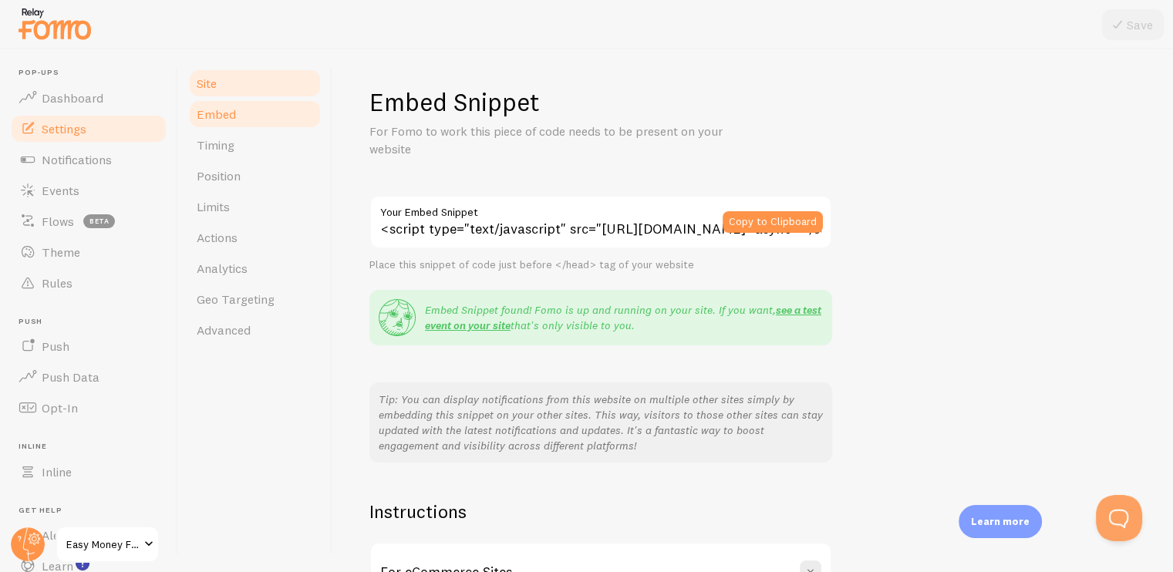
click at [217, 87] on span "Site" at bounding box center [207, 83] width 20 height 15
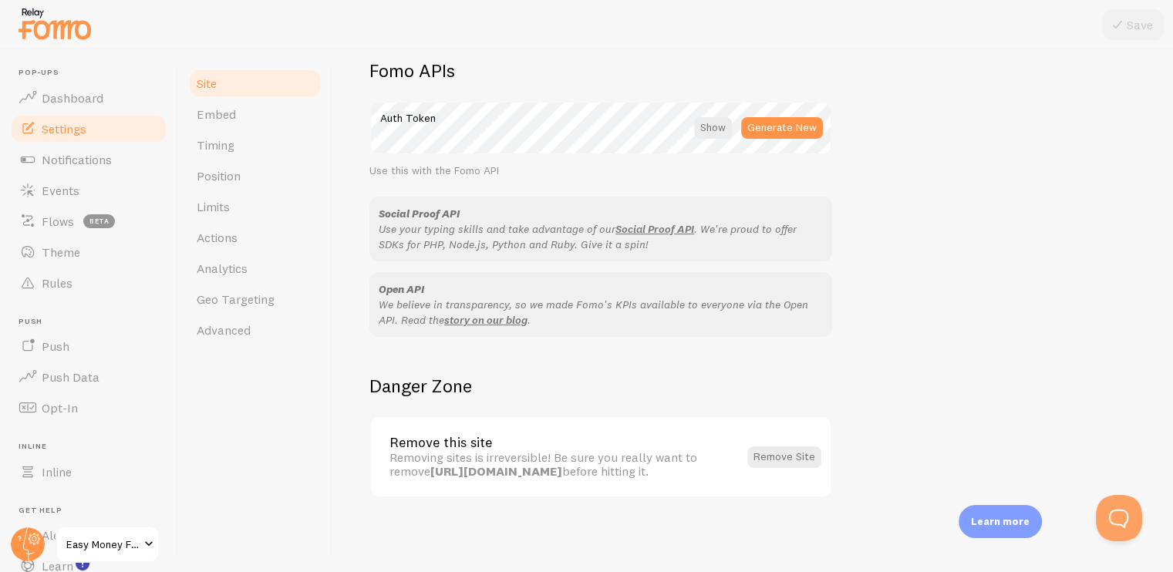
scroll to position [896, 0]
click at [225, 143] on span "Timing" at bounding box center [216, 144] width 38 height 15
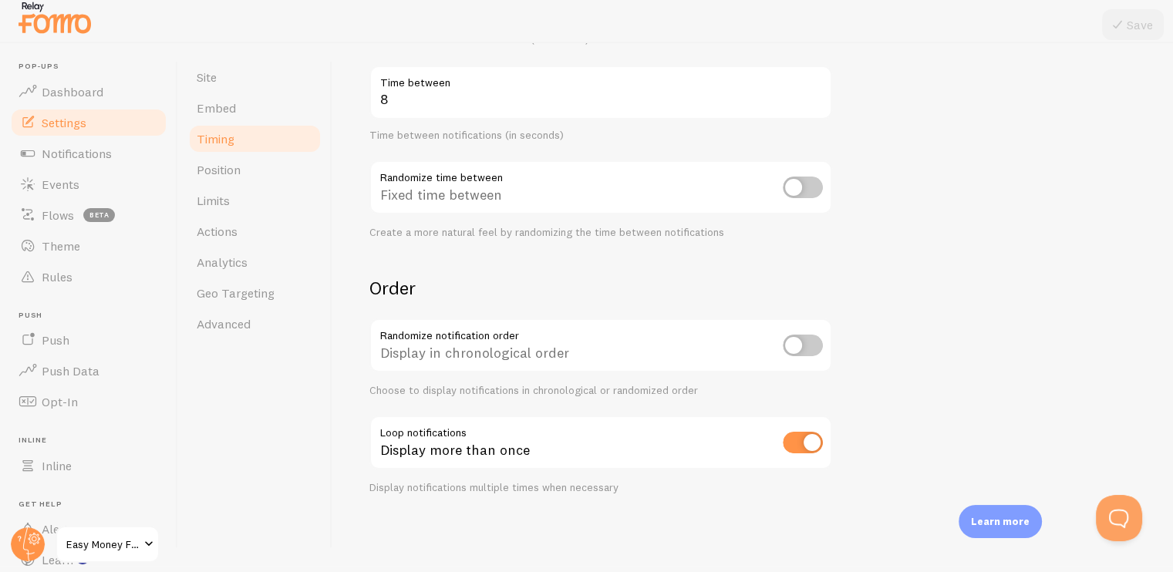
scroll to position [7, 0]
click at [200, 163] on span "Position" at bounding box center [219, 168] width 44 height 15
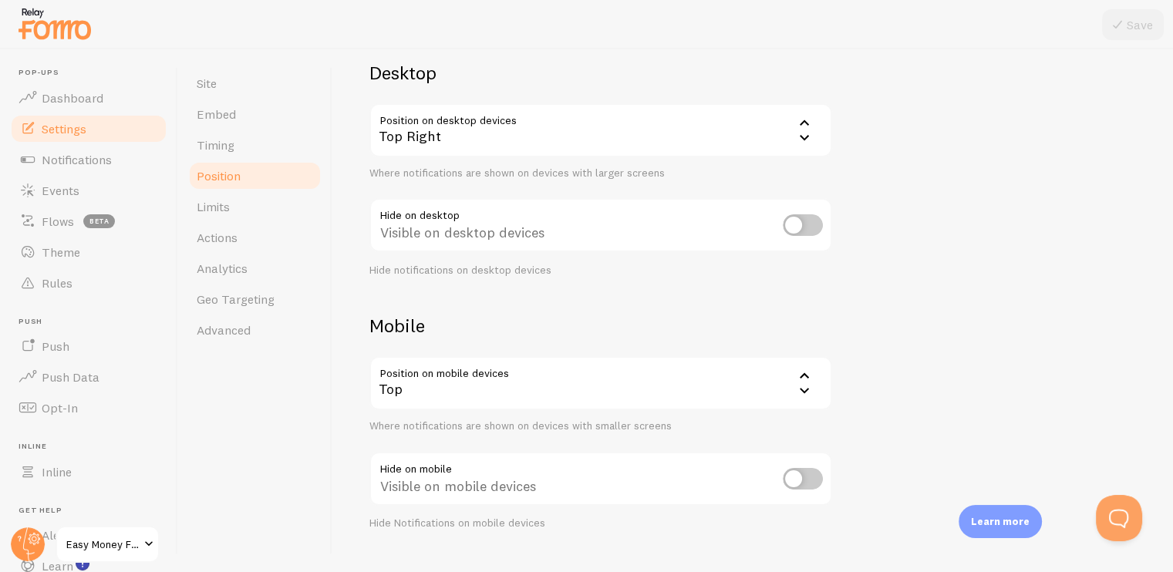
scroll to position [147, 0]
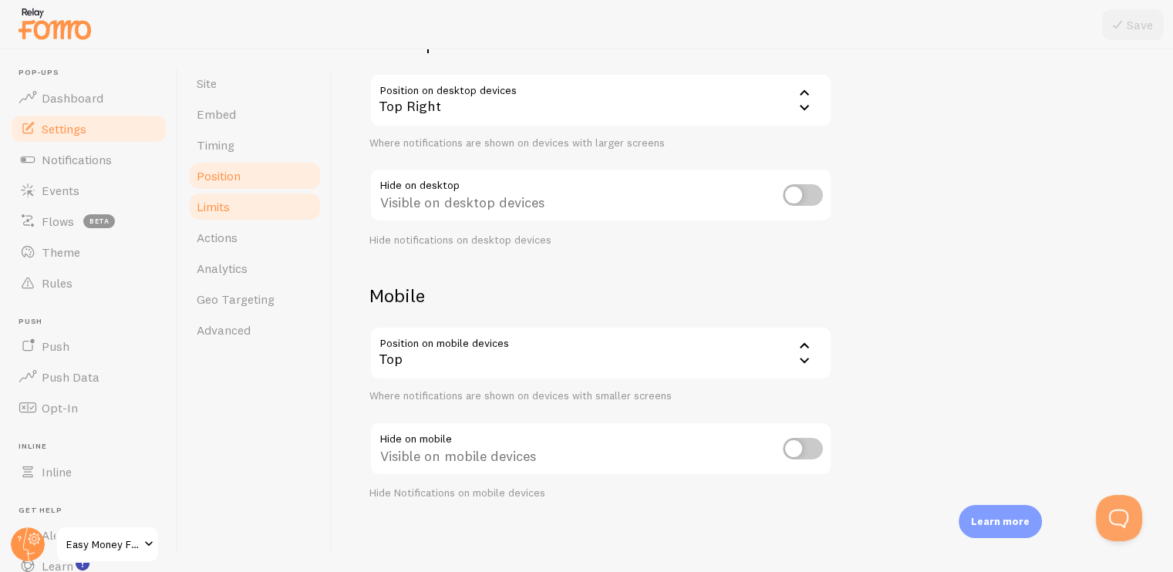
click at [225, 212] on span "Limits" at bounding box center [213, 206] width 33 height 15
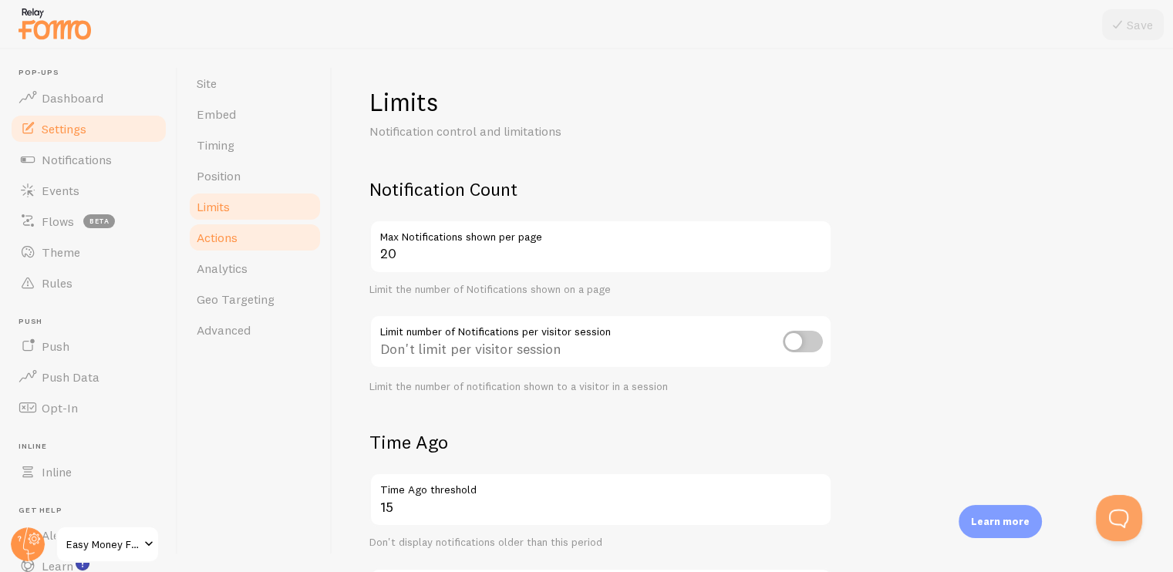
click at [230, 237] on span "Actions" at bounding box center [217, 237] width 41 height 15
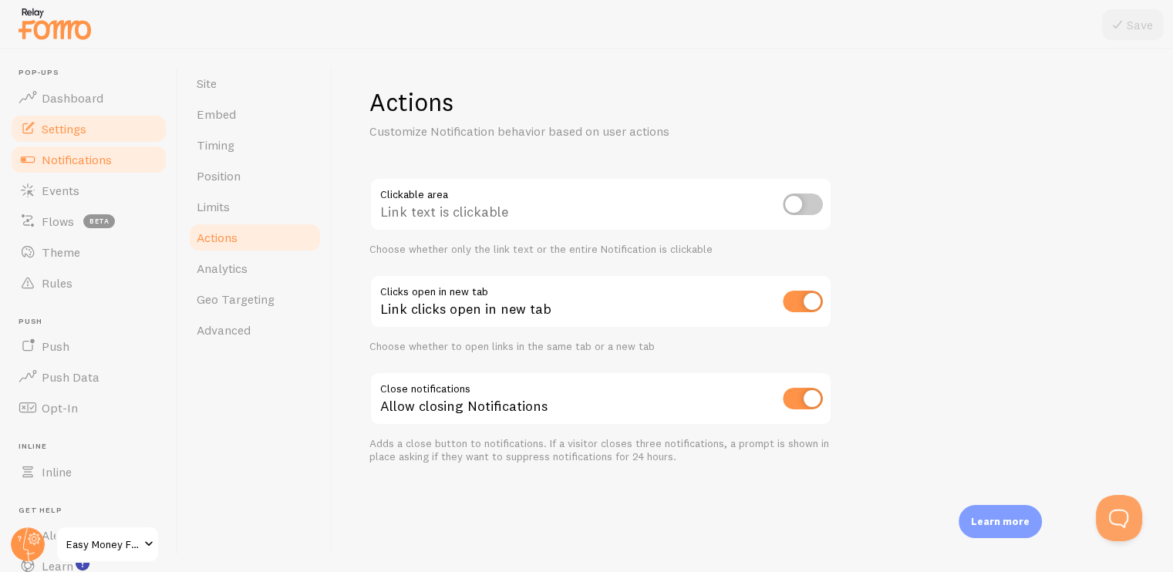
click at [71, 160] on span "Notifications" at bounding box center [77, 159] width 70 height 15
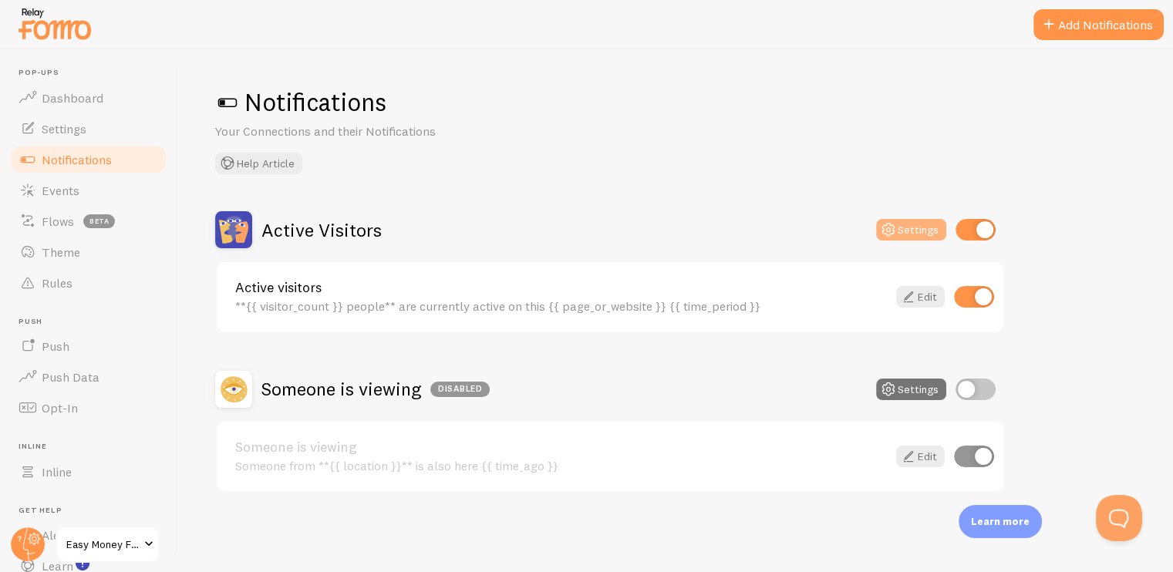
click at [887, 223] on icon at bounding box center [888, 230] width 19 height 19
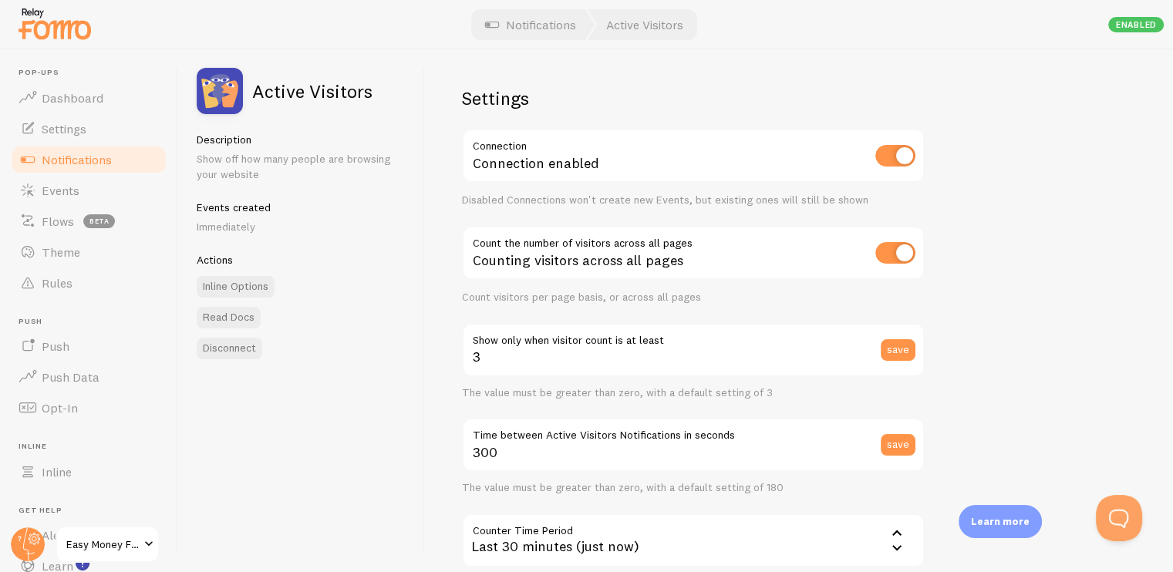
click at [883, 256] on input "checkbox" at bounding box center [895, 253] width 40 height 22
checkbox input "false"
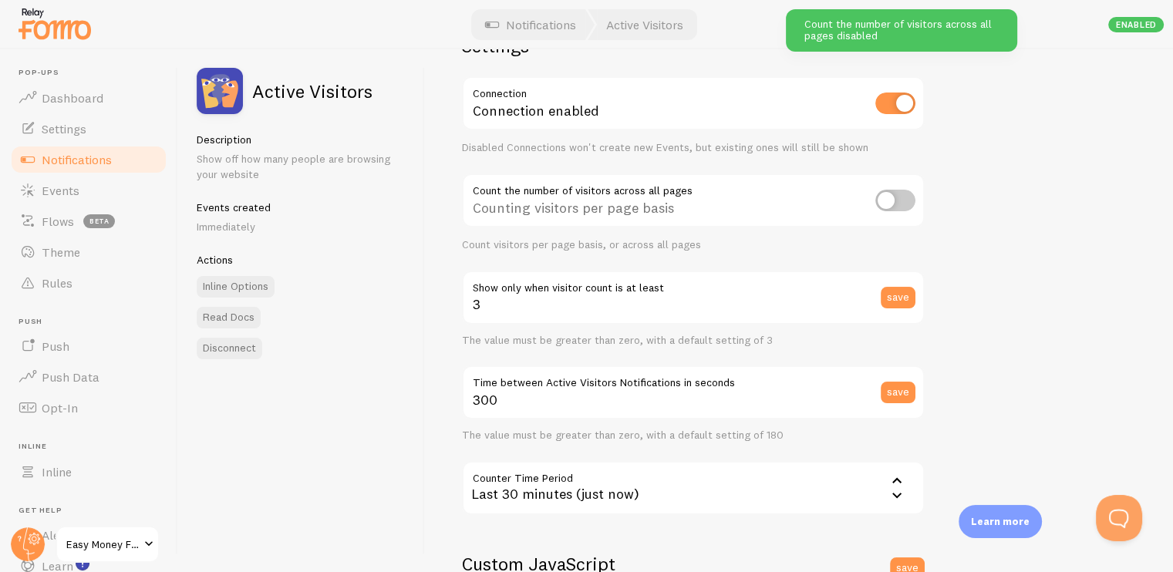
scroll to position [77, 0]
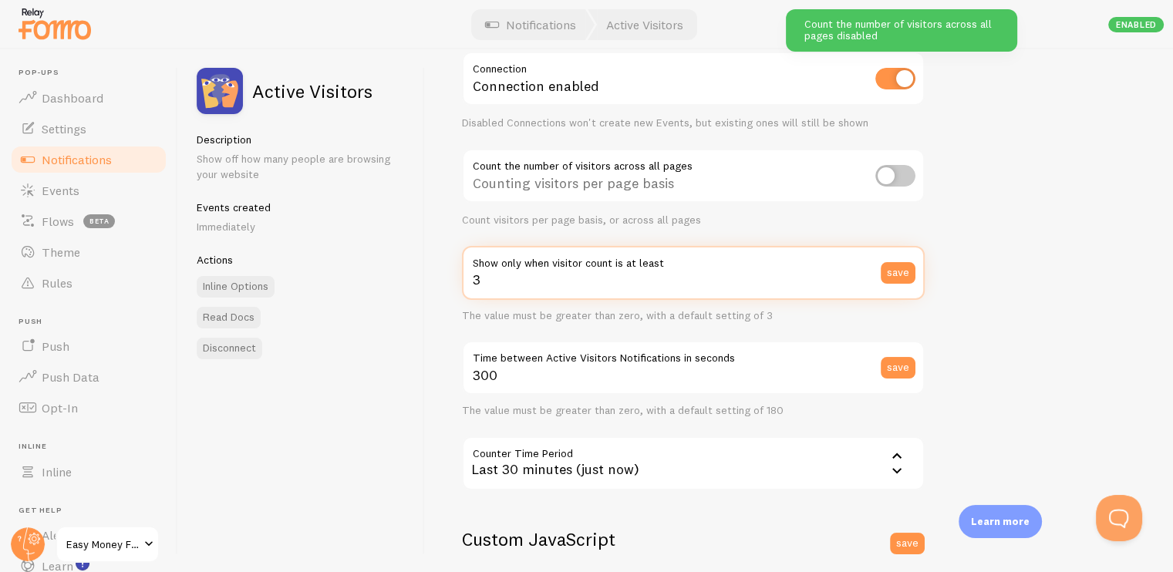
click at [576, 291] on input "3" at bounding box center [693, 273] width 463 height 54
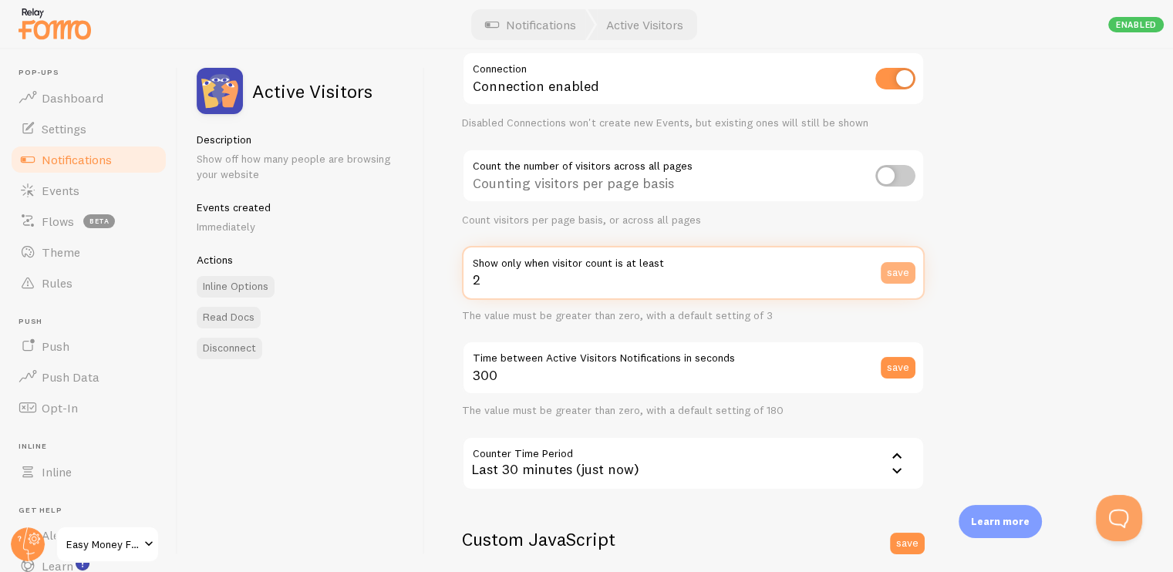
type input "2"
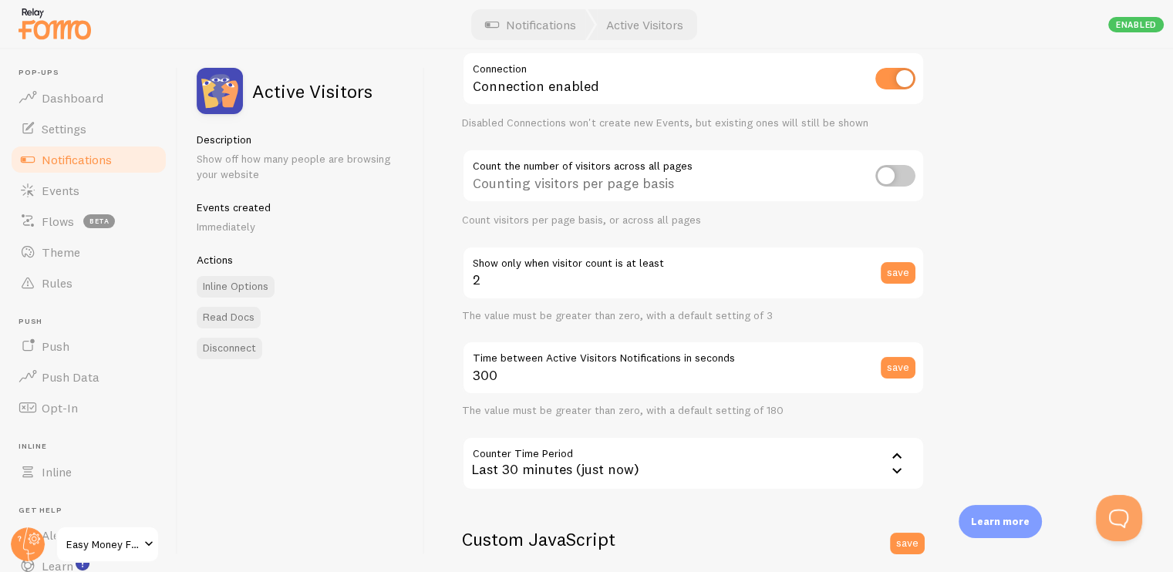
drag, startPoint x: 904, startPoint y: 264, endPoint x: 1003, endPoint y: 288, distance: 101.4
click at [904, 264] on button "save" at bounding box center [898, 273] width 35 height 22
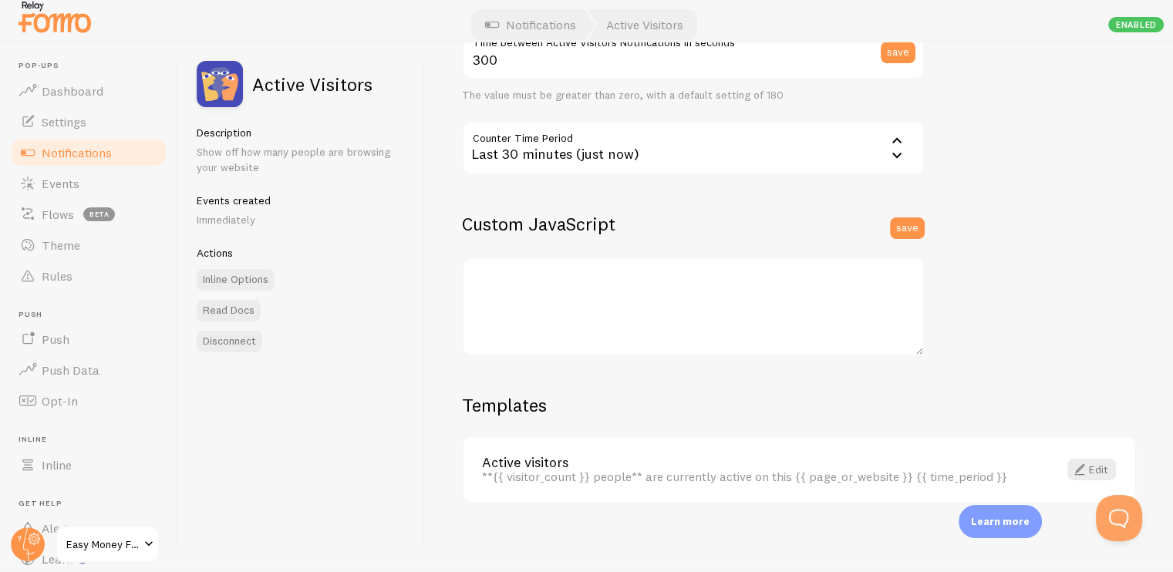
scroll to position [0, 0]
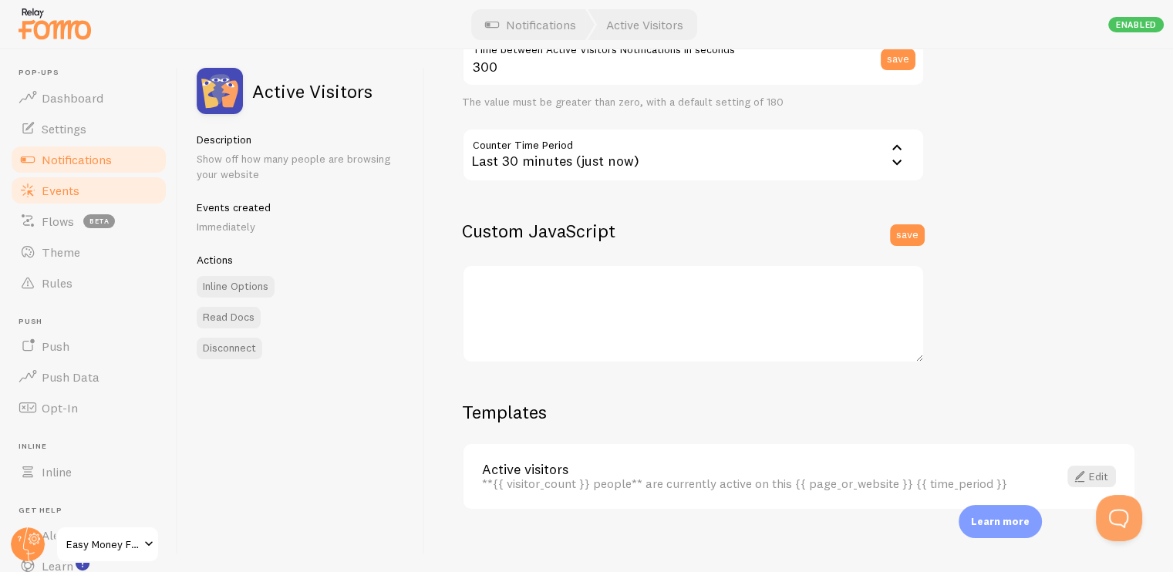
click at [84, 190] on link "Events" at bounding box center [88, 190] width 159 height 31
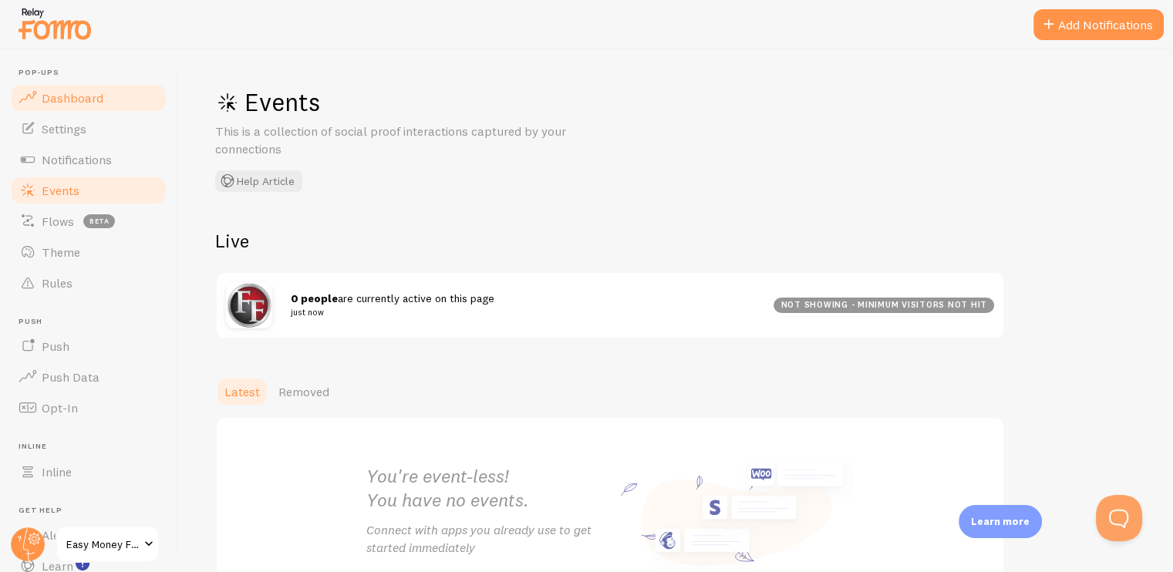
click at [83, 91] on span "Dashboard" at bounding box center [73, 97] width 62 height 15
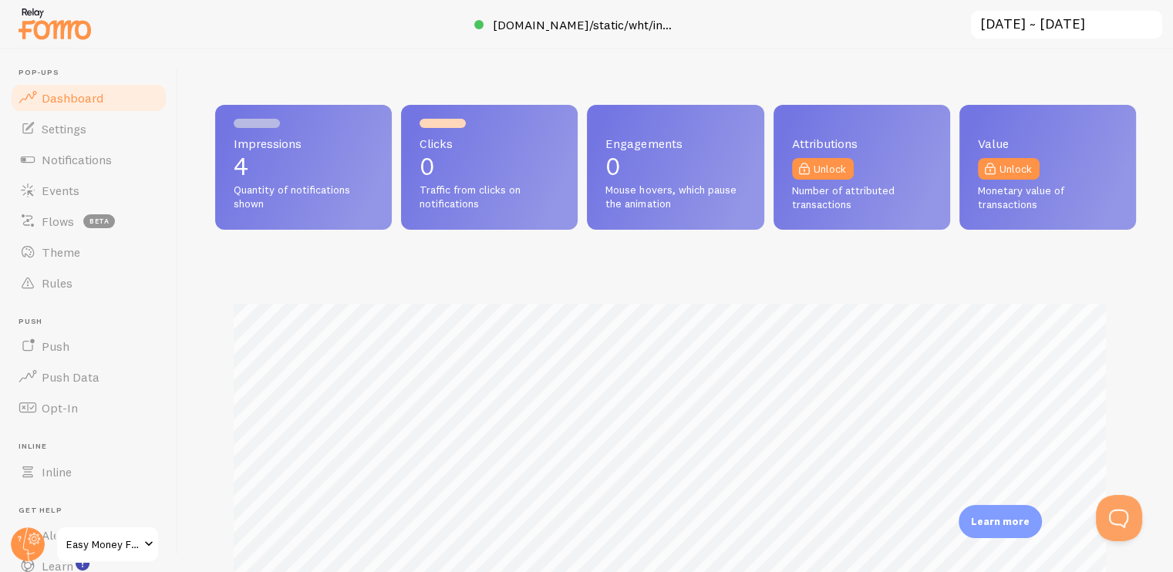
scroll to position [405, 908]
click at [59, 132] on span "Settings" at bounding box center [64, 128] width 45 height 15
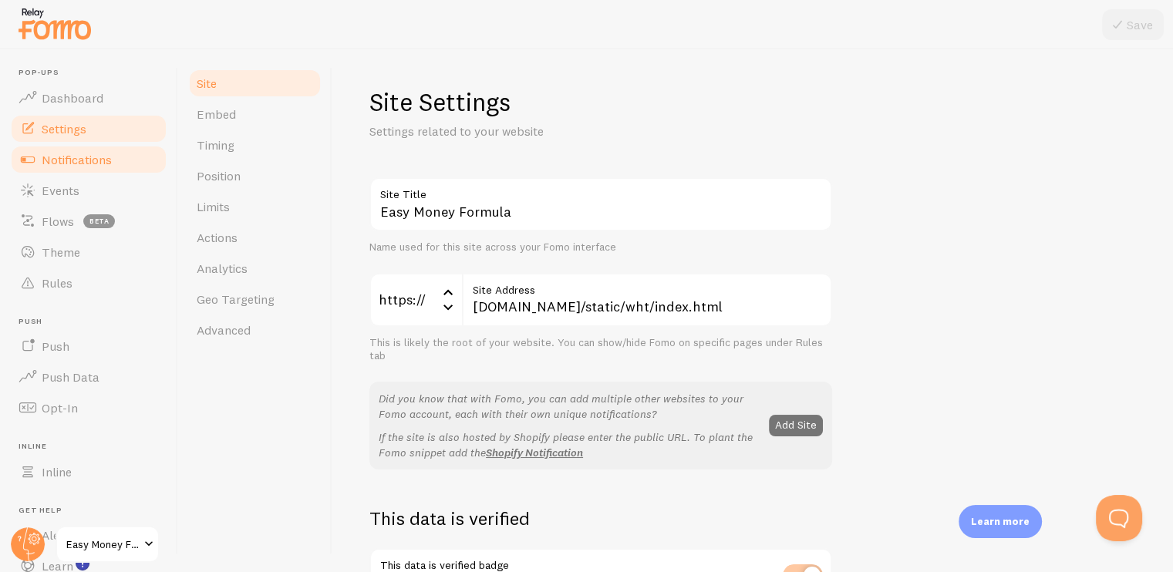
click at [64, 169] on link "Notifications" at bounding box center [88, 159] width 159 height 31
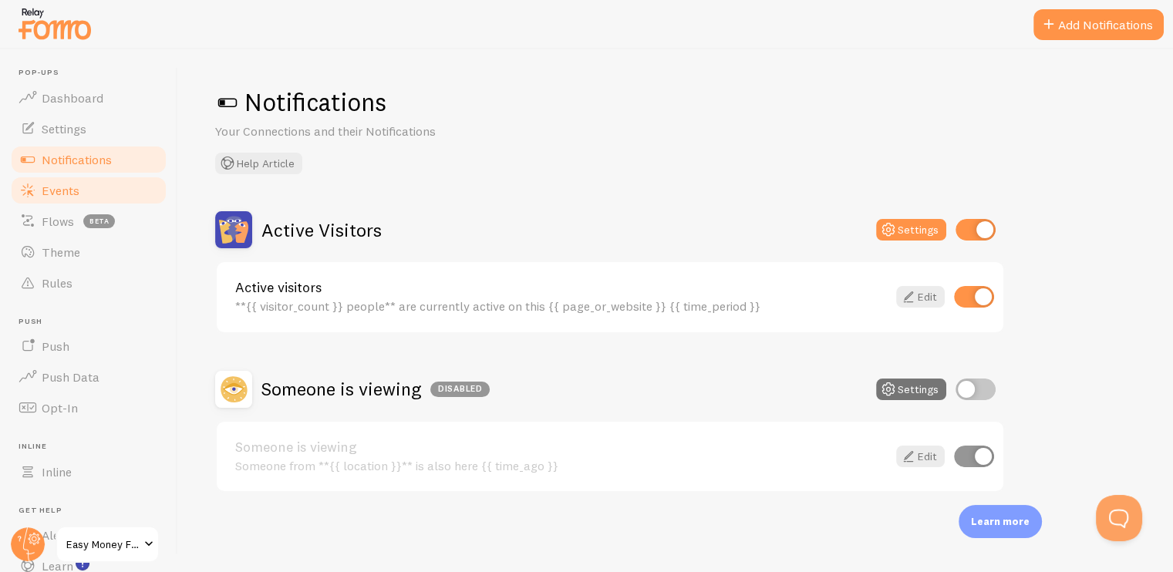
click at [76, 196] on span "Events" at bounding box center [61, 190] width 38 height 15
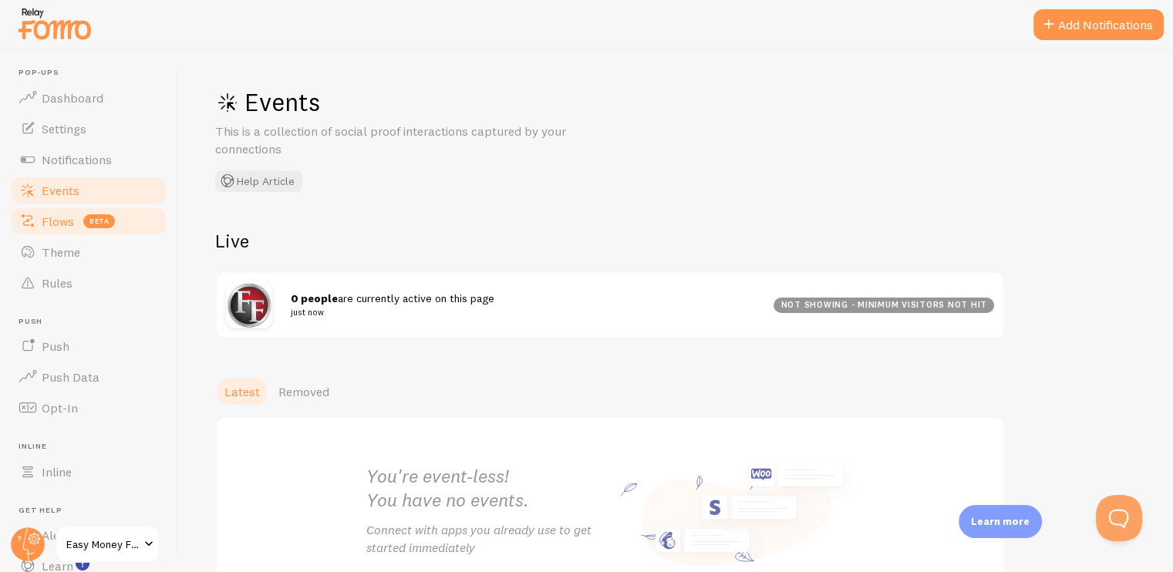
click at [76, 221] on link "Flows beta" at bounding box center [88, 221] width 159 height 31
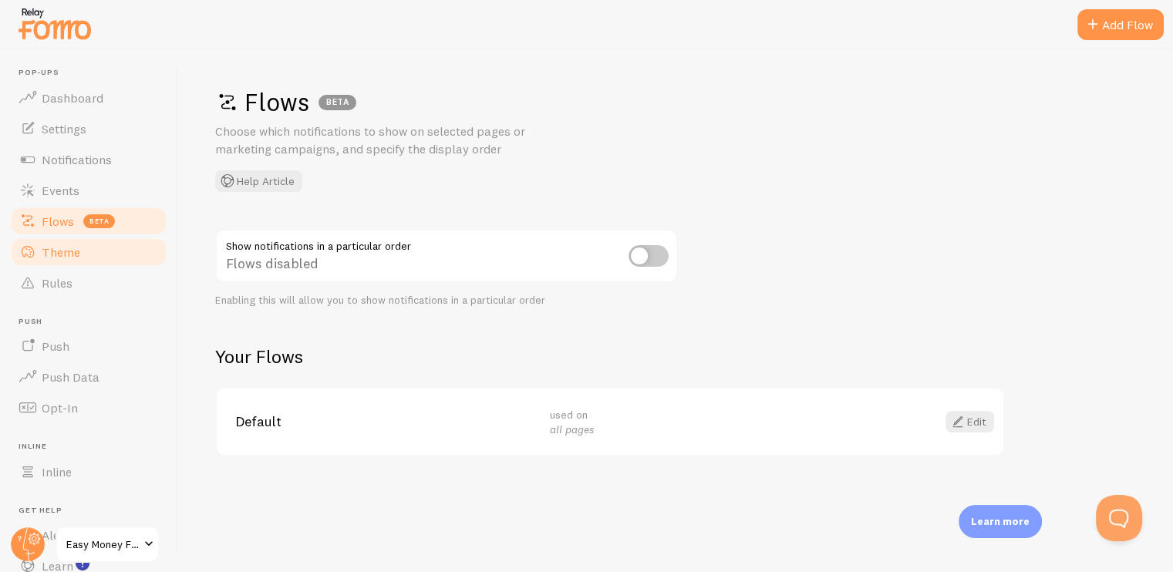
click at [74, 261] on link "Theme" at bounding box center [88, 252] width 159 height 31
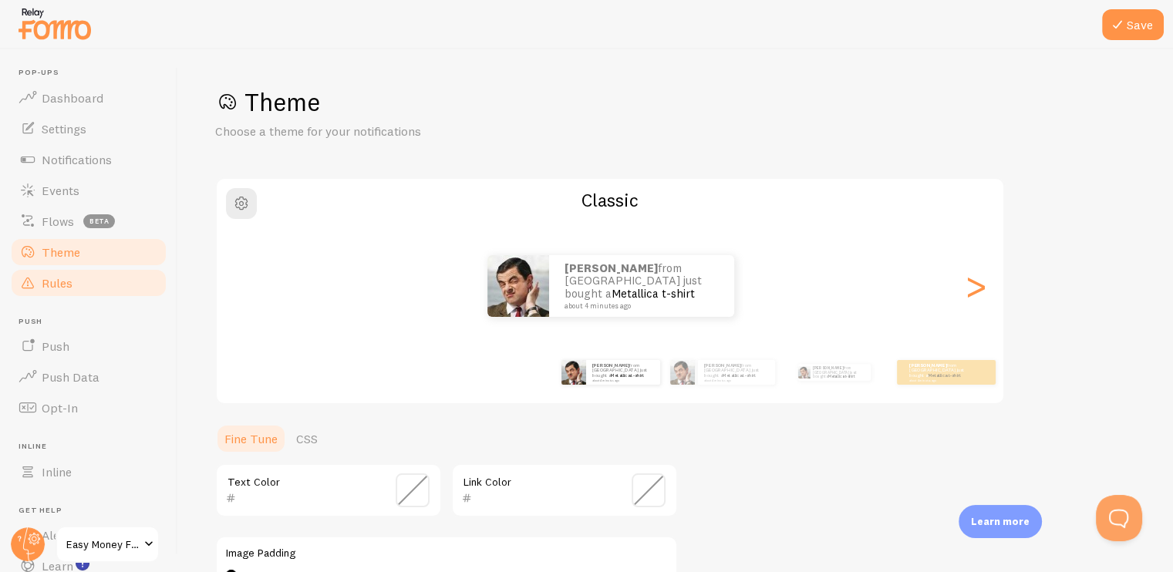
click at [70, 286] on span "Rules" at bounding box center [57, 282] width 31 height 15
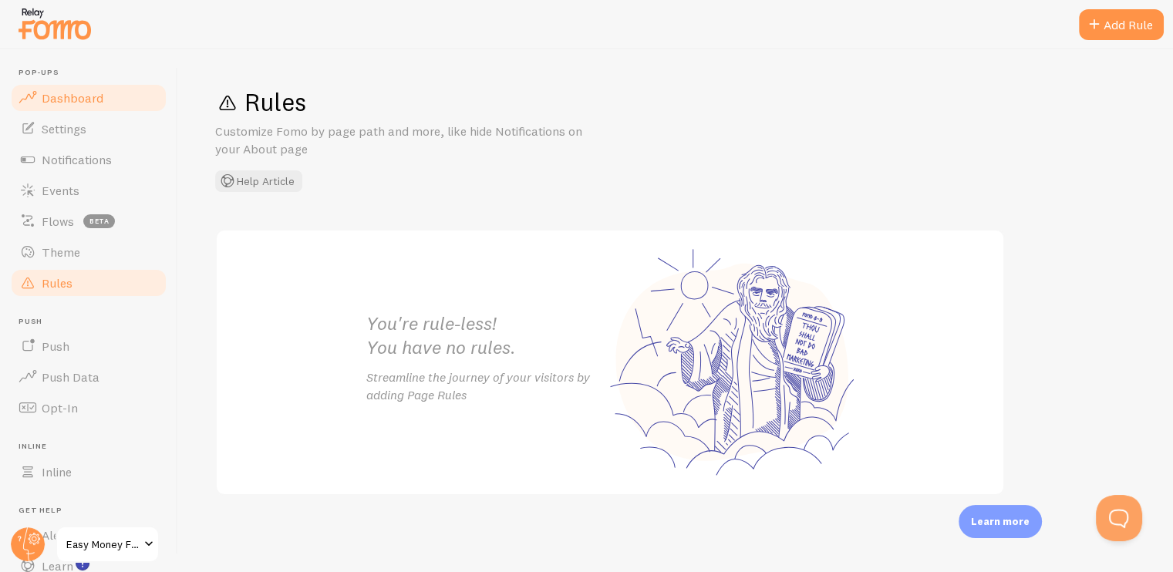
click at [86, 99] on span "Dashboard" at bounding box center [73, 97] width 62 height 15
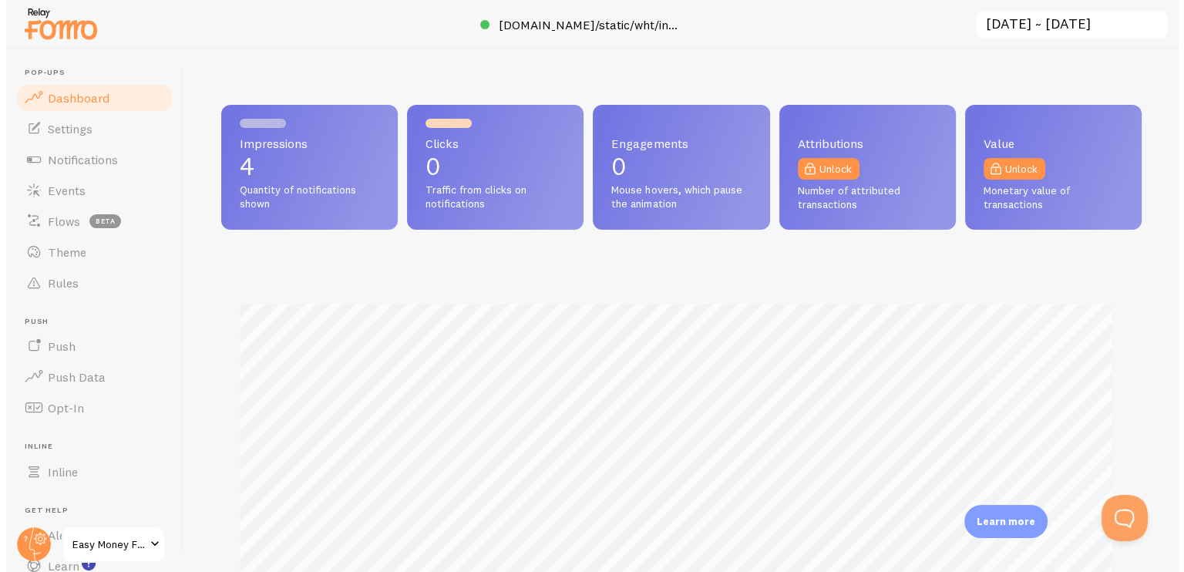
scroll to position [405, 908]
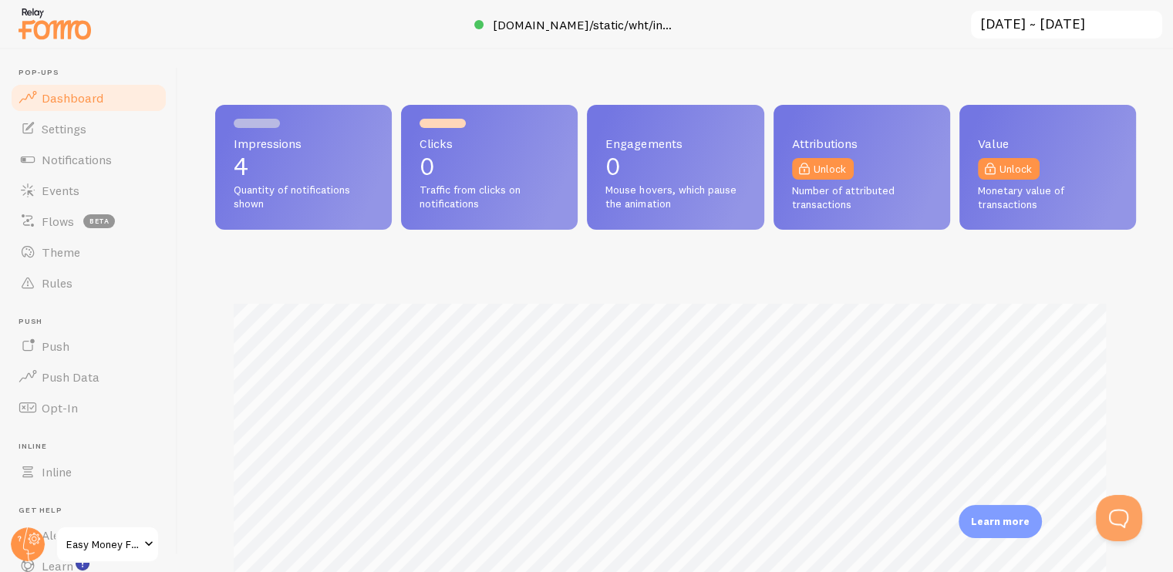
click at [39, 93] on link "Dashboard" at bounding box center [88, 98] width 159 height 31
click at [45, 34] on img at bounding box center [54, 23] width 77 height 39
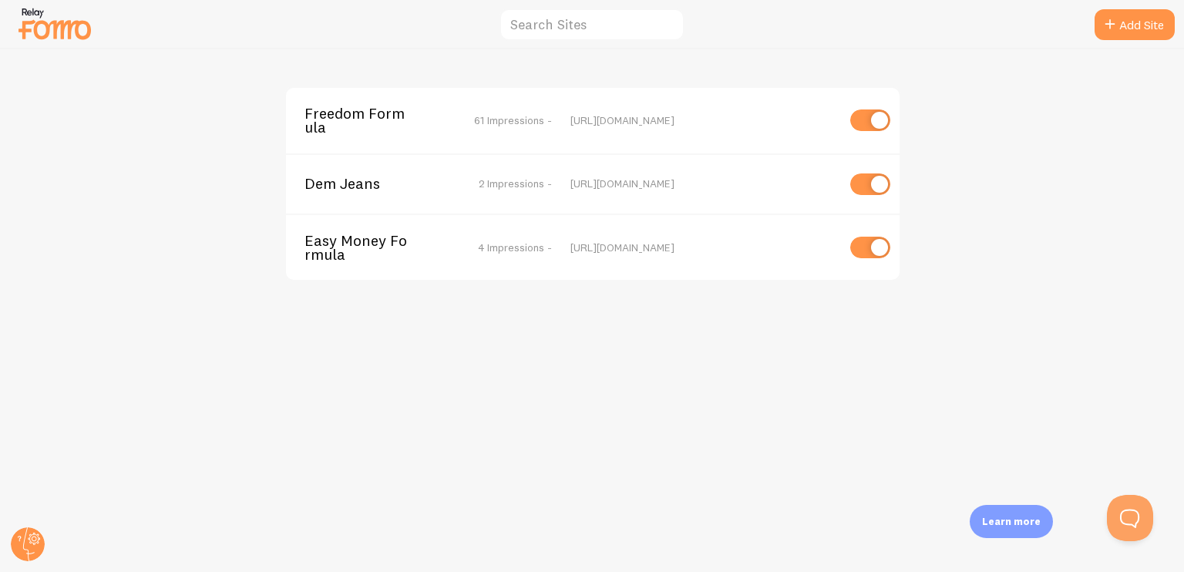
click at [355, 194] on div "Dem Jeans 2 Impressions - [URL][DOMAIN_NAME]" at bounding box center [593, 183] width 614 height 60
click at [349, 187] on span "Dem Jeans" at bounding box center [367, 184] width 124 height 14
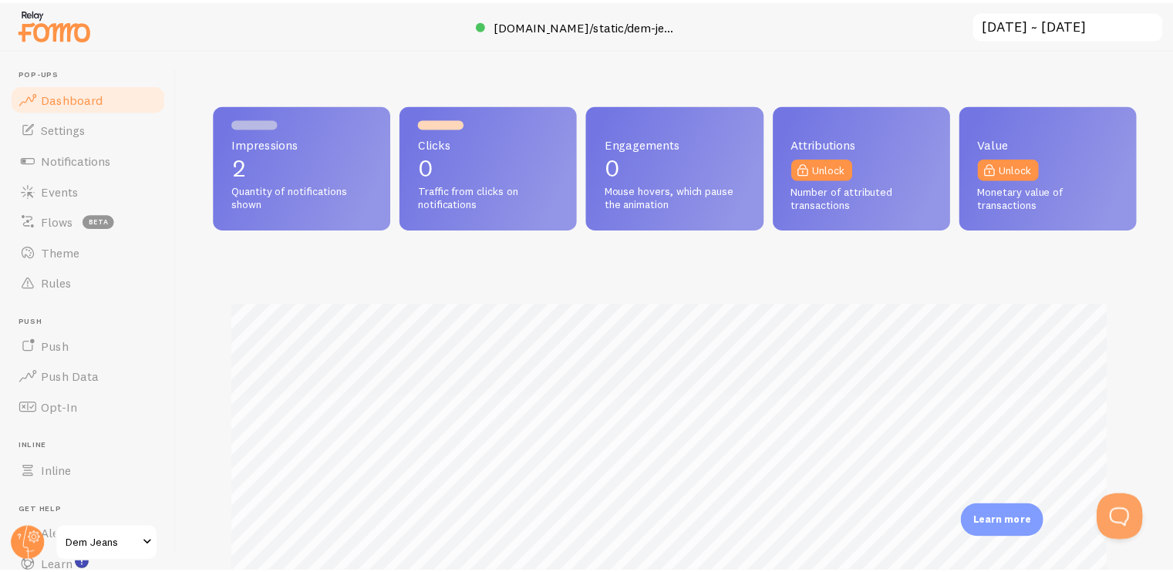
scroll to position [405, 908]
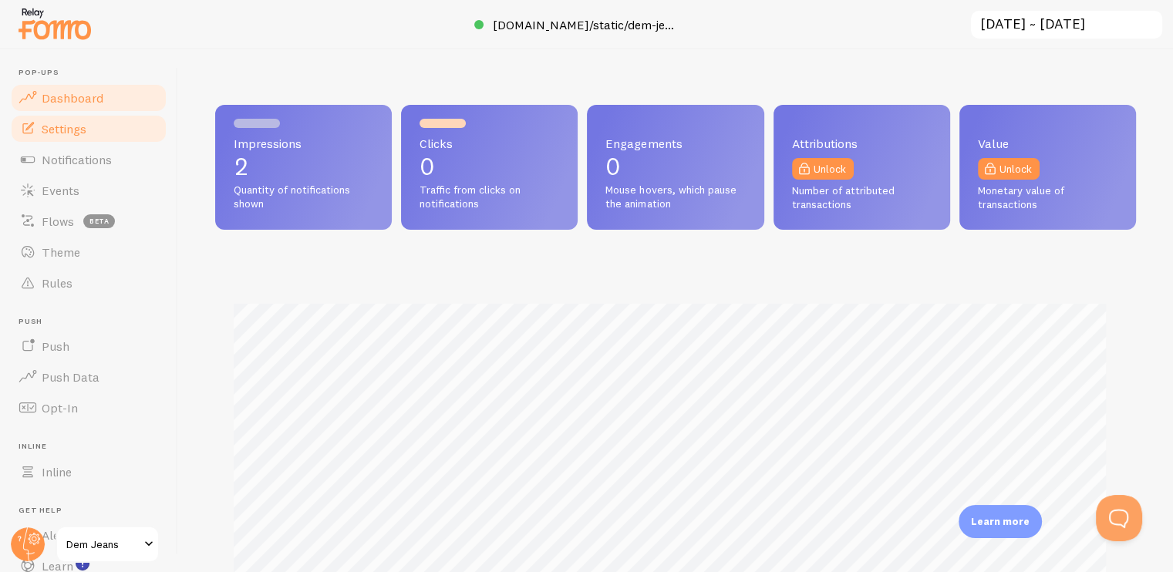
click at [95, 132] on link "Settings" at bounding box center [88, 128] width 159 height 31
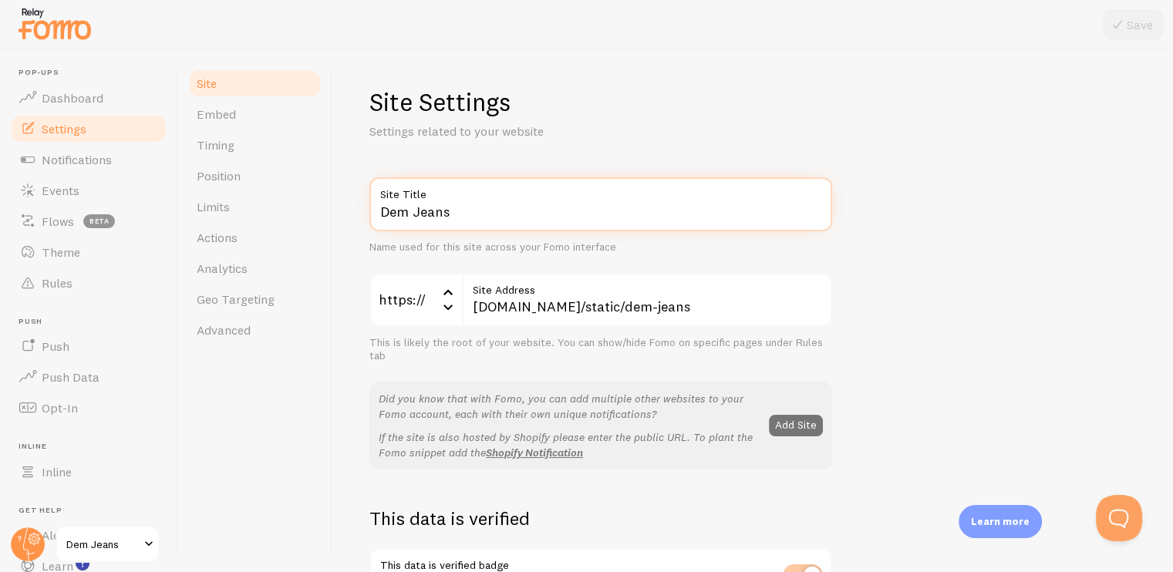
drag, startPoint x: 460, startPoint y: 206, endPoint x: 379, endPoint y: 212, distance: 81.2
click at [379, 212] on input "Dem Jeans" at bounding box center [600, 204] width 463 height 54
type input "[PERSON_NAME]"
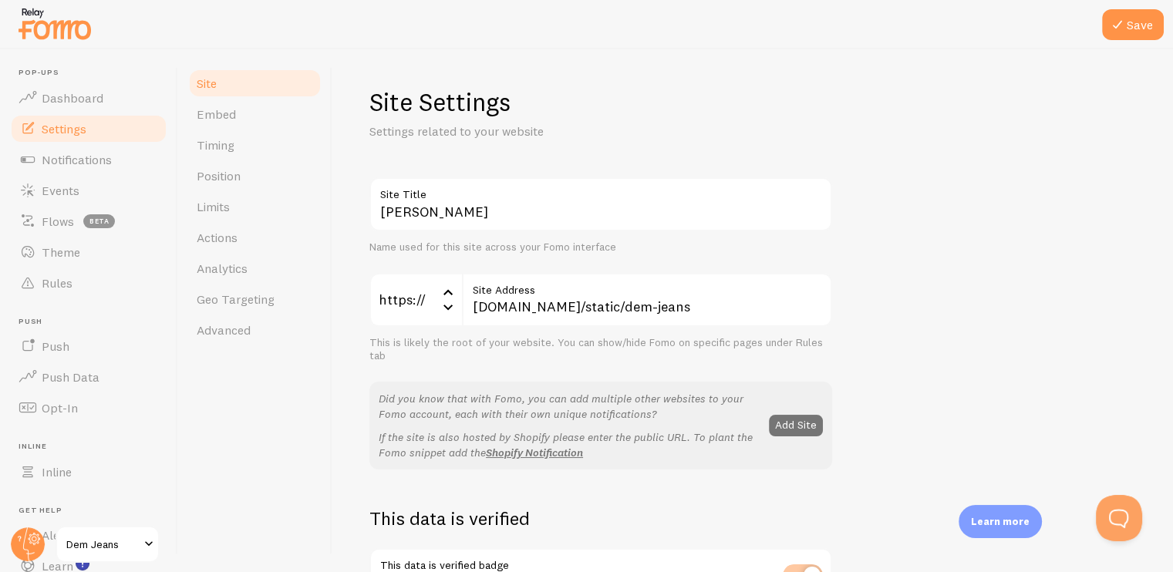
click at [546, 119] on div "Site Settings Settings related to your website" at bounding box center [600, 113] width 463 height 54
click at [1116, 34] on button "Save" at bounding box center [1133, 24] width 62 height 31
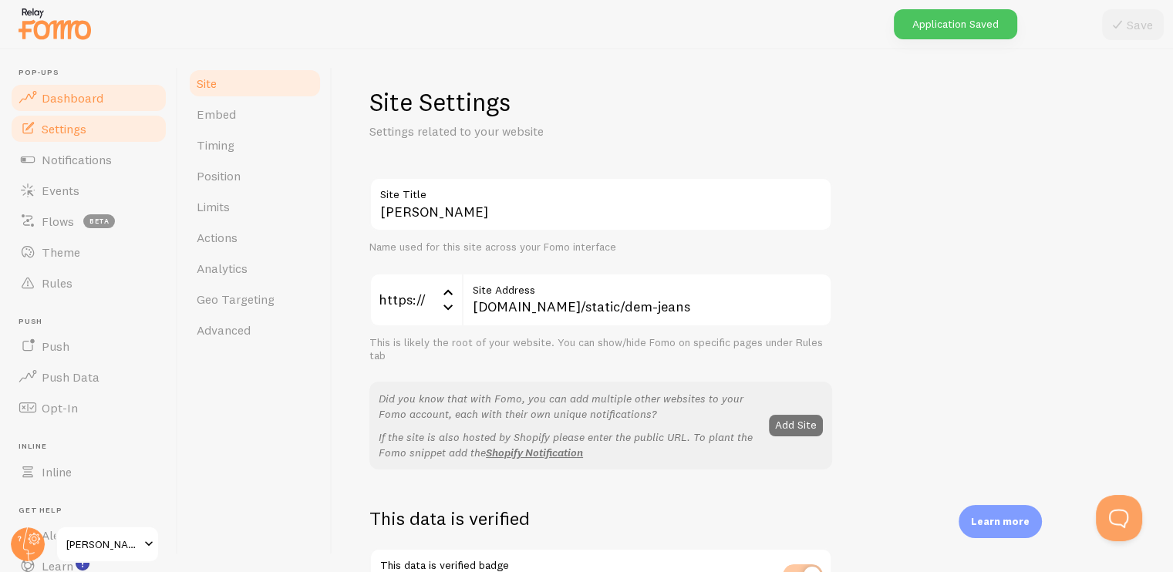
click at [82, 104] on span "Dashboard" at bounding box center [73, 97] width 62 height 15
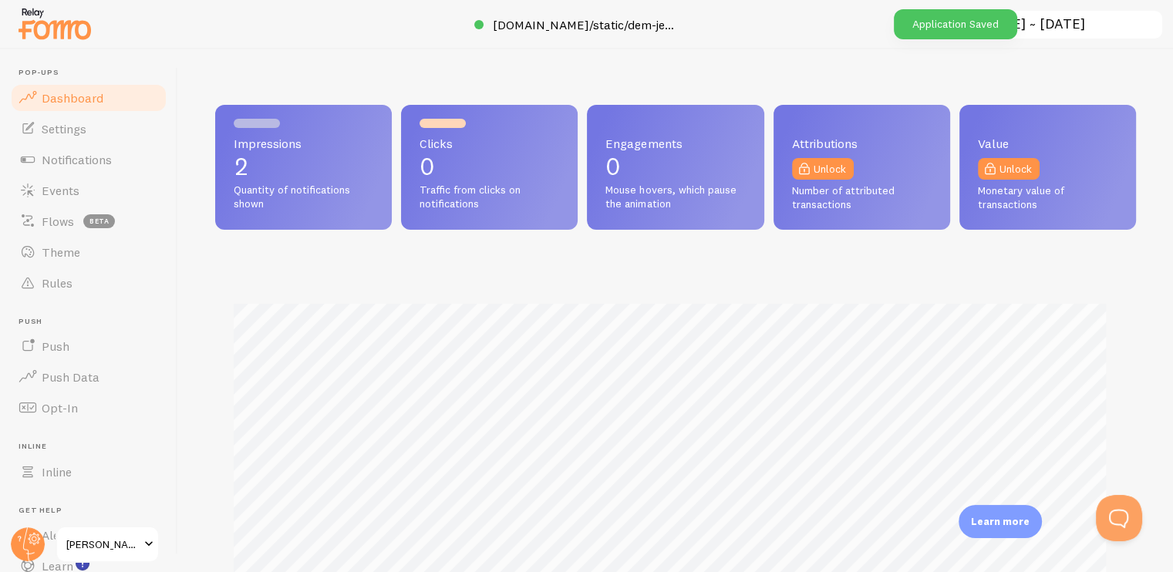
scroll to position [405, 908]
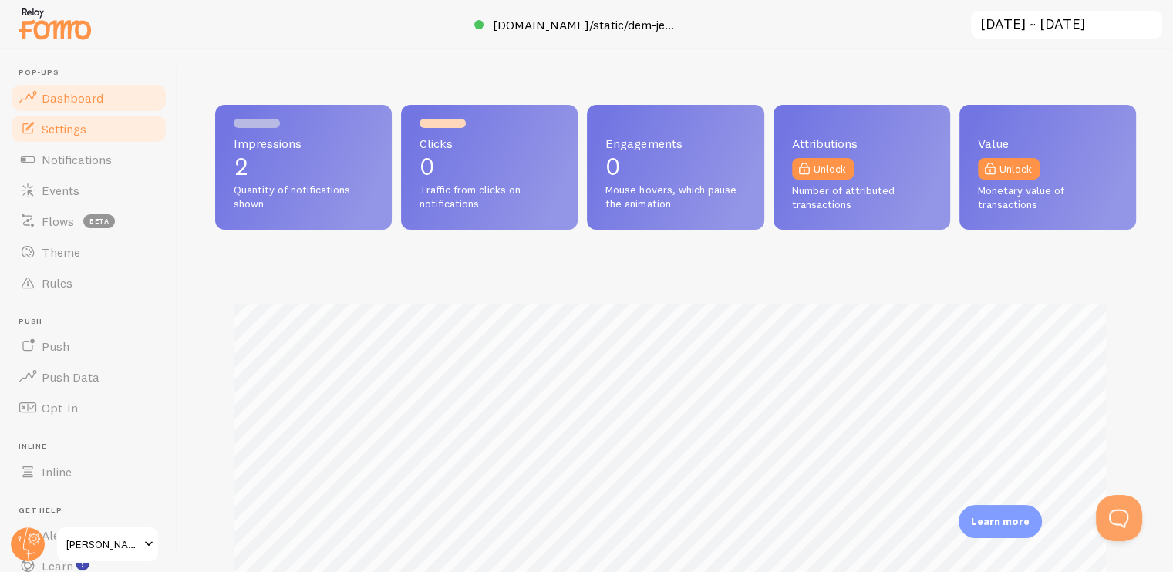
click at [72, 126] on span "Settings" at bounding box center [64, 128] width 45 height 15
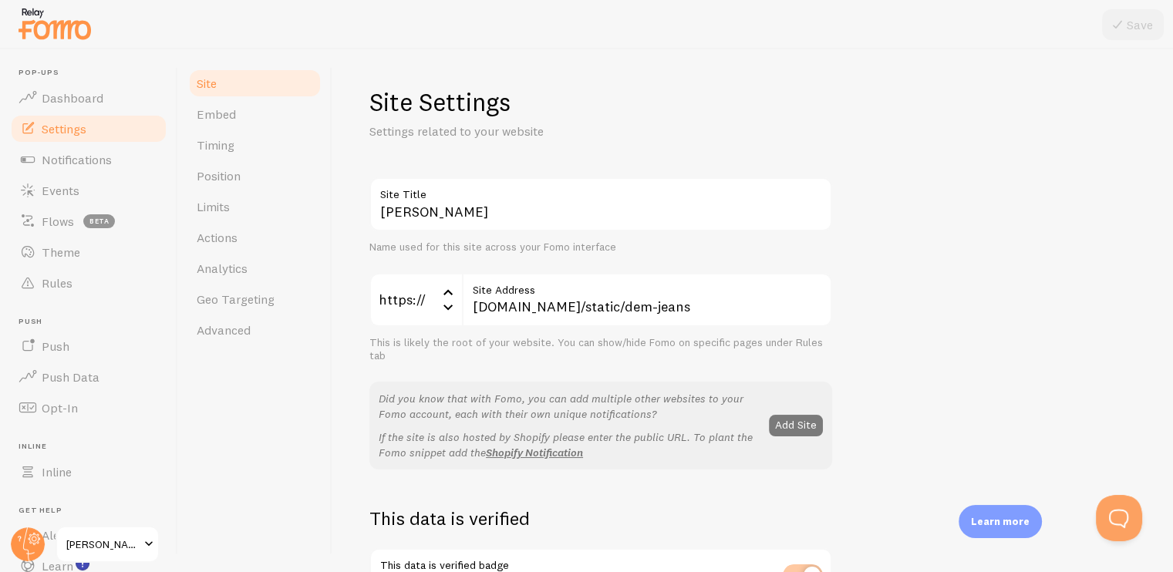
click at [783, 426] on button "Add Site" at bounding box center [796, 426] width 54 height 22
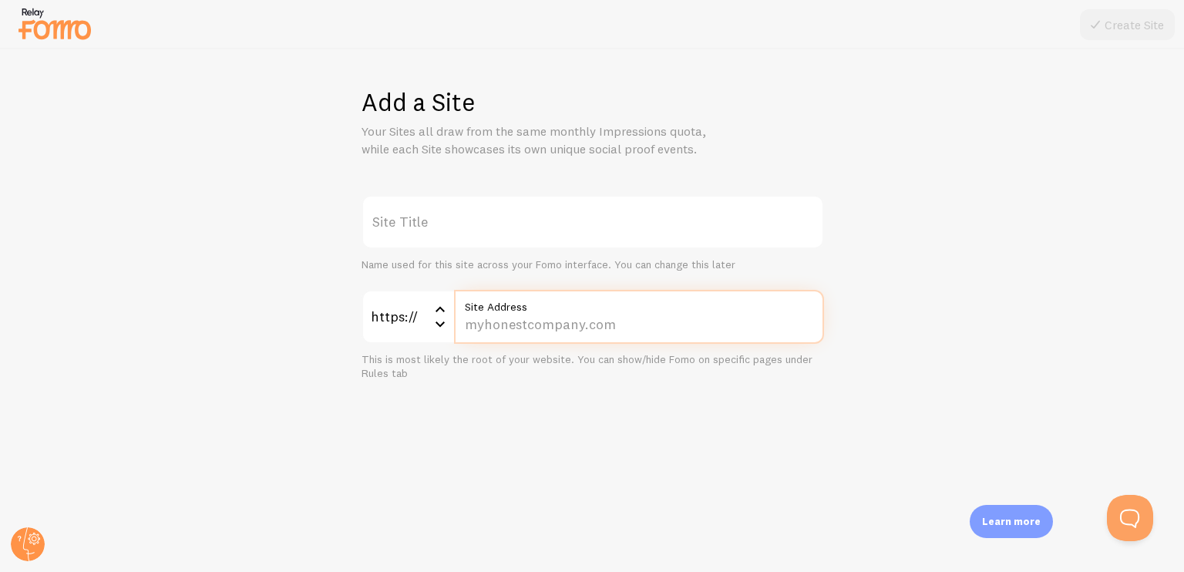
click at [476, 328] on input "Site Address" at bounding box center [639, 317] width 370 height 54
paste input "[DOMAIN_NAME]/static/panky/LP3.html"
drag, startPoint x: 728, startPoint y: 319, endPoint x: 791, endPoint y: 322, distance: 63.3
click at [791, 322] on input "[DOMAIN_NAME]/static/panky/LP3.html" at bounding box center [639, 317] width 370 height 54
type input "[DOMAIN_NAME]/static/panky/"
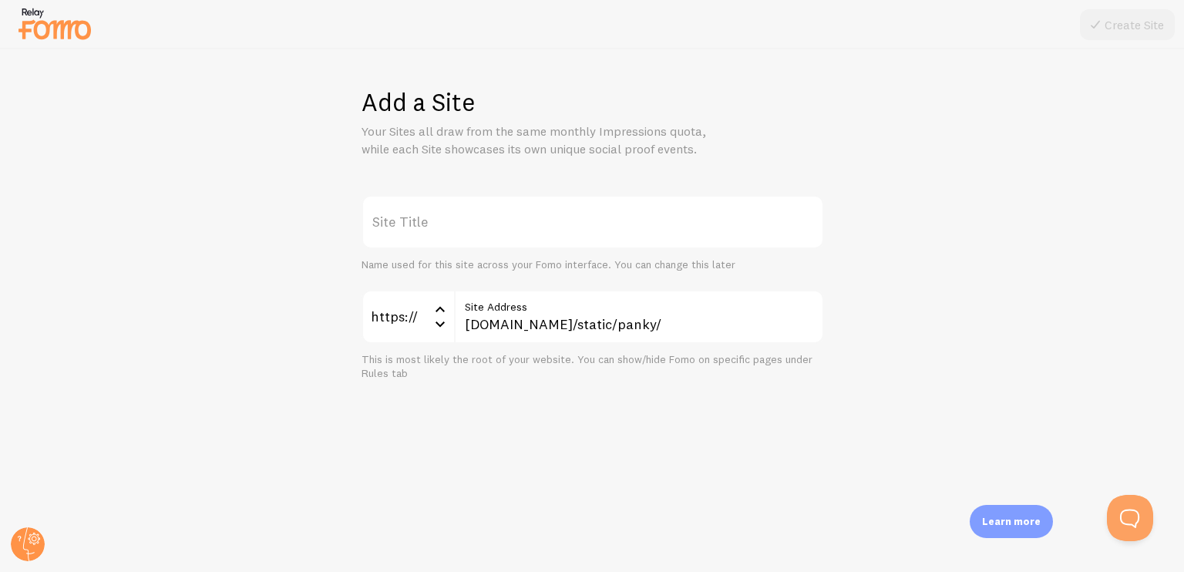
click at [920, 286] on div "Site Title Name used for this site across your Fomo interface. You can change t…" at bounding box center [593, 288] width 1110 height 186
click at [462, 231] on label "Site Title" at bounding box center [593, 222] width 463 height 54
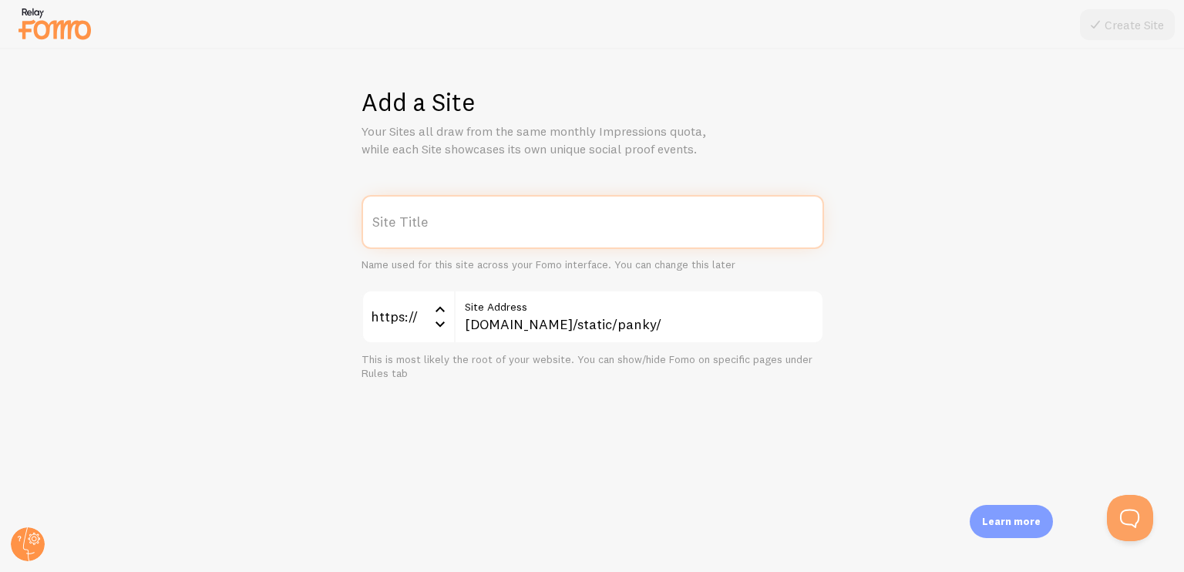
click at [462, 231] on input "Site Title" at bounding box center [593, 222] width 463 height 54
type input "Panky"
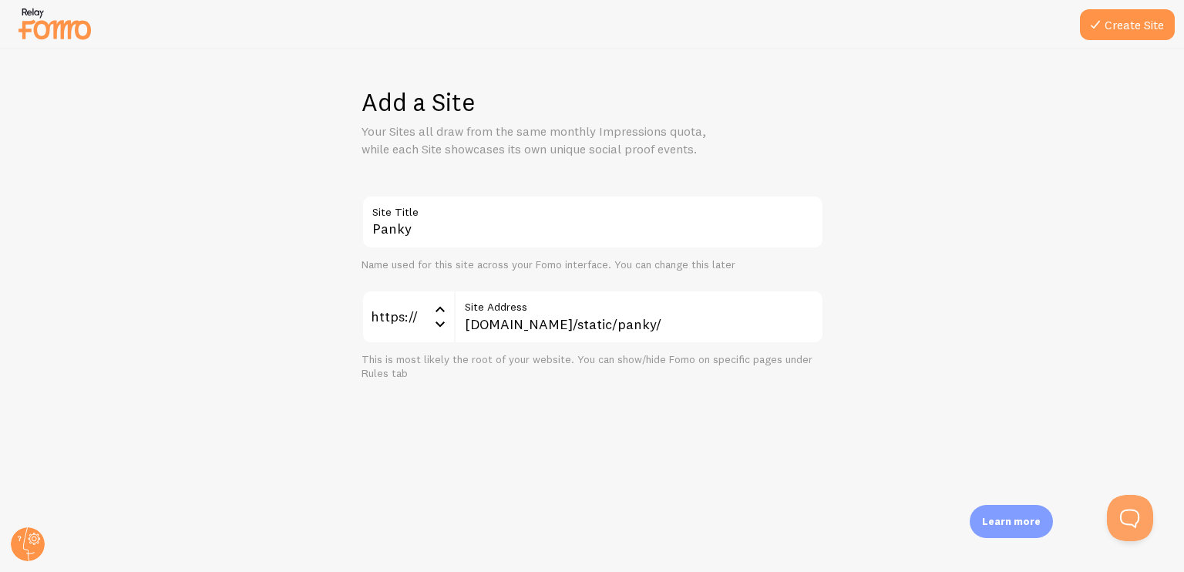
click at [811, 143] on div "Add a Site Your Sites all draw from the same monthly Impressions quota, while e…" at bounding box center [593, 122] width 463 height 72
click at [1110, 27] on button "Create Site" at bounding box center [1127, 24] width 95 height 31
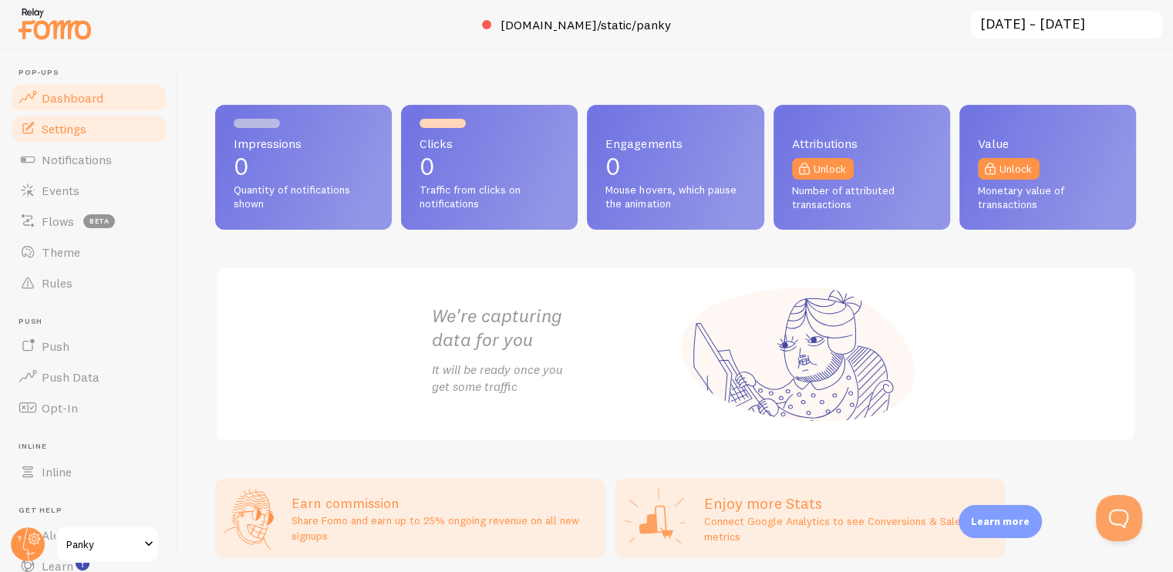
click at [83, 126] on span "Settings" at bounding box center [64, 128] width 45 height 15
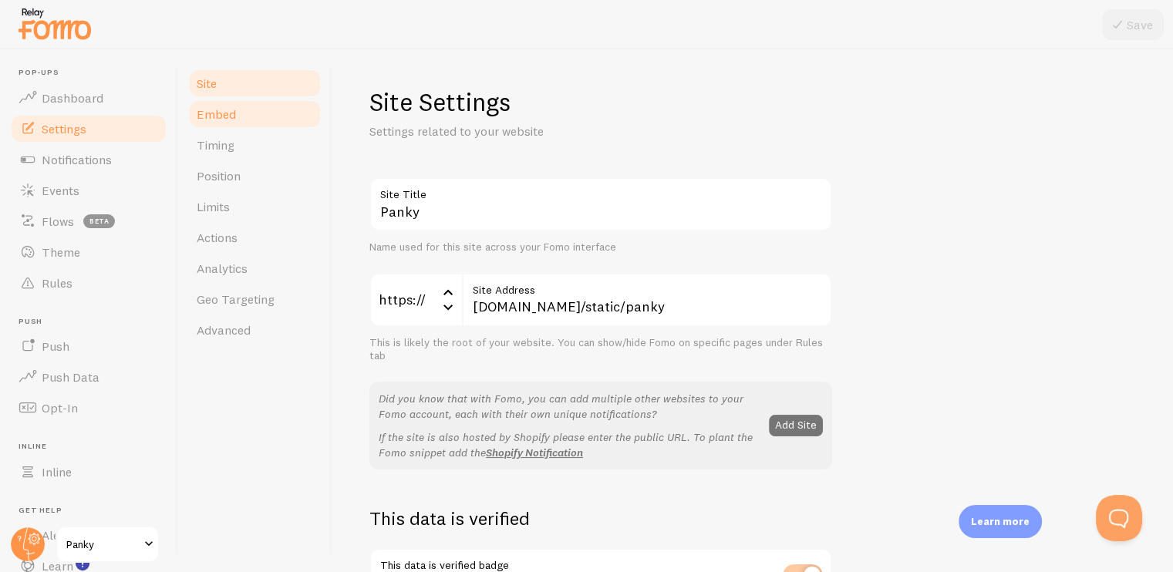
click at [245, 123] on link "Embed" at bounding box center [254, 114] width 135 height 31
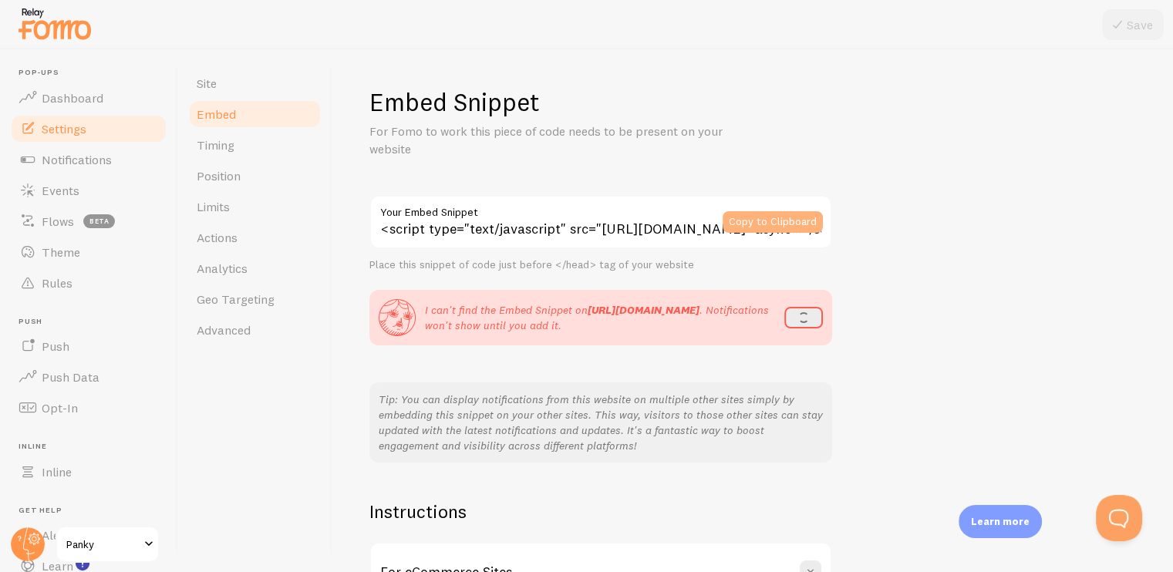
click at [782, 216] on button "Copy to Clipboard" at bounding box center [773, 222] width 100 height 22
click at [793, 321] on button "refresh" at bounding box center [799, 318] width 47 height 22
click at [805, 318] on button "refresh" at bounding box center [799, 318] width 47 height 22
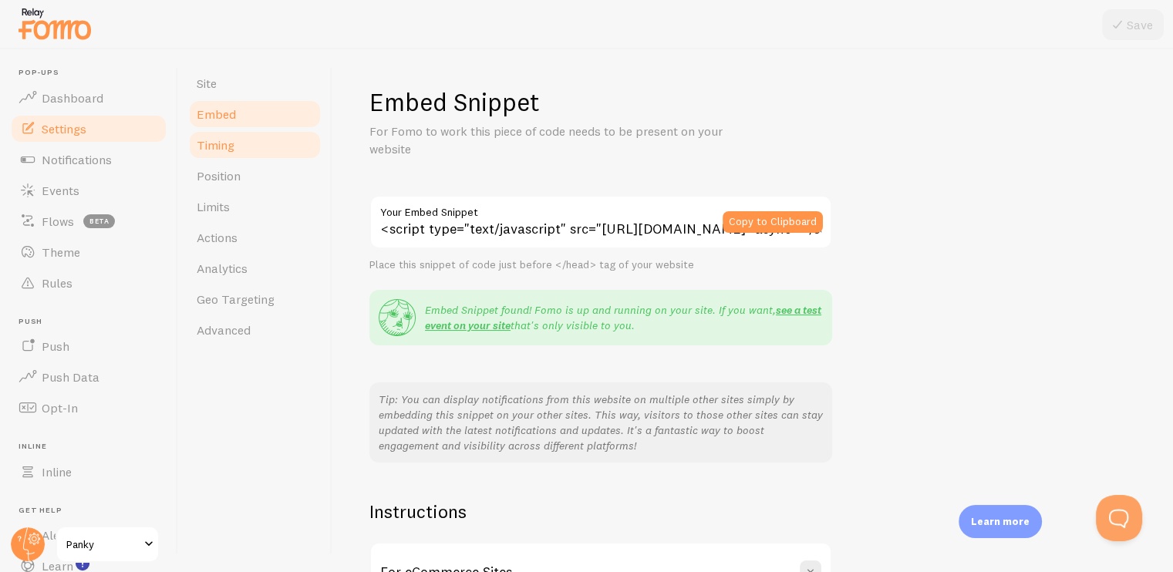
click at [241, 138] on link "Timing" at bounding box center [254, 145] width 135 height 31
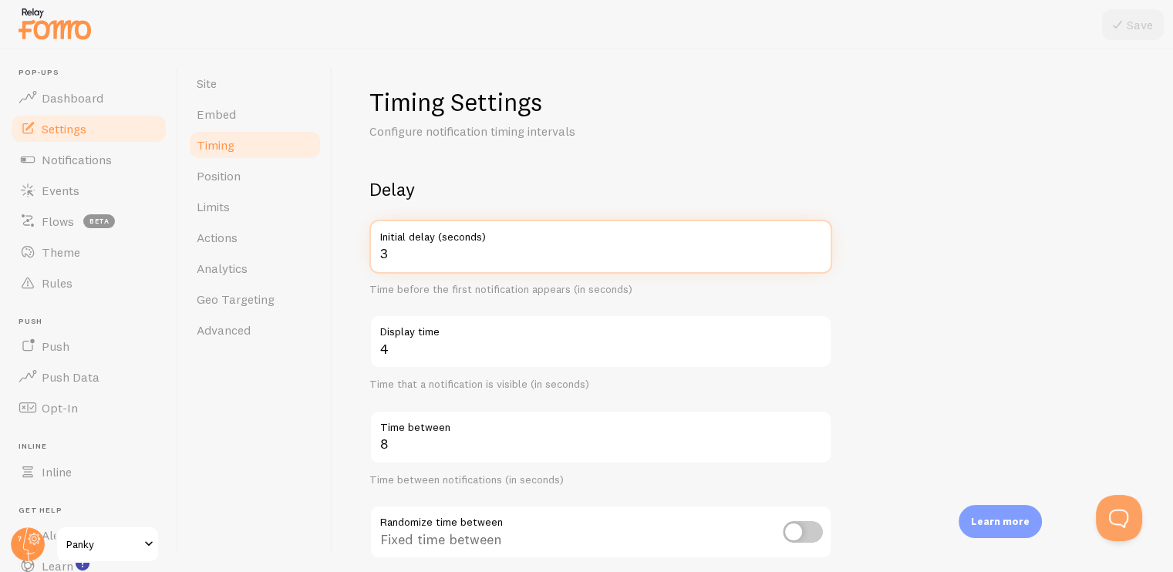
click at [429, 252] on input "3" at bounding box center [600, 247] width 463 height 54
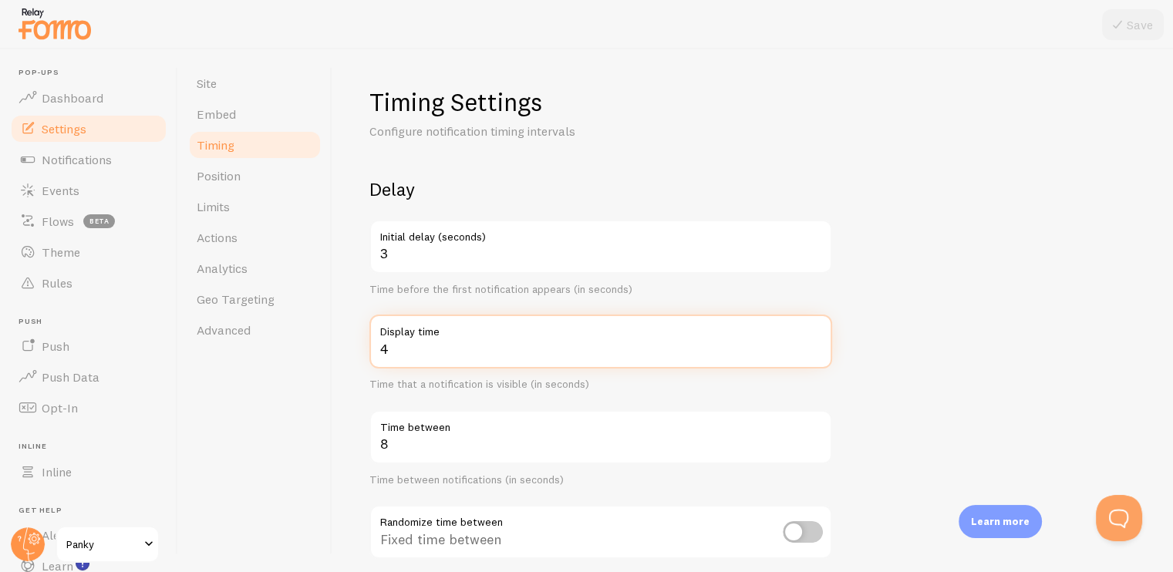
click at [430, 350] on input "4" at bounding box center [600, 342] width 463 height 54
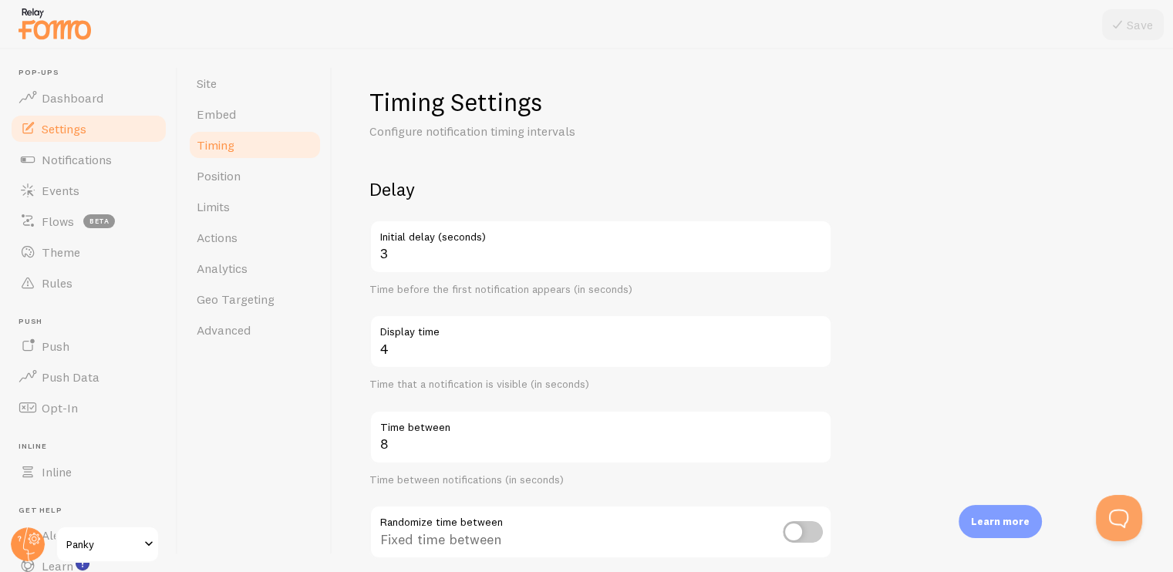
click at [430, 433] on label "Time between" at bounding box center [600, 423] width 463 height 26
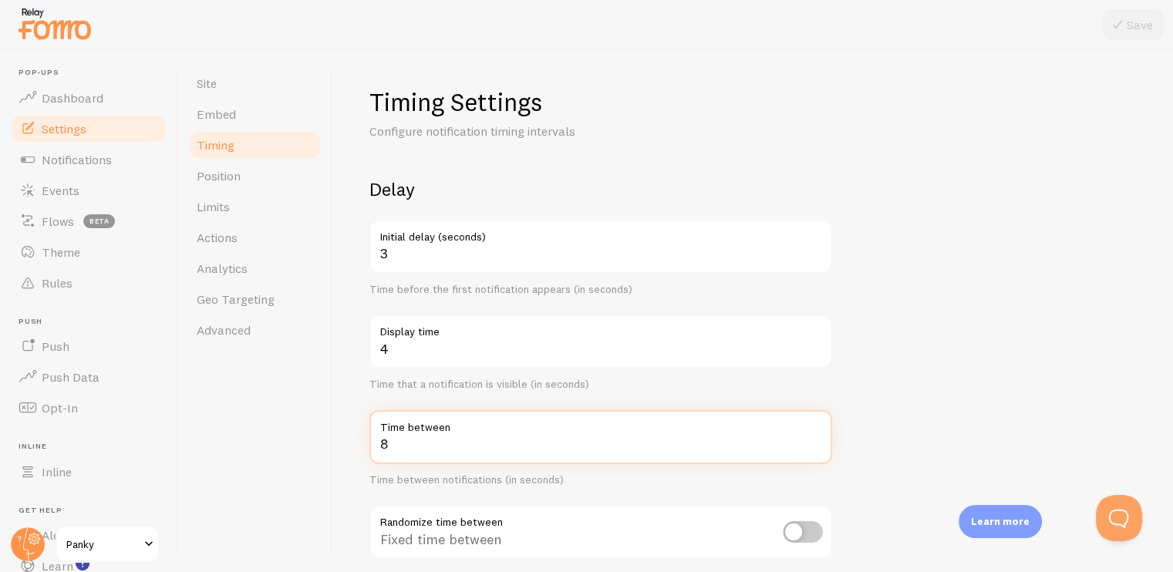
click at [430, 433] on input "8" at bounding box center [600, 437] width 463 height 54
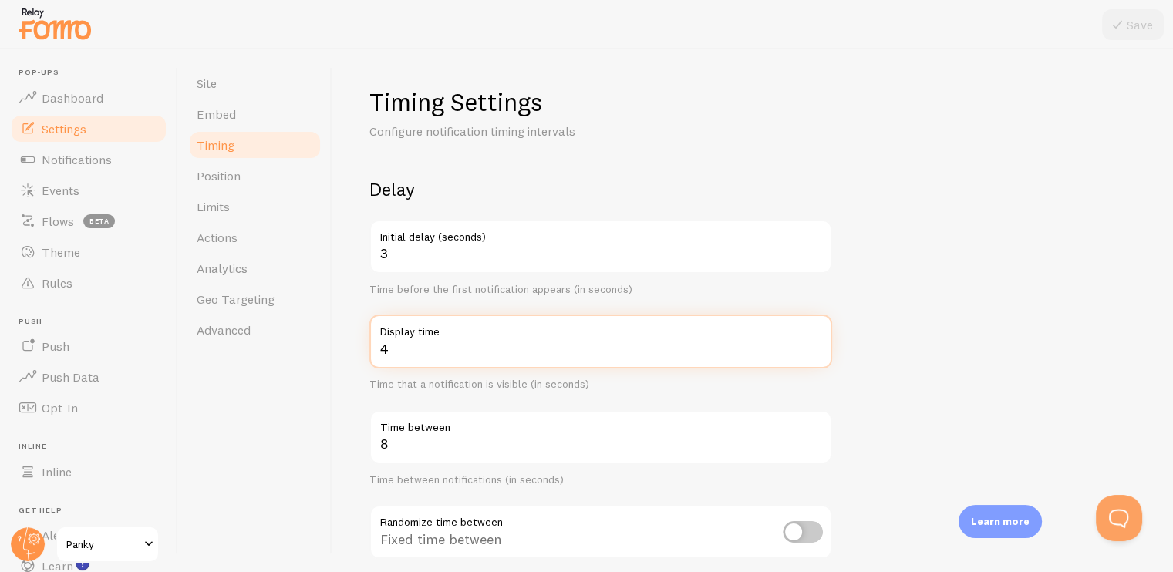
click at [406, 352] on input "4" at bounding box center [600, 342] width 463 height 54
type input "9"
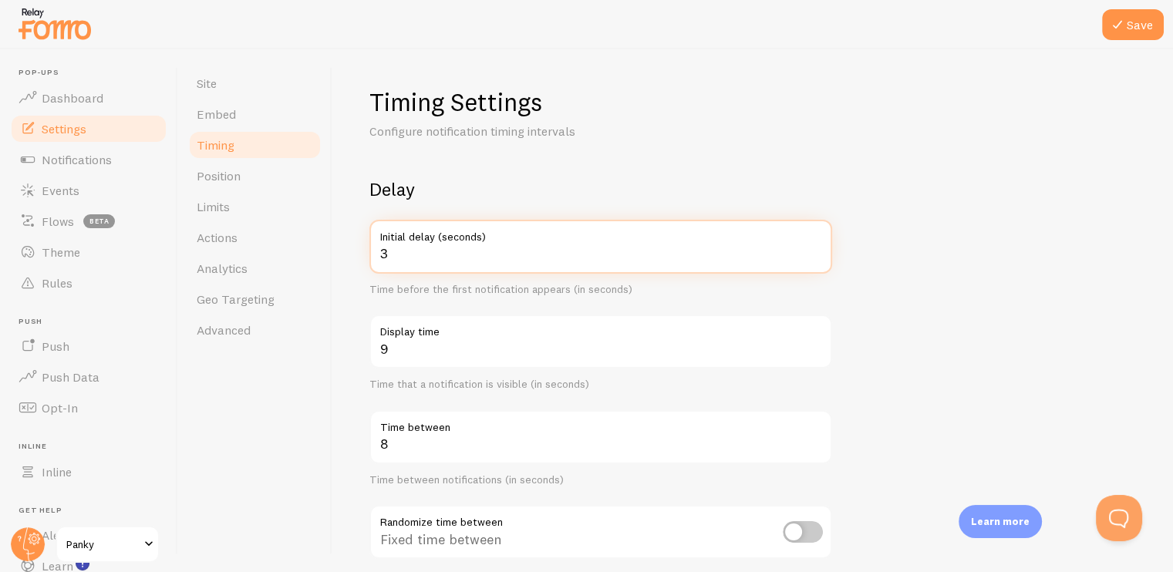
click at [389, 258] on input "3" at bounding box center [600, 247] width 463 height 54
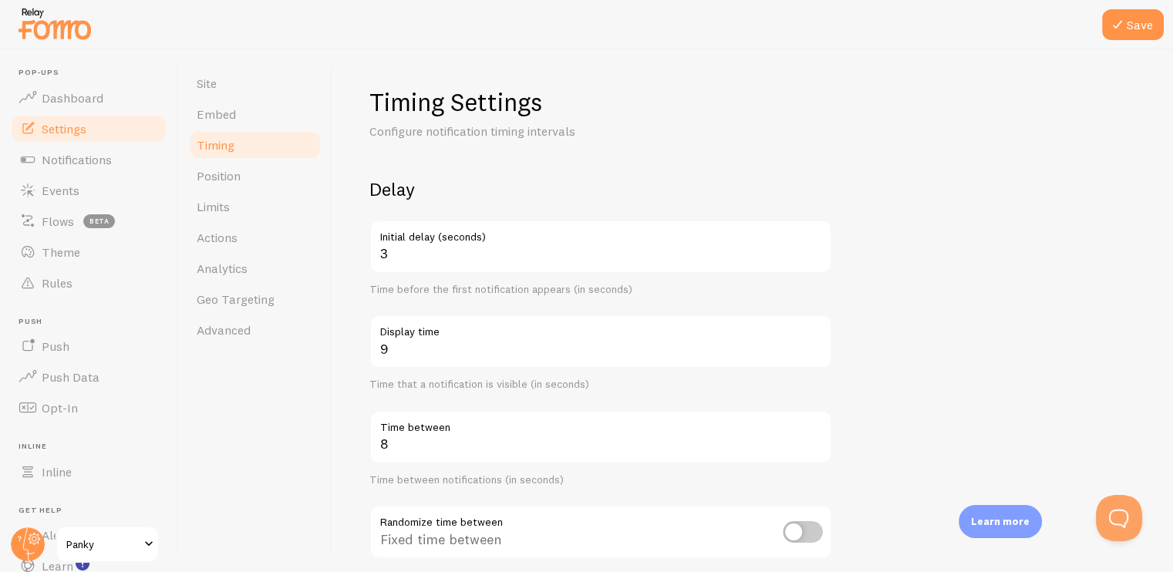
click at [461, 144] on div "Timing Settings Configure notification timing intervals Delay 3 Initial delay (…" at bounding box center [752, 462] width 766 height 753
click at [1124, 24] on icon at bounding box center [1117, 24] width 19 height 19
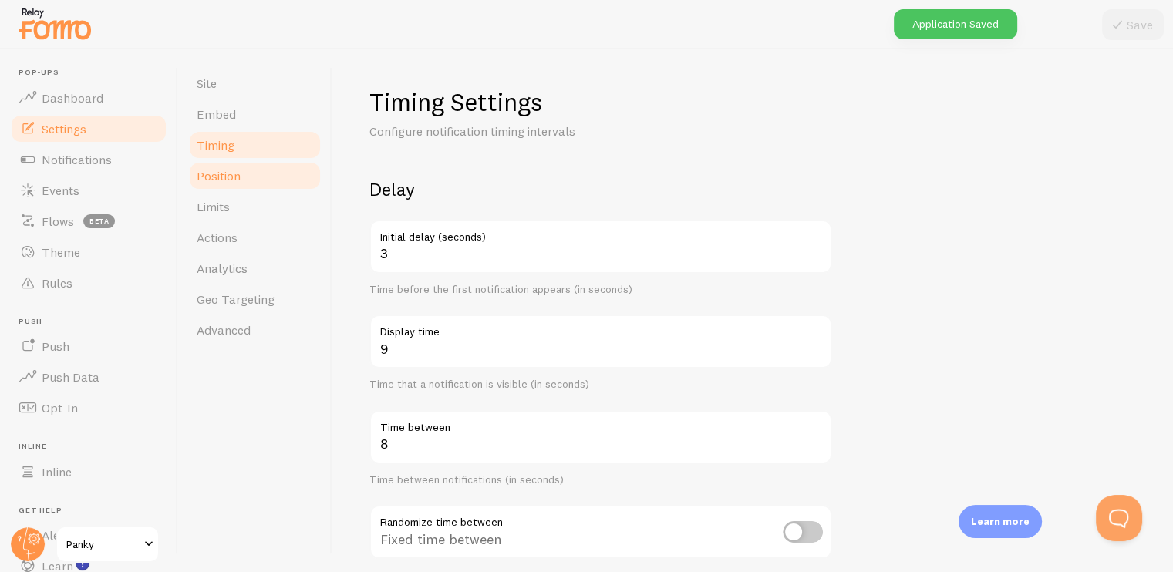
click at [234, 180] on span "Position" at bounding box center [219, 175] width 44 height 15
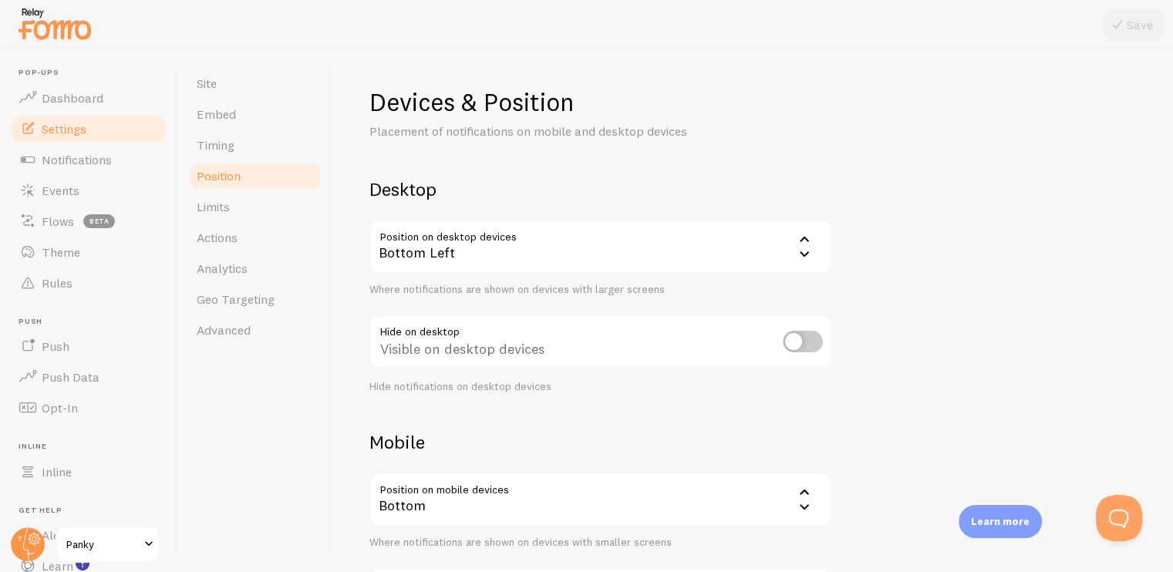
click at [692, 252] on div "Bottom Left" at bounding box center [600, 247] width 463 height 54
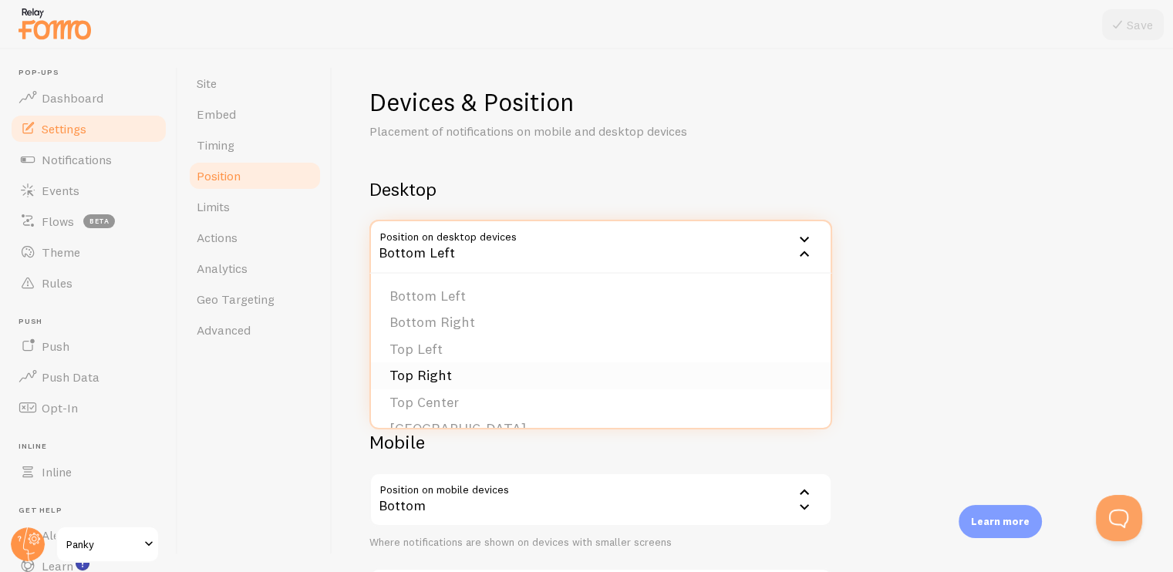
click at [444, 367] on li "Top Right" at bounding box center [601, 375] width 460 height 27
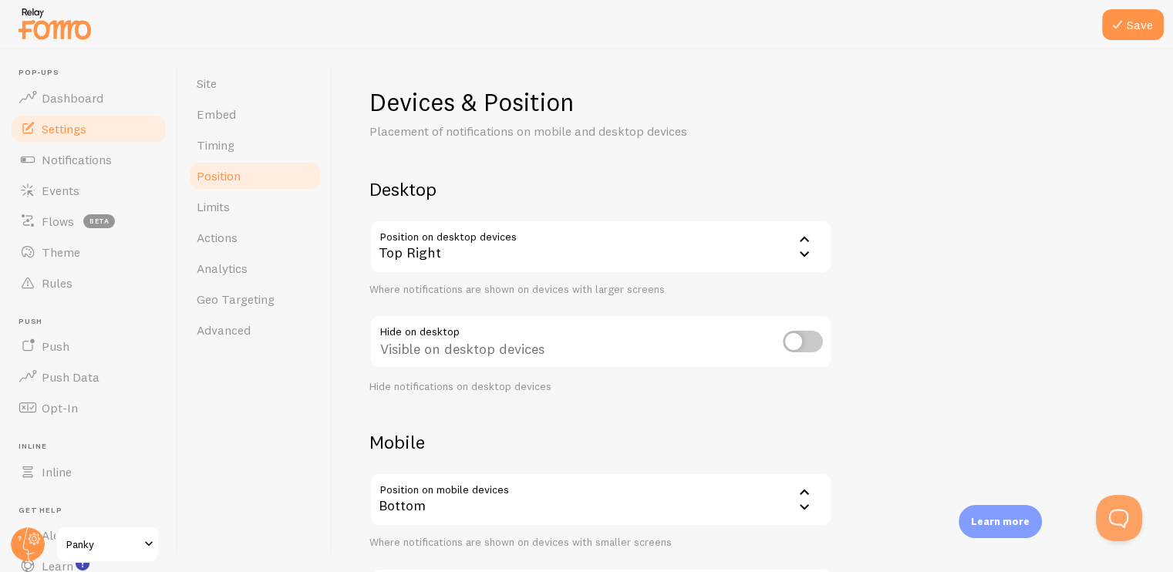
click at [894, 264] on div "Devices & Position Placement of notifications on mobile and desktop devices Des…" at bounding box center [752, 366] width 766 height 561
click at [1126, 32] on icon at bounding box center [1117, 24] width 19 height 19
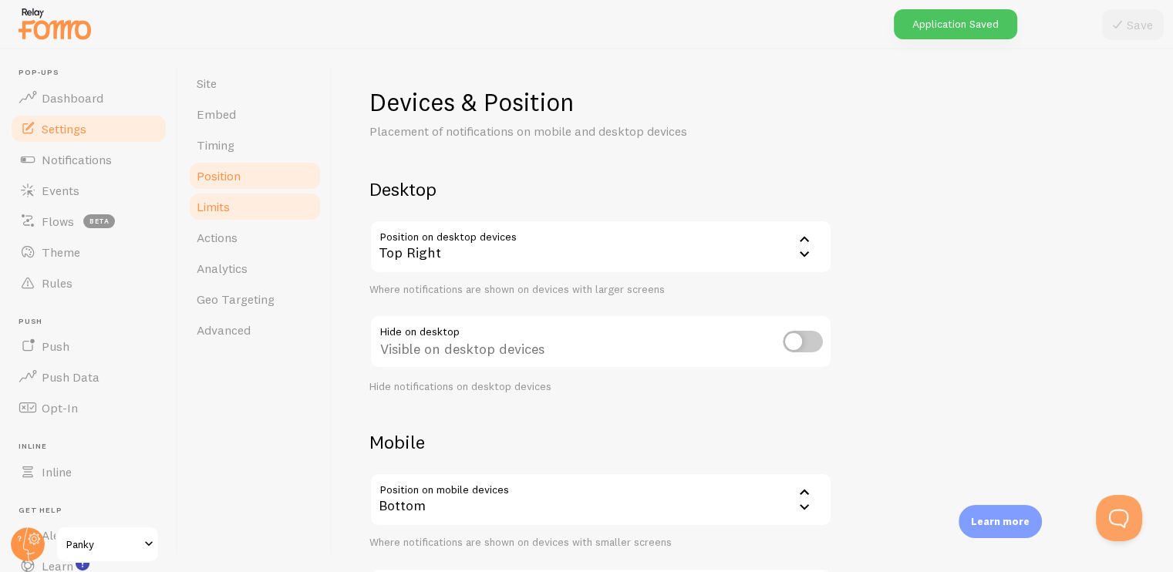
click at [218, 206] on span "Limits" at bounding box center [213, 206] width 33 height 15
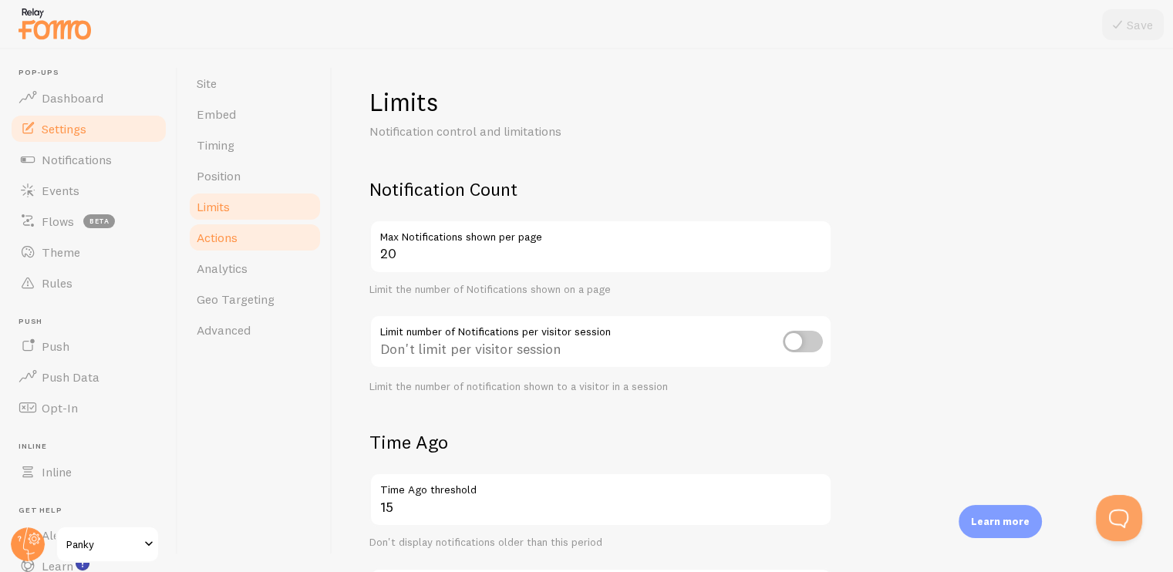
click at [247, 242] on link "Actions" at bounding box center [254, 237] width 135 height 31
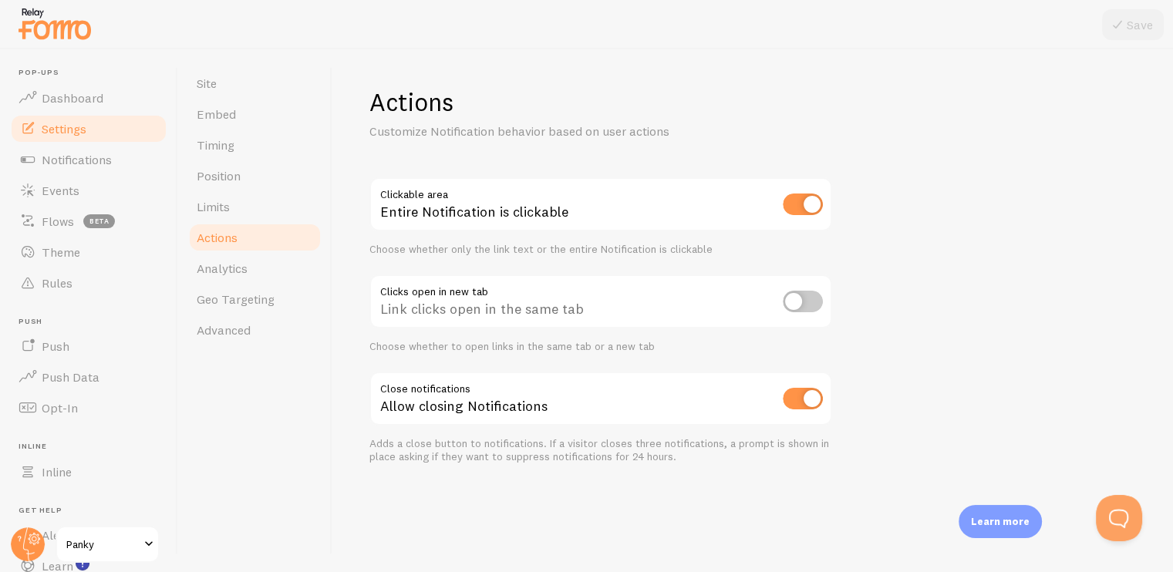
click at [796, 210] on input "checkbox" at bounding box center [803, 205] width 40 height 22
checkbox input "false"
click at [793, 299] on input "checkbox" at bounding box center [803, 302] width 40 height 22
checkbox input "true"
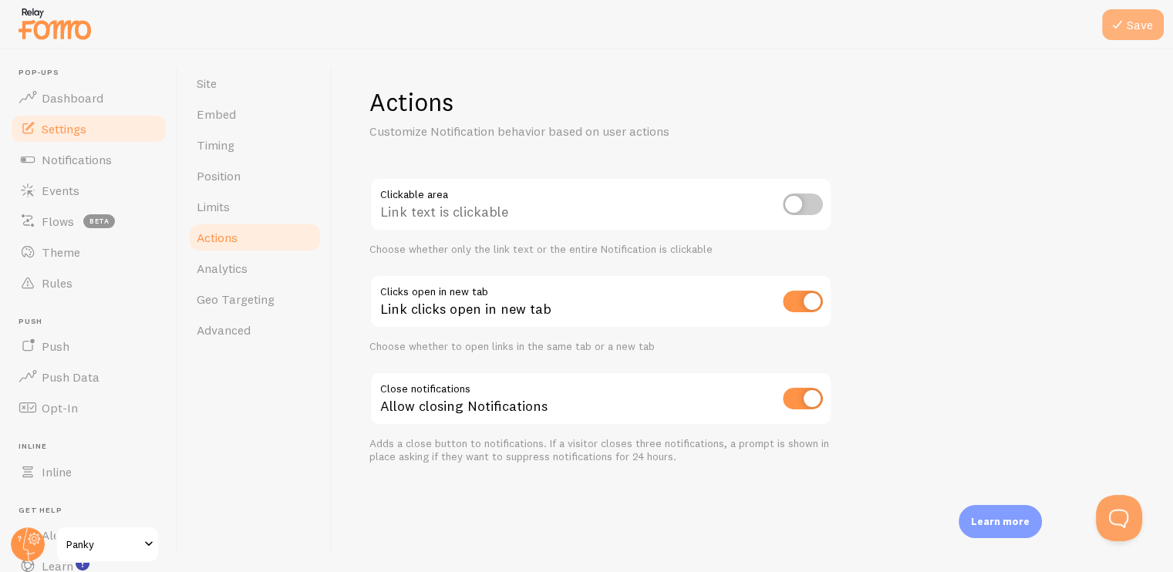
click at [1139, 21] on button "Save" at bounding box center [1133, 24] width 62 height 31
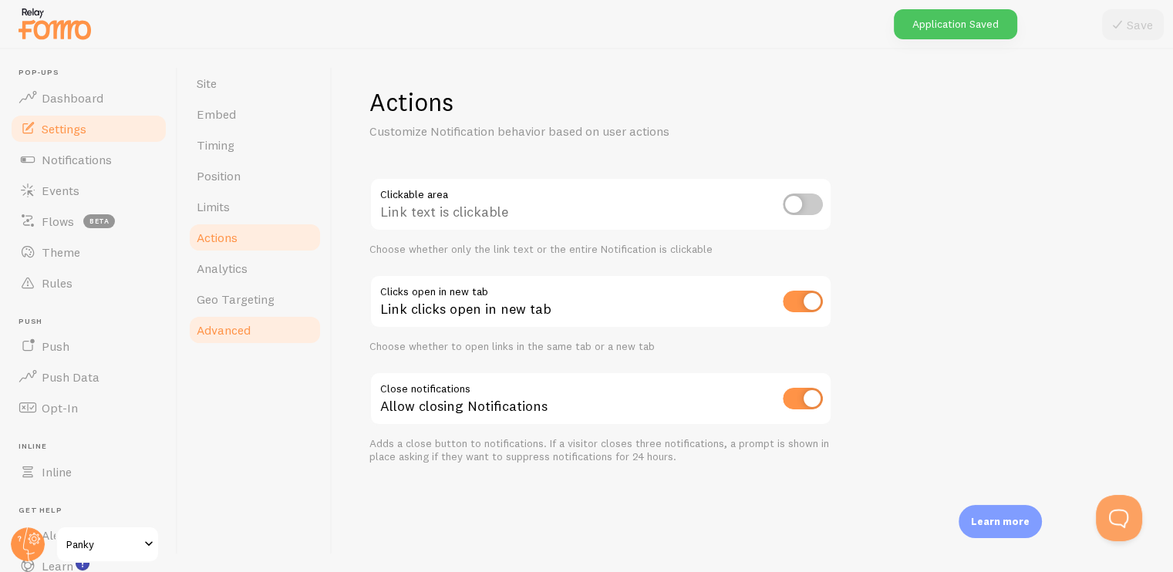
click at [231, 326] on span "Advanced" at bounding box center [224, 329] width 54 height 15
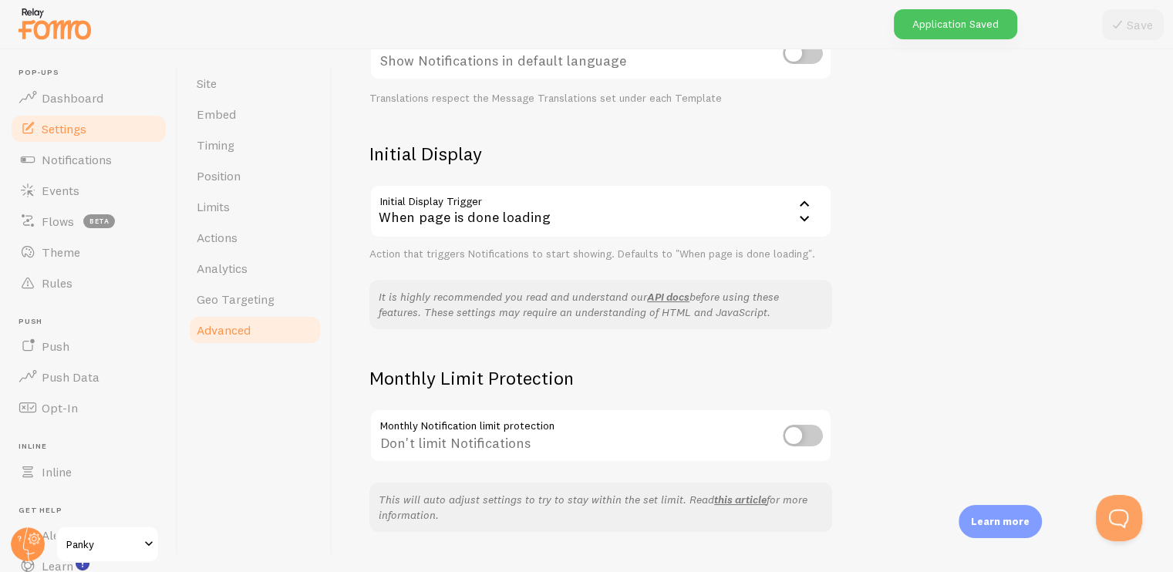
scroll to position [321, 0]
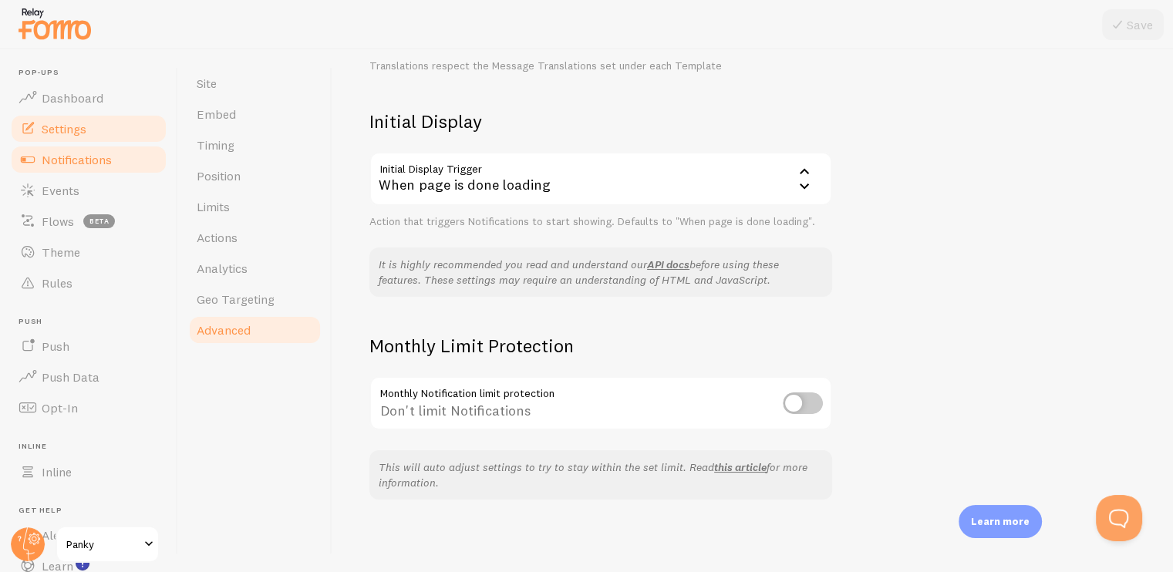
click at [110, 160] on span "Notifications" at bounding box center [77, 159] width 70 height 15
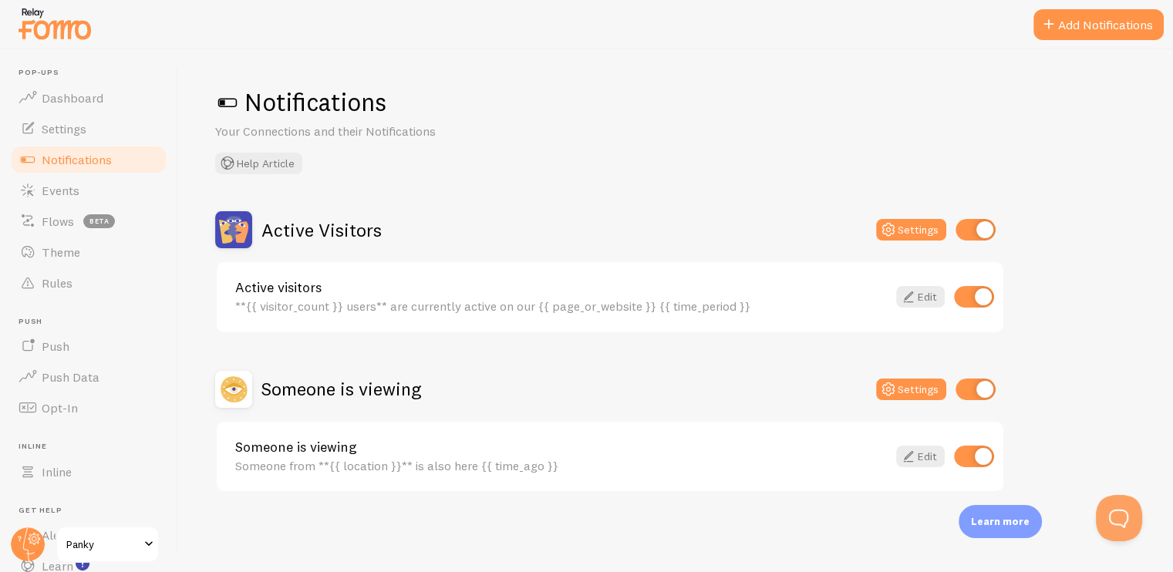
click at [963, 390] on input "checkbox" at bounding box center [975, 390] width 40 height 22
checkbox input "false"
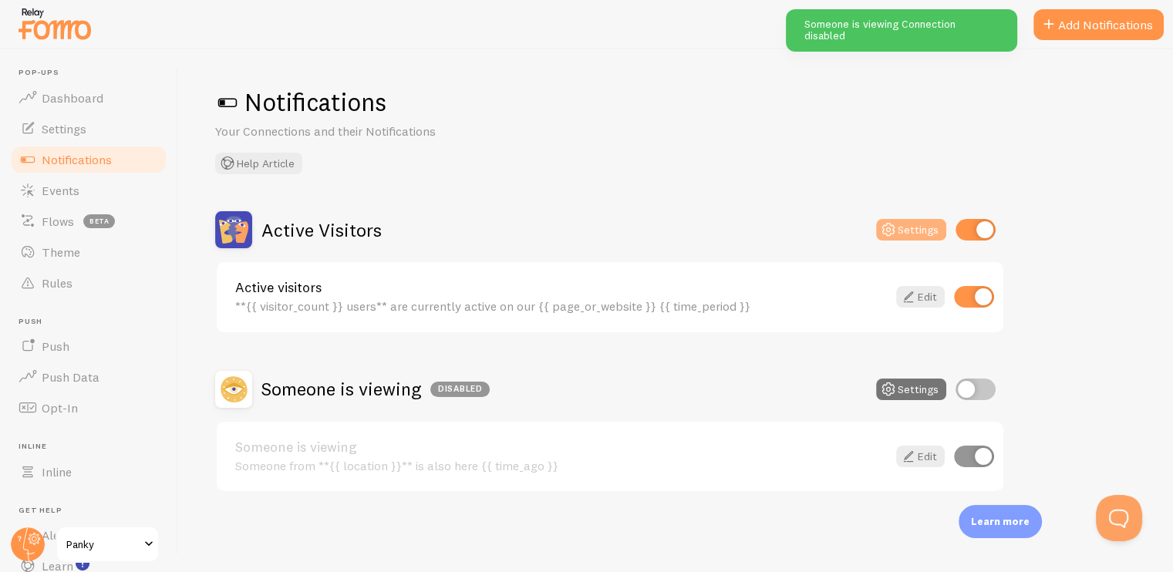
click at [918, 227] on button "Settings" at bounding box center [911, 230] width 70 height 22
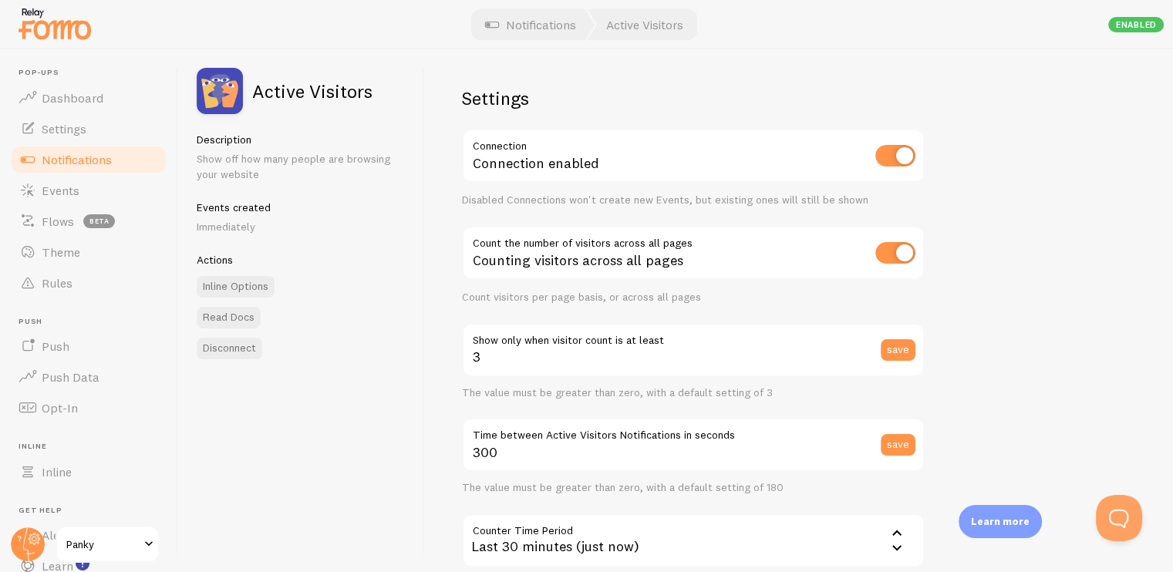
drag, startPoint x: 905, startPoint y: 247, endPoint x: 897, endPoint y: 247, distance: 8.5
click at [901, 247] on input "checkbox" at bounding box center [895, 253] width 40 height 22
checkbox input "false"
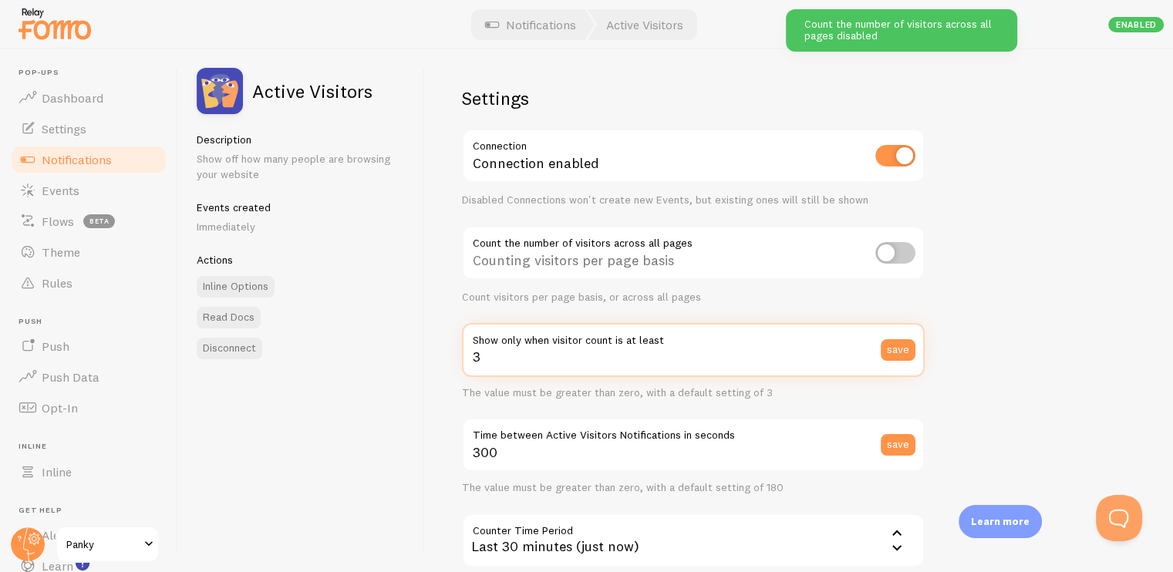
click at [681, 351] on input "3" at bounding box center [693, 350] width 463 height 54
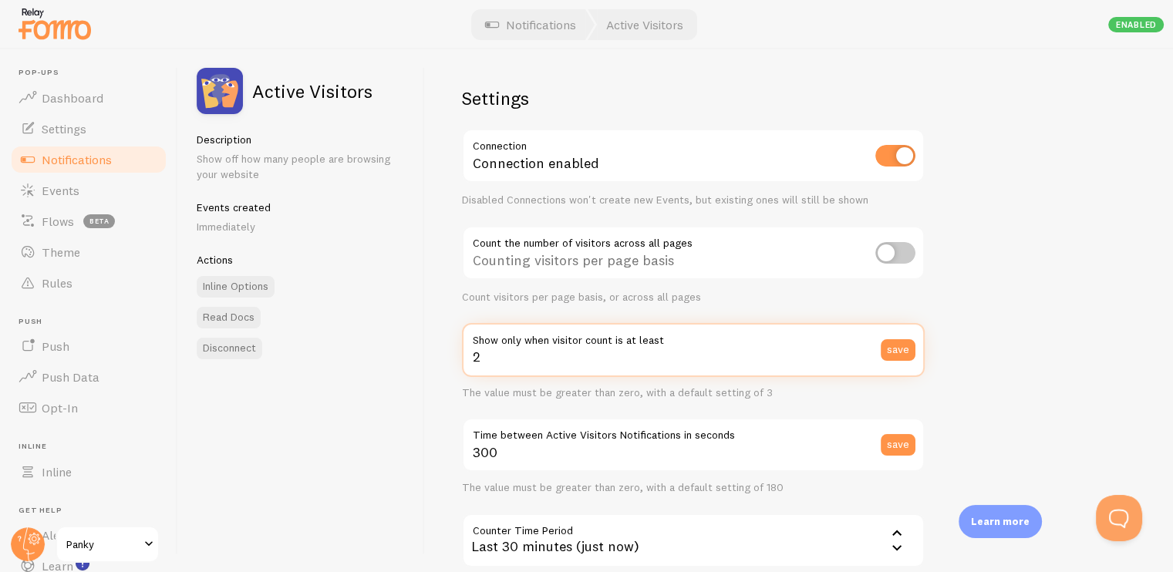
type input "2"
click at [1009, 357] on div "Settings Connection Connection enabled Disabled Connections won't create new Ev…" at bounding box center [799, 310] width 748 height 523
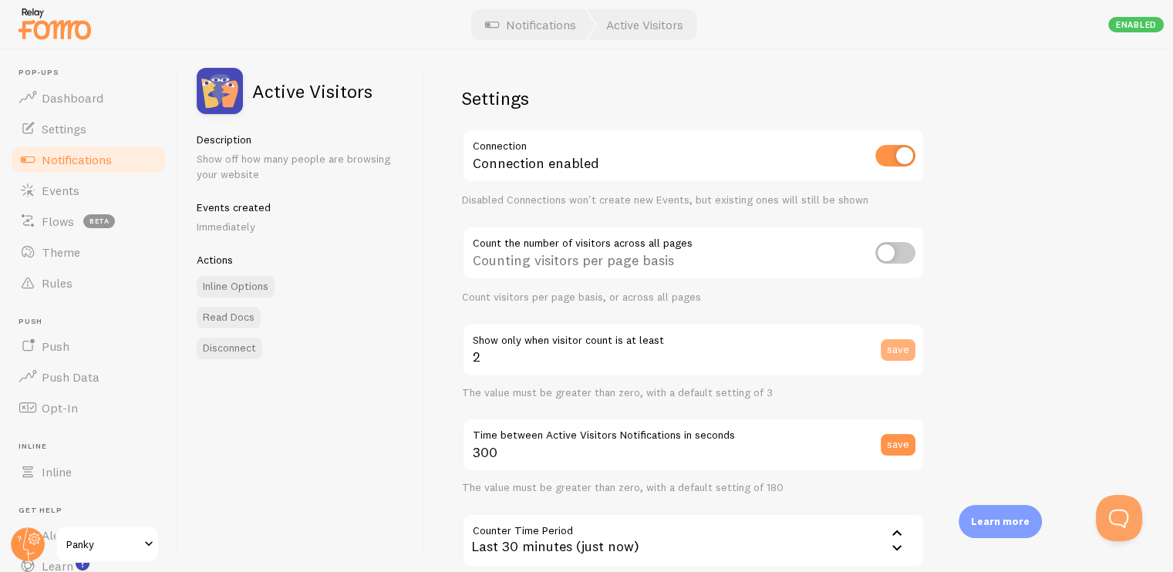
click at [902, 347] on button "save" at bounding box center [898, 350] width 35 height 22
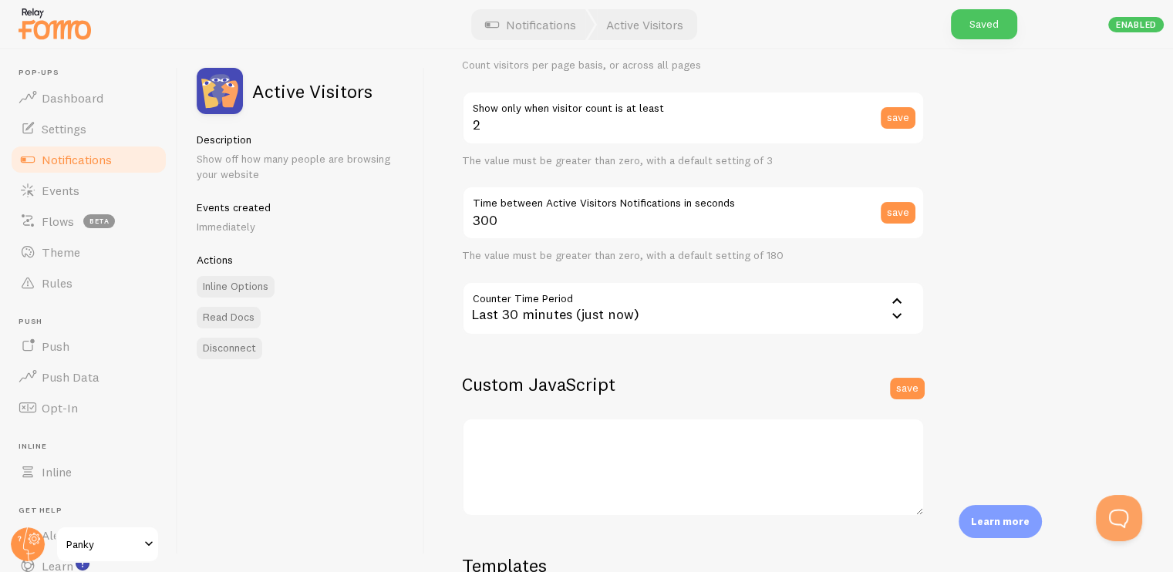
scroll to position [231, 0]
click at [66, 153] on span "Notifications" at bounding box center [77, 159] width 70 height 15
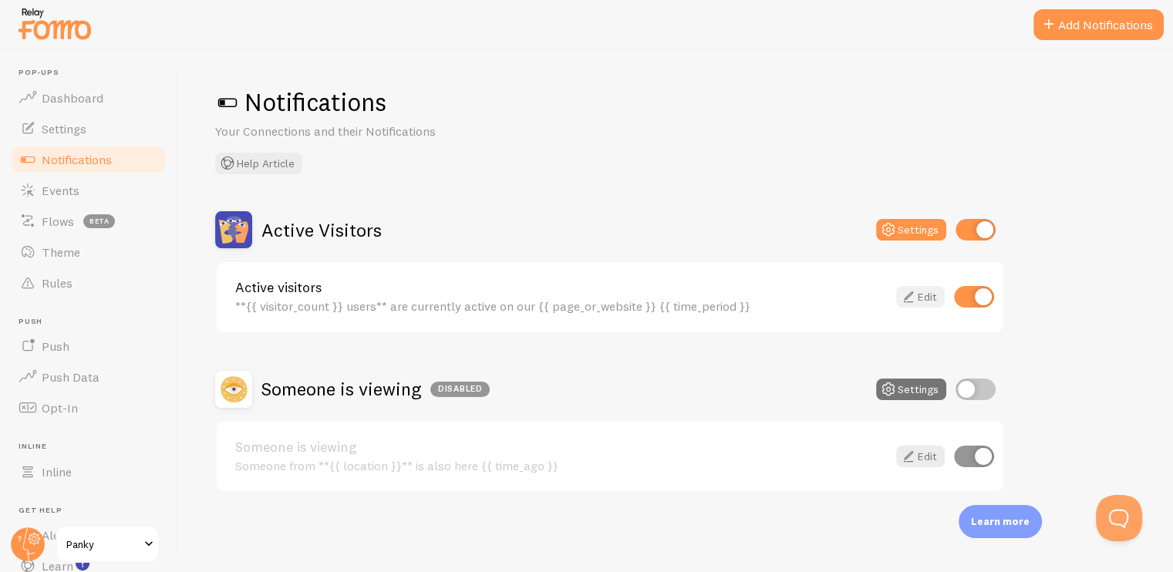
click at [916, 294] on icon at bounding box center [908, 297] width 19 height 19
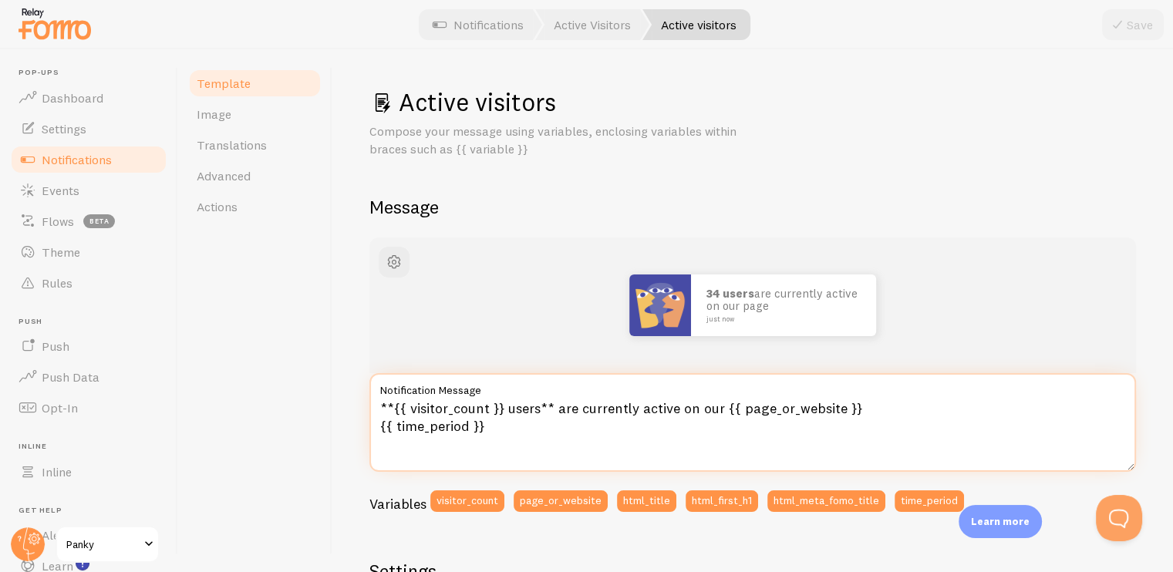
click at [506, 401] on textarea "**{{ visitor_count }} users** are currently active on our {{ page_or_website }}…" at bounding box center [752, 422] width 766 height 99
drag, startPoint x: 506, startPoint y: 401, endPoint x: 535, endPoint y: 403, distance: 29.4
click at [535, 403] on textarea "**{{ visitor_count }} users** are currently active on our {{ page_or_website }}…" at bounding box center [752, 422] width 766 height 99
click at [691, 413] on textarea "**{{ visitor_count }} people** are currently active on our {{ page_or_website }…" at bounding box center [752, 422] width 766 height 99
click at [703, 413] on textarea "**{{ visitor_count }} people** are currently active on our {{ page_or_website }…" at bounding box center [752, 422] width 766 height 99
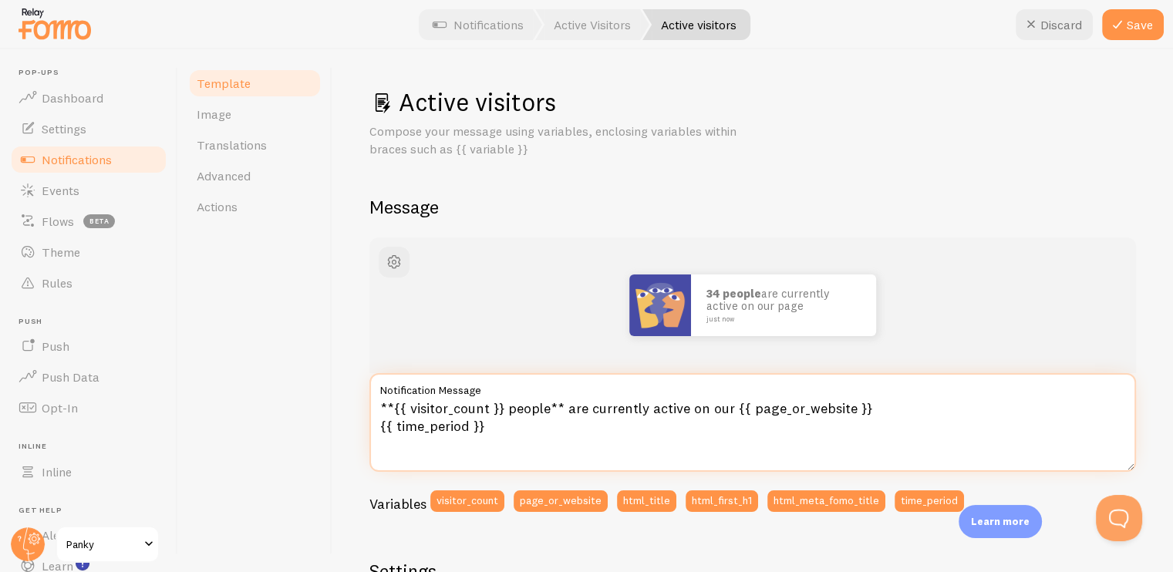
drag, startPoint x: 703, startPoint y: 413, endPoint x: 724, endPoint y: 412, distance: 20.8
click at [724, 412] on textarea "**{{ visitor_count }} people** are currently active on our {{ page_or_website }…" at bounding box center [752, 422] width 766 height 99
type textarea "**{{ visitor_count }} people** are currently active on this {{ page_or_website …"
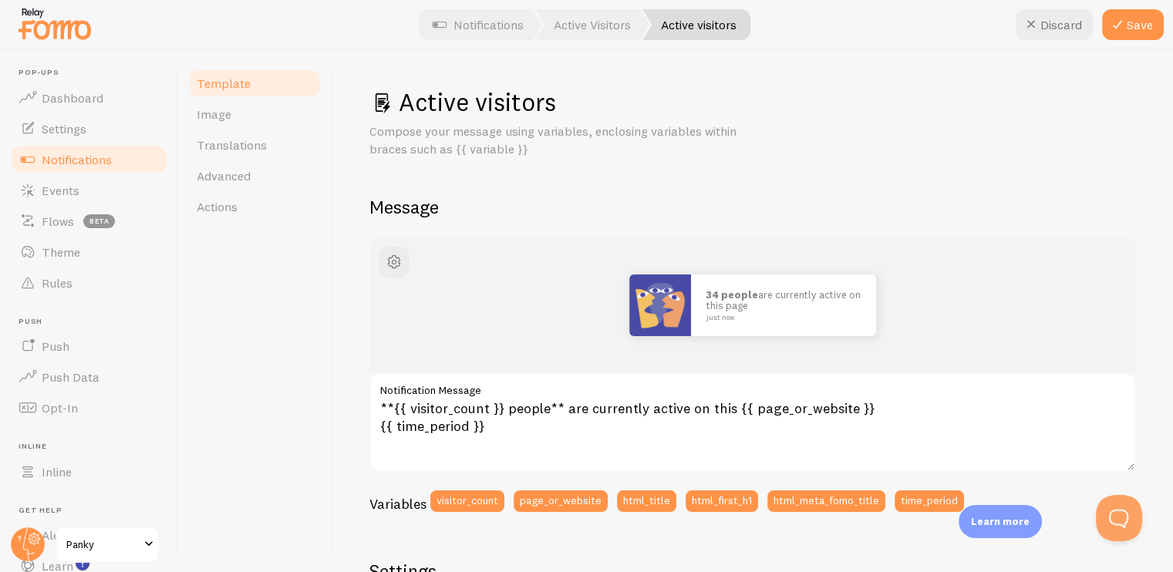
click at [702, 357] on div "34 people are currently active on this page just now" at bounding box center [752, 305] width 766 height 136
click at [1132, 24] on button "Save" at bounding box center [1133, 24] width 62 height 31
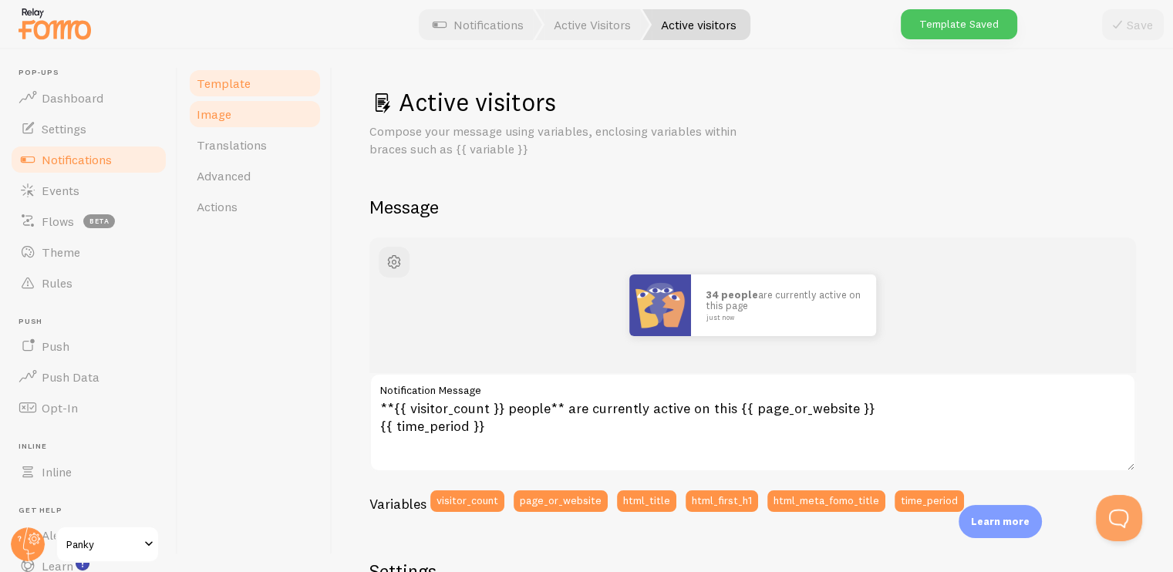
click at [228, 116] on span "Image" at bounding box center [214, 113] width 35 height 15
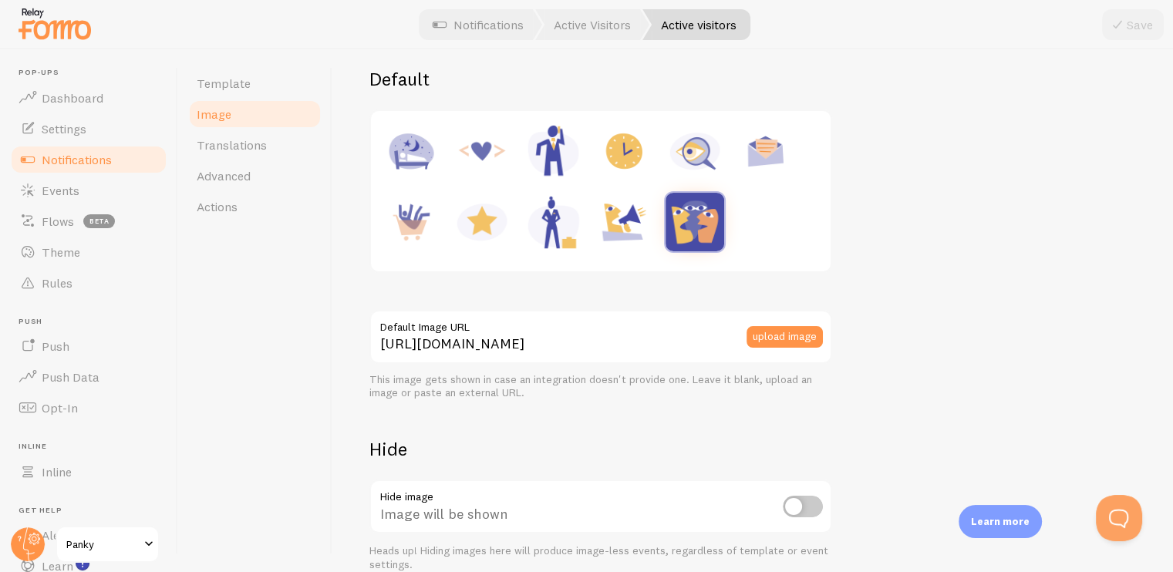
scroll to position [231, 0]
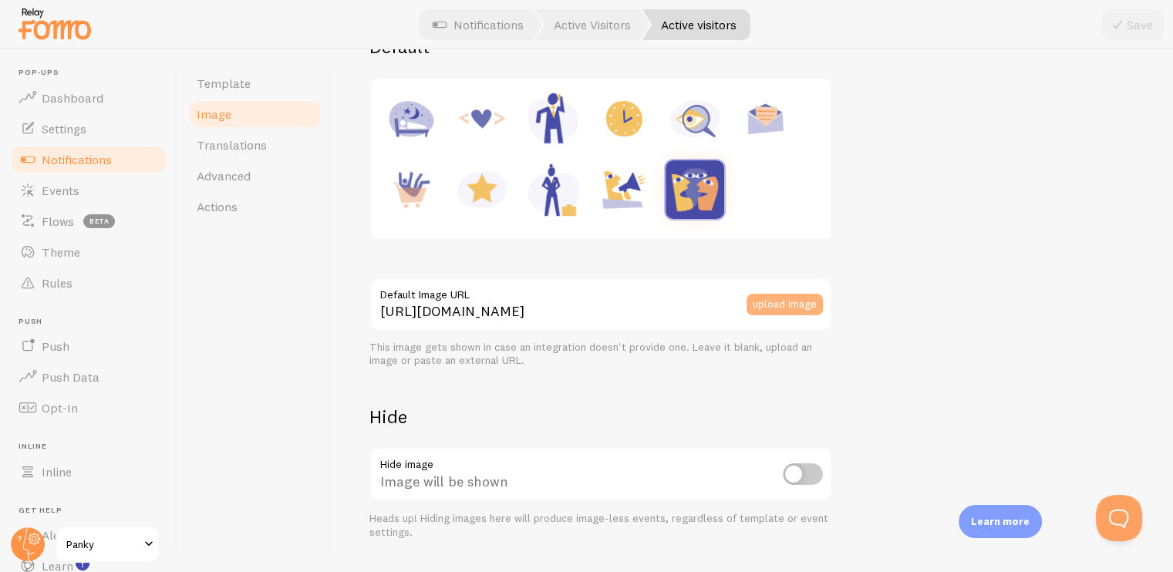
click at [781, 306] on button "upload image" at bounding box center [784, 305] width 76 height 22
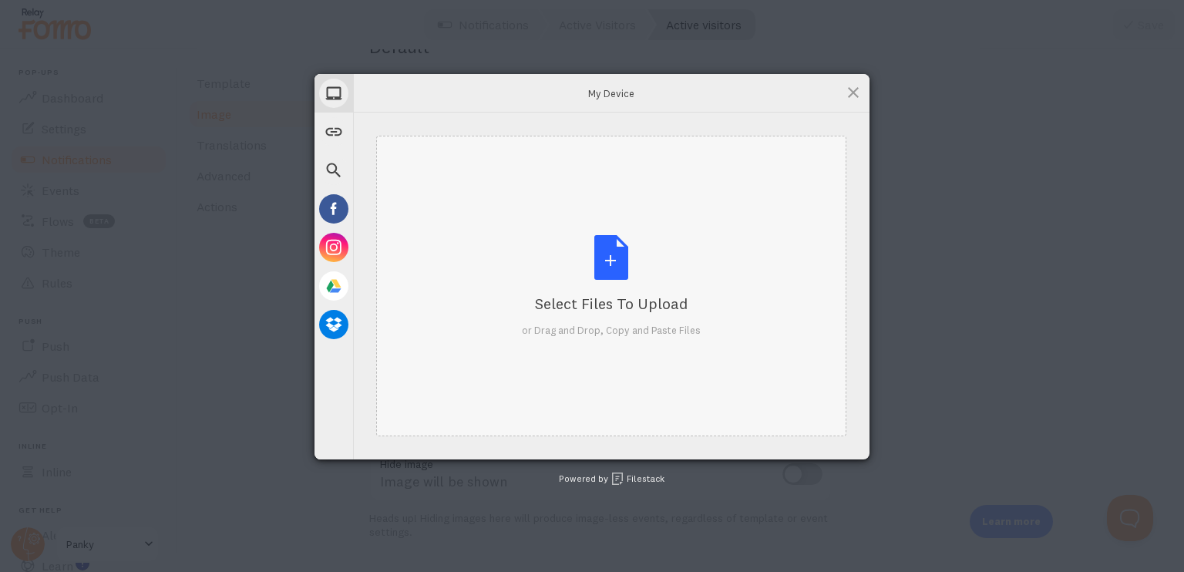
click at [619, 301] on div "Select Files to Upload" at bounding box center [611, 304] width 179 height 22
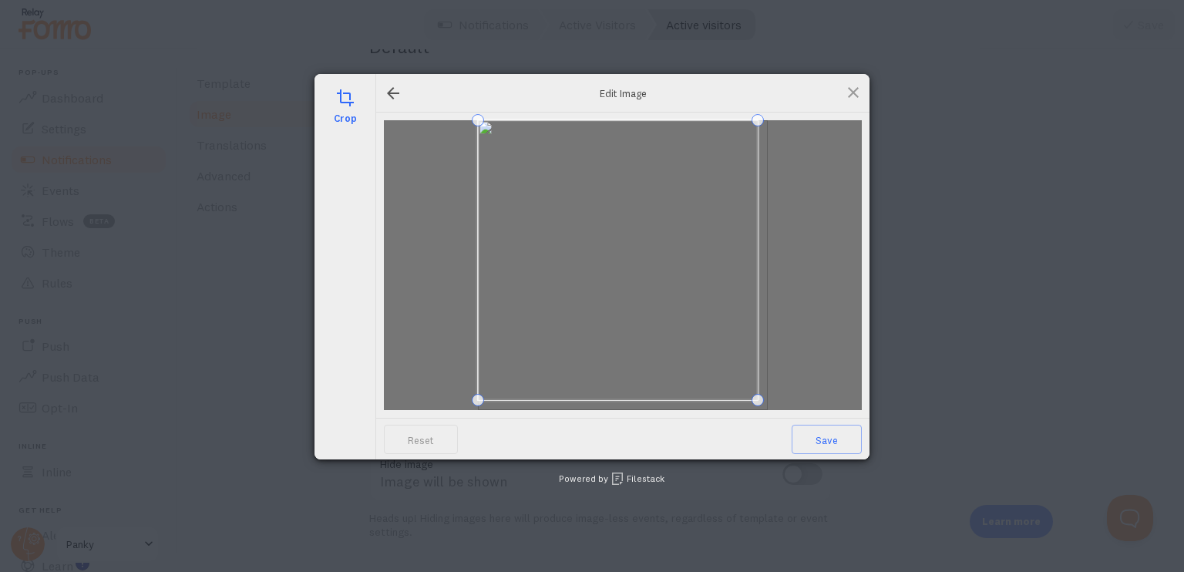
click at [760, 400] on span at bounding box center [758, 400] width 12 height 12
click at [486, 392] on span at bounding box center [483, 395] width 12 height 12
click at [494, 128] on span at bounding box center [493, 131] width 12 height 12
click at [841, 436] on span "Save" at bounding box center [827, 439] width 70 height 29
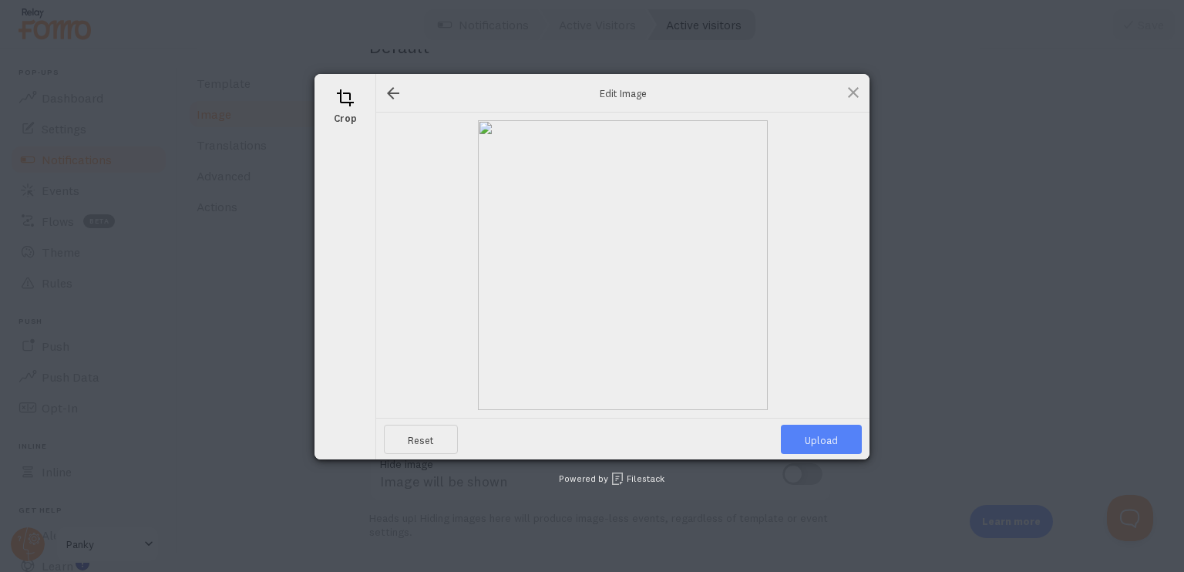
click at [806, 446] on span "Upload" at bounding box center [821, 439] width 81 height 29
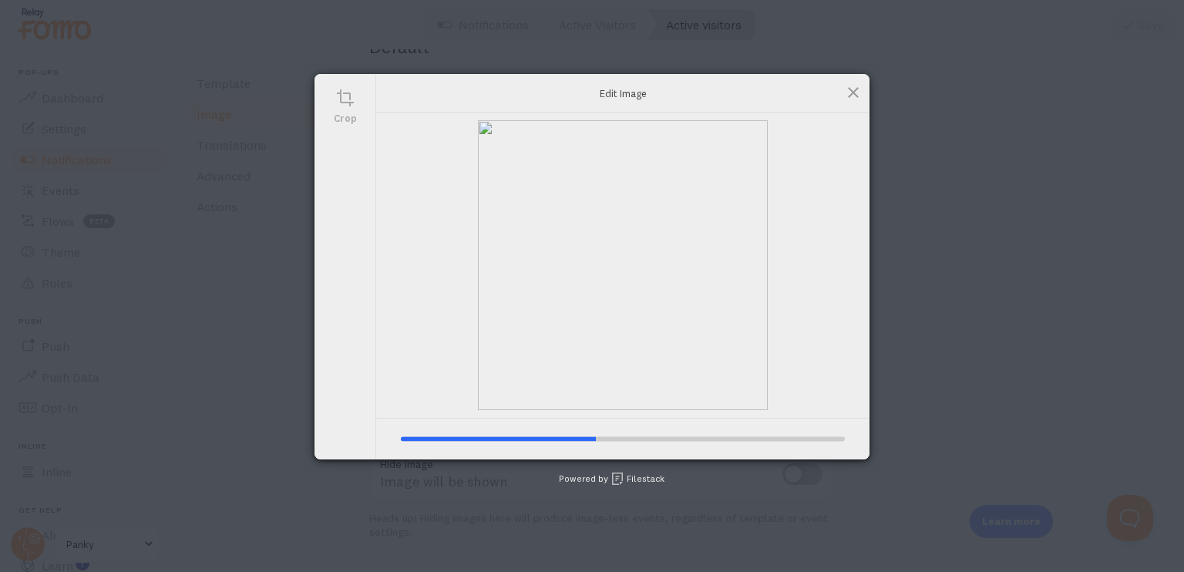
type input "[URL][DOMAIN_NAME][DOMAIN_NAME]"
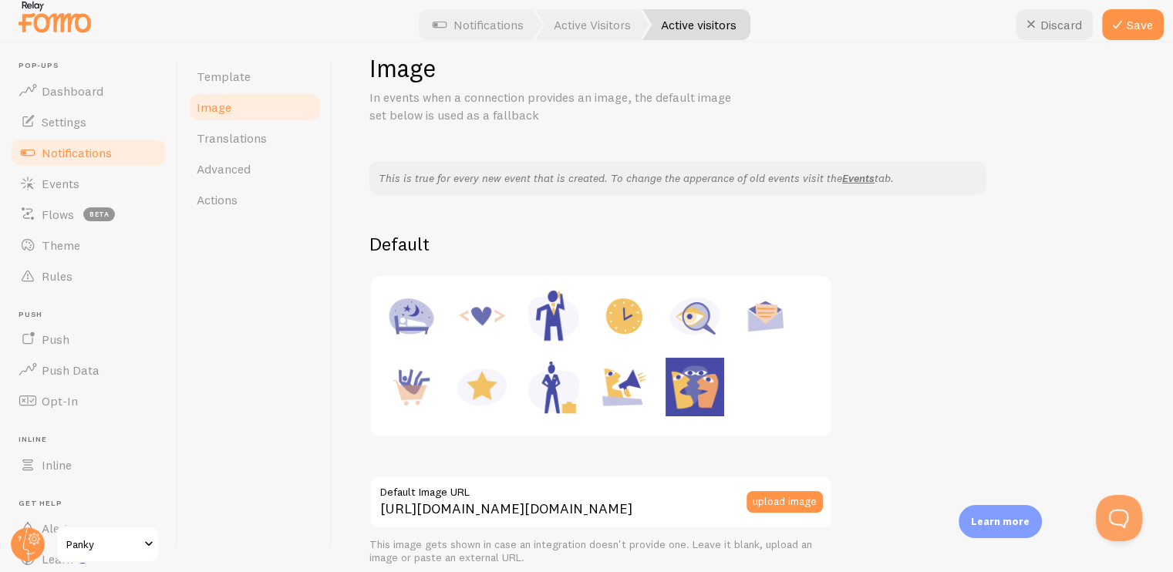
scroll to position [0, 0]
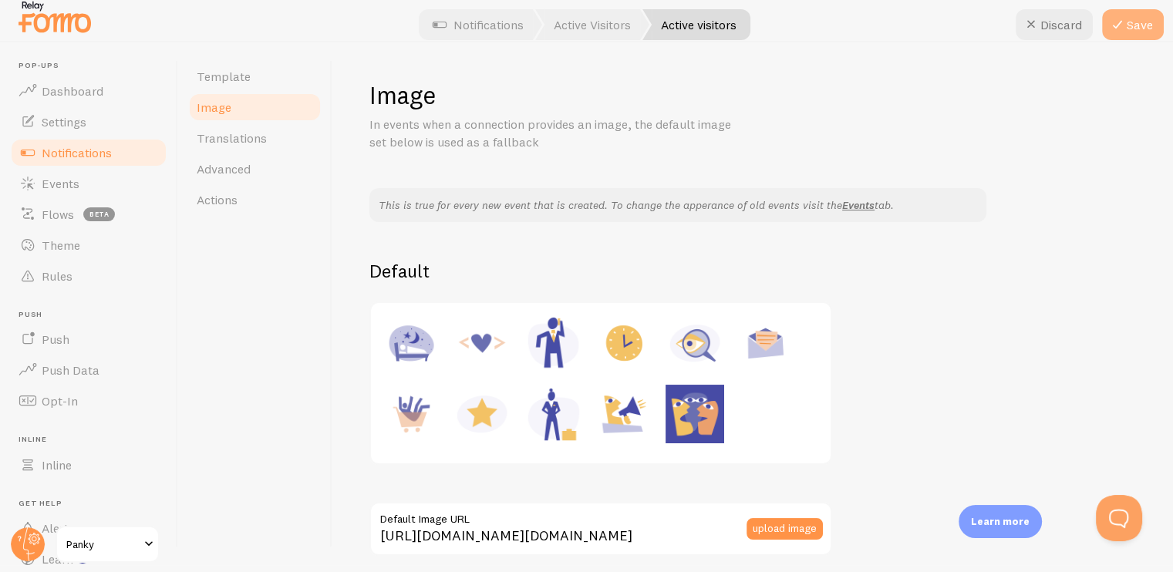
click at [1122, 19] on icon at bounding box center [1117, 24] width 19 height 19
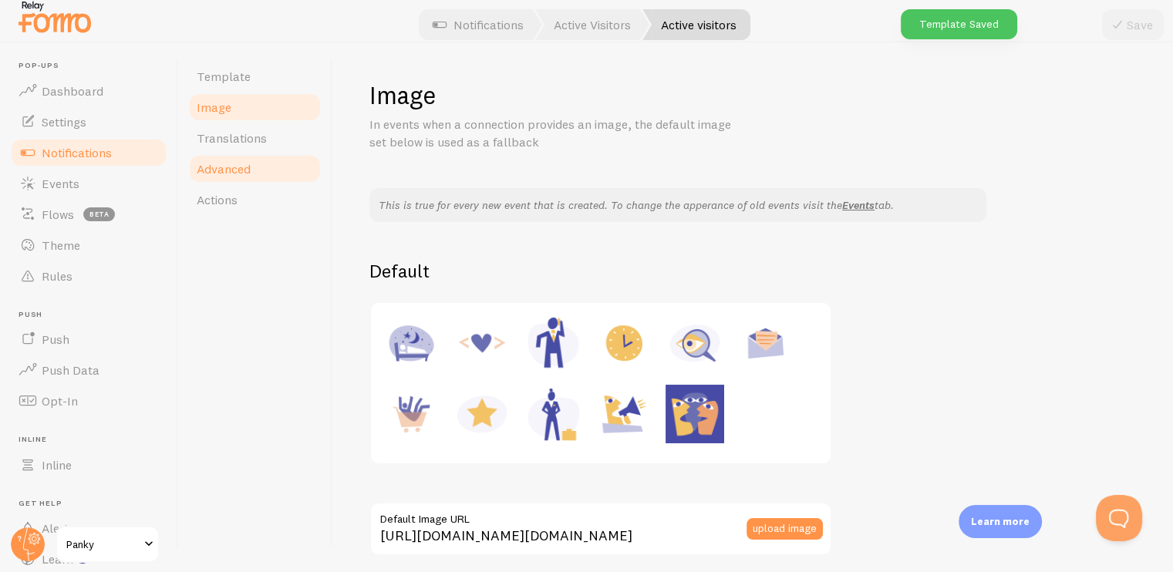
click at [222, 167] on span "Advanced" at bounding box center [224, 168] width 54 height 15
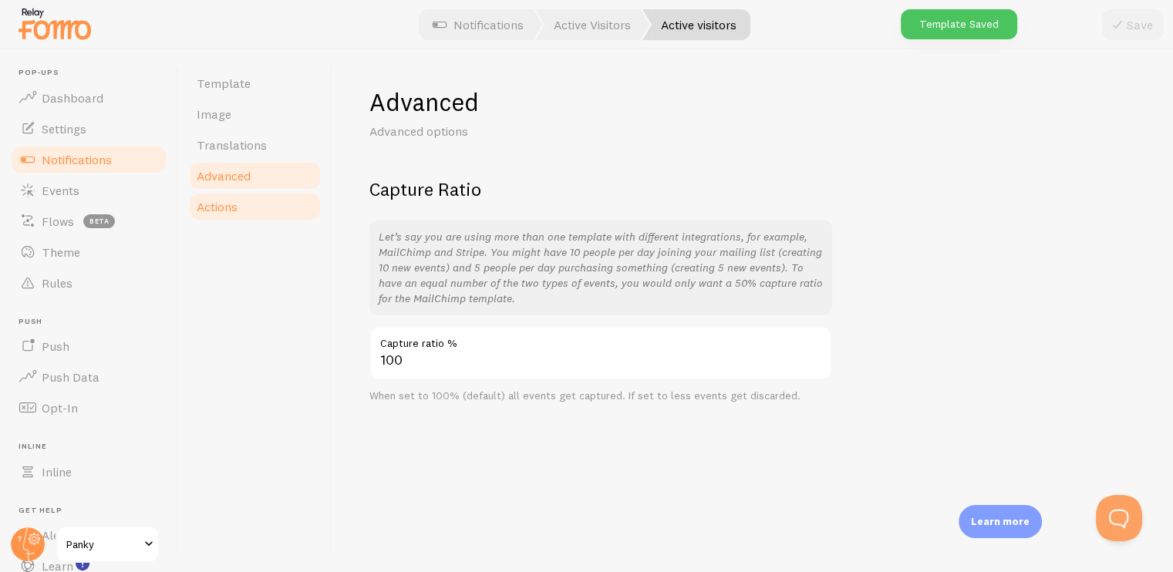
click at [214, 203] on span "Actions" at bounding box center [217, 206] width 41 height 15
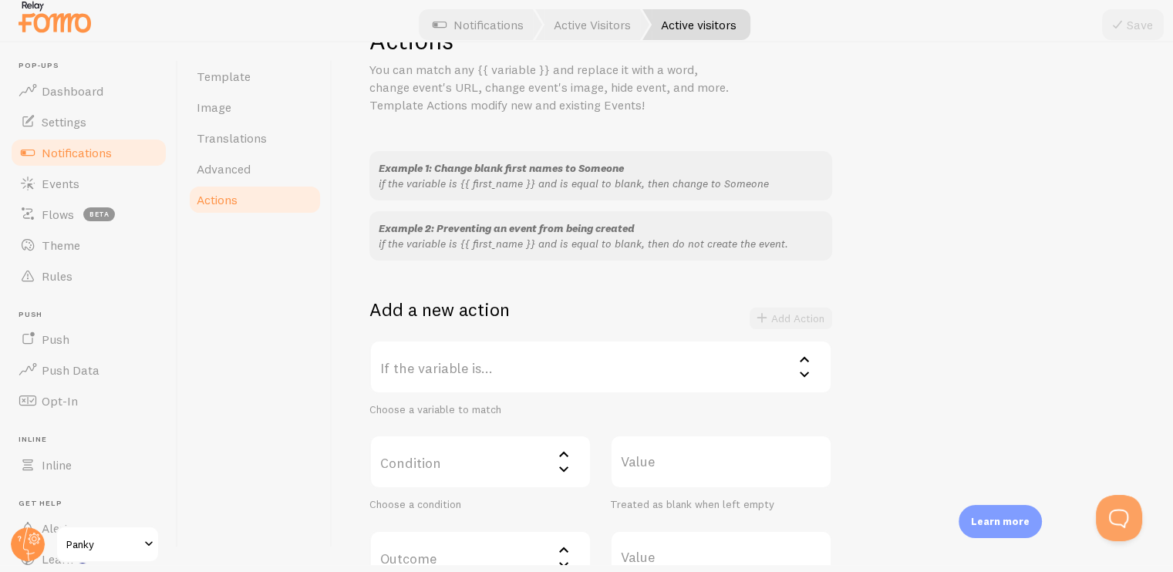
scroll to position [77, 0]
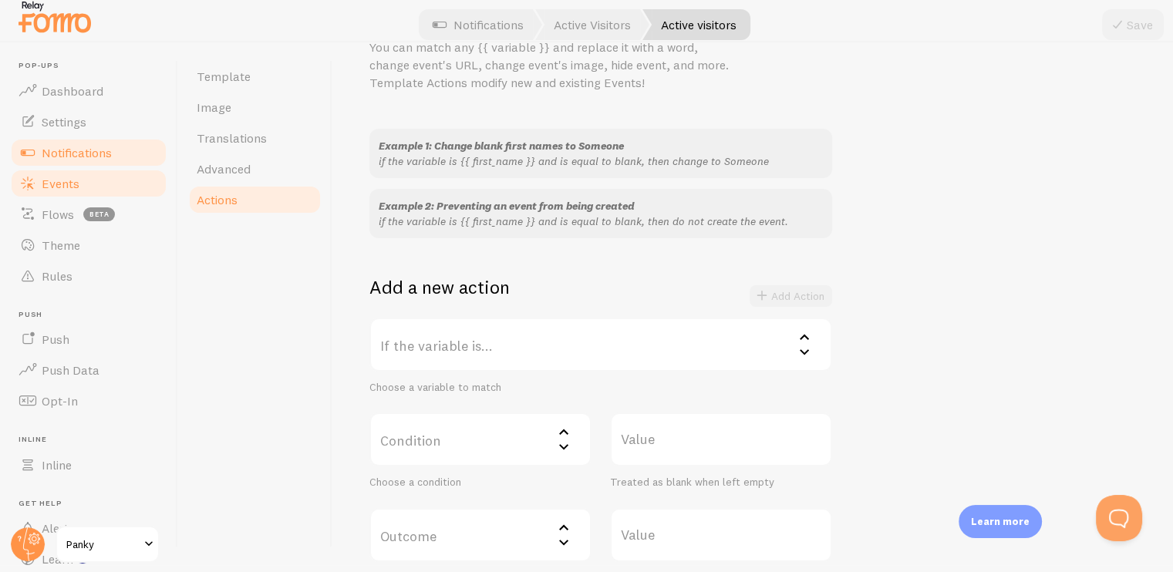
click at [78, 189] on span "Events" at bounding box center [61, 183] width 38 height 15
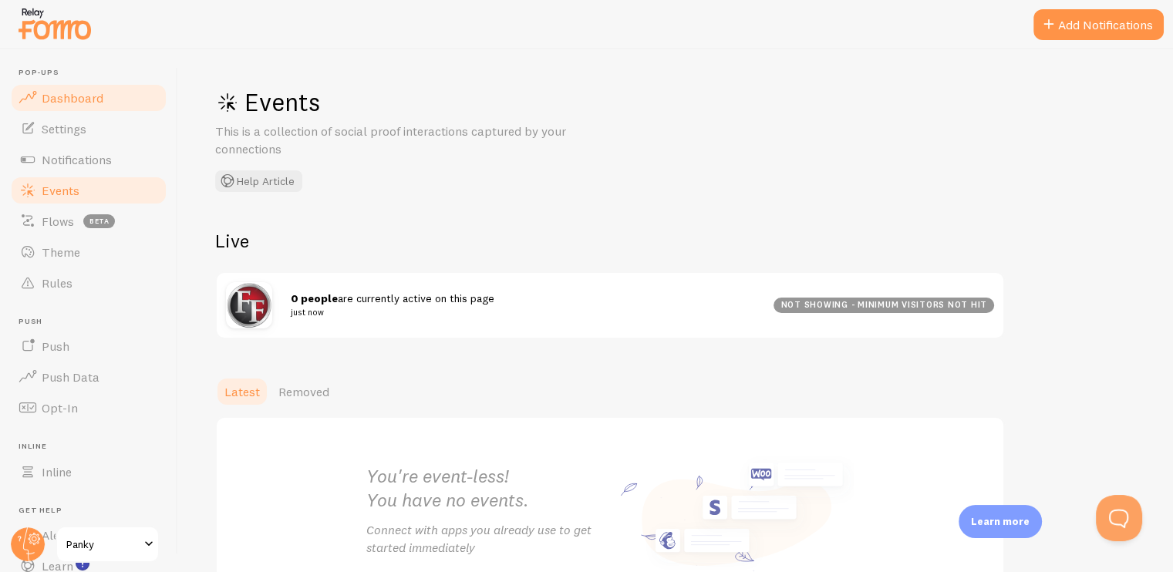
click at [86, 97] on span "Dashboard" at bounding box center [73, 97] width 62 height 15
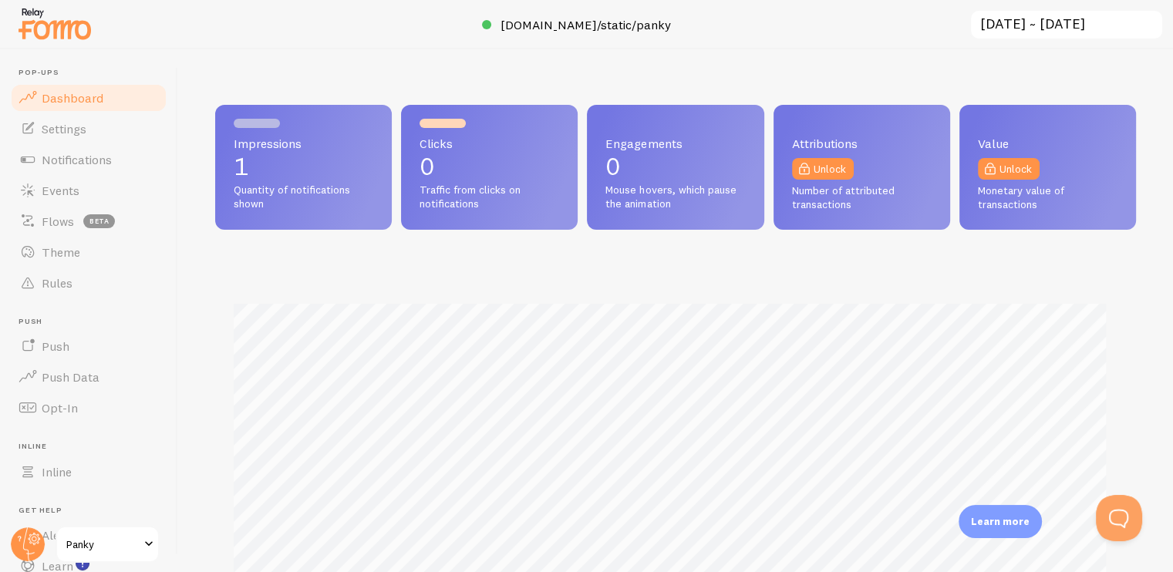
scroll to position [405, 908]
